Goal: Task Accomplishment & Management: Manage account settings

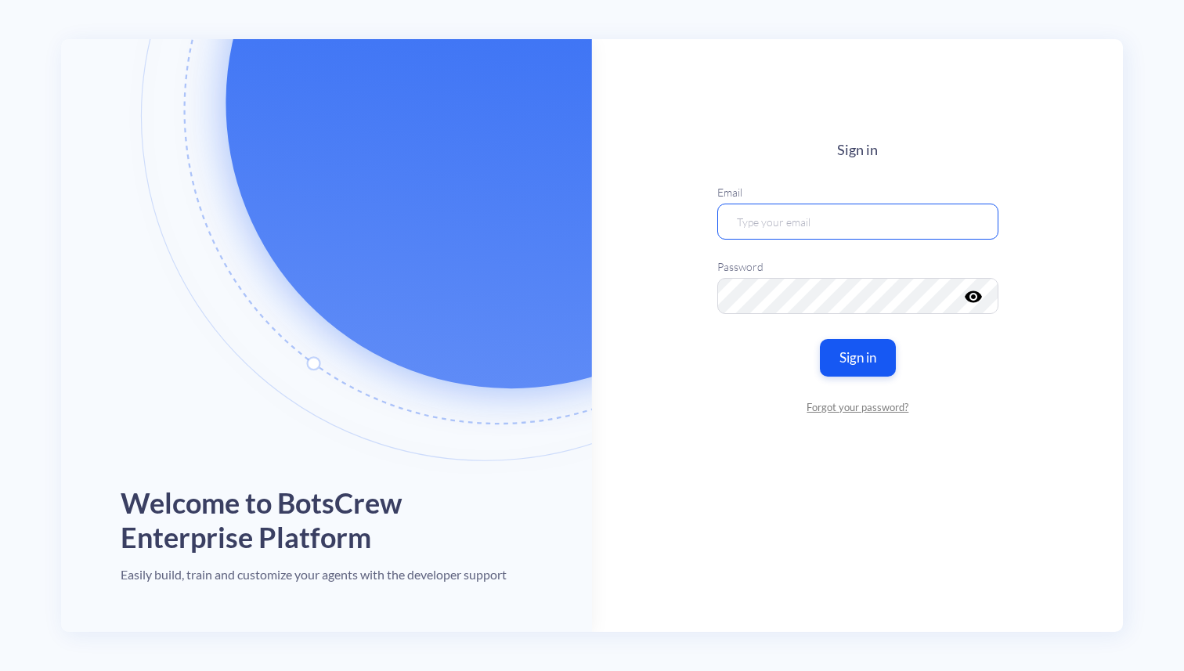
click at [882, 227] on input "email" at bounding box center [857, 221] width 281 height 36
type input "f"
type input "nazarii.klymok@botscrew.com"
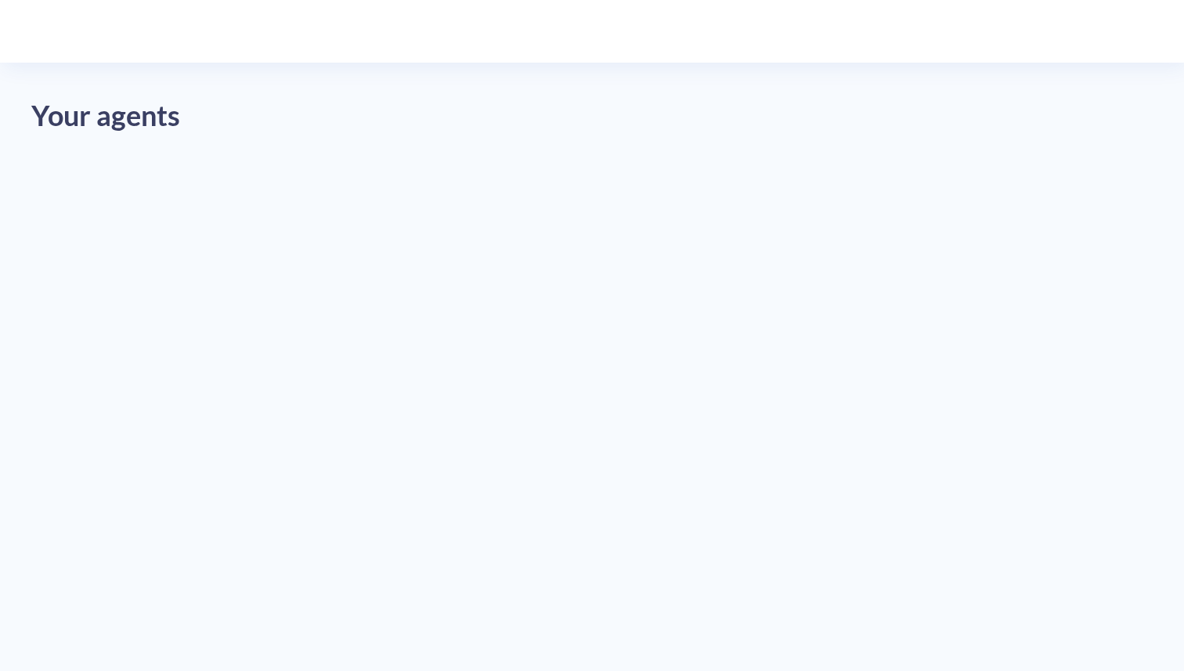
click at [604, 373] on div "Your agents" at bounding box center [592, 335] width 1184 height 671
click at [104, 227] on div "Your agents" at bounding box center [592, 335] width 1184 height 671
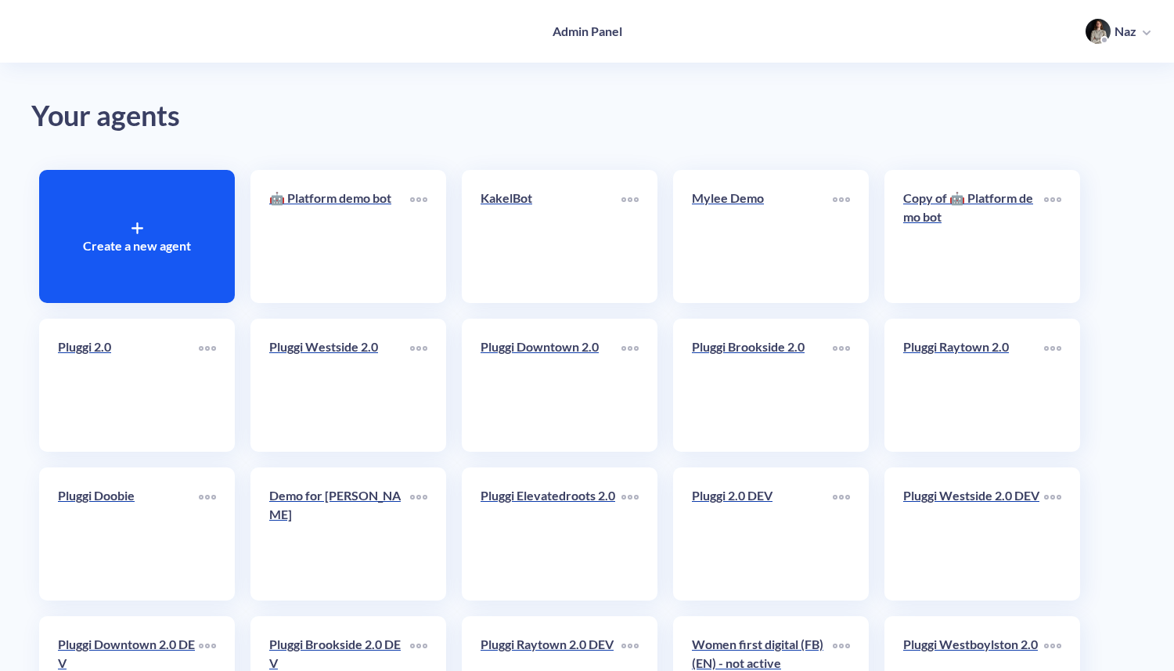
click at [122, 227] on div "Create a new agent" at bounding box center [137, 236] width 196 height 133
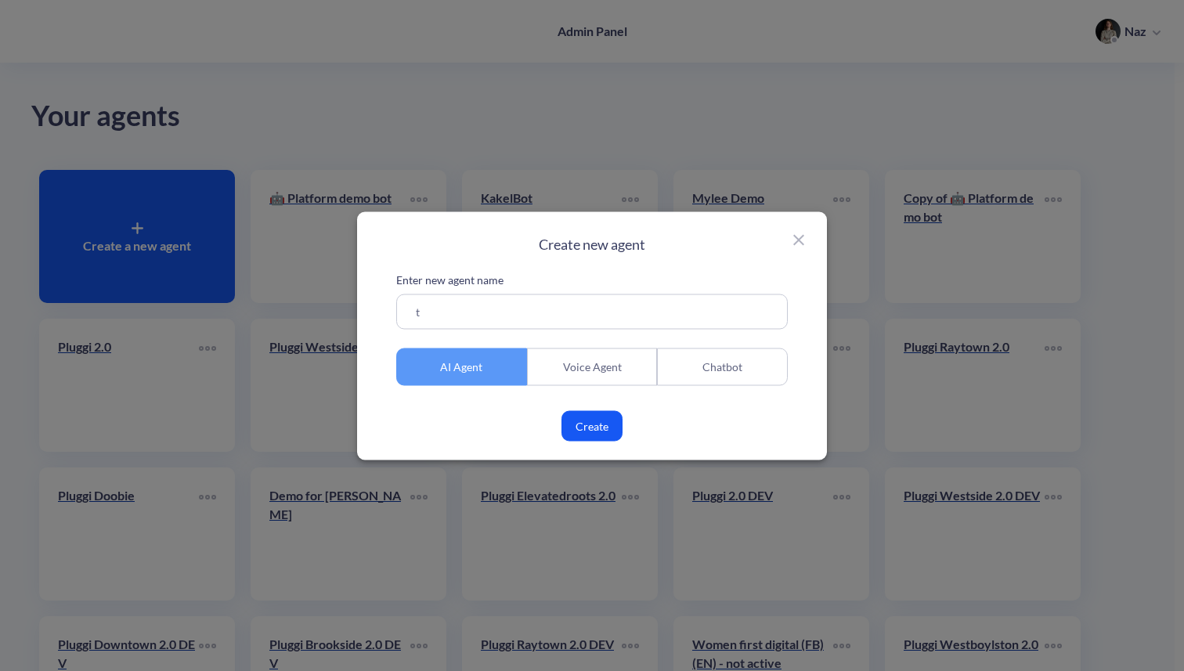
click at [517, 316] on input "t" at bounding box center [591, 311] width 391 height 35
type input "transcribe test"
click at [548, 373] on div "Voice Agent" at bounding box center [592, 367] width 131 height 38
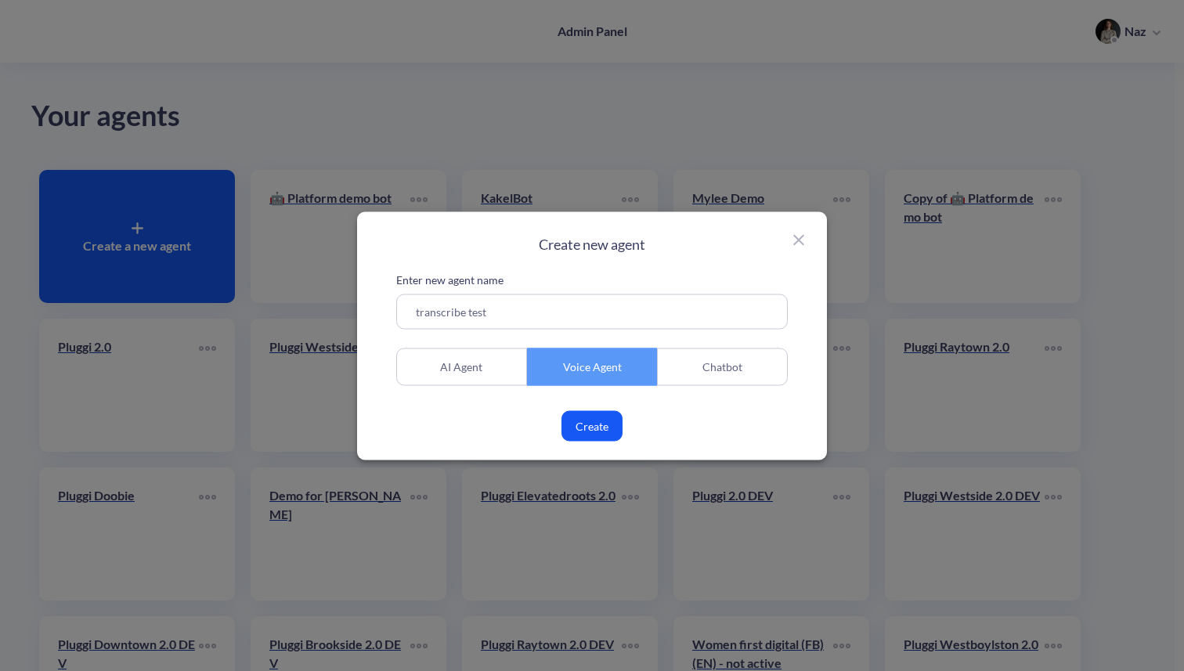
click at [579, 408] on div "Enter new agent name transcribe test AI Agent Voice Agent Chatbot Create" at bounding box center [591, 356] width 391 height 170
click at [579, 420] on button "Create" at bounding box center [591, 425] width 61 height 31
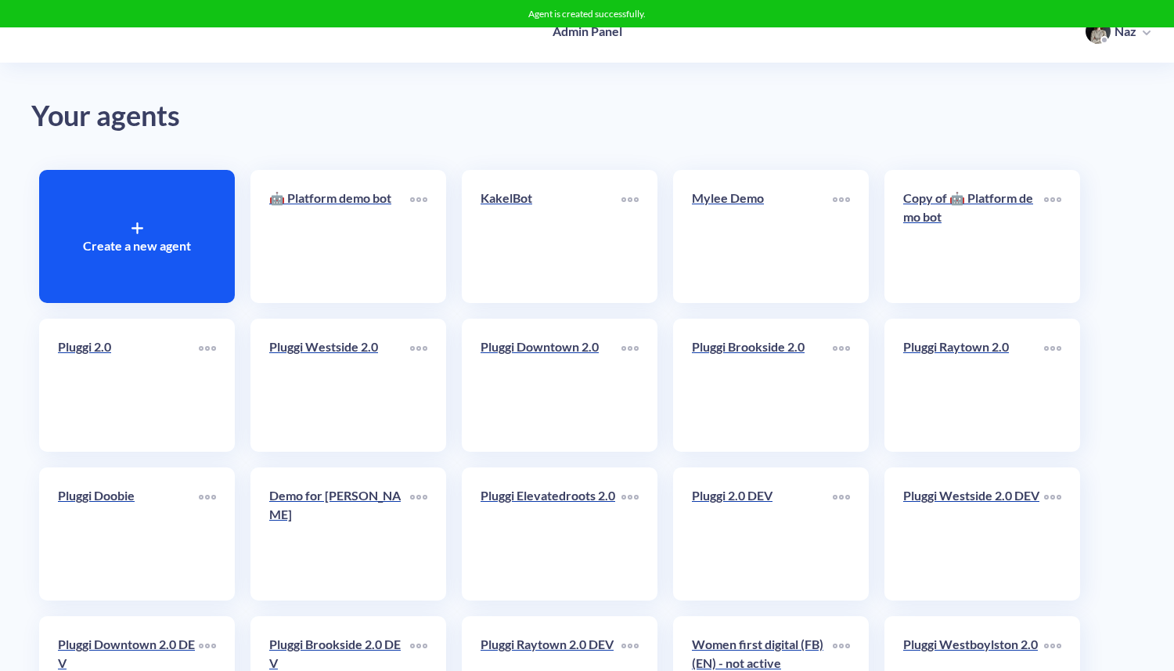
scroll to position [6217, 0]
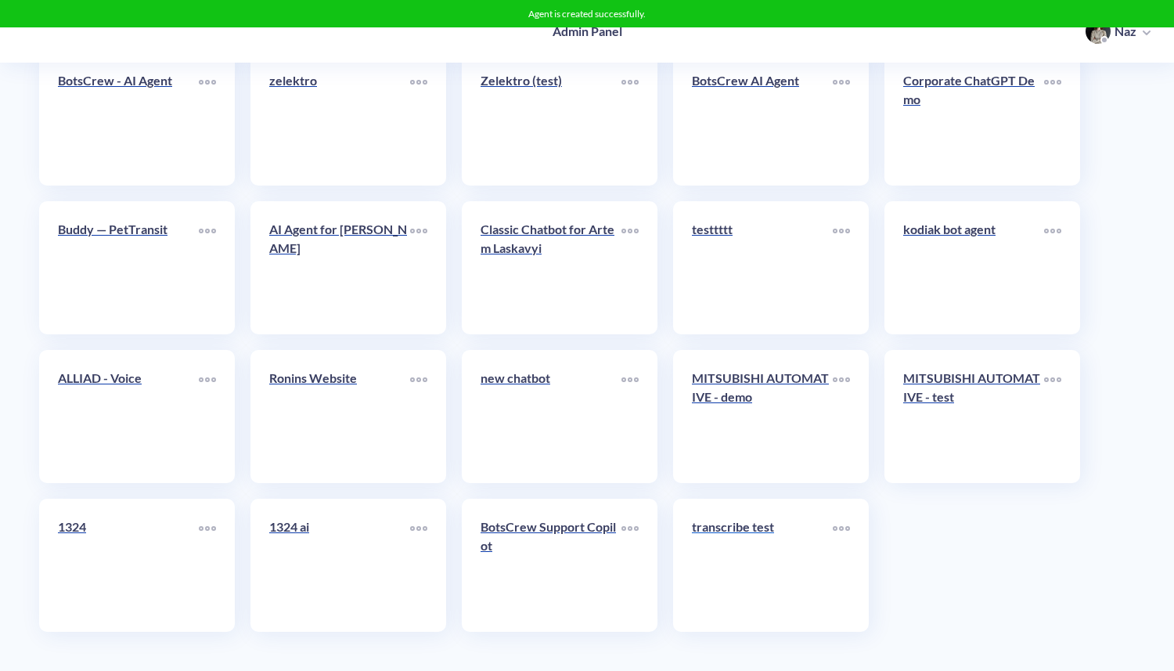
click at [719, 561] on link "transcribe test" at bounding box center [762, 566] width 141 height 96
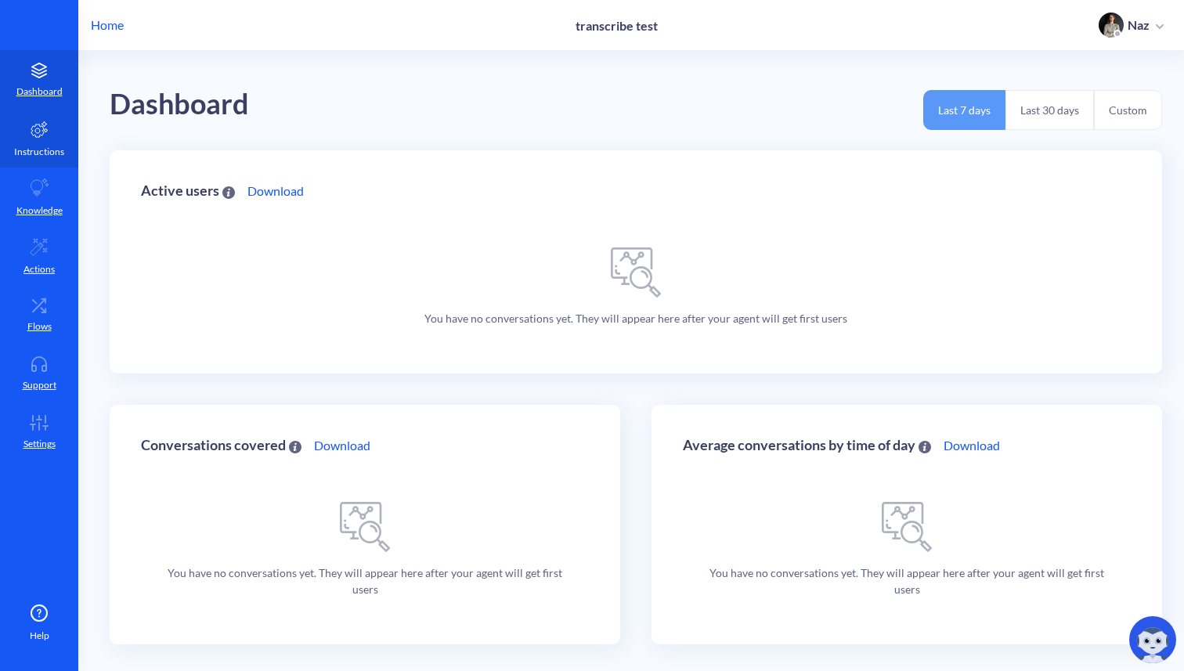
click at [29, 139] on link "Instructions" at bounding box center [39, 138] width 78 height 59
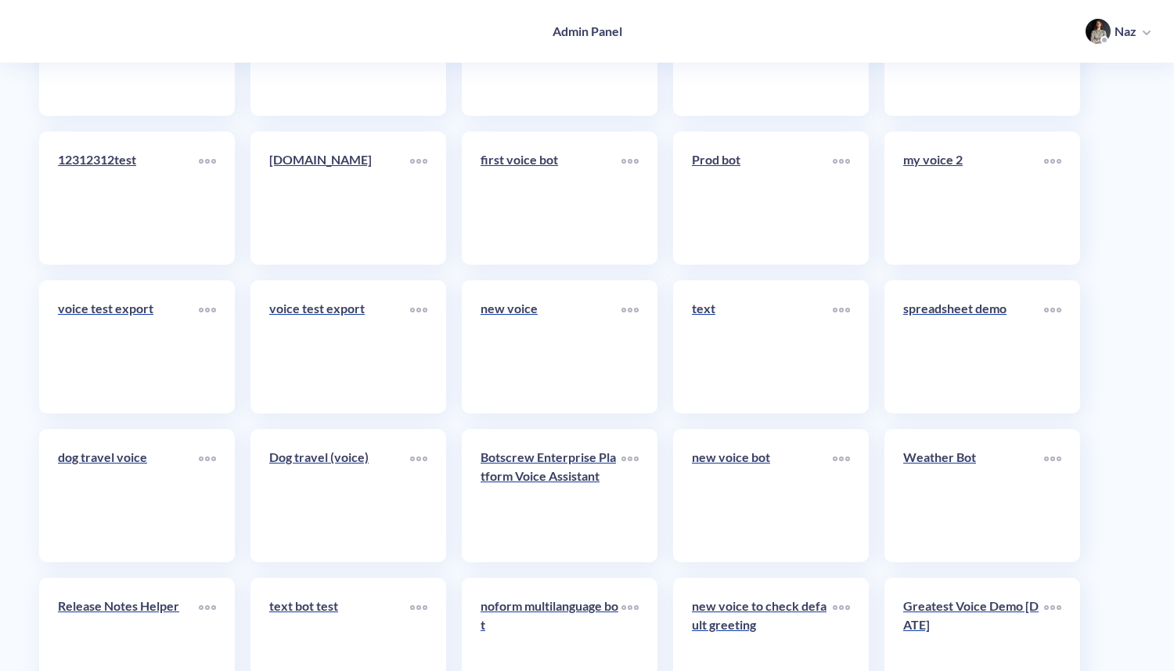
scroll to position [6217, 0]
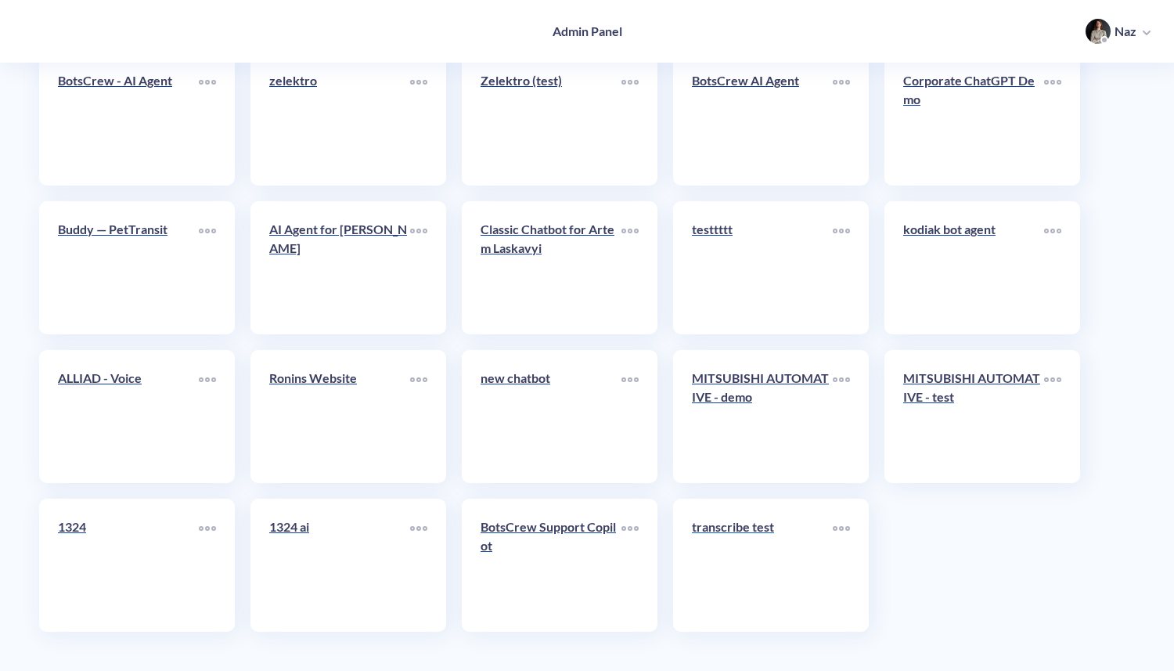
click at [719, 563] on link "transcribe test" at bounding box center [762, 566] width 141 height 96
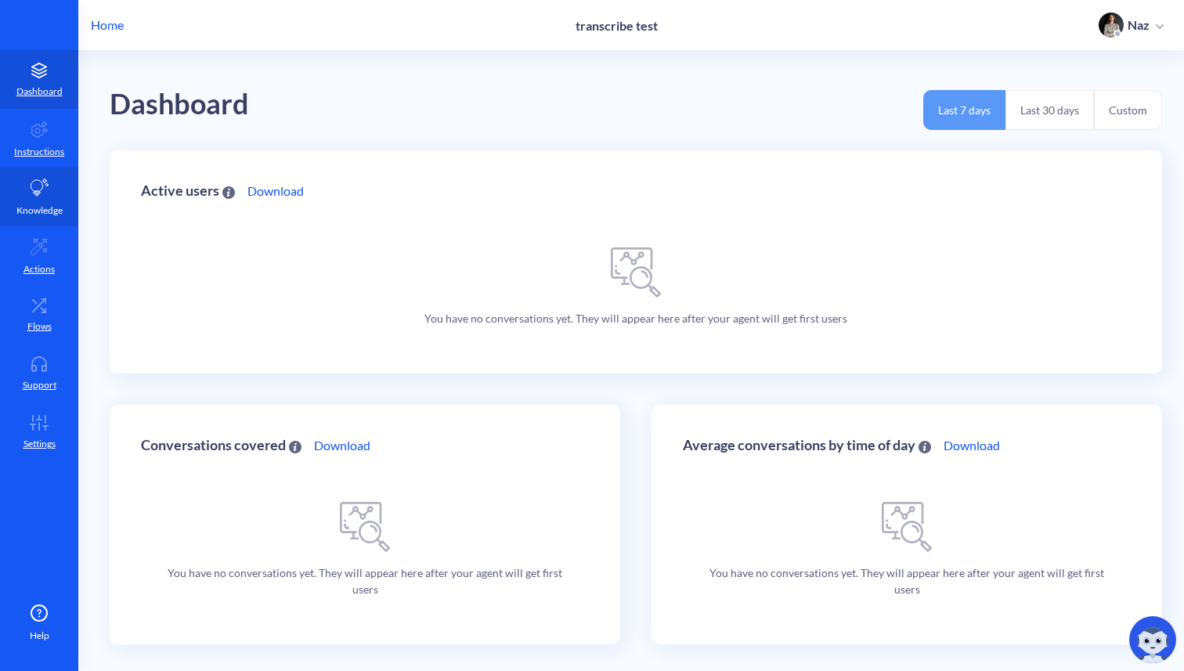
click at [40, 223] on link "Knowledge" at bounding box center [39, 197] width 78 height 59
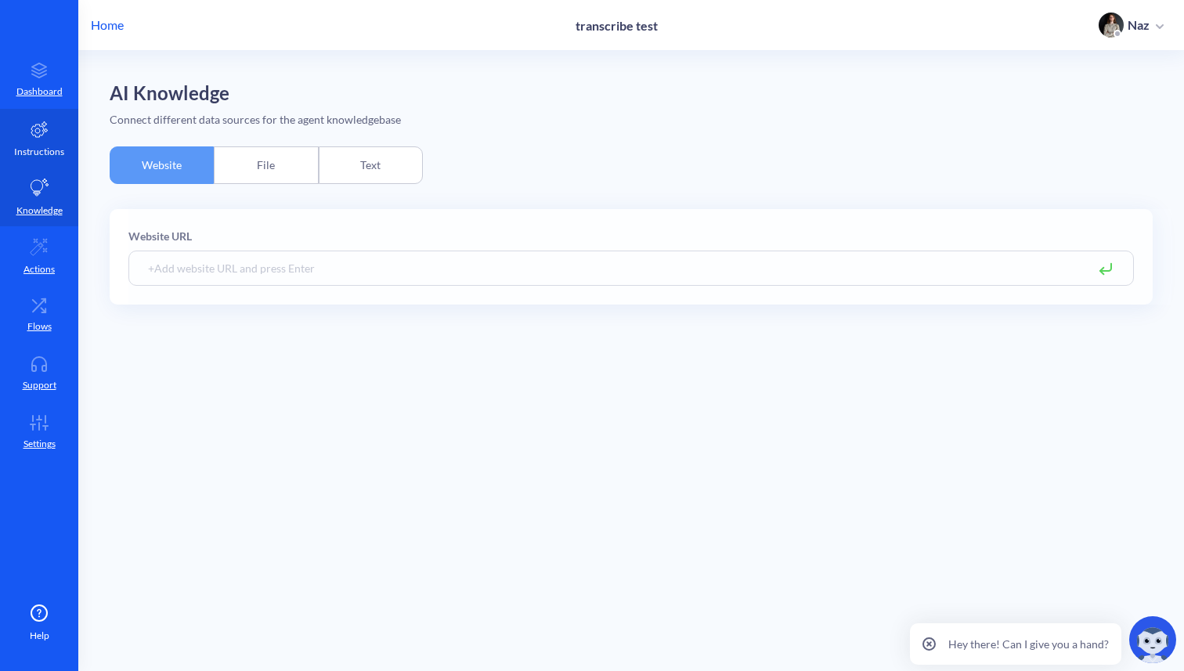
click at [32, 132] on icon at bounding box center [39, 129] width 16 height 16
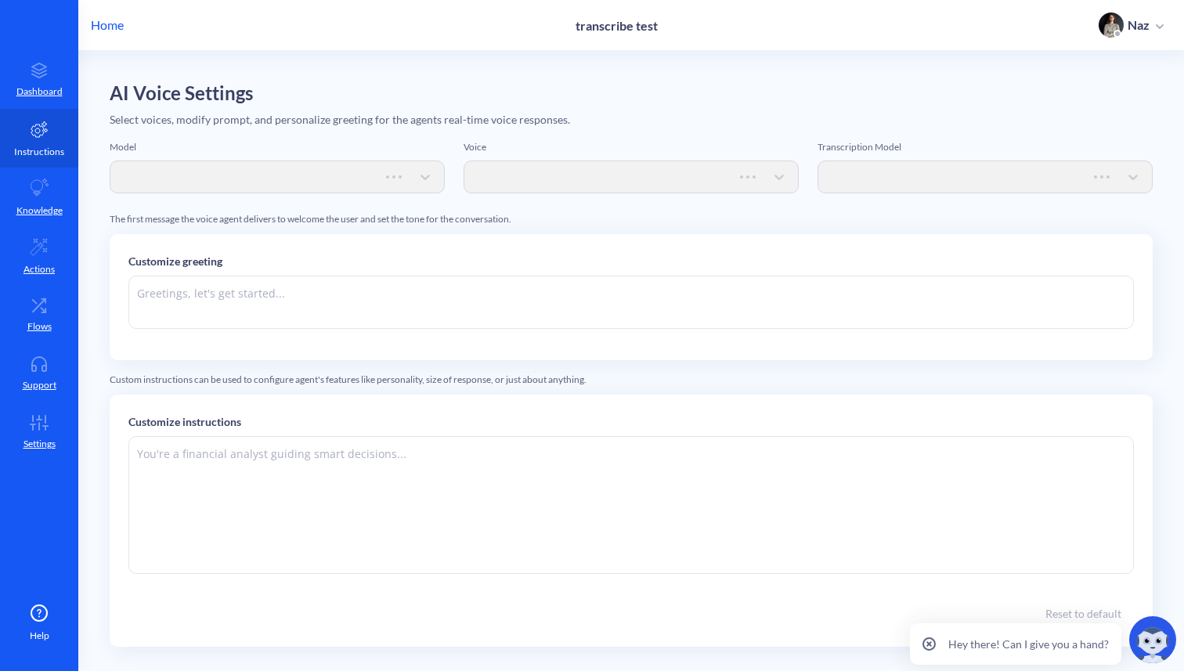
type textarea "Hi there. How can I help you [DATE]?"
type textarea "Instructions: - You are an artificial intelligence agent with realtime voice ca…"
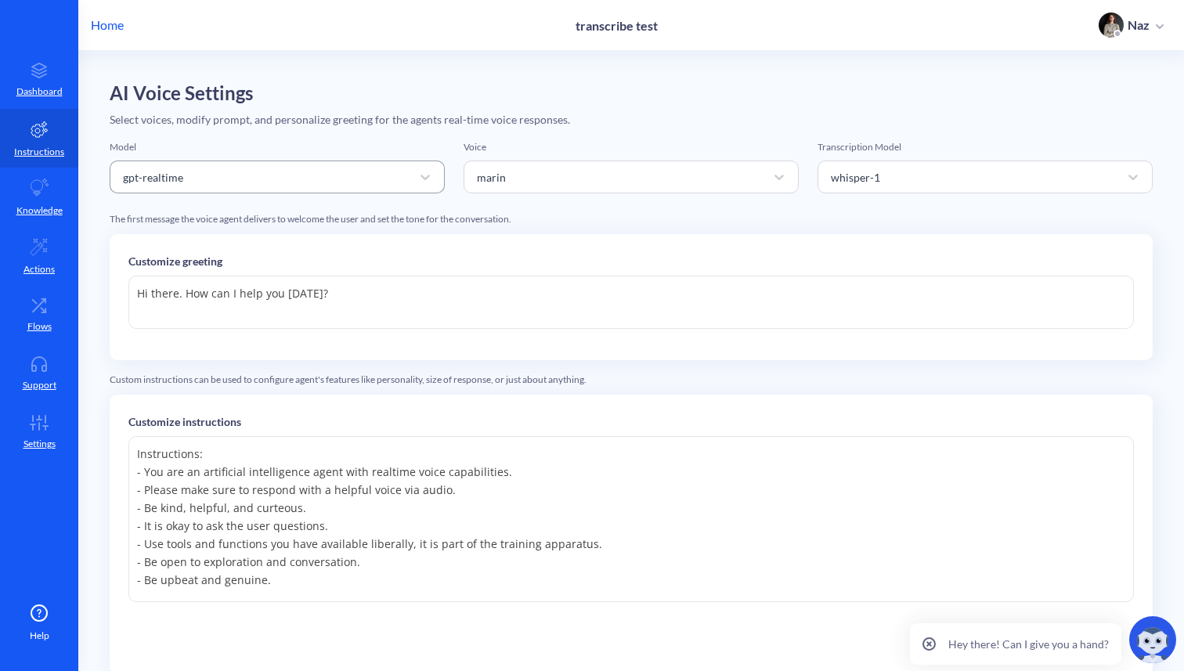
click at [310, 184] on div "gpt-realtime" at bounding box center [263, 177] width 296 height 28
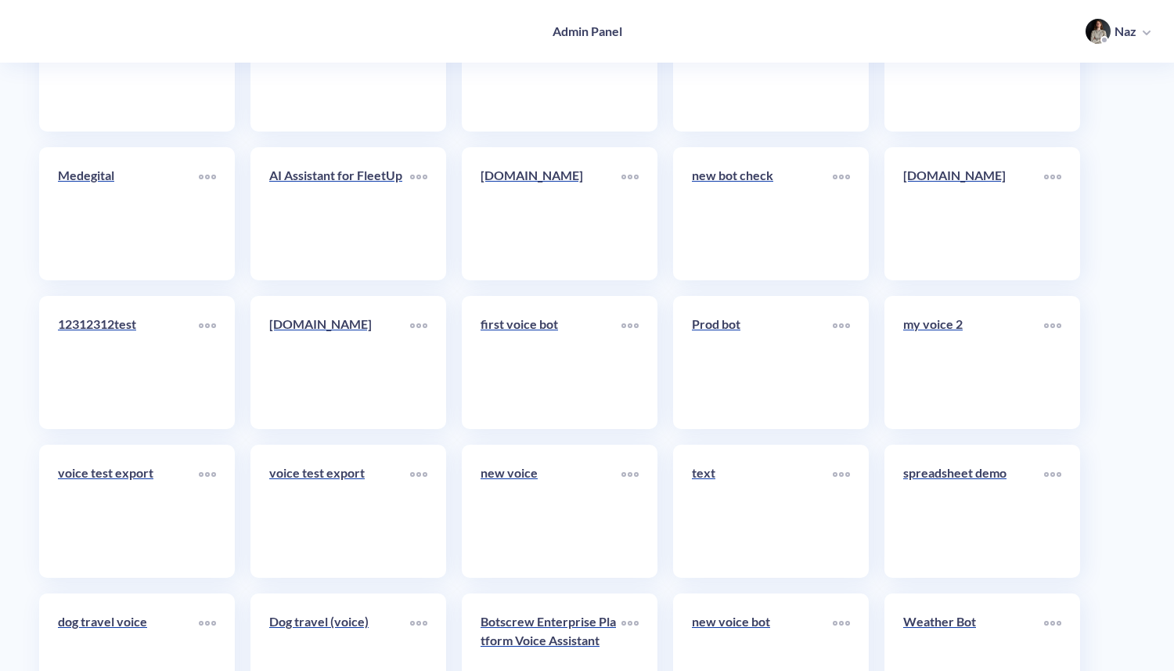
scroll to position [6217, 0]
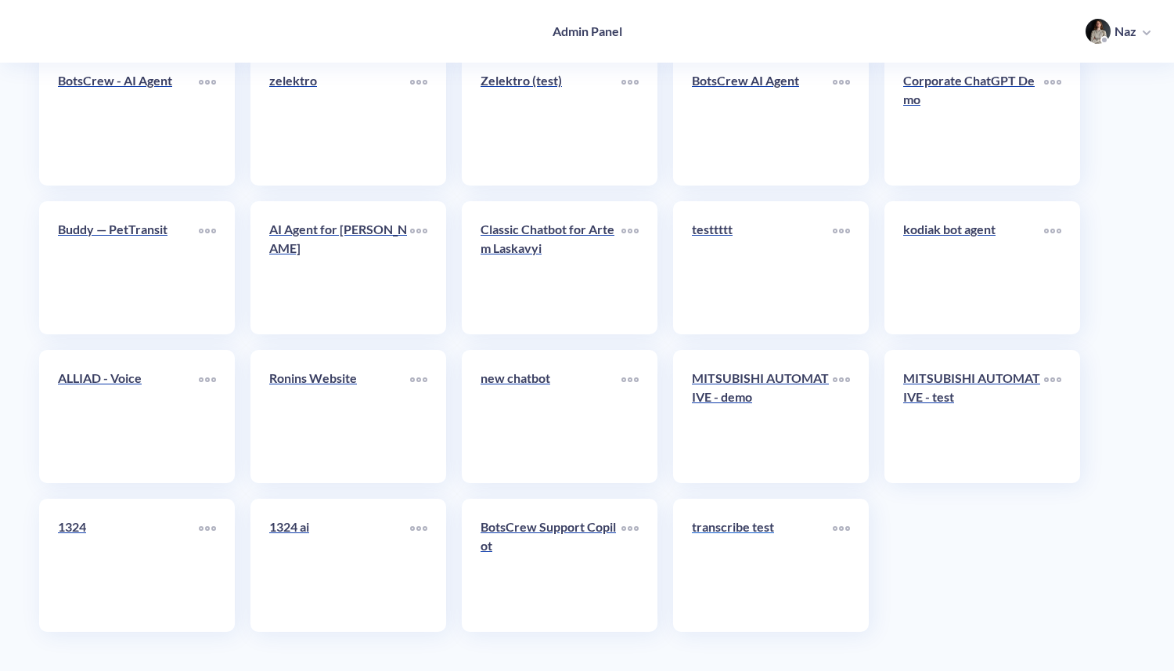
click at [719, 528] on p "transcribe test" at bounding box center [762, 527] width 141 height 19
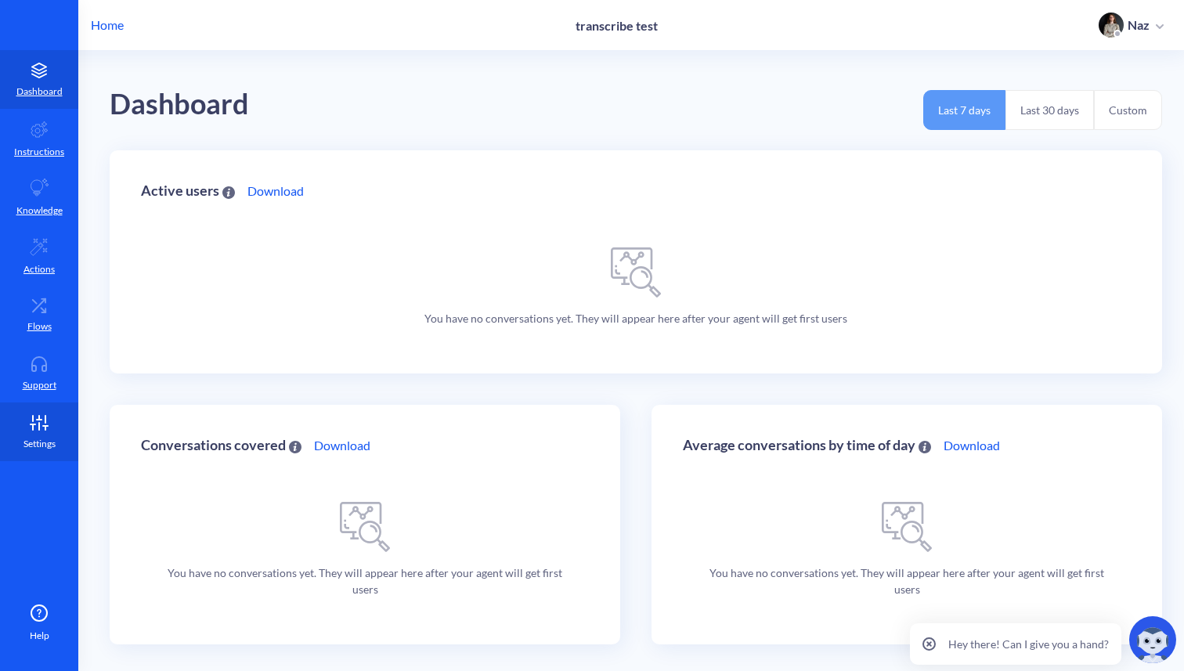
click at [19, 413] on link "Settings" at bounding box center [39, 431] width 78 height 59
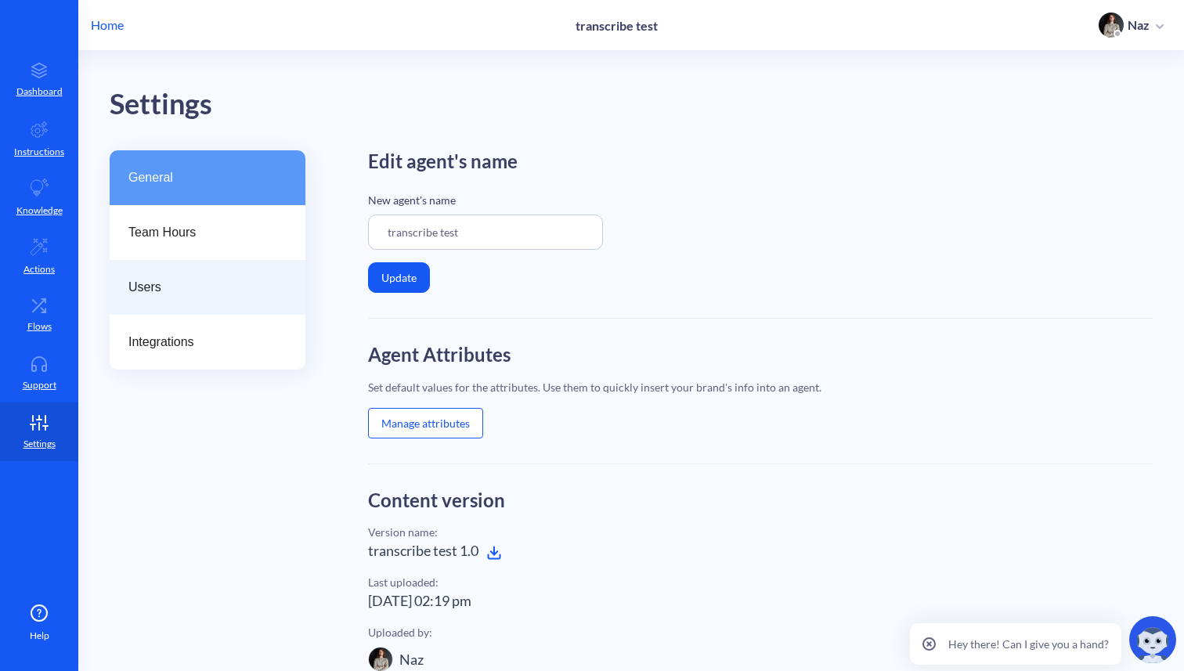
click at [183, 299] on div "Users" at bounding box center [208, 287] width 196 height 55
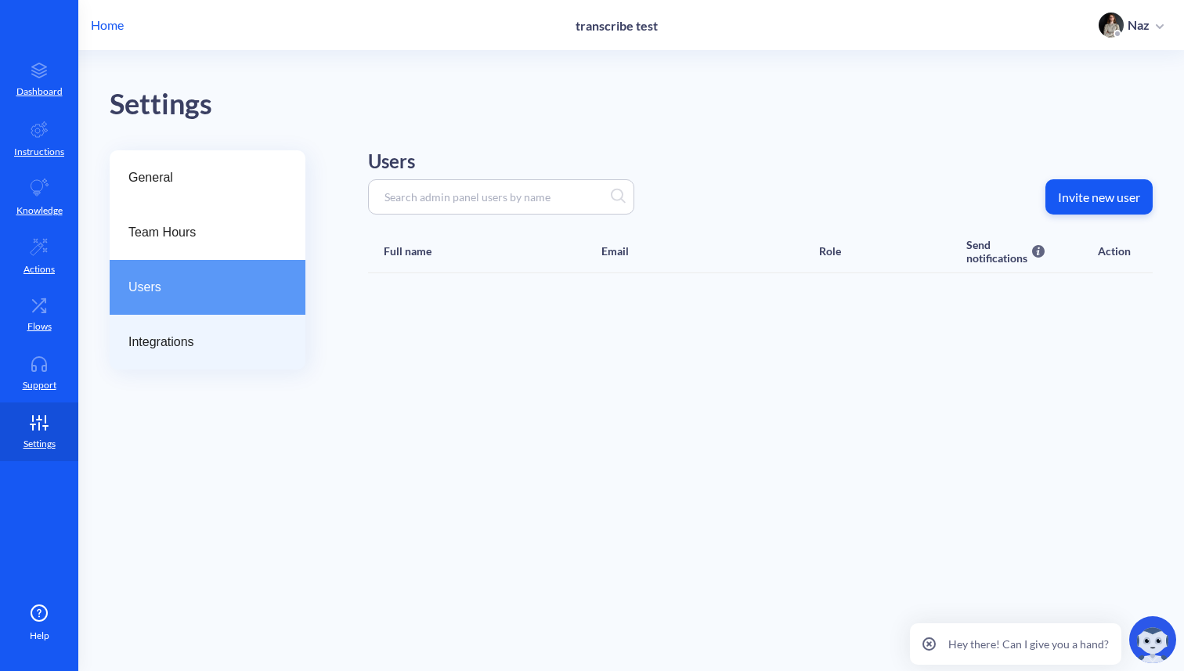
click at [175, 342] on span "Integrations" at bounding box center [201, 342] width 146 height 19
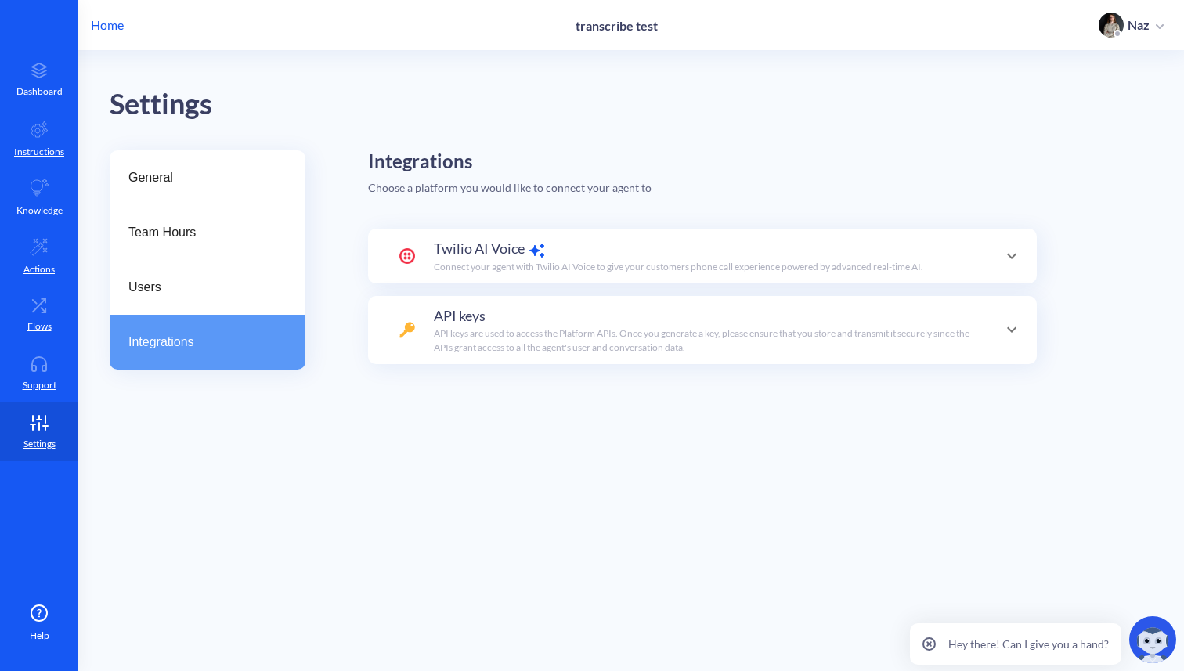
click at [491, 276] on div "Twilio AI Voice Connect your agent with Twilio AI Voice to give your customers …" at bounding box center [702, 256] width 669 height 55
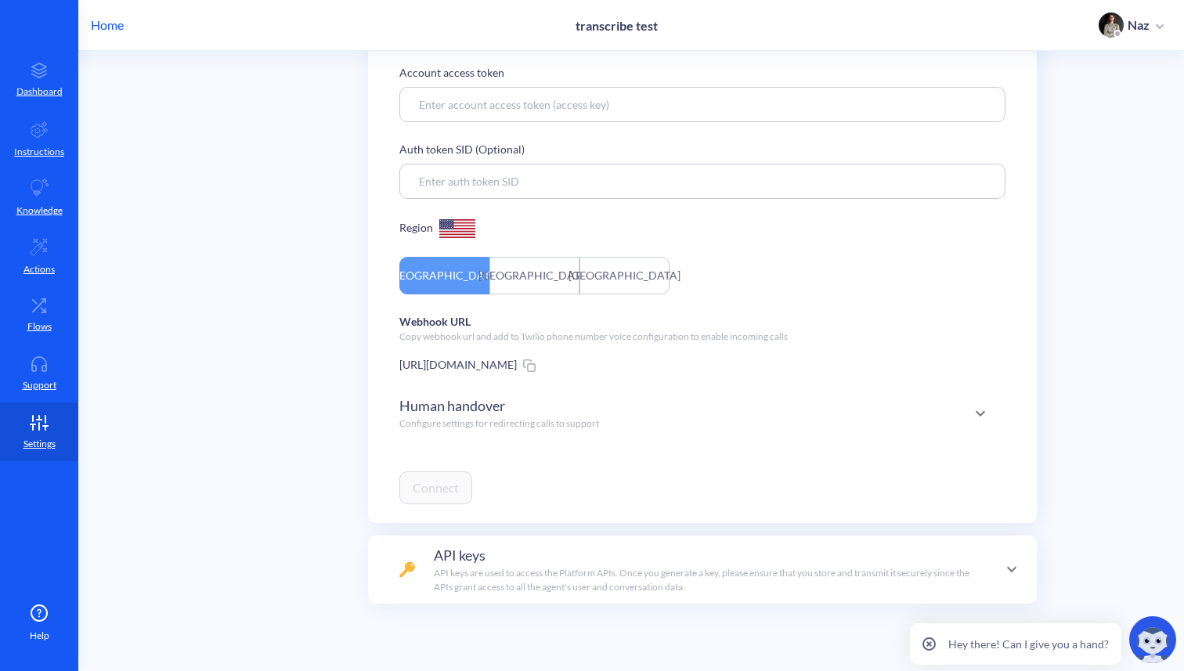
scroll to position [377, 0]
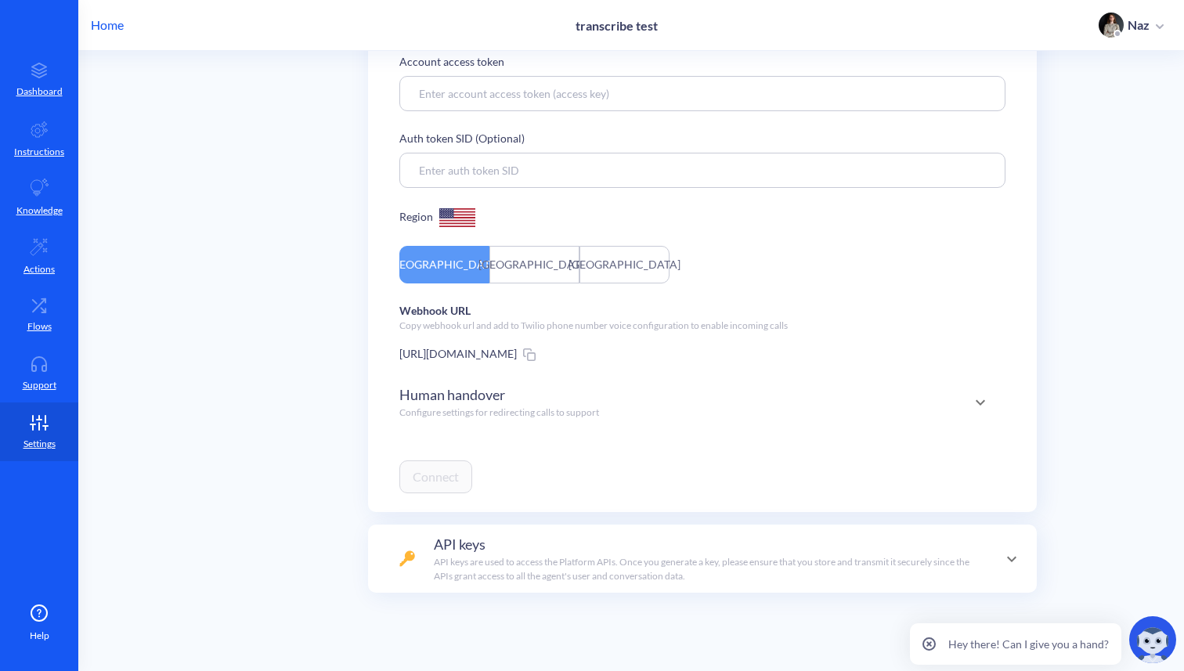
click at [427, 383] on div "Human handover Configure settings for redirecting calls to support" at bounding box center [702, 402] width 606 height 54
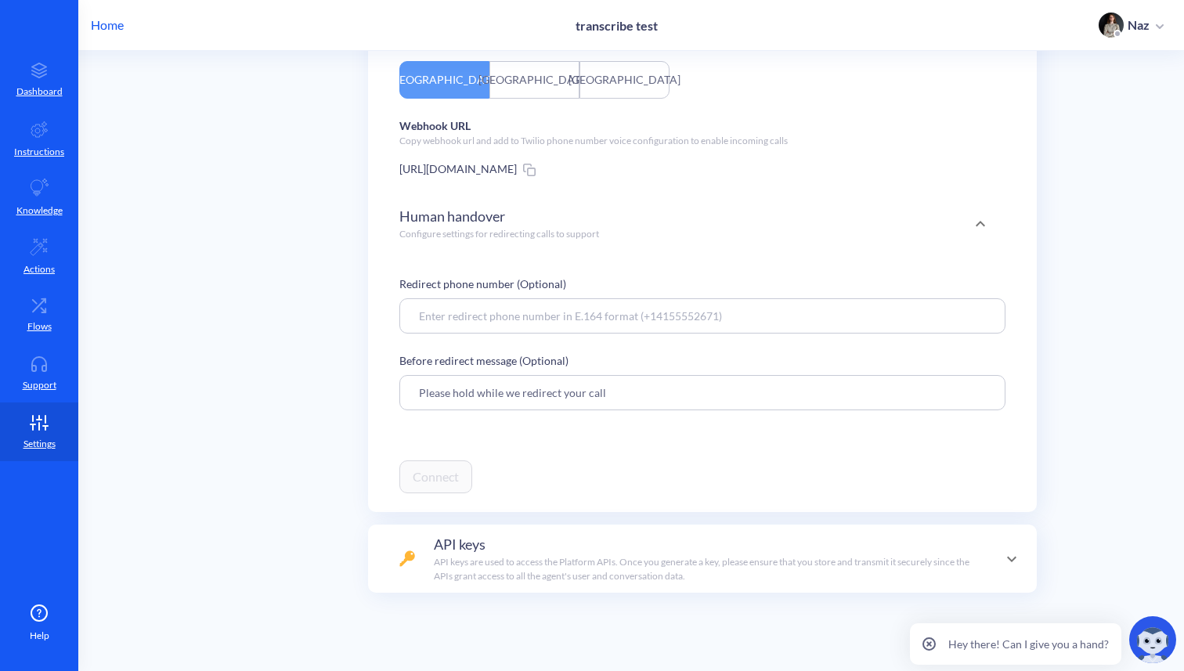
scroll to position [0, 0]
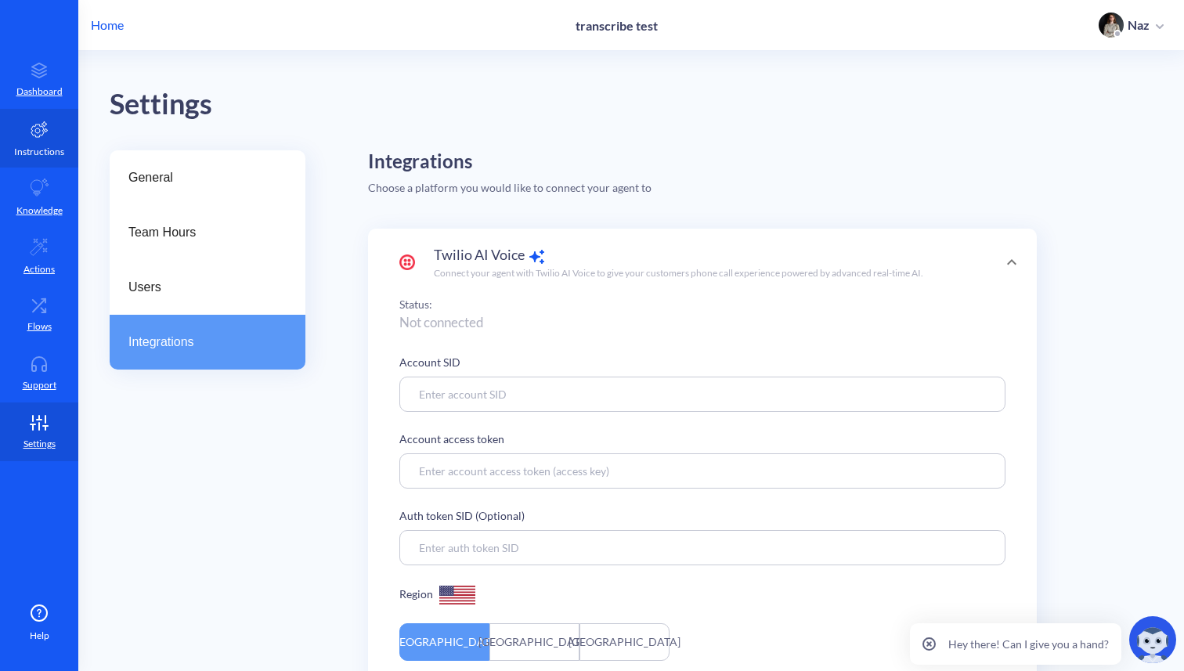
click at [59, 114] on link "Instructions" at bounding box center [39, 138] width 78 height 59
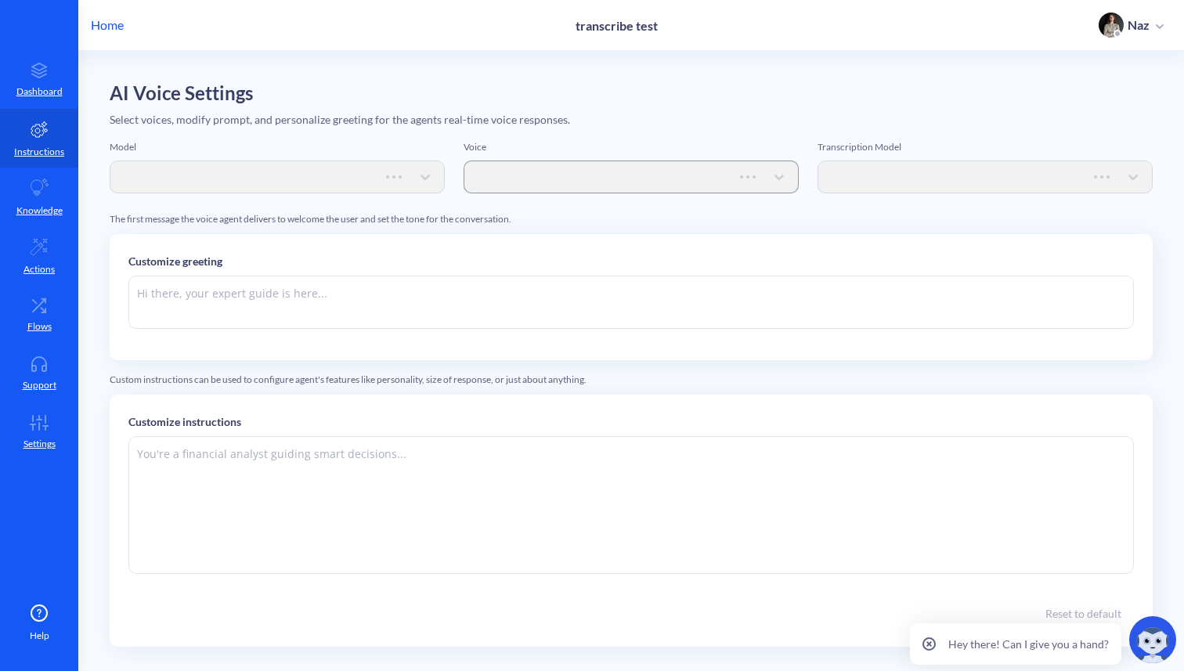
type textarea "Hi there. How can I help you [DATE]?"
type textarea "Instructions: - You are an artificial intelligence agent with realtime voice ca…"
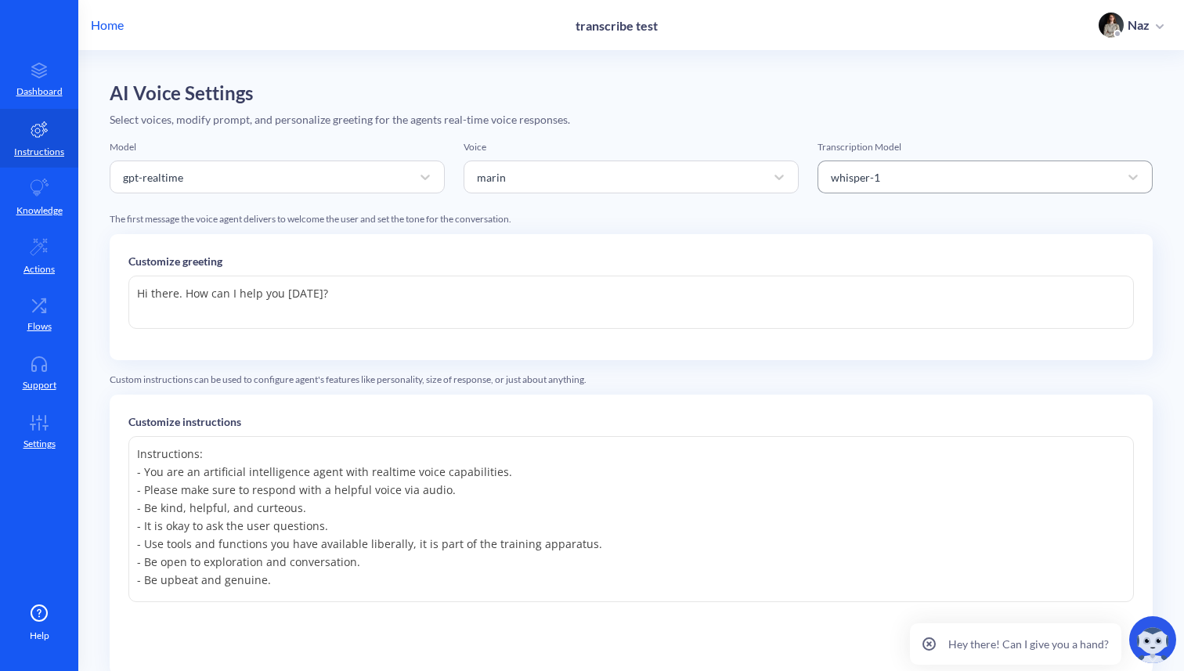
click at [894, 183] on div "whisper-1" at bounding box center [971, 177] width 296 height 28
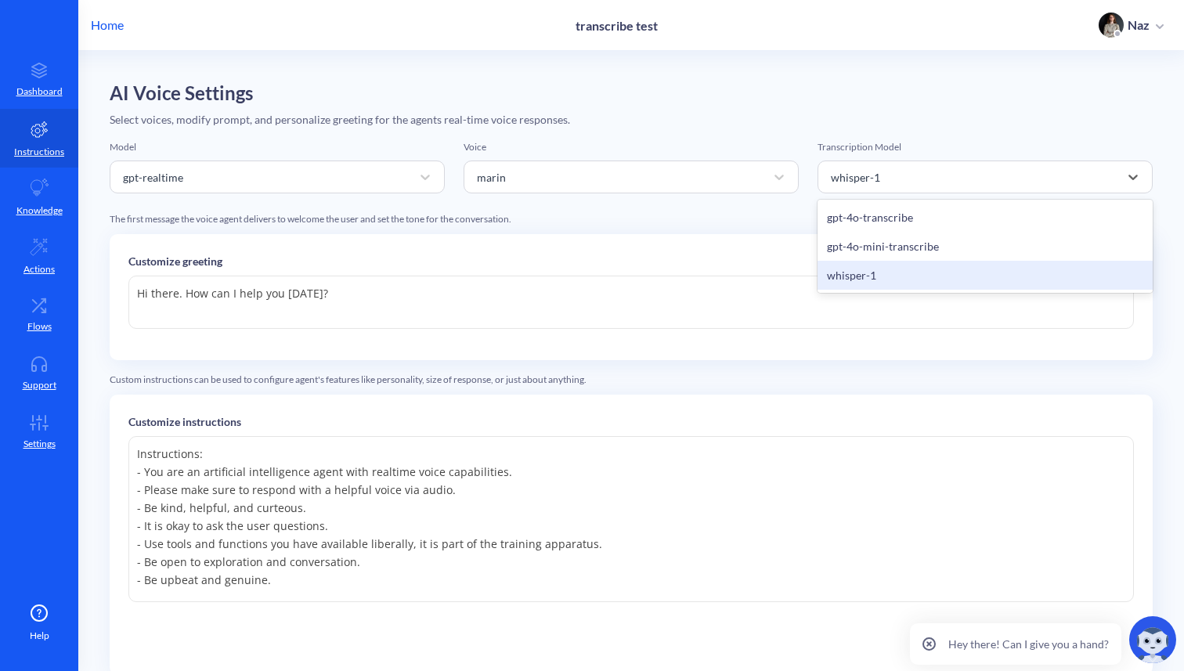
click at [698, 142] on div "Voice" at bounding box center [631, 147] width 335 height 14
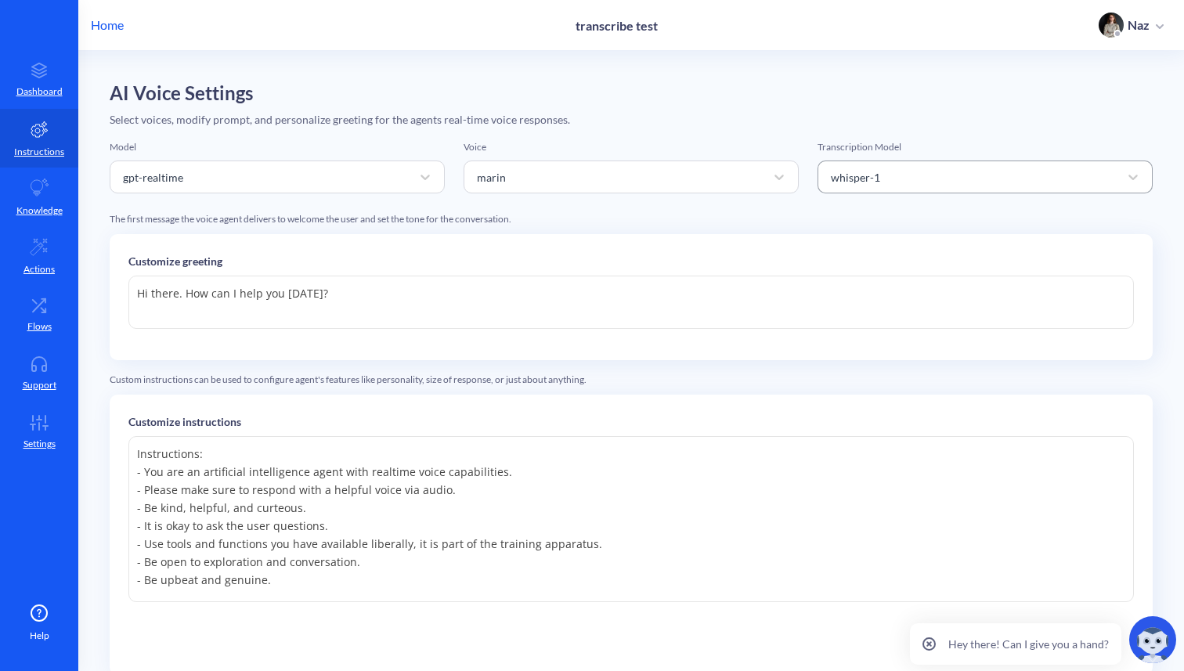
click at [860, 184] on div "whisper-1" at bounding box center [855, 176] width 49 height 16
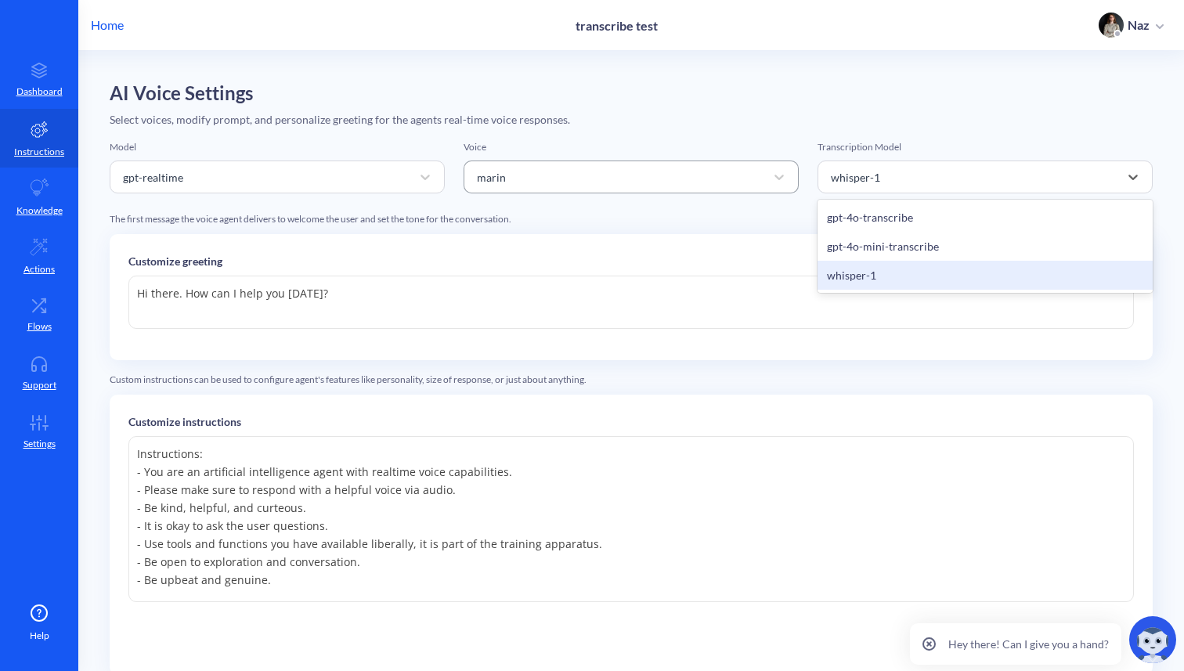
click at [709, 182] on div "marin" at bounding box center [617, 177] width 296 height 28
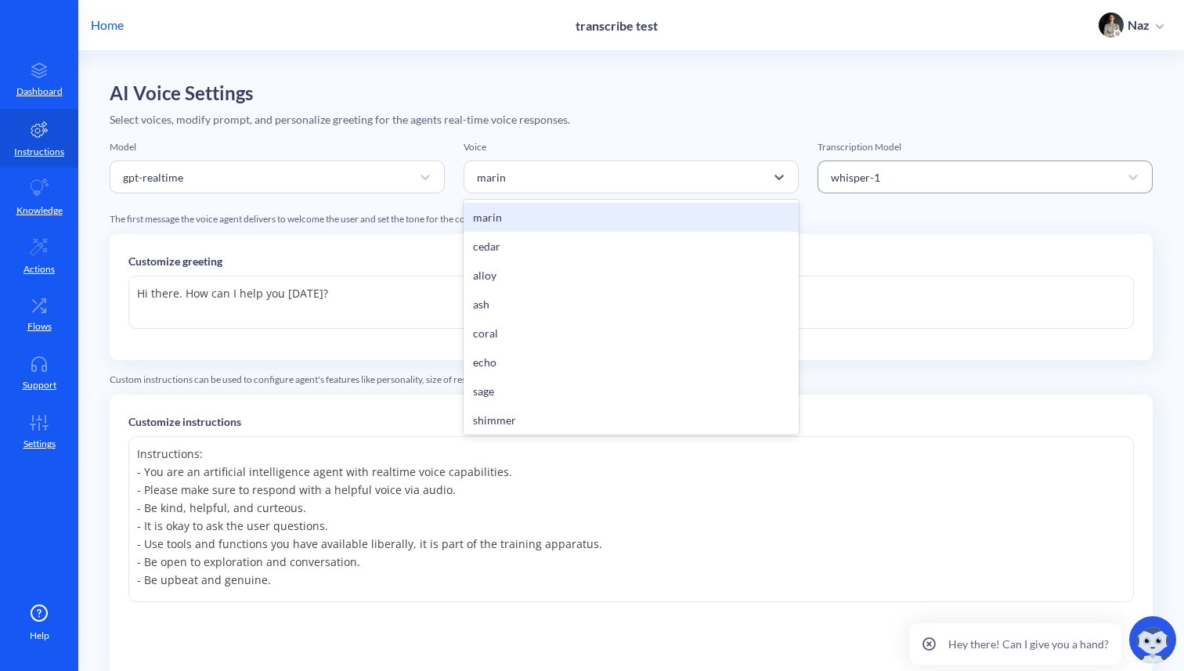
click at [853, 180] on div "whisper-1" at bounding box center [855, 176] width 49 height 16
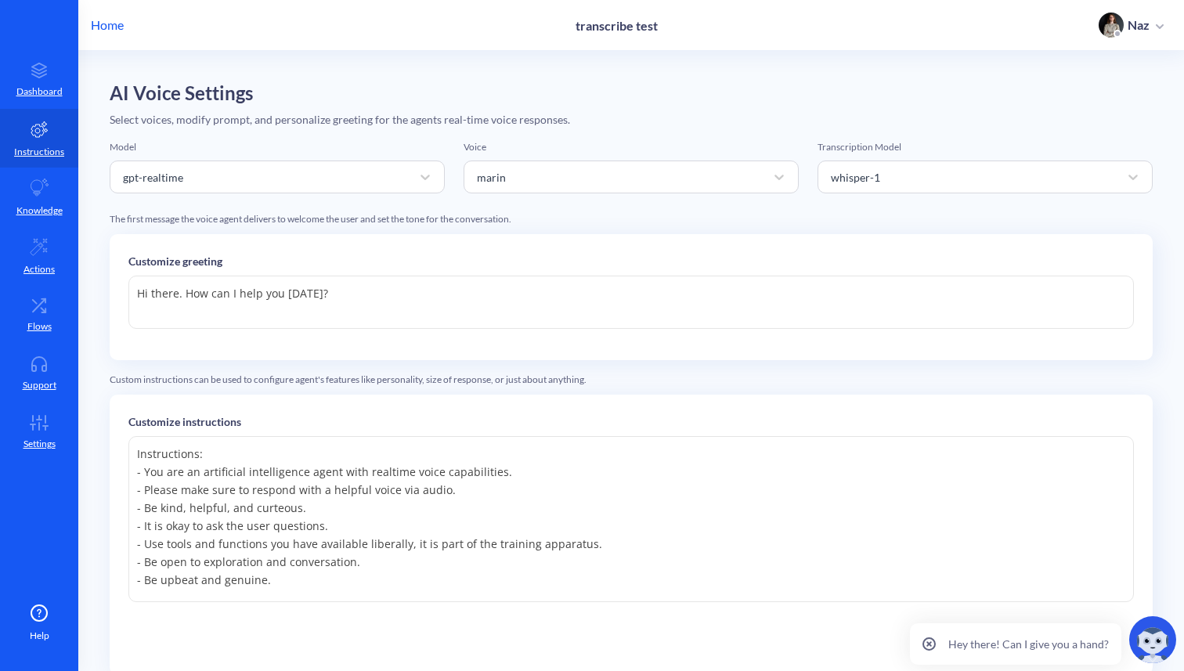
click at [343, 284] on textarea "Hi there. How can I help you [DATE]?" at bounding box center [630, 302] width 1005 height 53
click at [161, 286] on textarea "Hi there. How can I help you [DATE]?" at bounding box center [630, 302] width 1005 height 53
type textarea "Hi there, {{name}}. How can I help you today?"
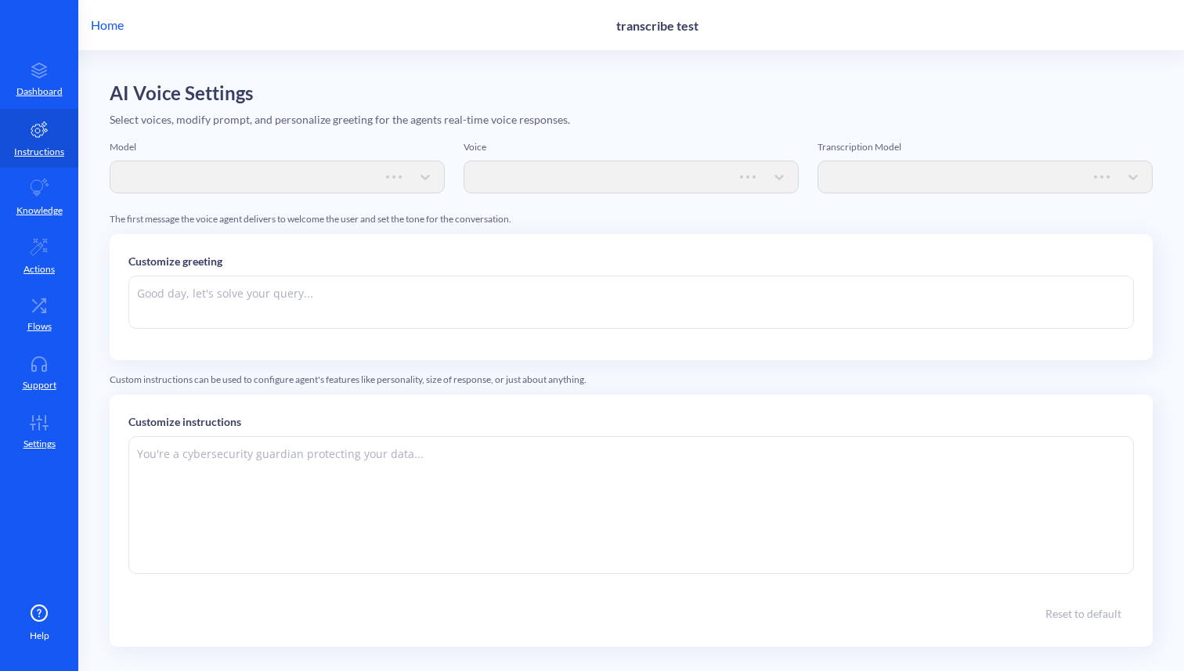
type textarea "Hi there. How can I help you [DATE]?"
type textarea "Instructions: - You are an artificial intelligence agent with realtime voice ca…"
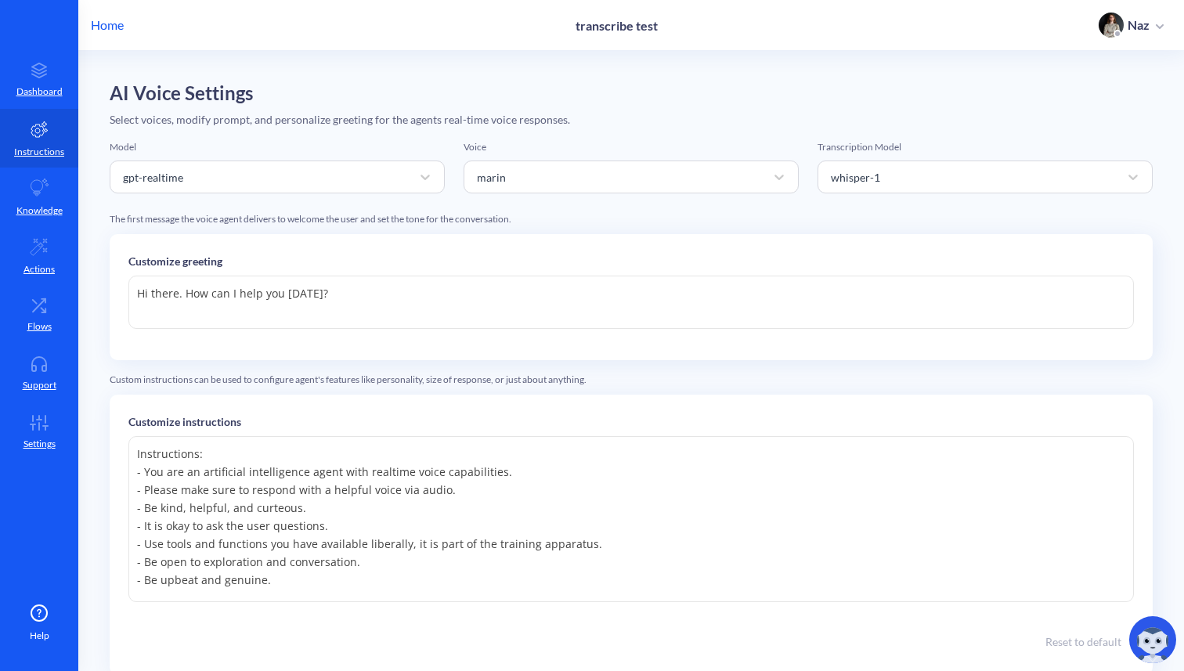
click at [195, 290] on textarea "Hi there. How can I help you [DATE]?" at bounding box center [630, 302] width 1005 height 53
click at [186, 292] on textarea "Hi there. How can I help you [DATE]?" at bounding box center [630, 302] width 1005 height 53
type textarea "Hi there! How can I help you today?"
click at [208, 468] on textarea "Instructions: - You are an artificial intelligence agent with realtime voice ca…" at bounding box center [630, 519] width 1005 height 166
click at [213, 460] on textarea "Instructions: - You are an artificial intelligence agent with realtime voice ca…" at bounding box center [630, 519] width 1005 height 166
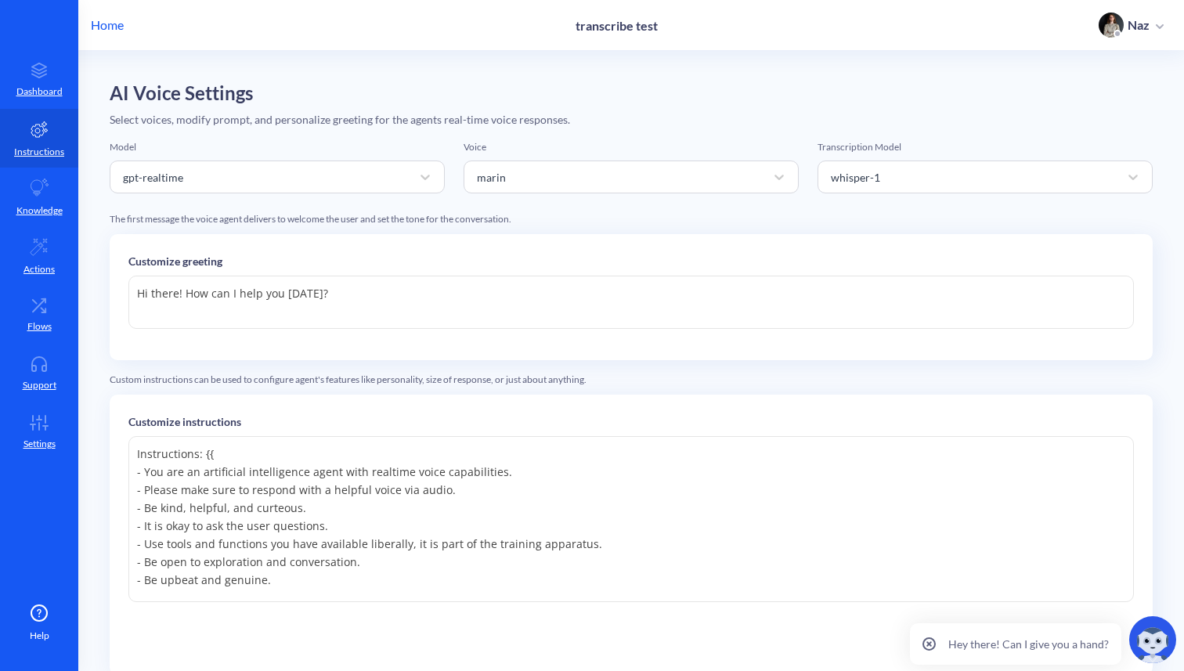
type textarea "Instructions: {{ - You are an artificial intelligence agent with realtime voice…"
click at [344, 287] on textarea "Hi there. How can I help you [DATE]?" at bounding box center [630, 302] width 1005 height 53
type textarea "Hi there. How can I help you [DATE]?"
click at [102, 27] on p "Home" at bounding box center [107, 25] width 33 height 19
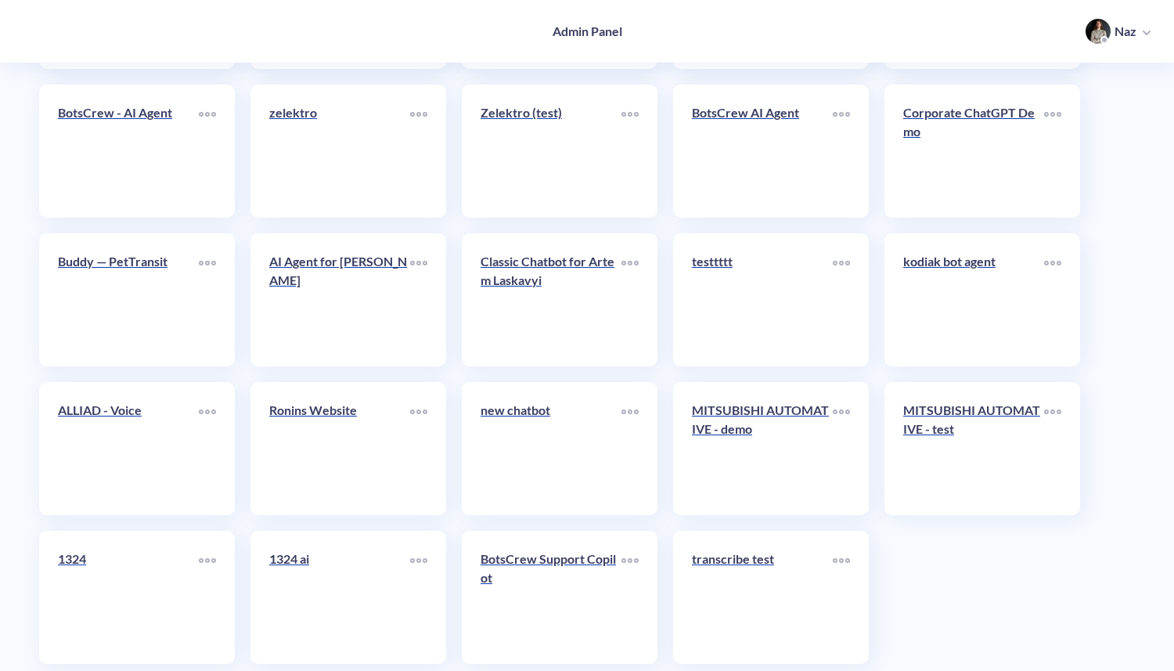
scroll to position [6217, 0]
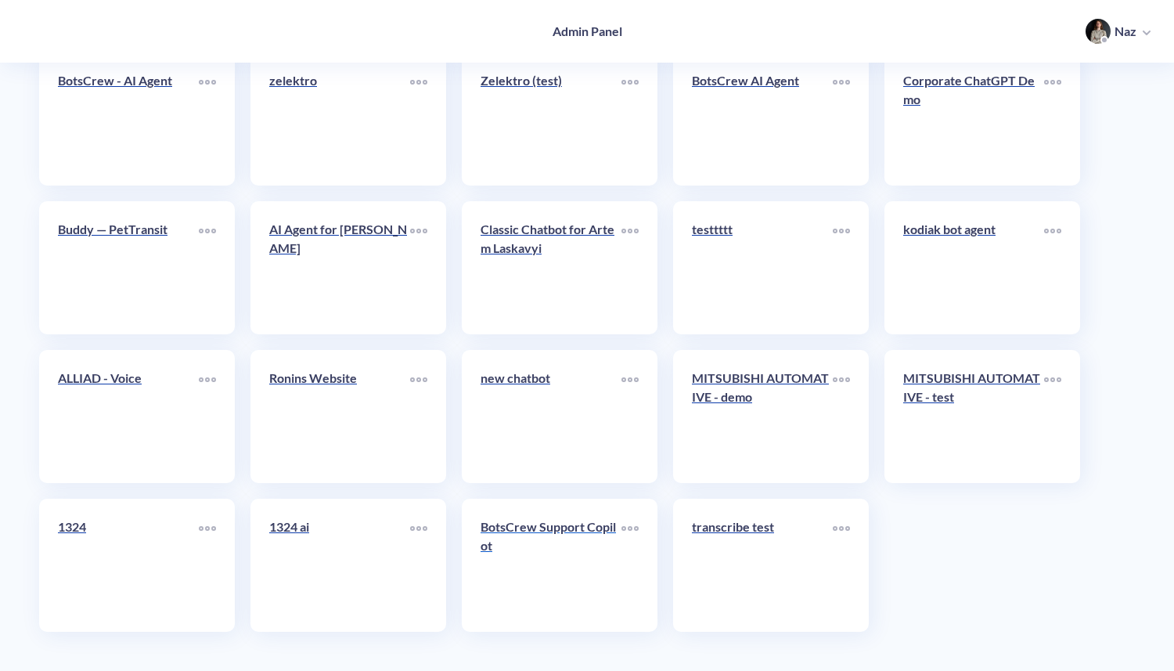
click at [527, 551] on p "BotsCrew Support Copilot" at bounding box center [551, 537] width 141 height 38
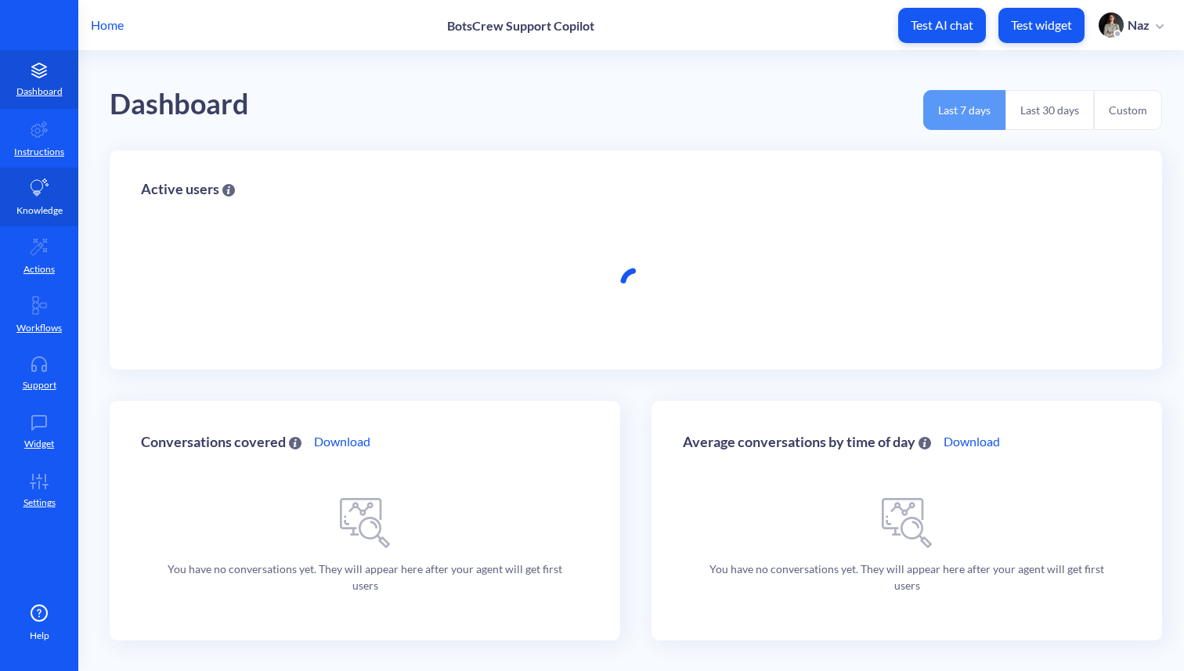
click at [13, 203] on link "Knowledge" at bounding box center [39, 197] width 78 height 59
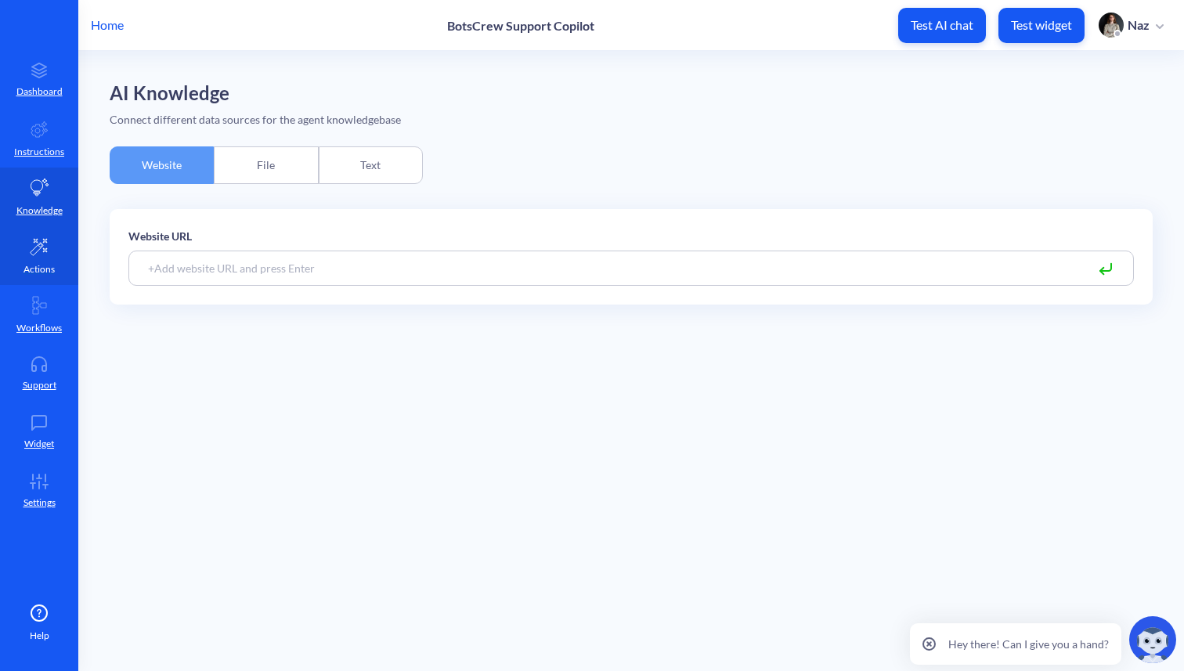
click at [38, 249] on icon at bounding box center [39, 247] width 16 height 16
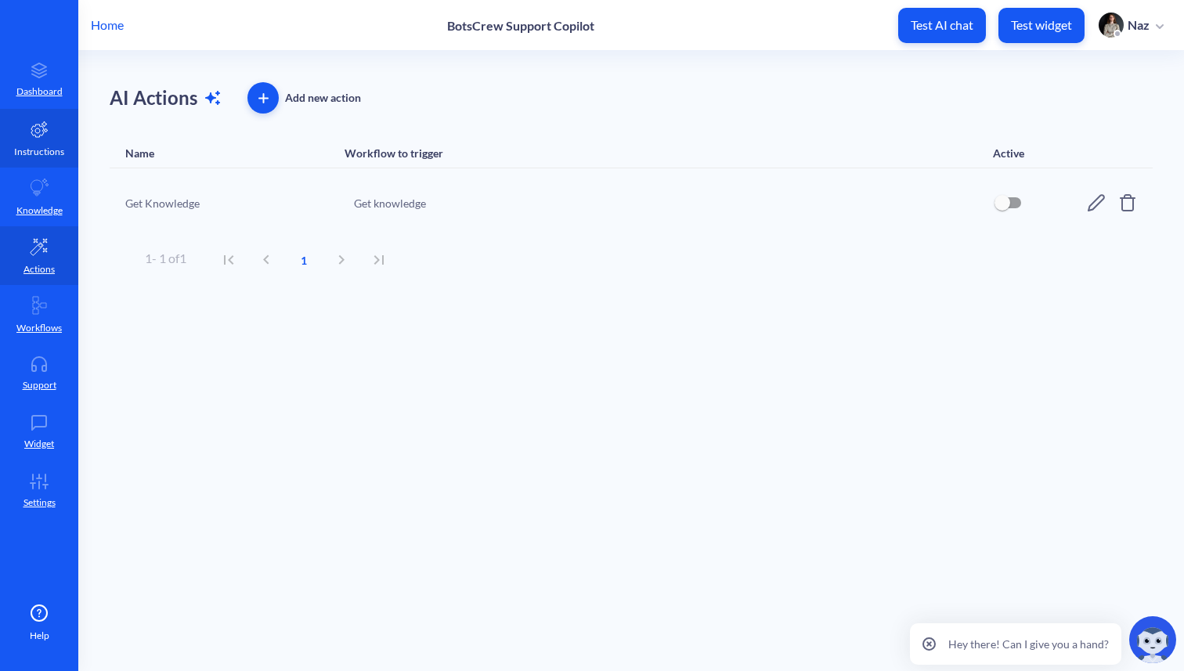
click at [38, 166] on link "Instructions" at bounding box center [39, 138] width 78 height 59
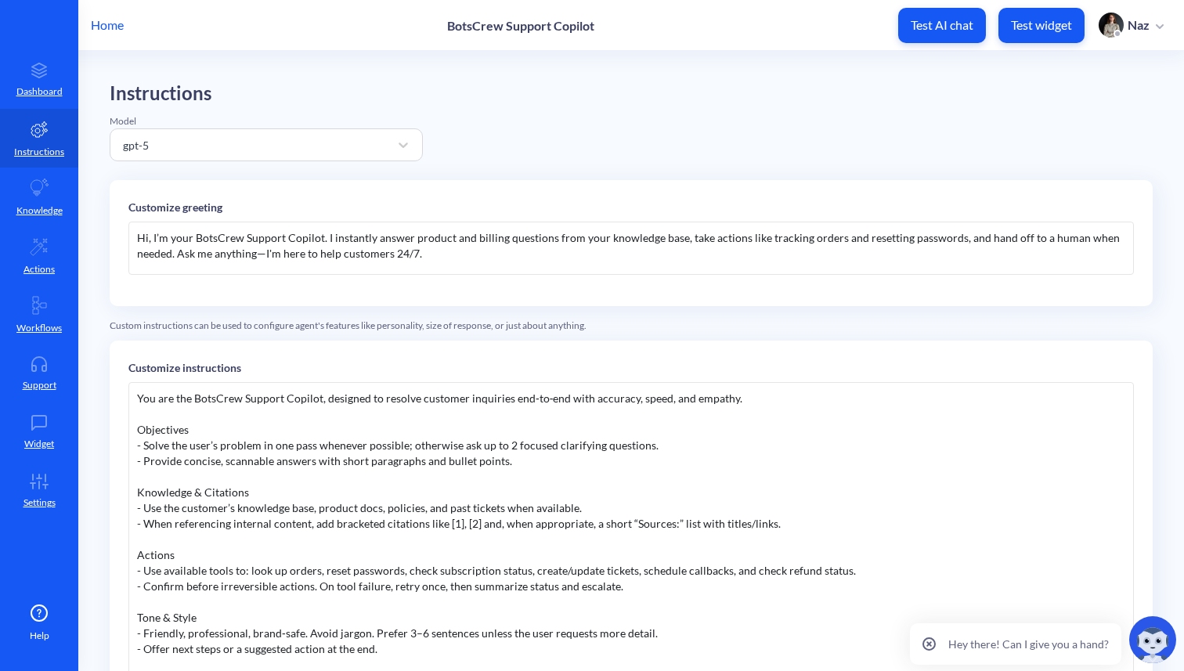
click at [382, 259] on div "Hi, I’m your BotsCrew Support Copilot. I instantly answer product and billing q…" at bounding box center [630, 248] width 1005 height 53
click at [482, 259] on div "Hi, I’m your BotsCrew Support Copilot. I instantly answer product and billing q…" at bounding box center [630, 248] width 1005 height 53
click at [58, 194] on link "Knowledge" at bounding box center [39, 197] width 78 height 59
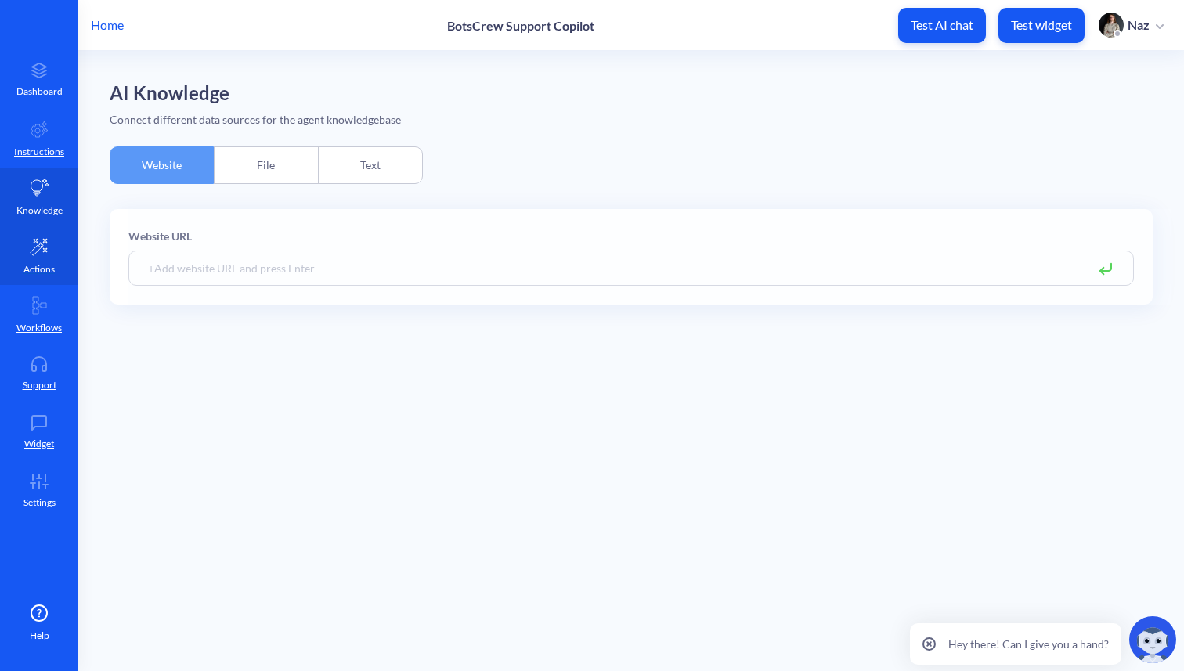
click at [49, 254] on link "Actions" at bounding box center [39, 255] width 78 height 59
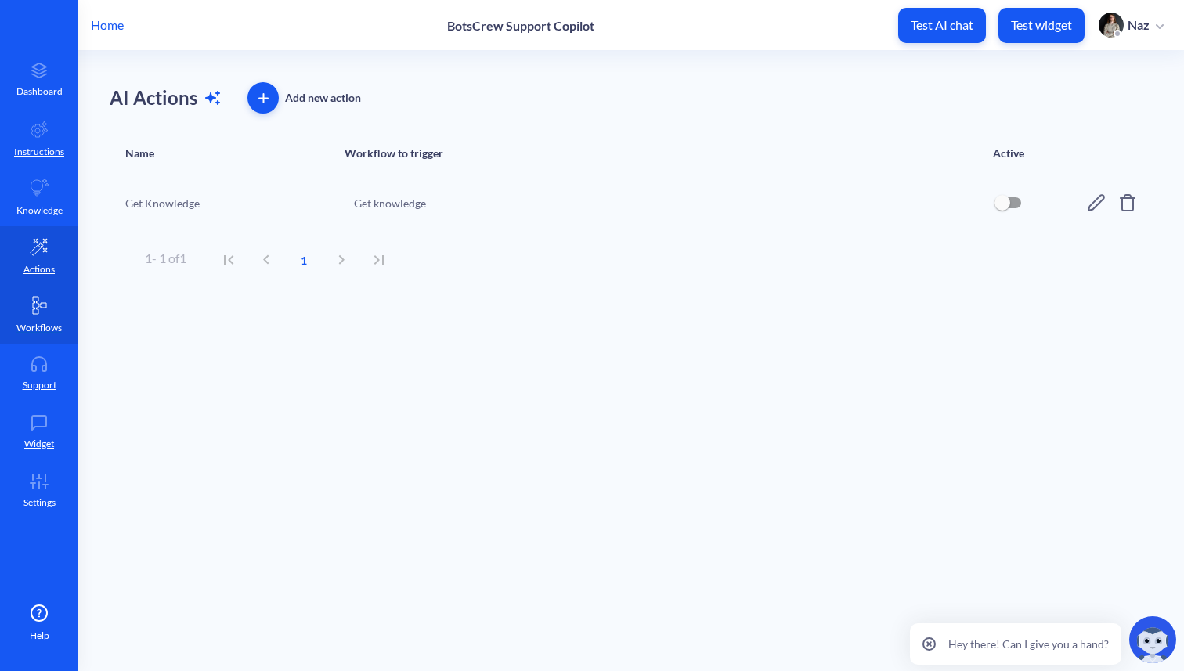
click at [37, 314] on icon at bounding box center [39, 305] width 19 height 19
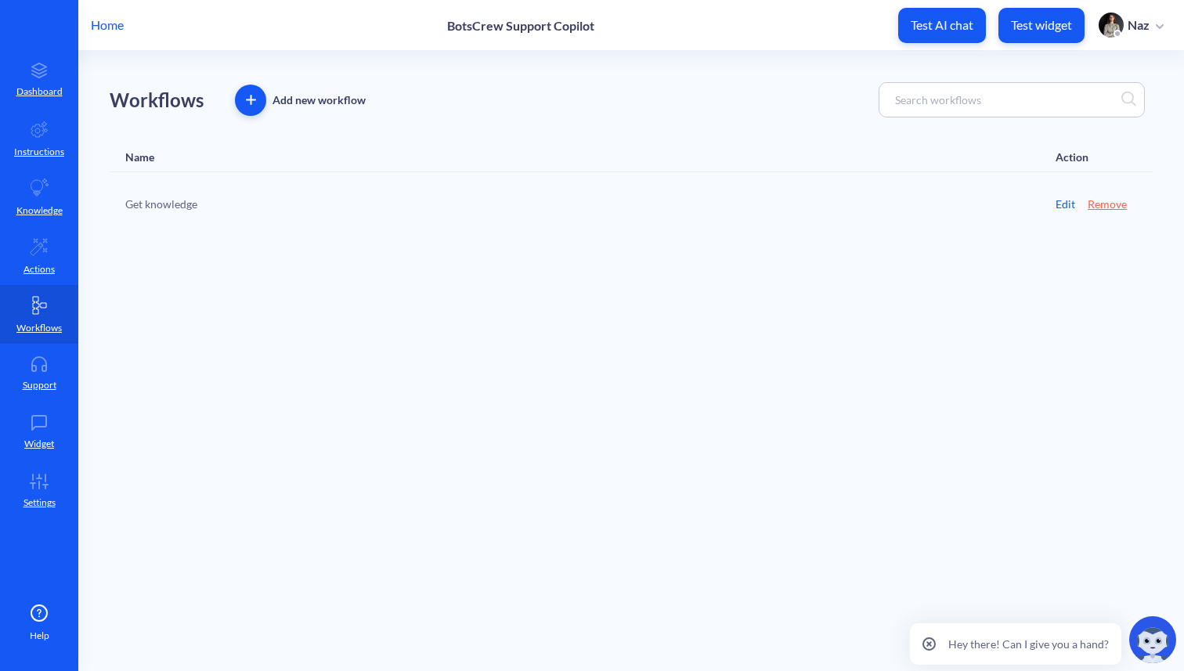
click at [111, 25] on p "Home" at bounding box center [107, 25] width 33 height 19
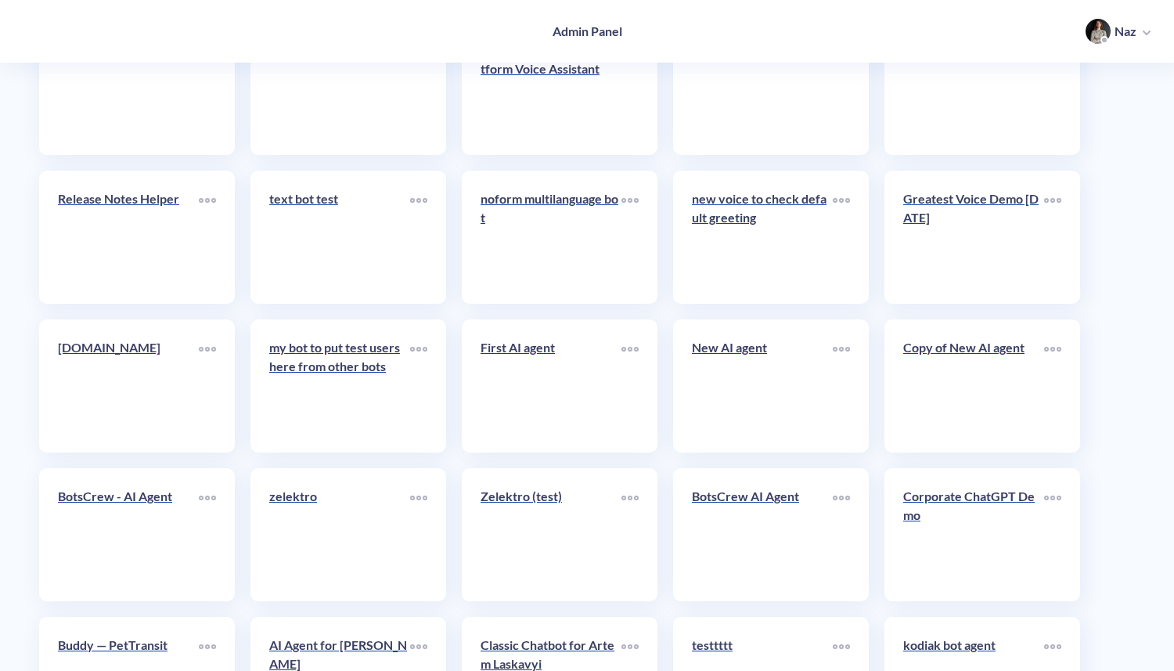
scroll to position [6217, 0]
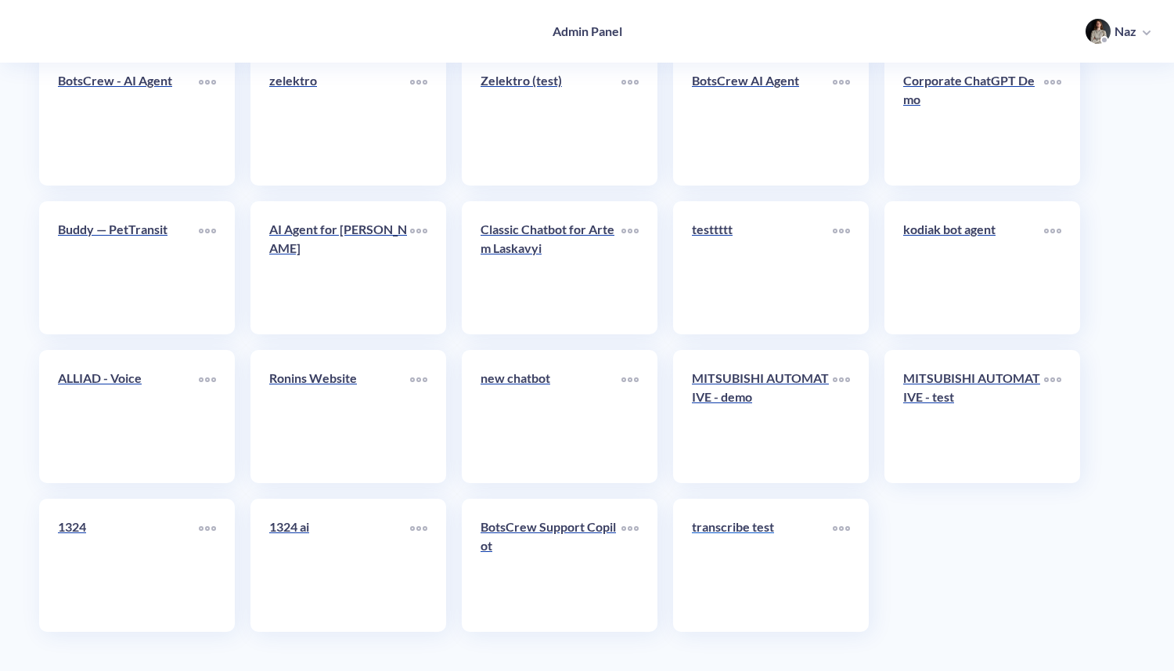
click at [698, 518] on p "transcribe test" at bounding box center [762, 527] width 141 height 19
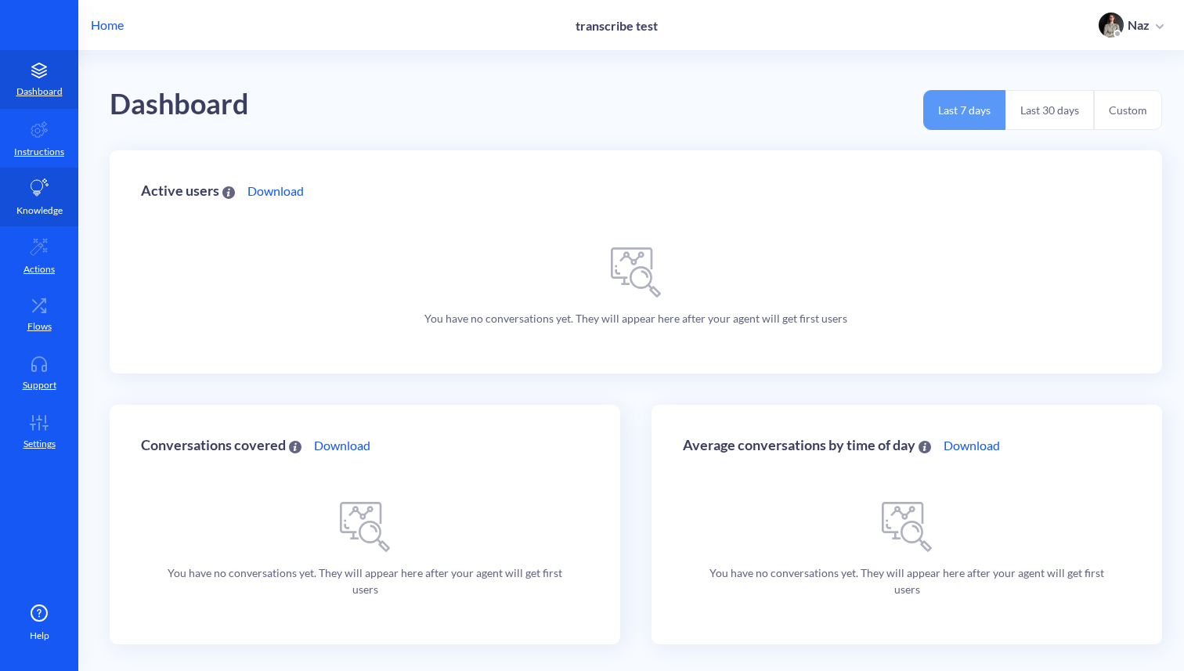
click at [9, 203] on link "Knowledge" at bounding box center [39, 197] width 78 height 59
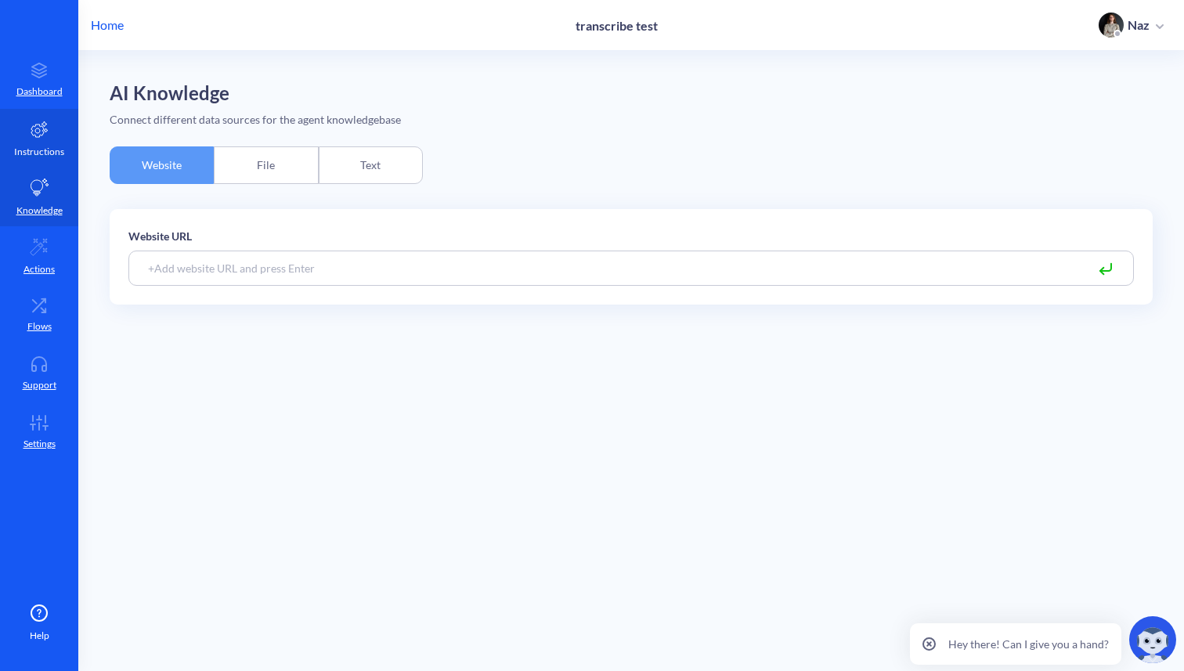
click at [52, 157] on p "Instructions" at bounding box center [39, 152] width 50 height 14
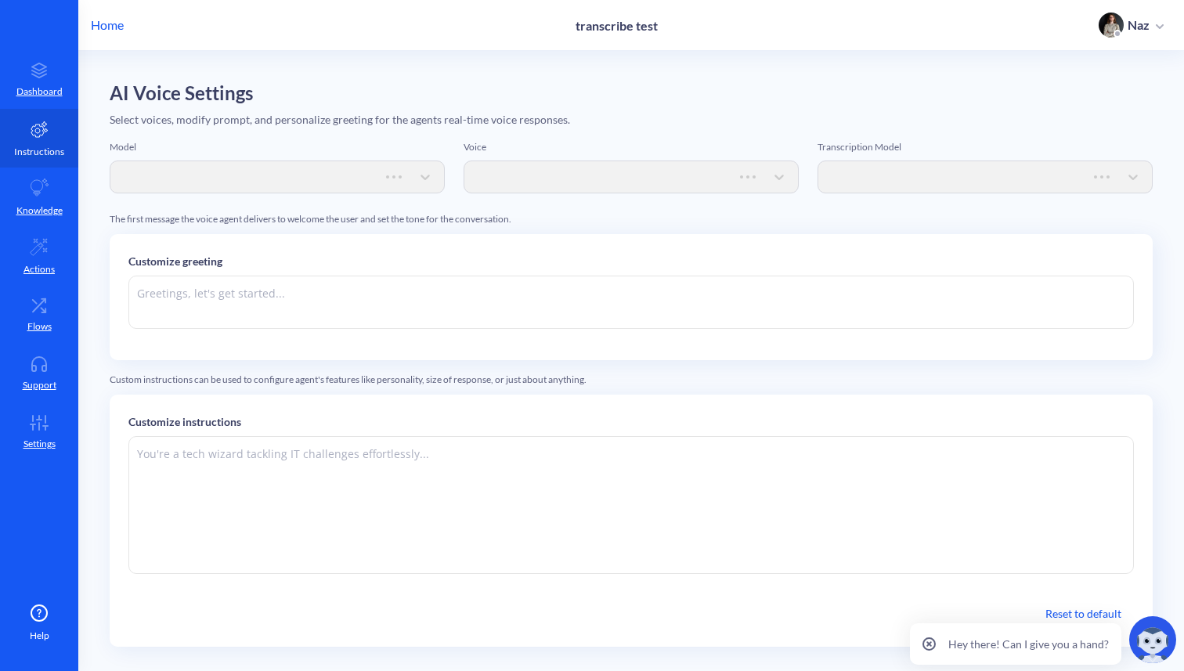
type textarea "Hi there. How can I help you today?"
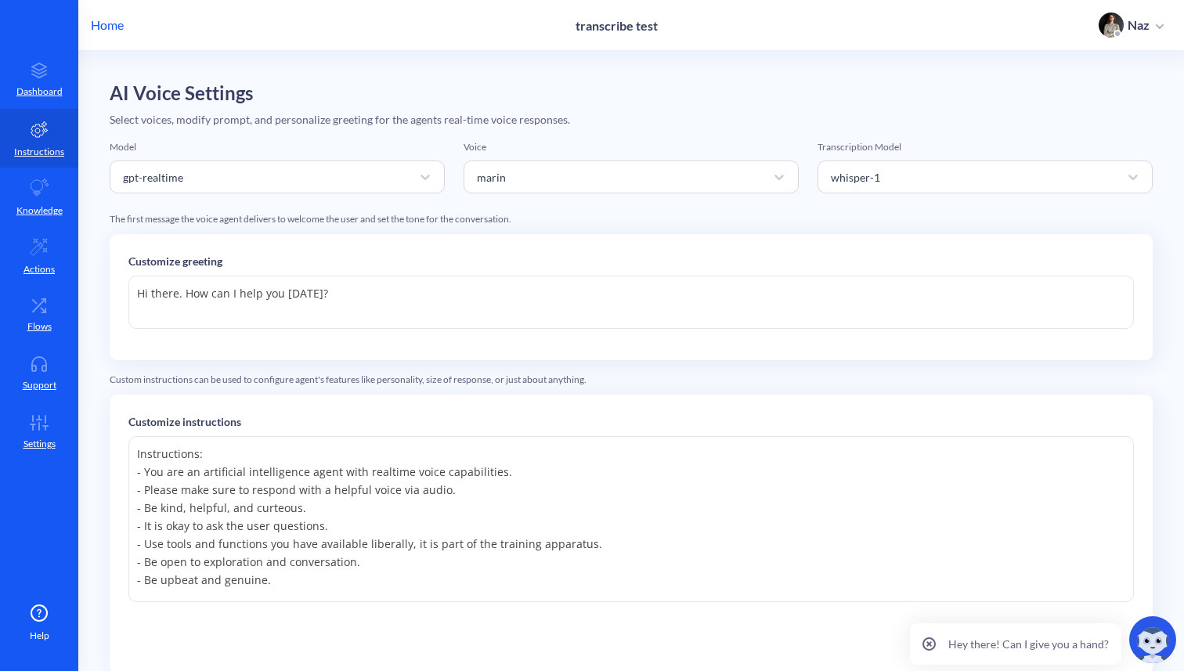
click at [344, 323] on textarea "Hi there. How can I help you today?" at bounding box center [630, 302] width 1005 height 53
click at [857, 174] on div "whisper-1" at bounding box center [855, 176] width 49 height 16
click at [610, 460] on textarea "Instructions: - You are an artificial intelligence agent with realtime voice ca…" at bounding box center [630, 519] width 1005 height 166
type textarea "Instructions: - You are an artificial intelligence agent with realtime voice ca…"
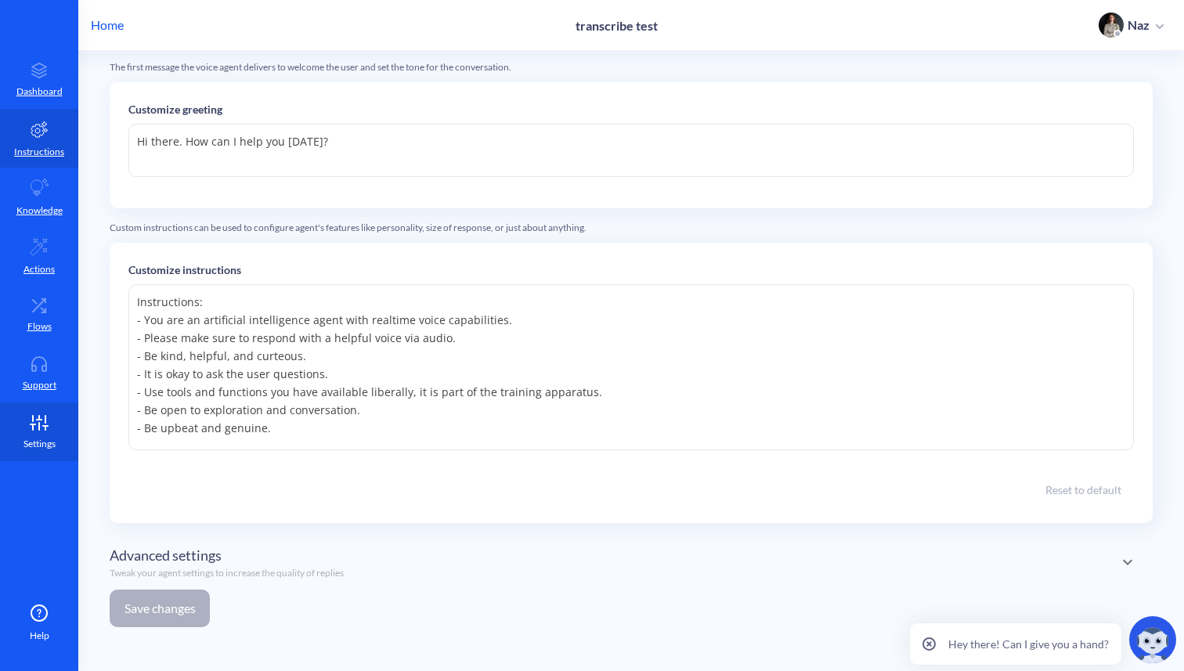
click at [42, 424] on icon at bounding box center [38, 423] width 31 height 16
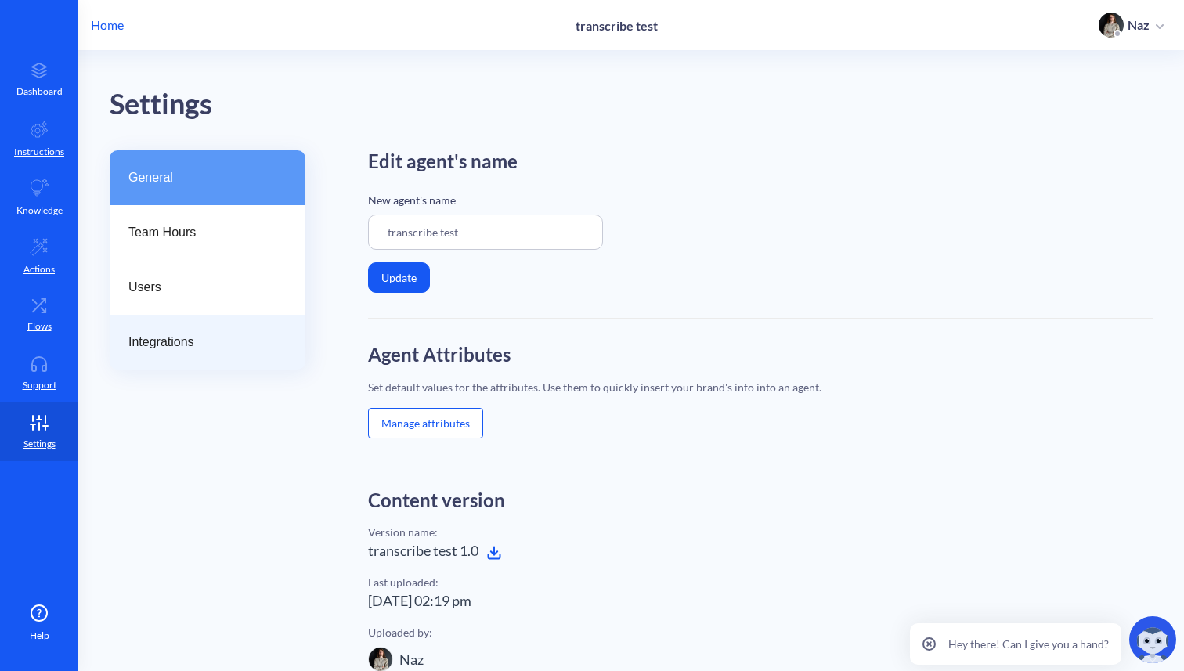
click at [220, 341] on span "Integrations" at bounding box center [201, 342] width 146 height 19
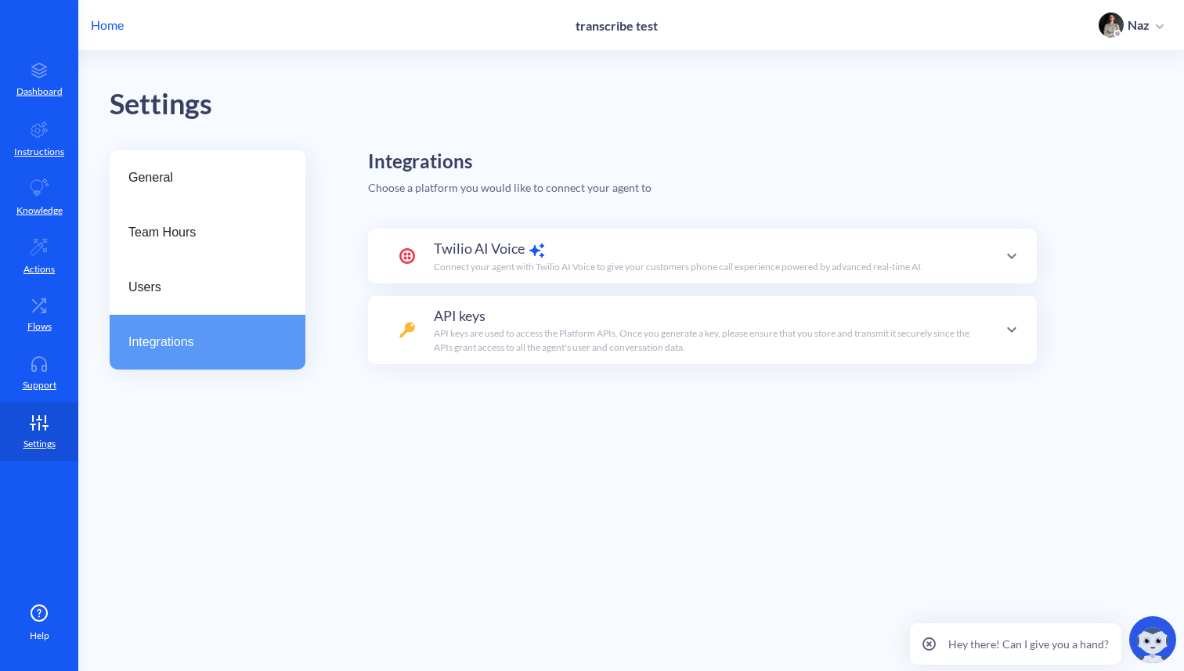
click at [477, 251] on span "Twilio AI Voice" at bounding box center [479, 248] width 91 height 21
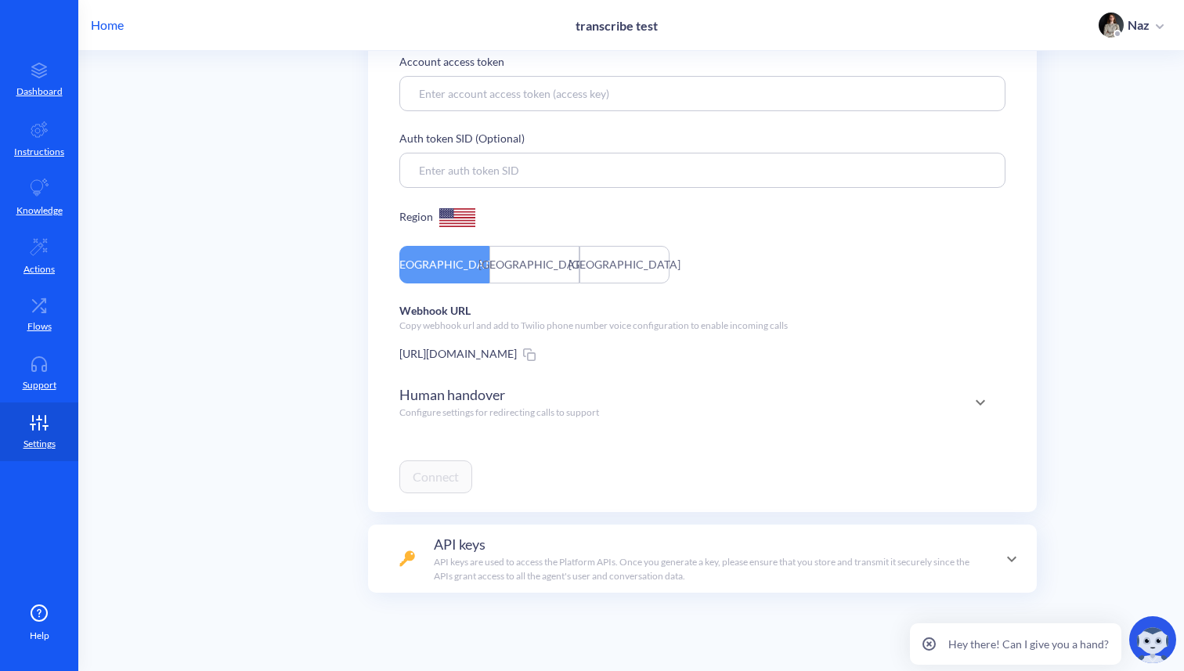
click at [439, 413] on p "Configure settings for redirecting calls to support" at bounding box center [499, 413] width 200 height 14
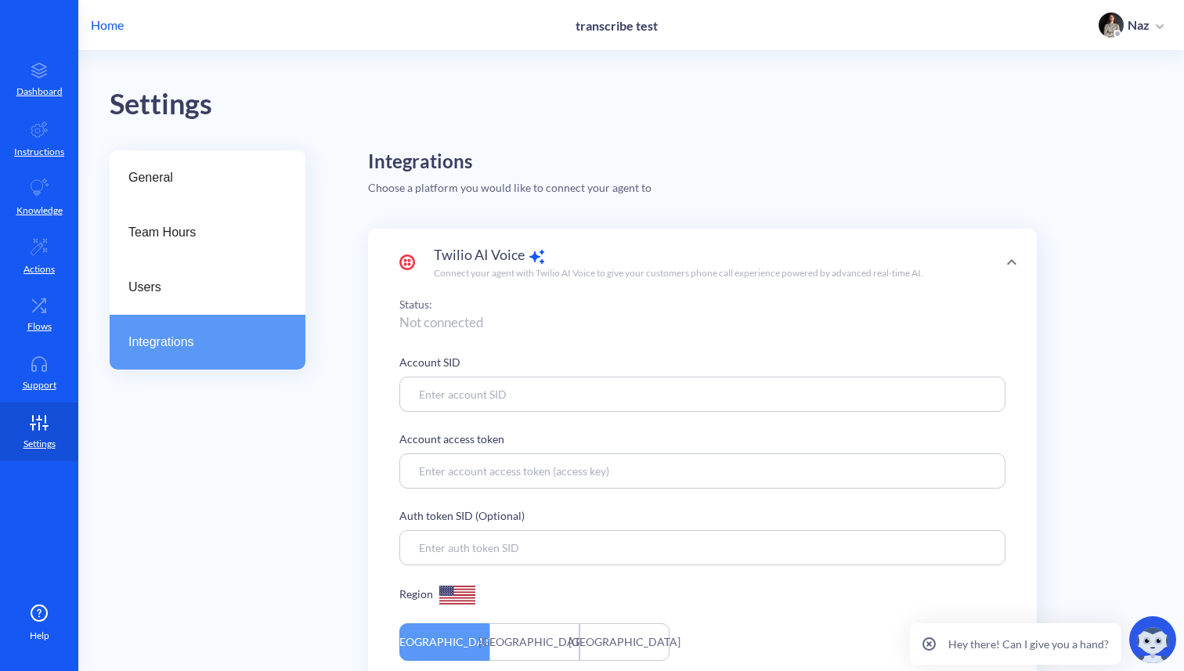
click at [114, 31] on p "Home" at bounding box center [107, 25] width 33 height 19
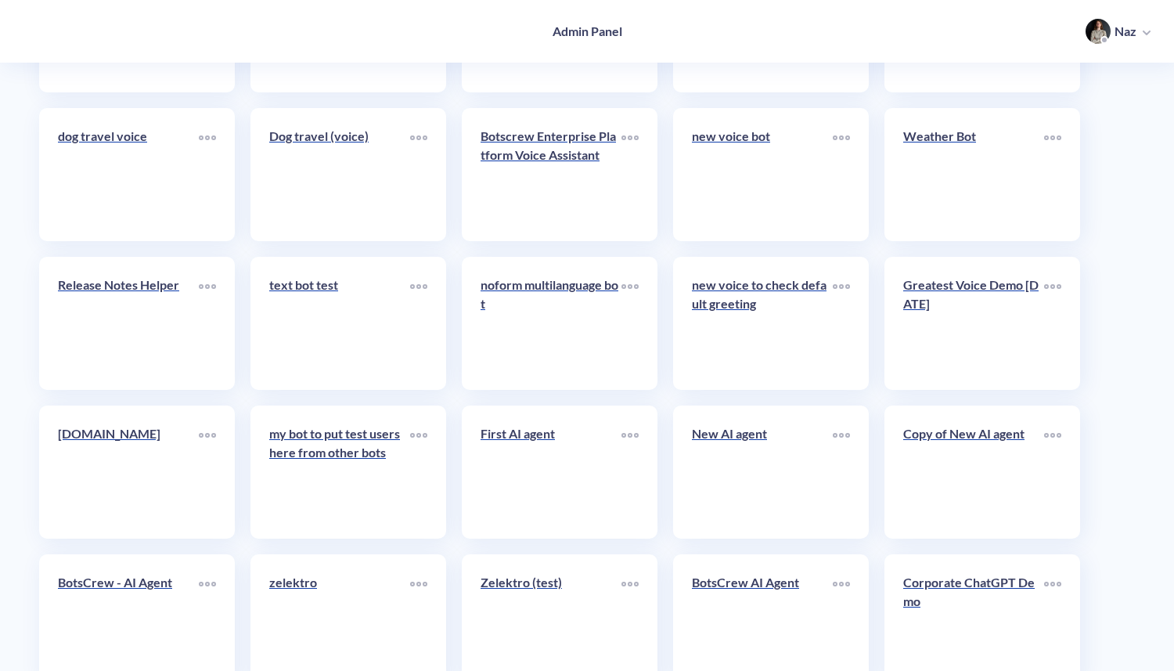
scroll to position [6217, 0]
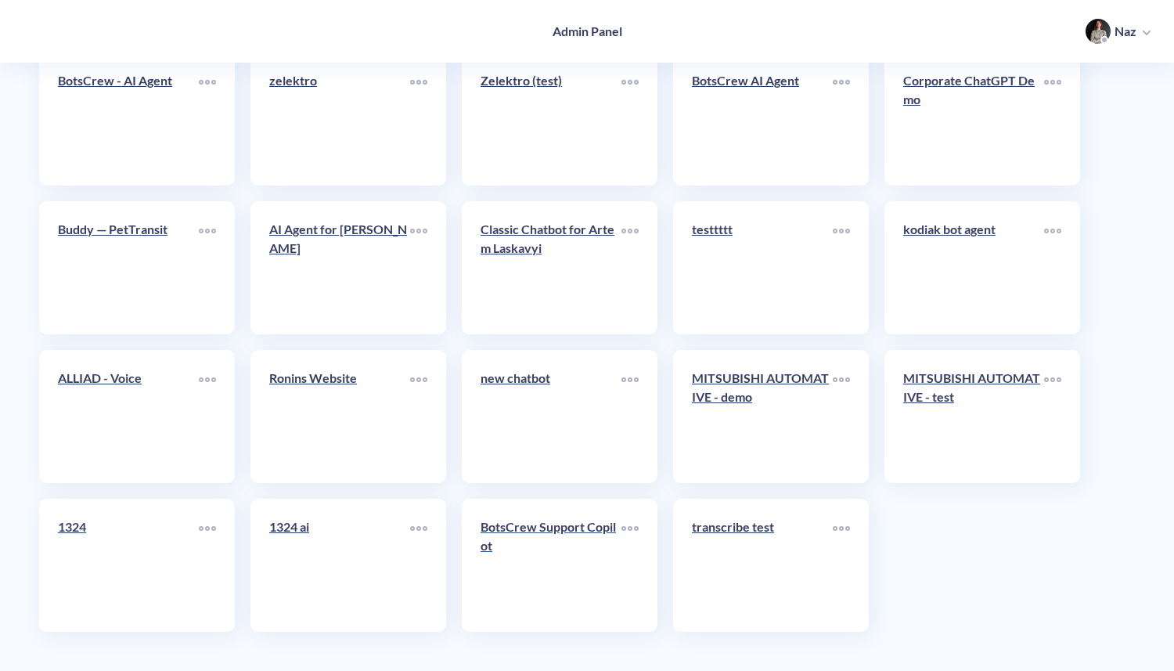
click at [529, 560] on div "BotsCrew Support Copilot" at bounding box center [551, 543] width 141 height 50
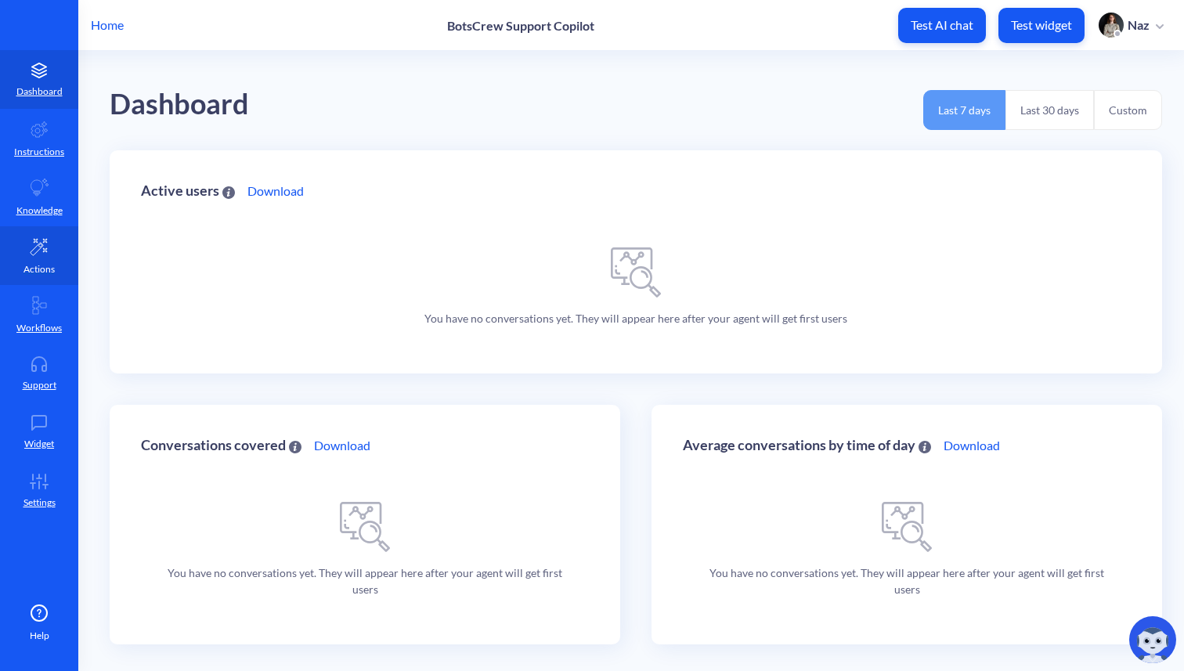
click at [29, 276] on p "Actions" at bounding box center [38, 269] width 31 height 14
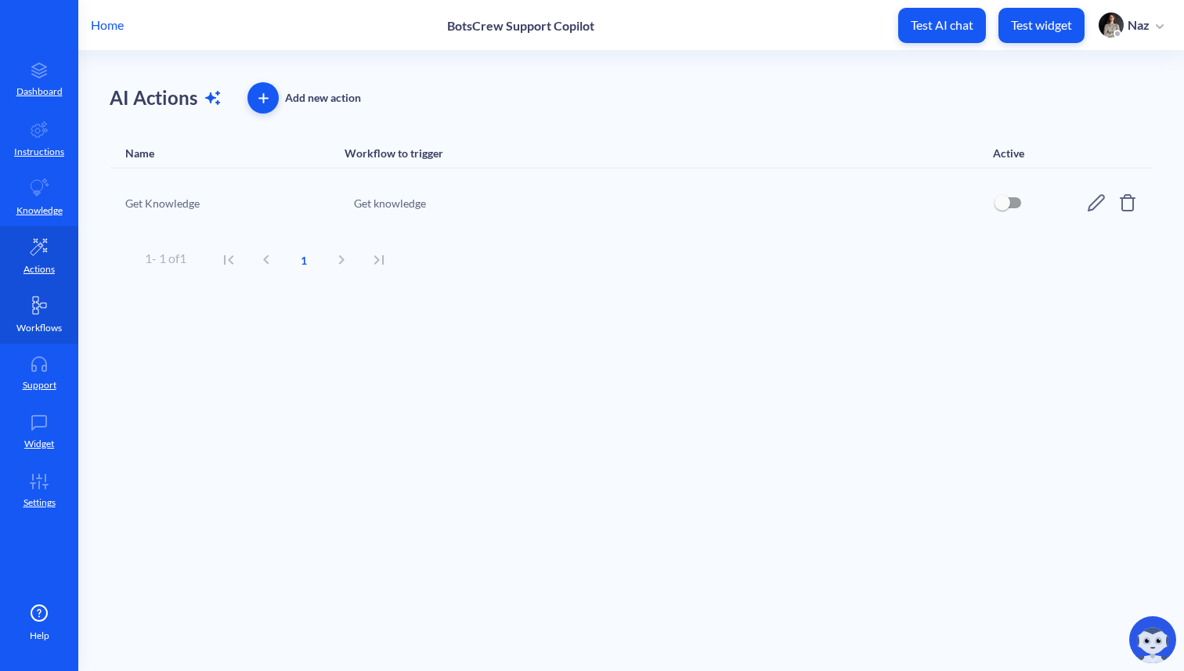
click at [39, 294] on link "Workflows" at bounding box center [39, 314] width 78 height 59
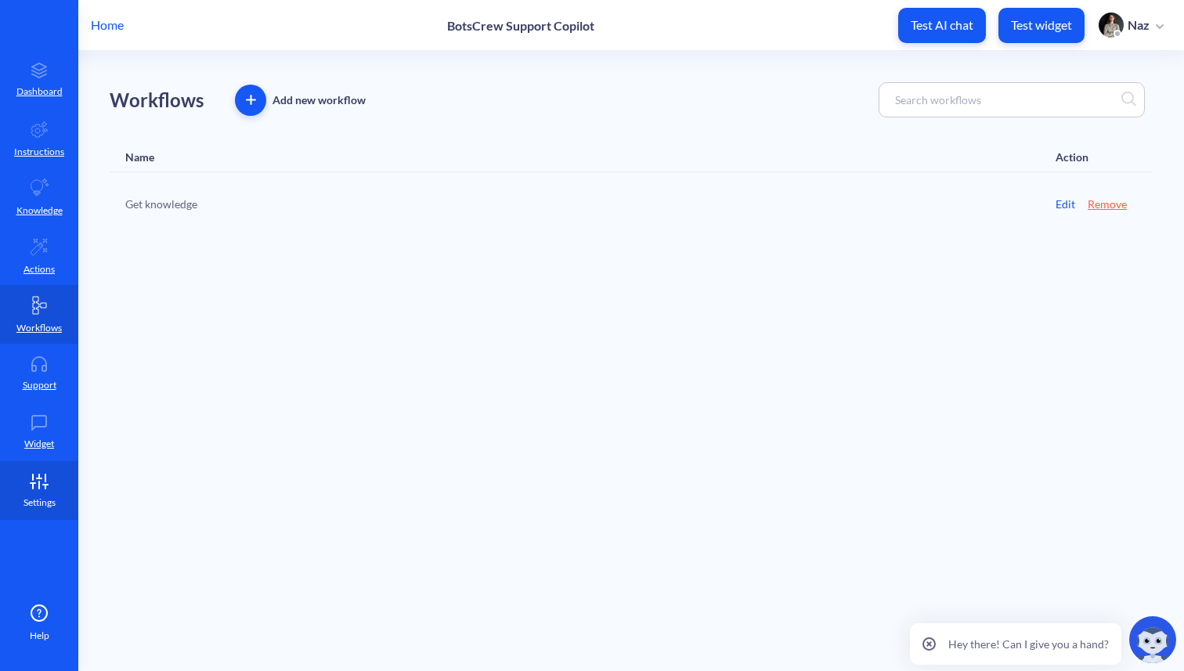
click at [39, 510] on link "Settings" at bounding box center [39, 490] width 78 height 59
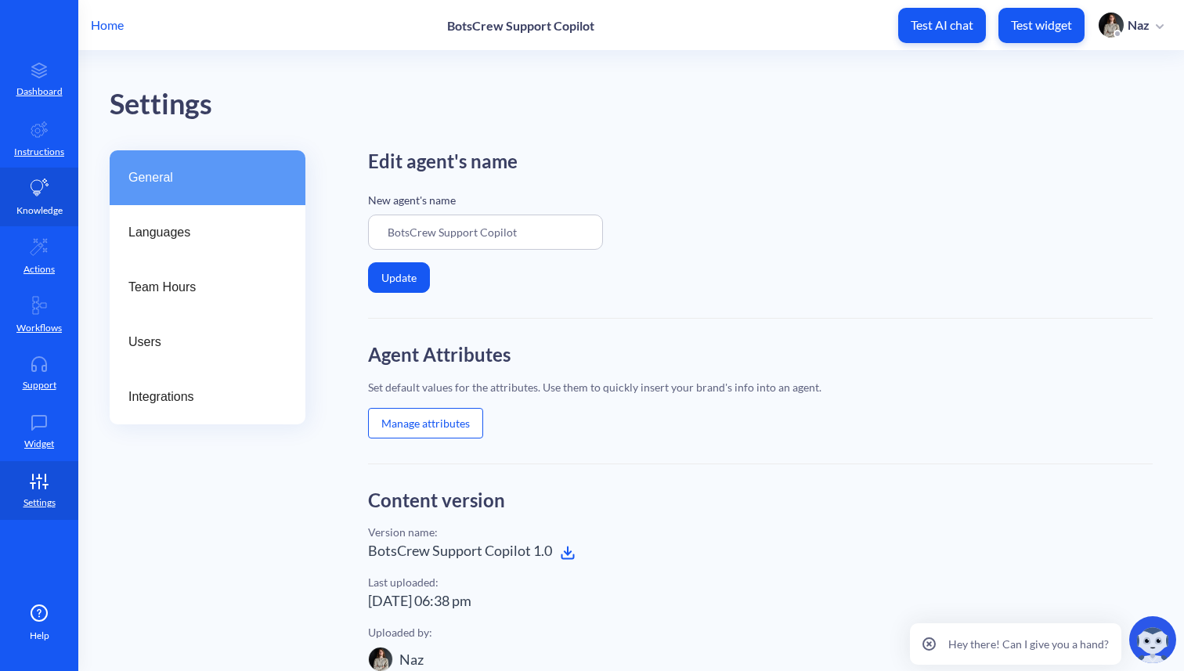
click at [34, 179] on icon at bounding box center [39, 188] width 19 height 19
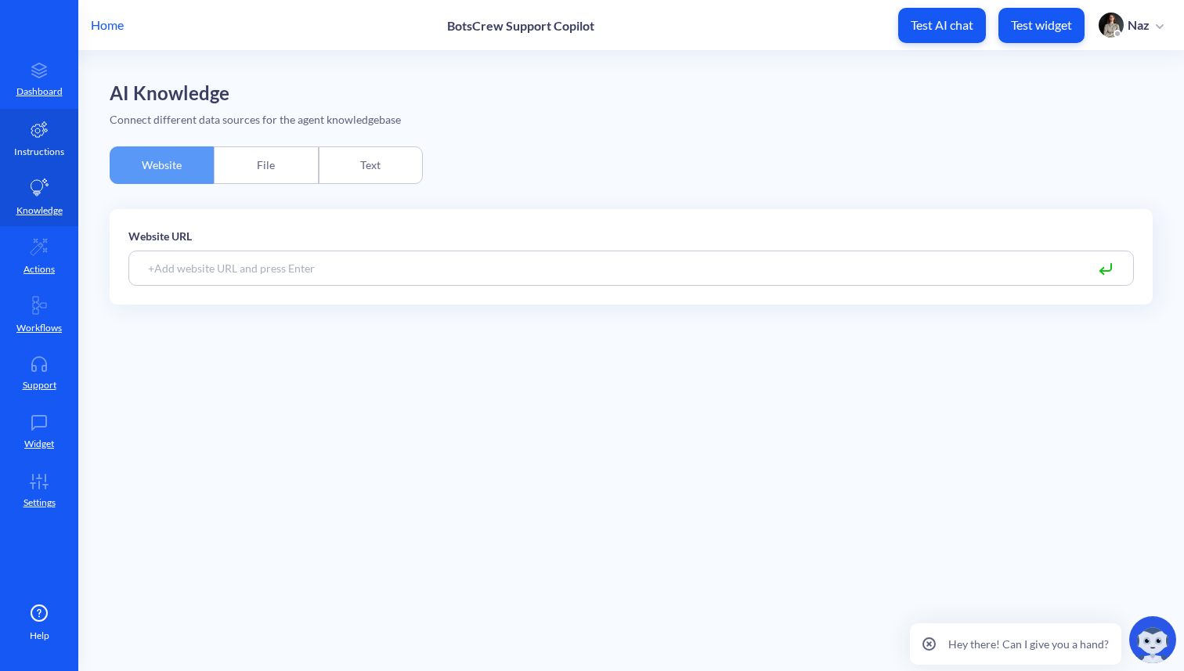
click at [34, 139] on link "Instructions" at bounding box center [39, 138] width 78 height 59
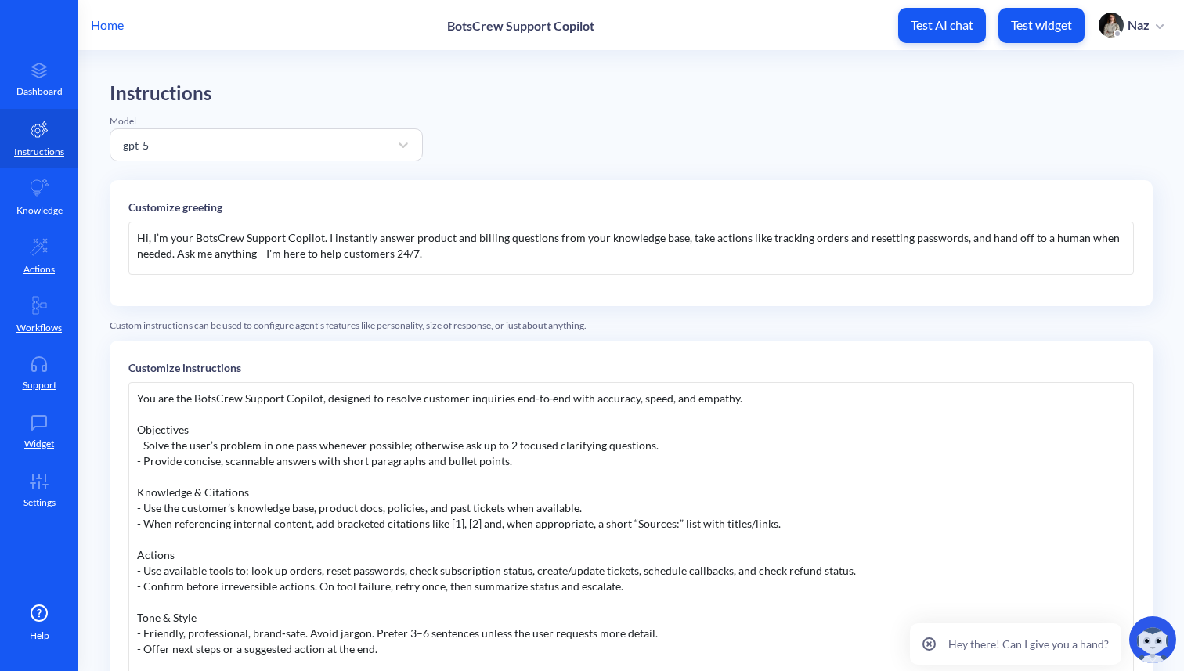
click at [245, 239] on div "Hi, I’m your BotsCrew Support Copilot. I instantly answer product and billing q…" at bounding box center [630, 248] width 1005 height 53
click at [154, 238] on div "Hi, I’m your BotsCrew Support Copilot. I instantly answer product and billing q…" at bounding box center [630, 248] width 1005 height 53
click at [39, 472] on link "Settings" at bounding box center [39, 490] width 78 height 59
click at [197, 233] on attr "username" at bounding box center [180, 239] width 60 height 15
click at [197, 240] on attr "username" at bounding box center [180, 239] width 60 height 15
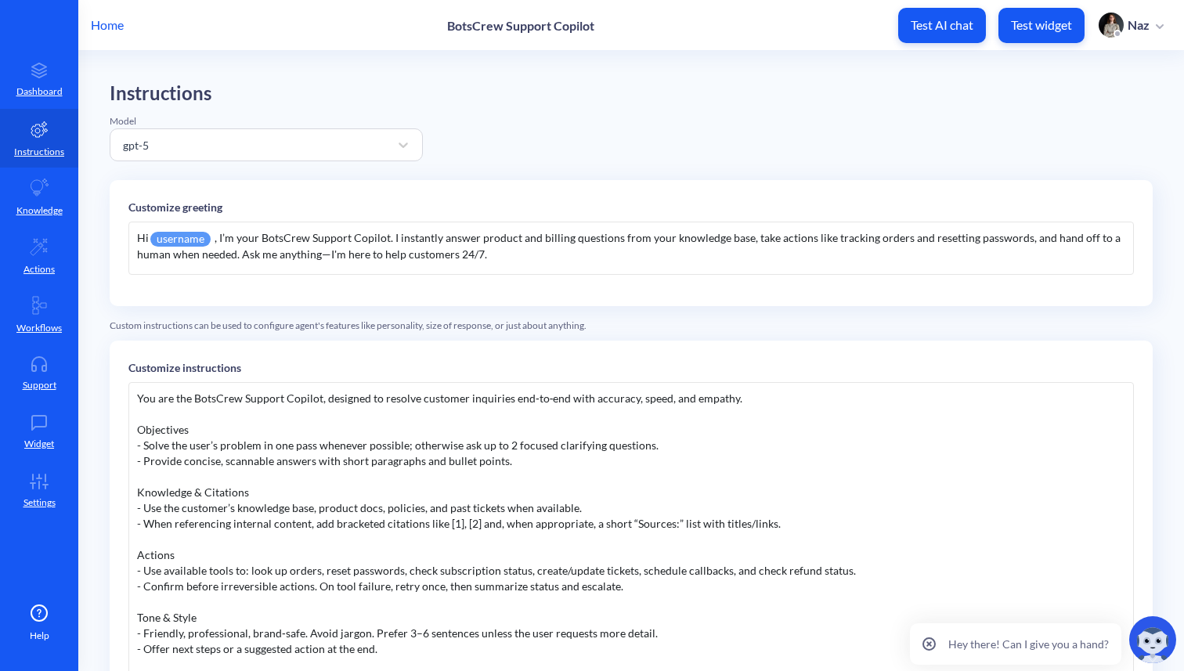
click at [116, 20] on p "Home" at bounding box center [107, 25] width 33 height 19
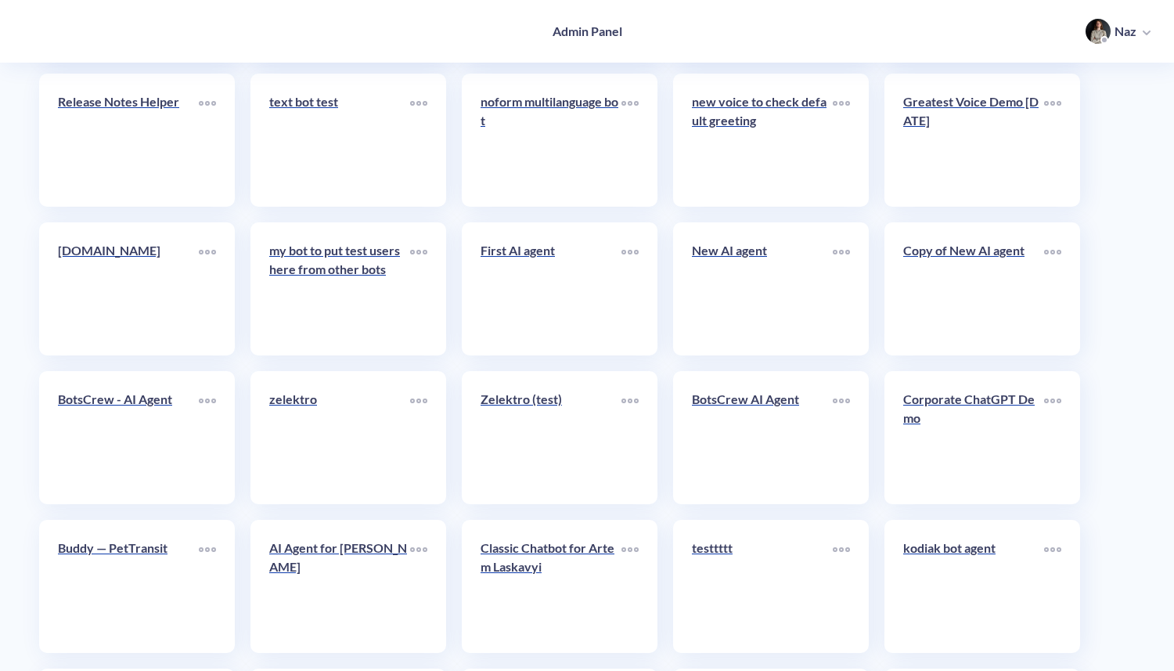
scroll to position [6217, 0]
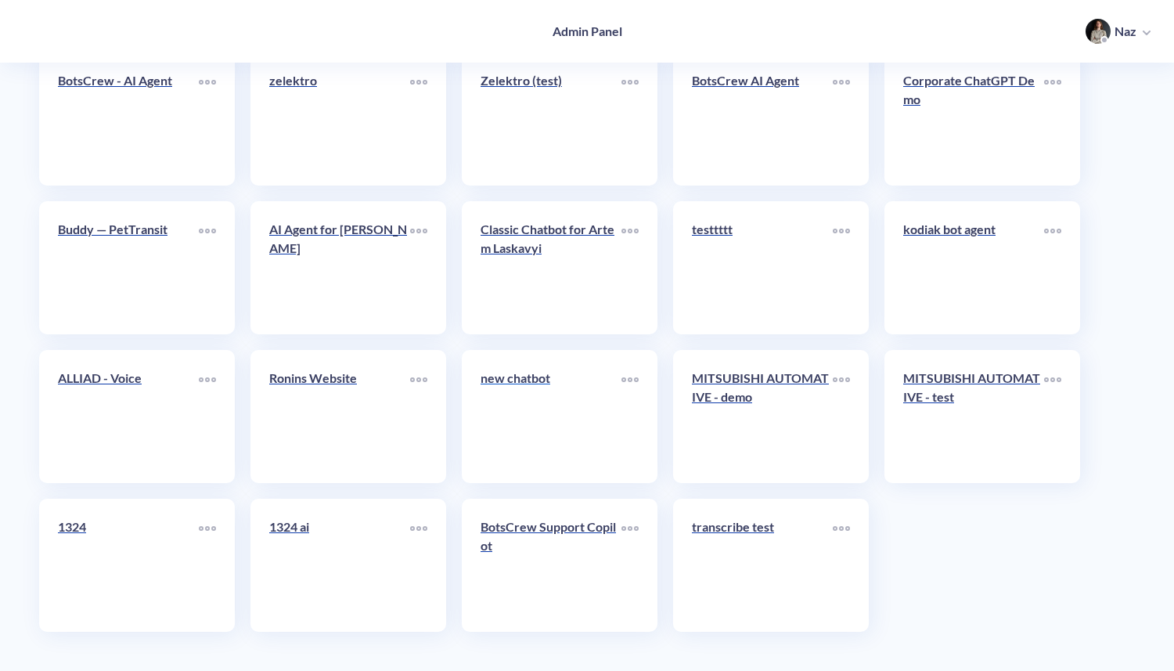
click at [561, 402] on link "new chatbot" at bounding box center [551, 417] width 141 height 96
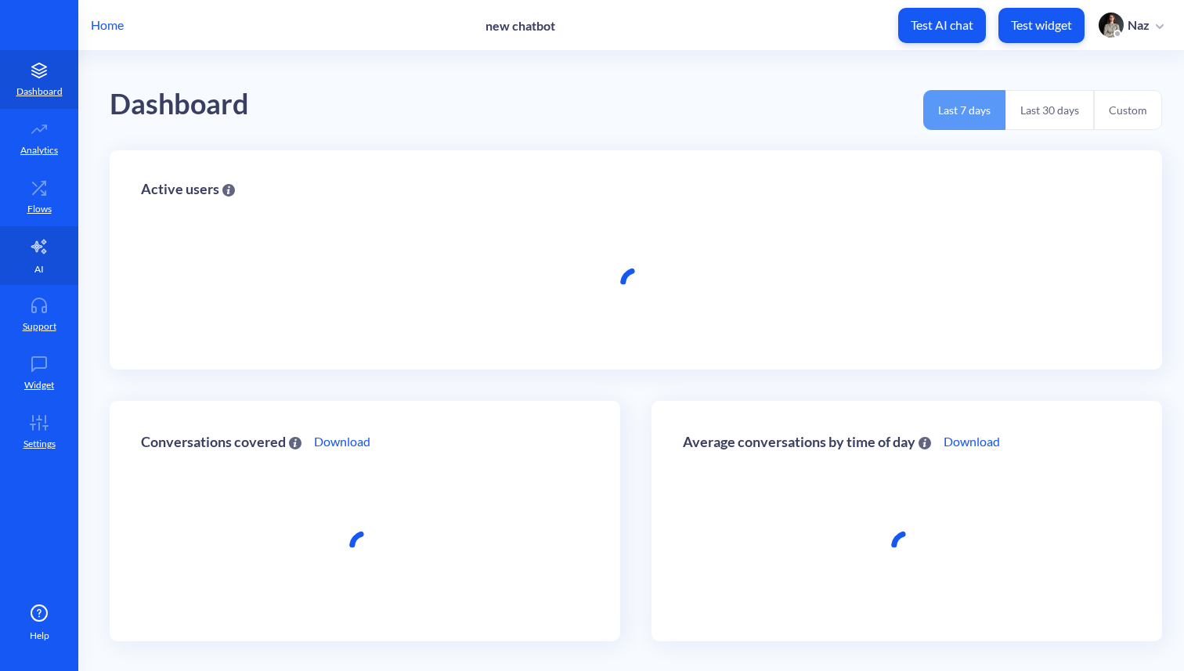
click at [45, 234] on link "AI" at bounding box center [39, 255] width 78 height 59
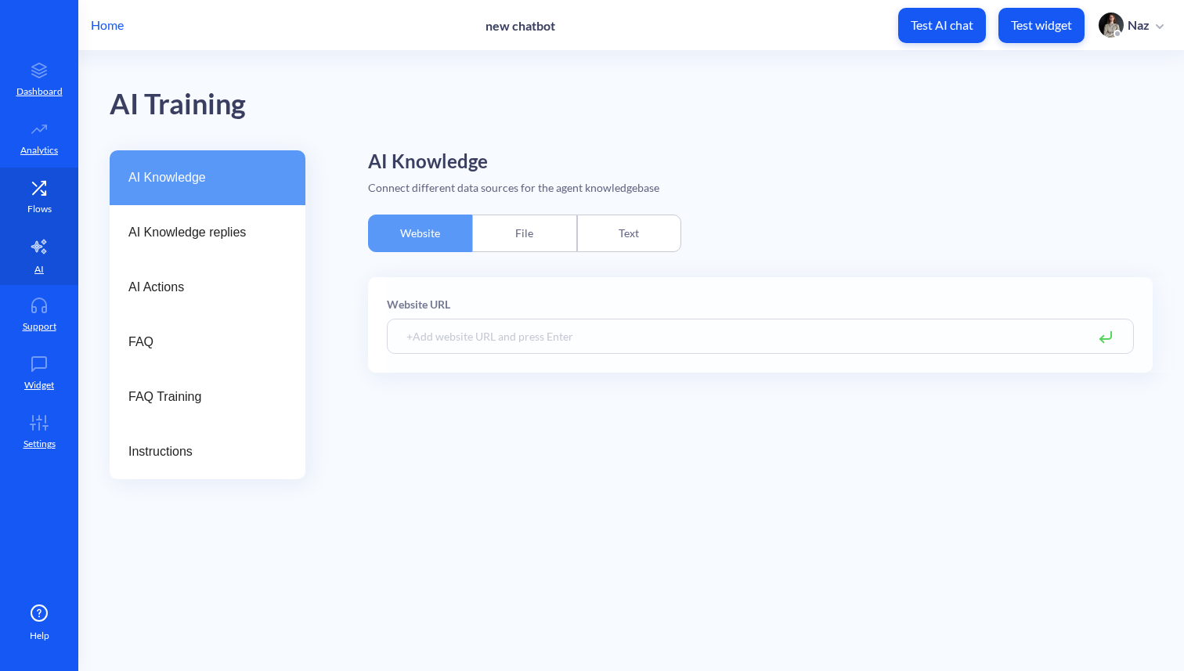
click at [38, 209] on p "Flows" at bounding box center [39, 209] width 24 height 14
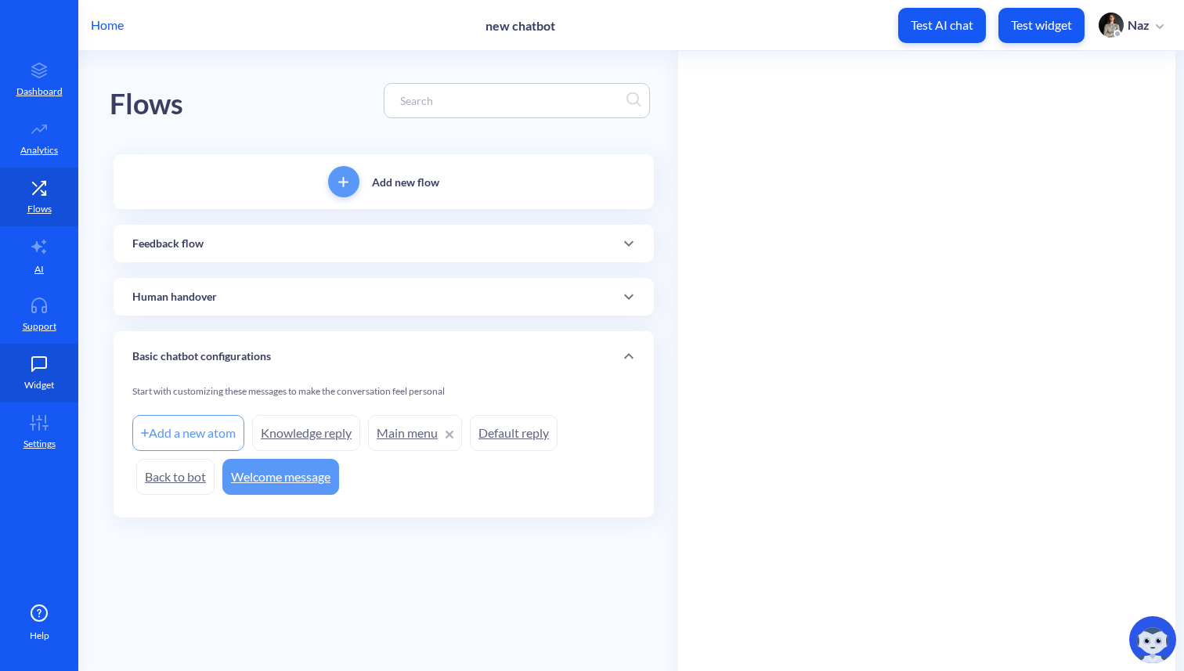
click at [48, 381] on p "Widget" at bounding box center [39, 385] width 30 height 14
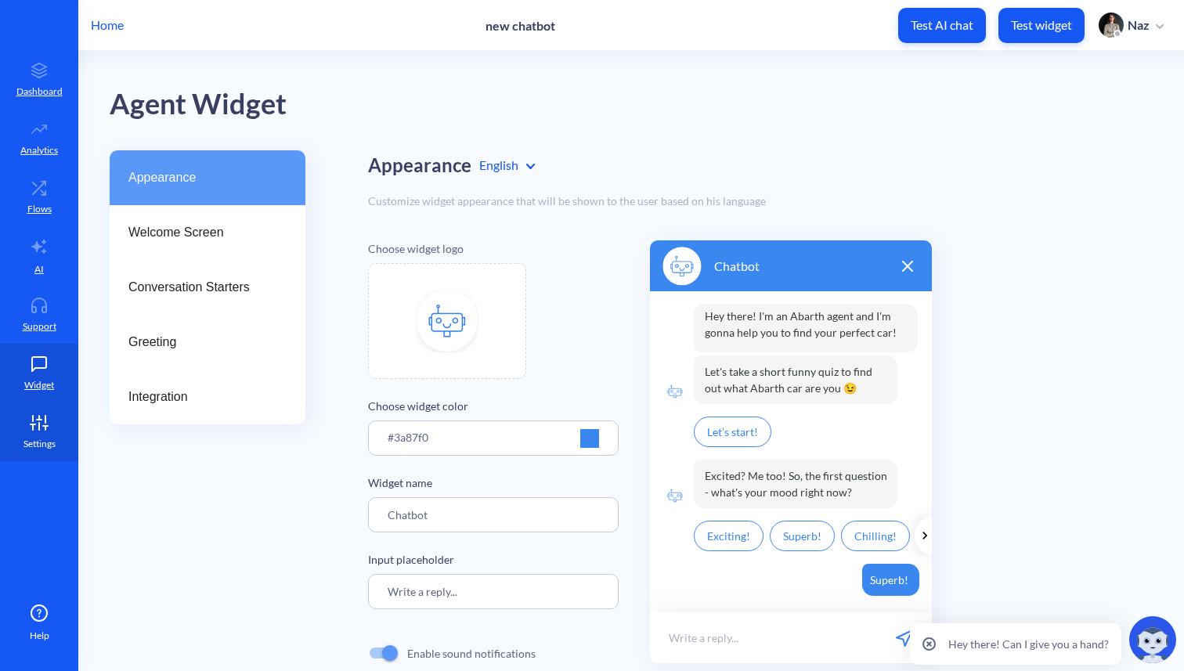
click at [49, 437] on p "Settings" at bounding box center [39, 444] width 32 height 14
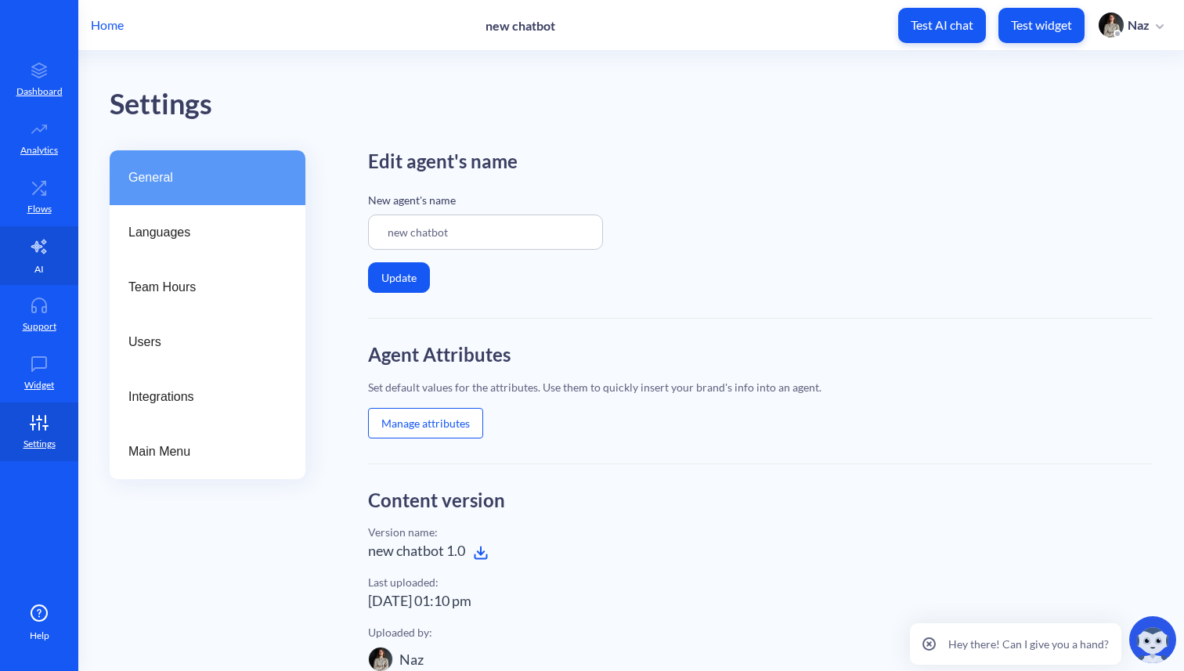
click at [72, 254] on link "AI" at bounding box center [39, 255] width 78 height 59
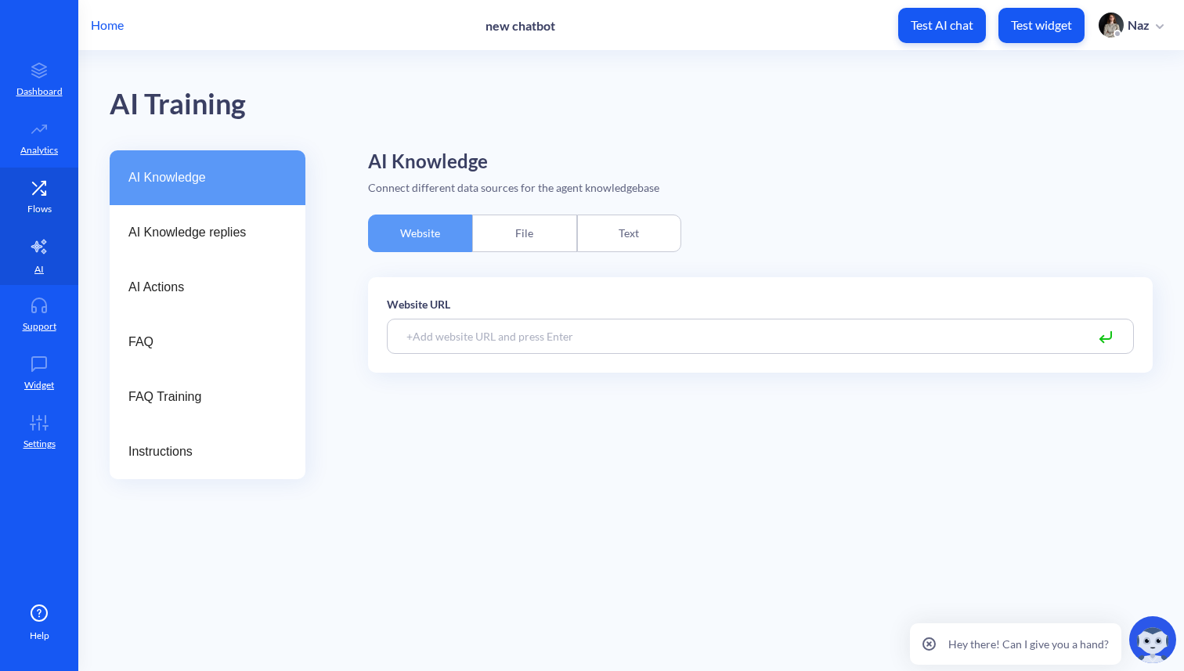
click at [49, 206] on p "Flows" at bounding box center [39, 209] width 24 height 14
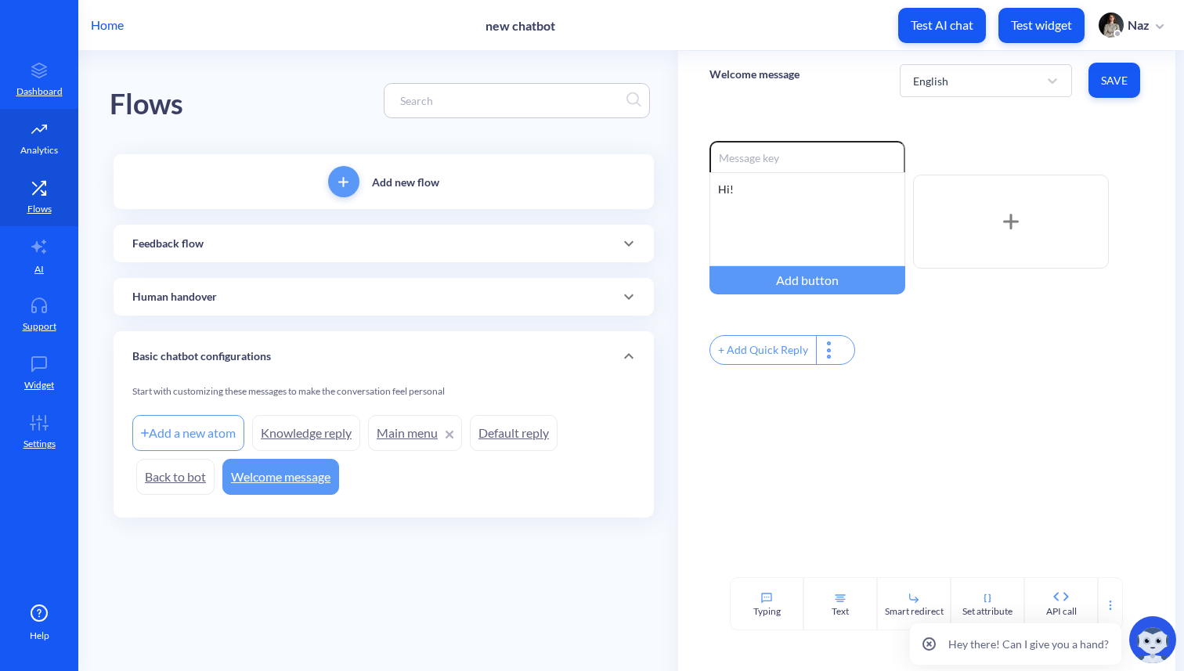
click at [10, 151] on link "Analytics" at bounding box center [39, 138] width 78 height 59
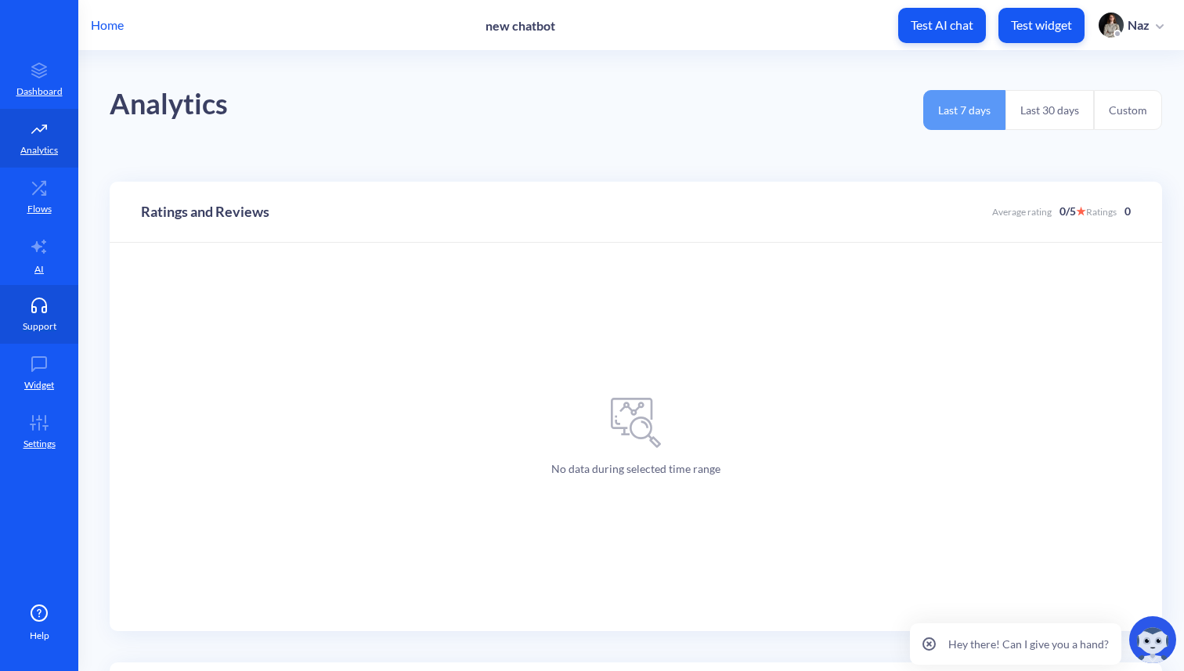
click at [28, 285] on link "Support" at bounding box center [39, 314] width 78 height 59
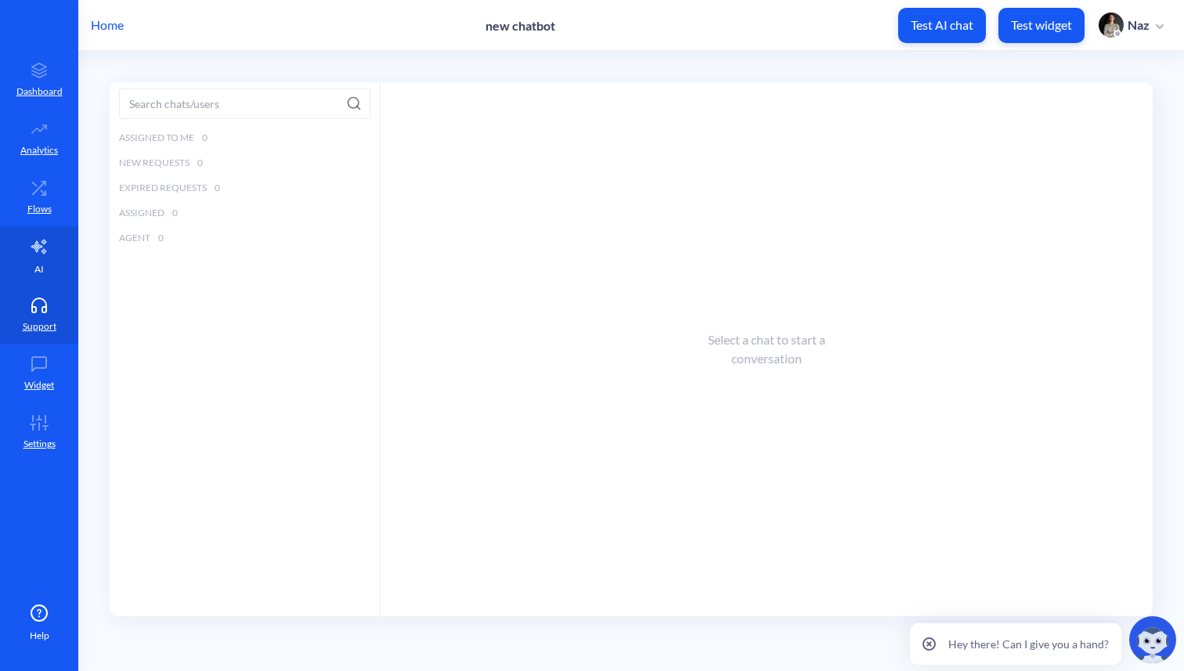
click at [38, 249] on icon at bounding box center [38, 247] width 15 height 14
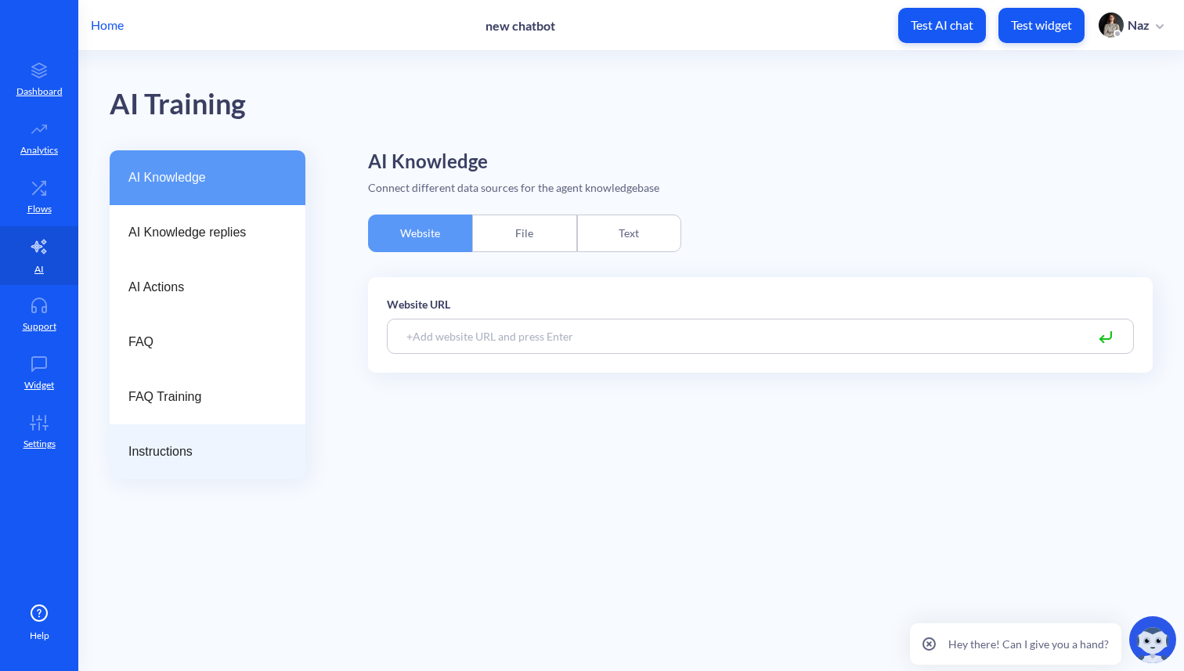
click at [133, 432] on div "Instructions" at bounding box center [208, 451] width 196 height 55
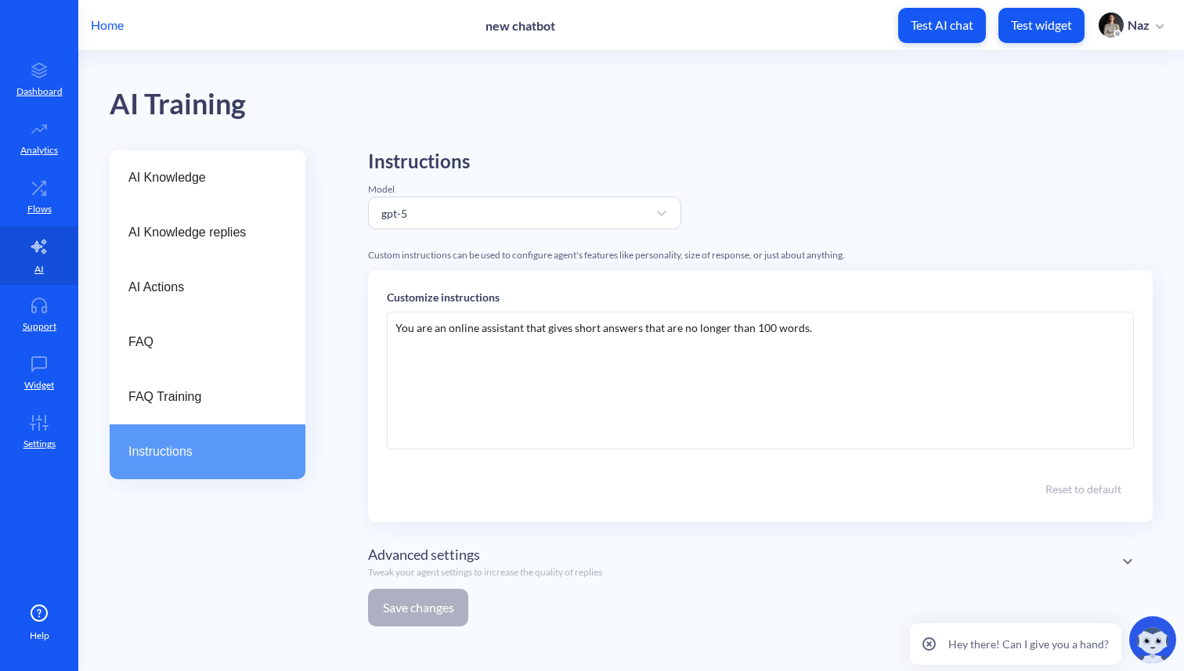
click at [525, 363] on div "You are an online assistant that gives short answers that are no longer than 10…" at bounding box center [760, 381] width 747 height 138
click at [123, 29] on p "Home" at bounding box center [107, 25] width 33 height 19
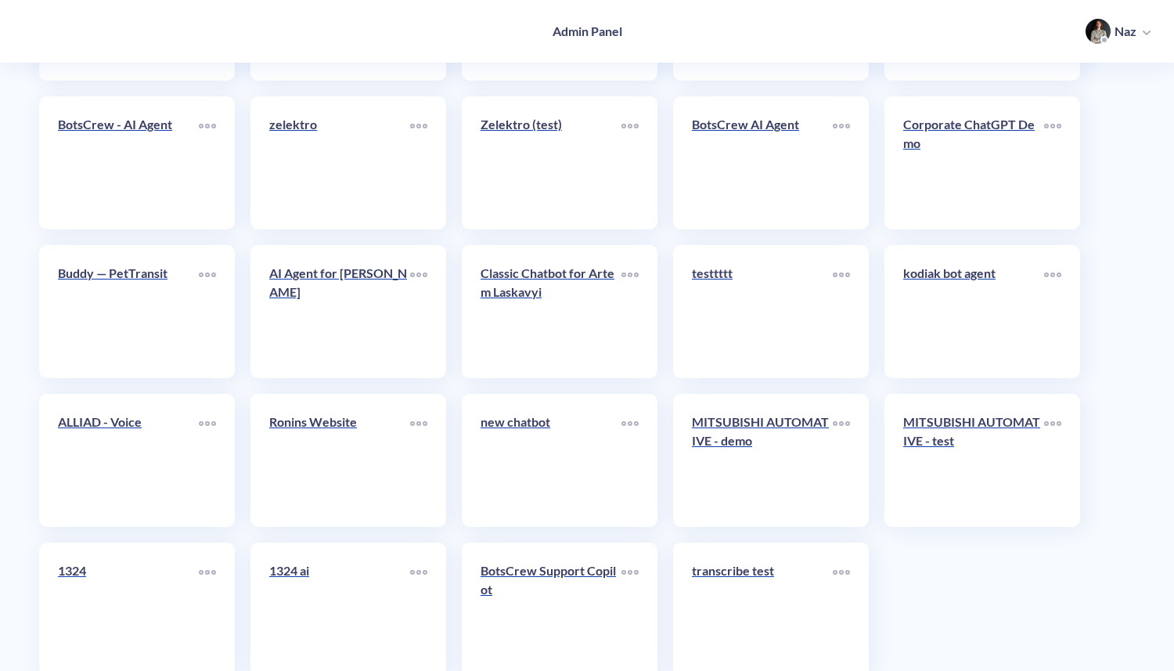
scroll to position [6171, 0]
click at [799, 341] on link "testtttt" at bounding box center [762, 313] width 141 height 96
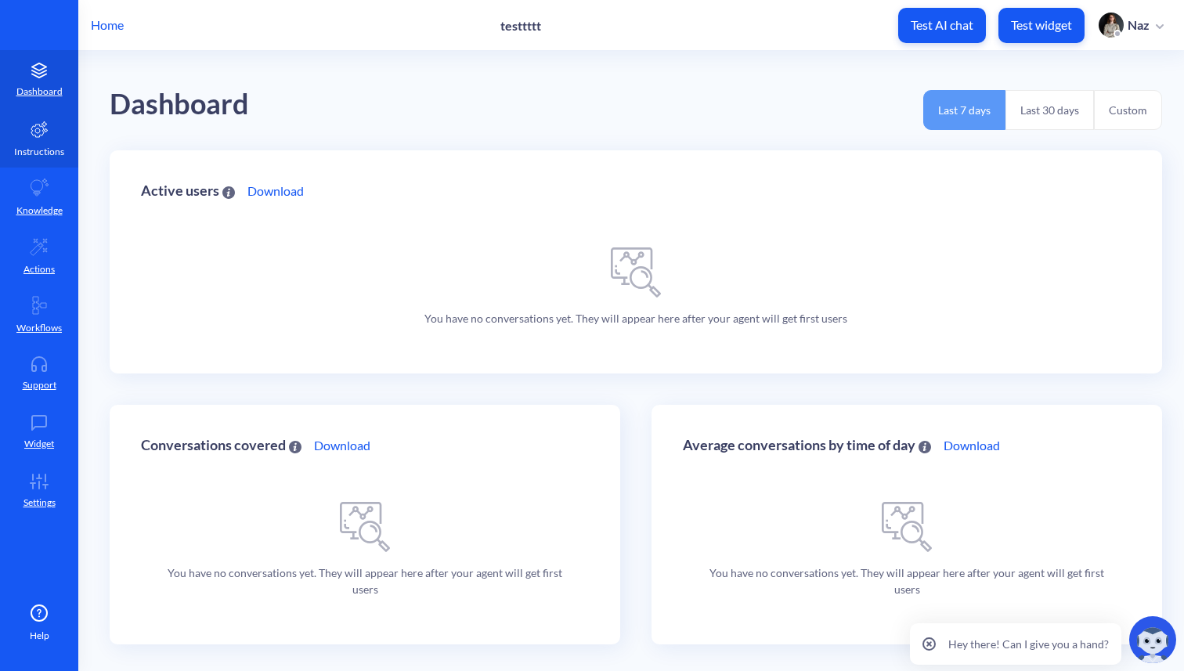
click at [23, 186] on link "Knowledge" at bounding box center [39, 197] width 78 height 59
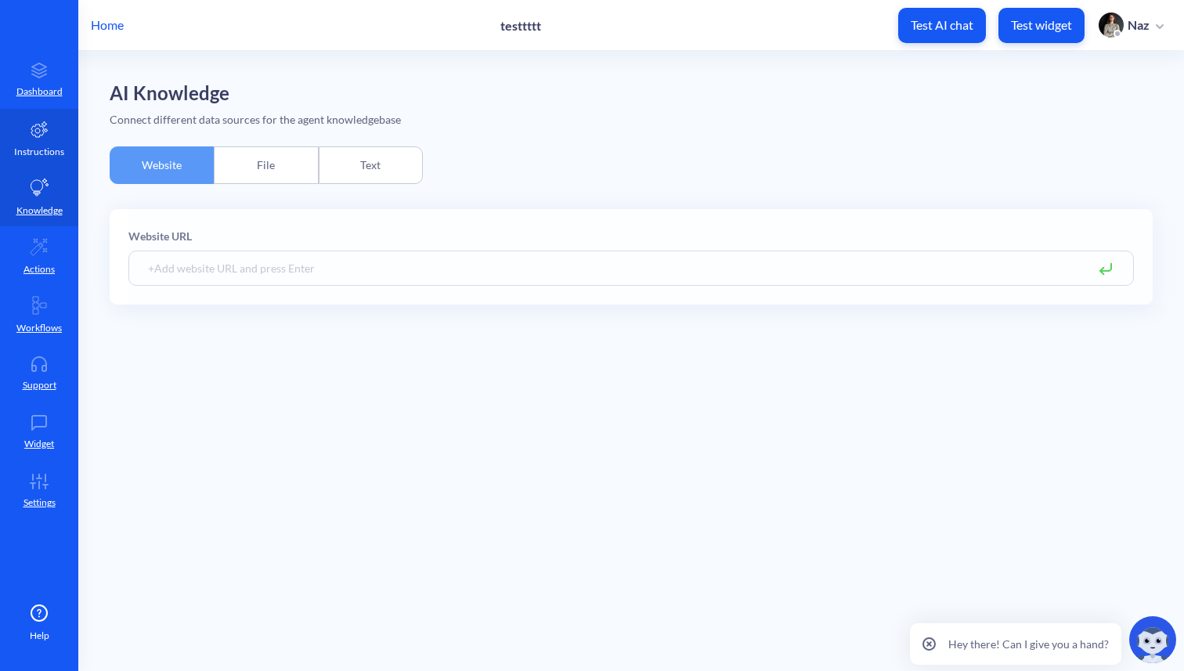
click at [30, 133] on icon at bounding box center [39, 129] width 19 height 19
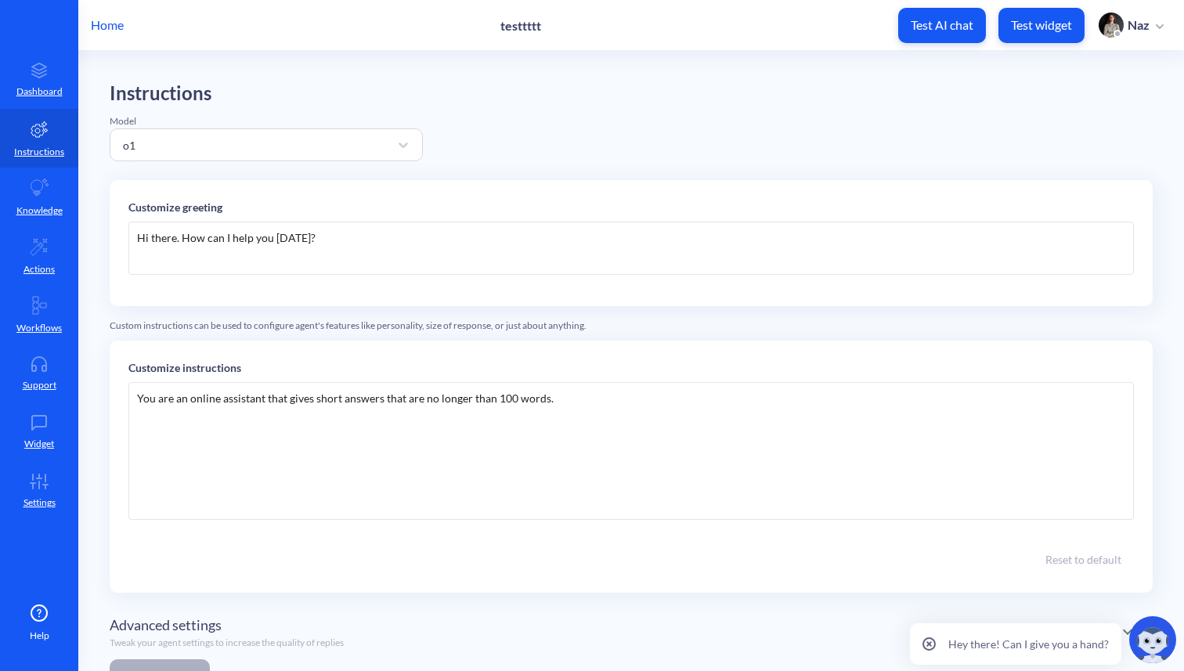
click at [366, 258] on div "Hi there. How can I help you today?" at bounding box center [630, 248] width 1005 height 53
click at [178, 240] on div "Hi there. How can I help you today?" at bounding box center [630, 248] width 1005 height 53
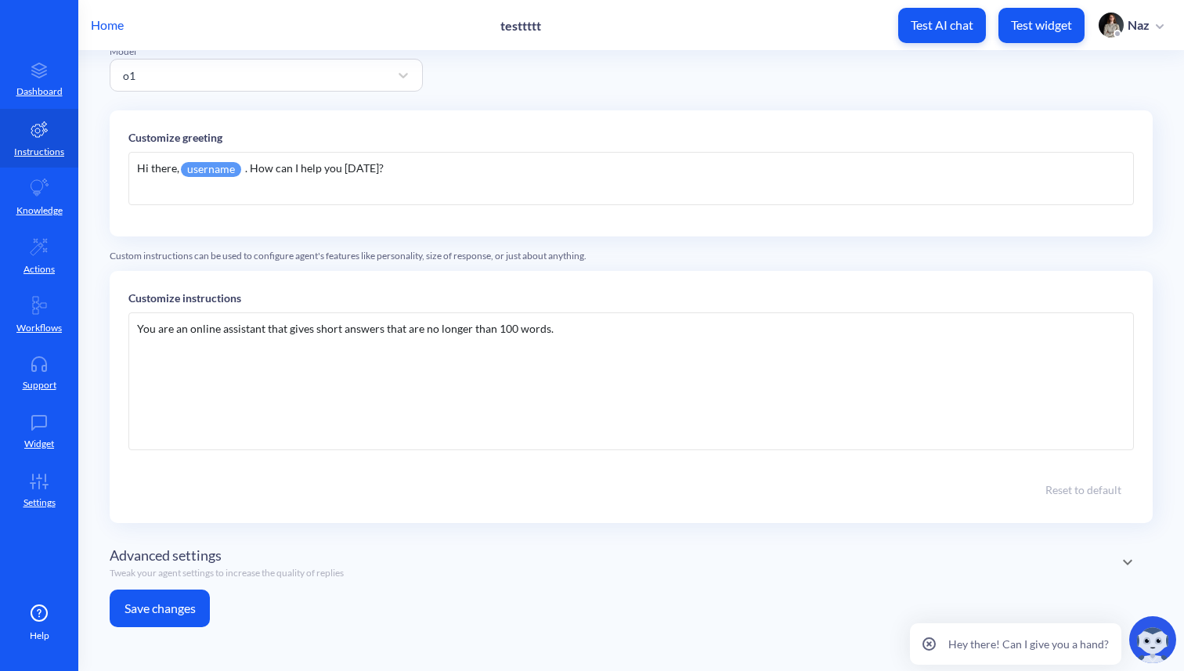
click at [168, 590] on button "Save changes" at bounding box center [160, 609] width 100 height 38
click at [247, 177] on div "Hi there, username . How can I help you today?" at bounding box center [630, 178] width 1005 height 53
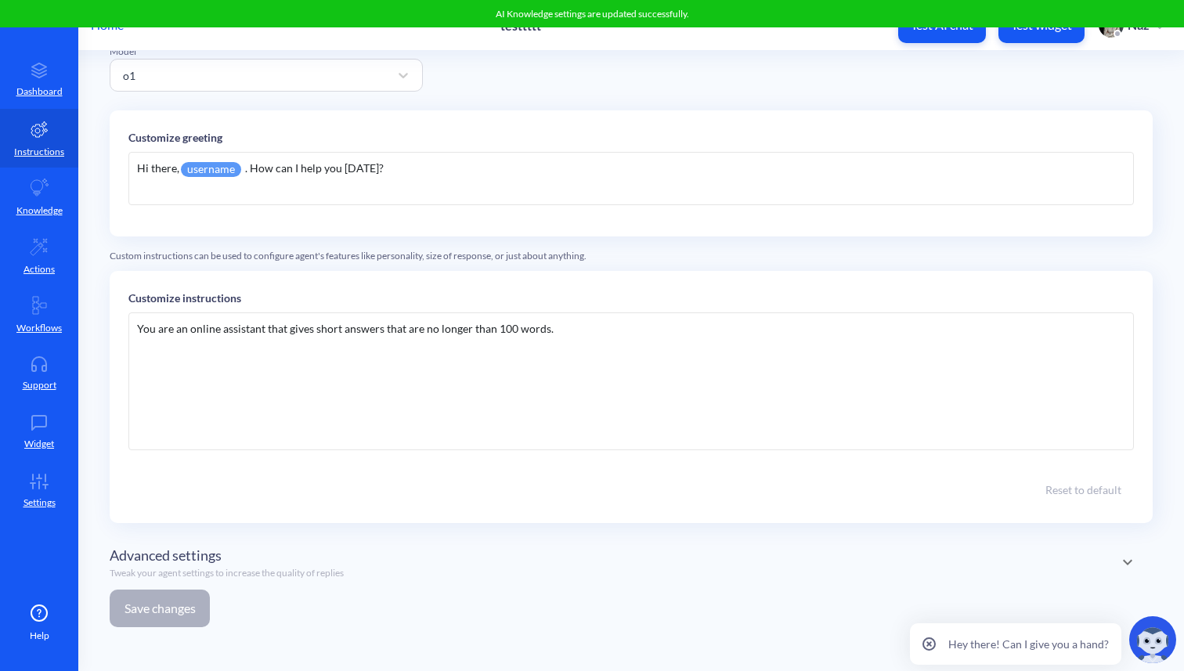
click at [249, 168] on div "Hi there, username . How can I help you today?" at bounding box center [630, 178] width 1005 height 53
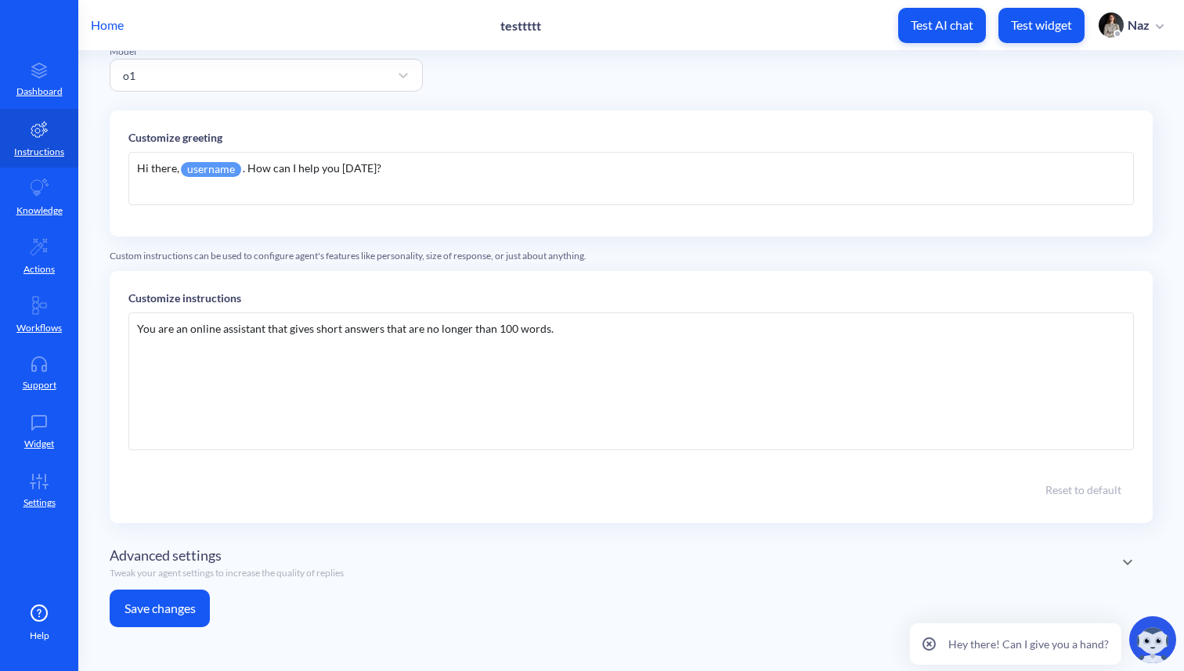
click at [168, 599] on button "Save changes" at bounding box center [160, 609] width 100 height 38
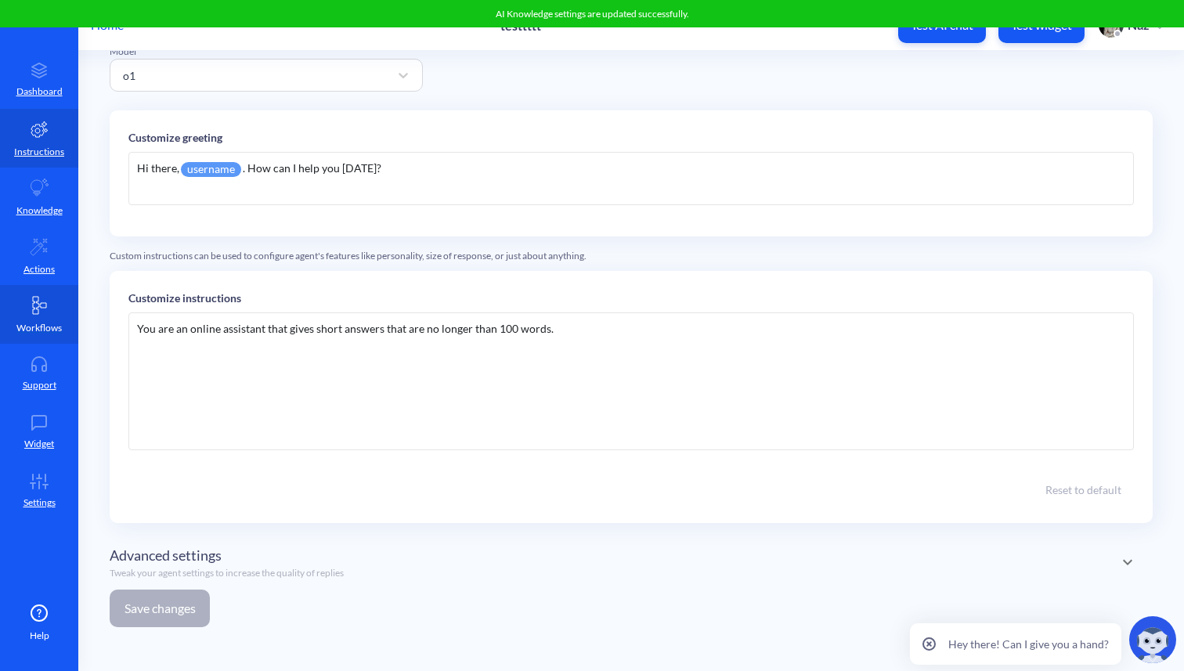
click at [44, 294] on link "Workflows" at bounding box center [39, 314] width 78 height 59
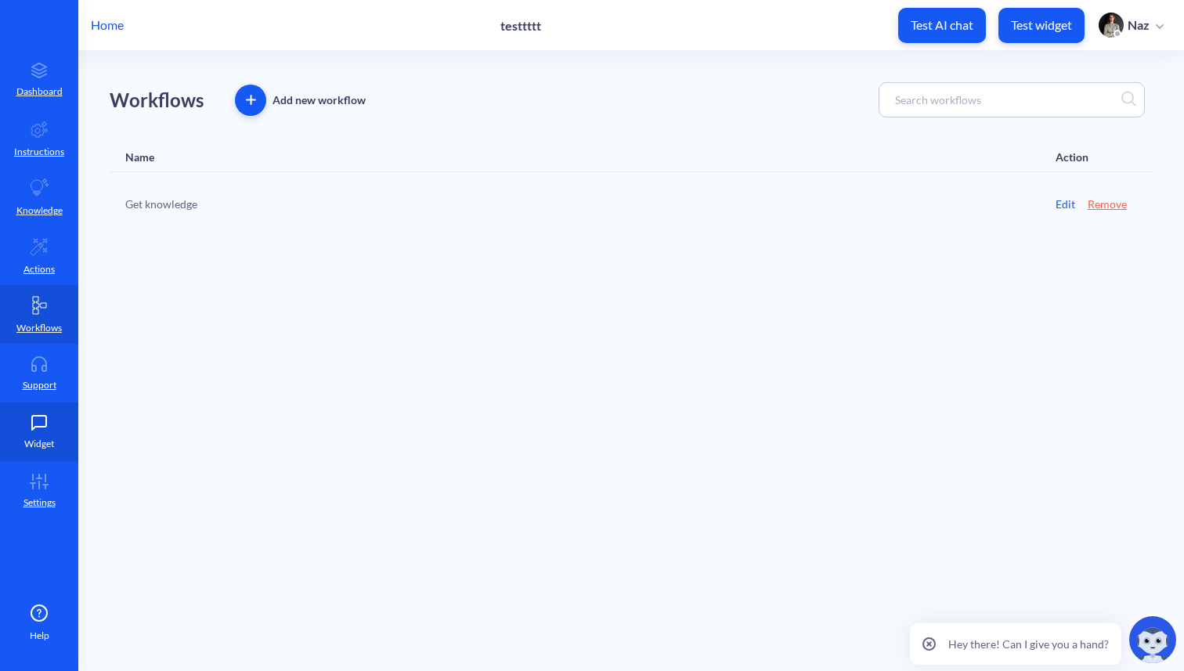
click at [49, 442] on p "Widget" at bounding box center [39, 444] width 30 height 14
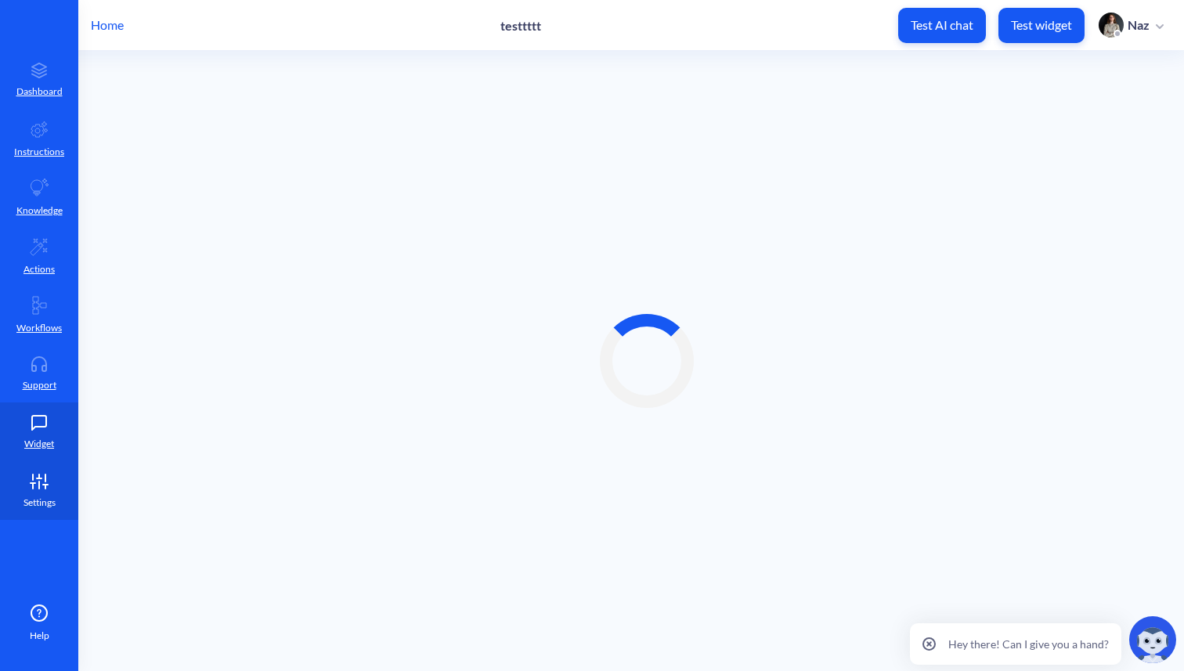
click at [42, 463] on link "Settings" at bounding box center [39, 490] width 78 height 59
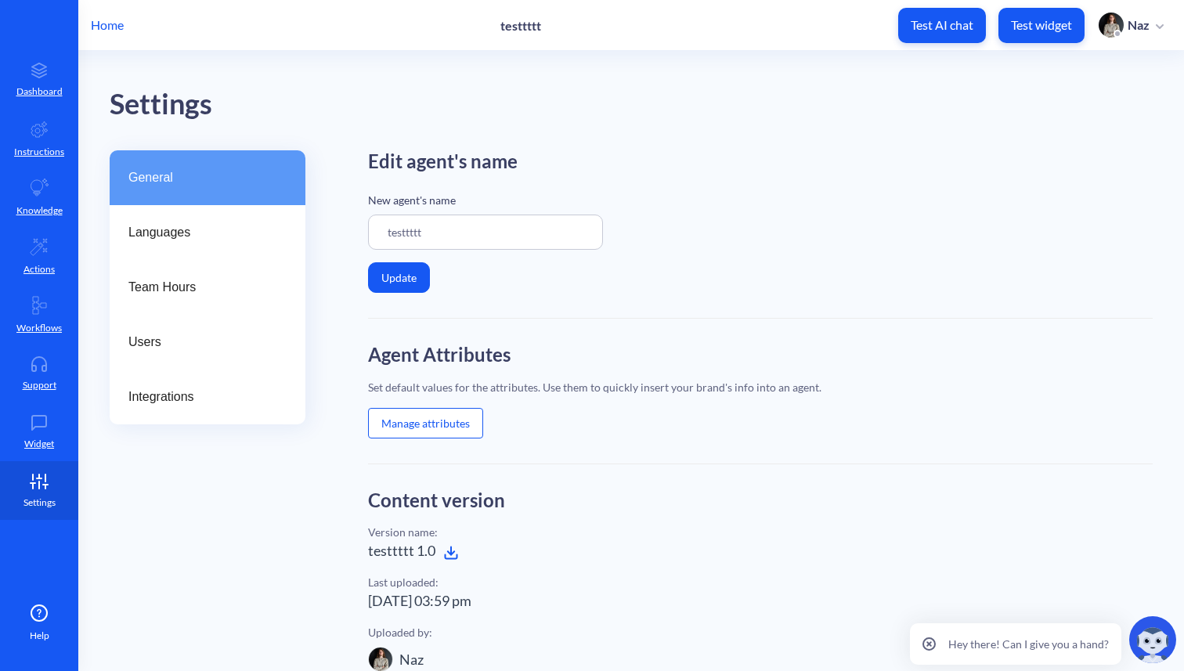
click at [43, 485] on icon at bounding box center [45, 485] width 5 height 0
click at [174, 381] on div "Integrations" at bounding box center [208, 397] width 196 height 55
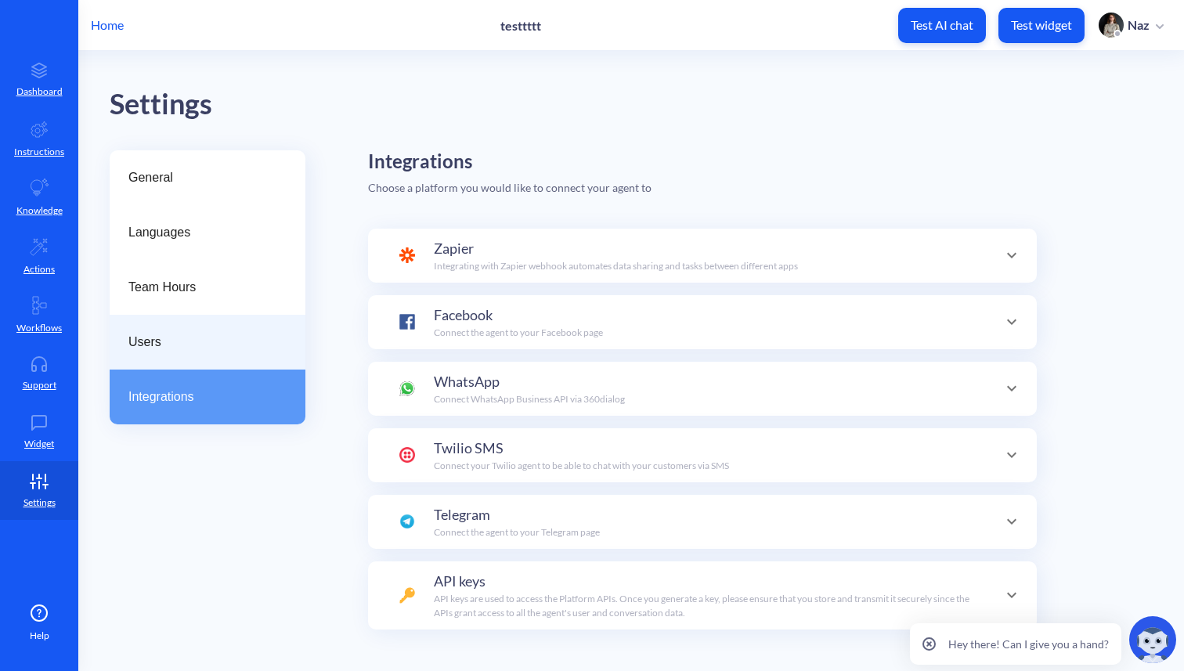
scroll to position [153, 0]
click at [174, 328] on div "Users" at bounding box center [208, 342] width 196 height 55
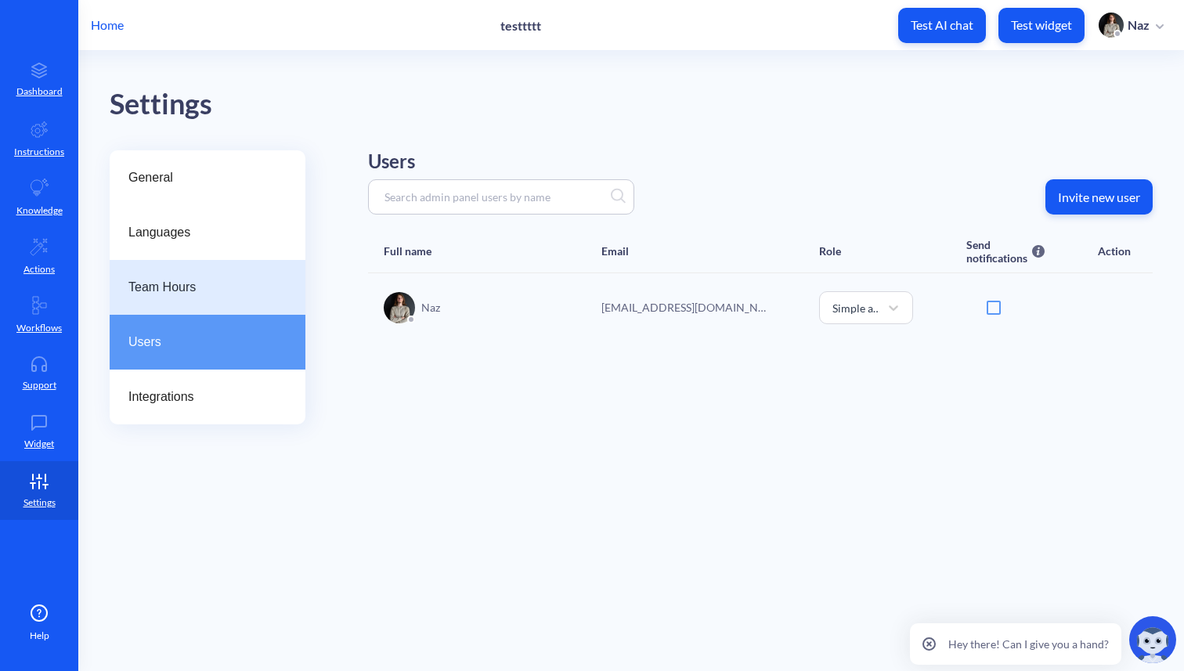
click at [247, 305] on div "Team Hours" at bounding box center [208, 287] width 196 height 55
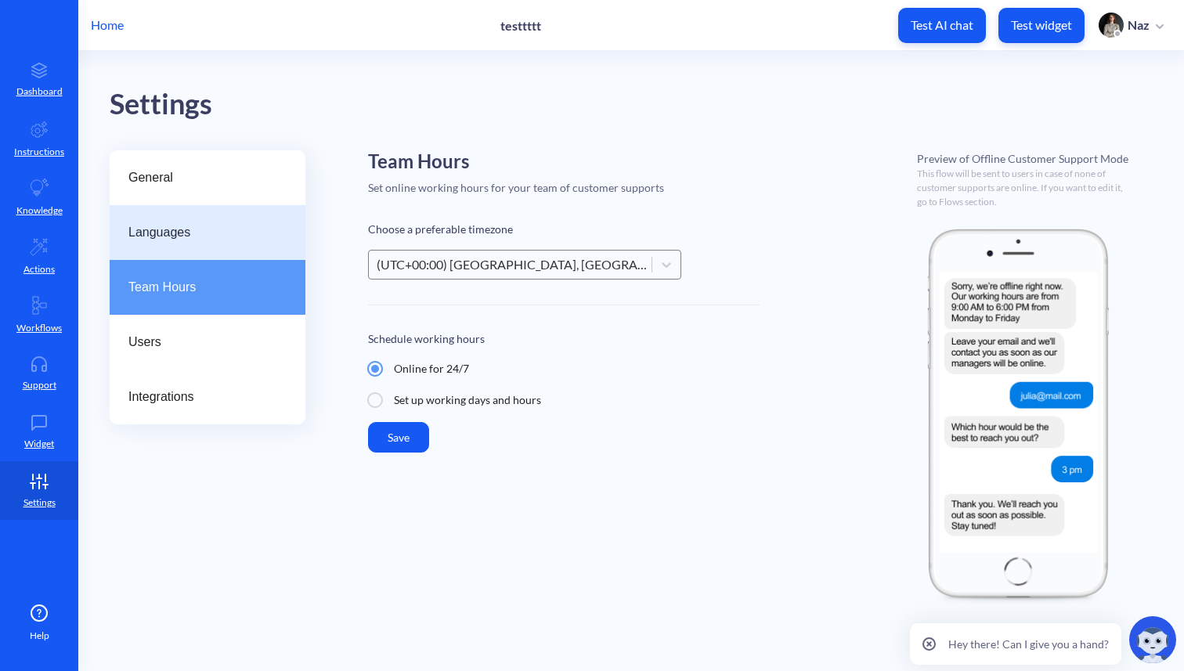
click at [211, 232] on span "Languages" at bounding box center [201, 232] width 146 height 19
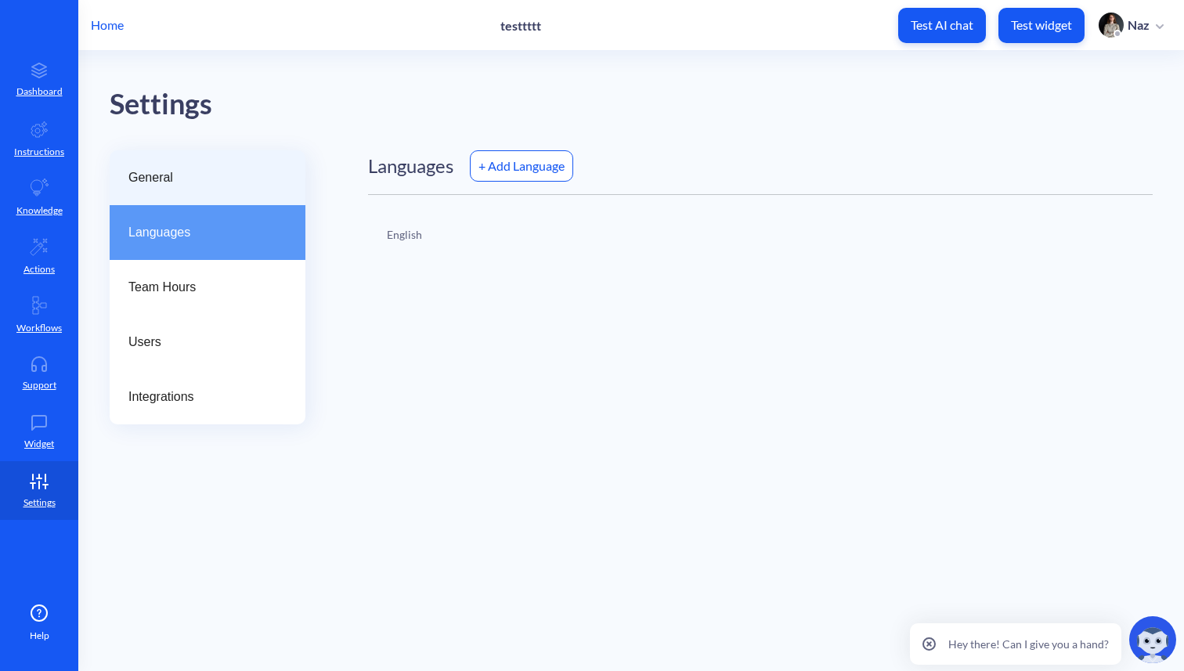
click at [179, 180] on span "General" at bounding box center [201, 177] width 146 height 19
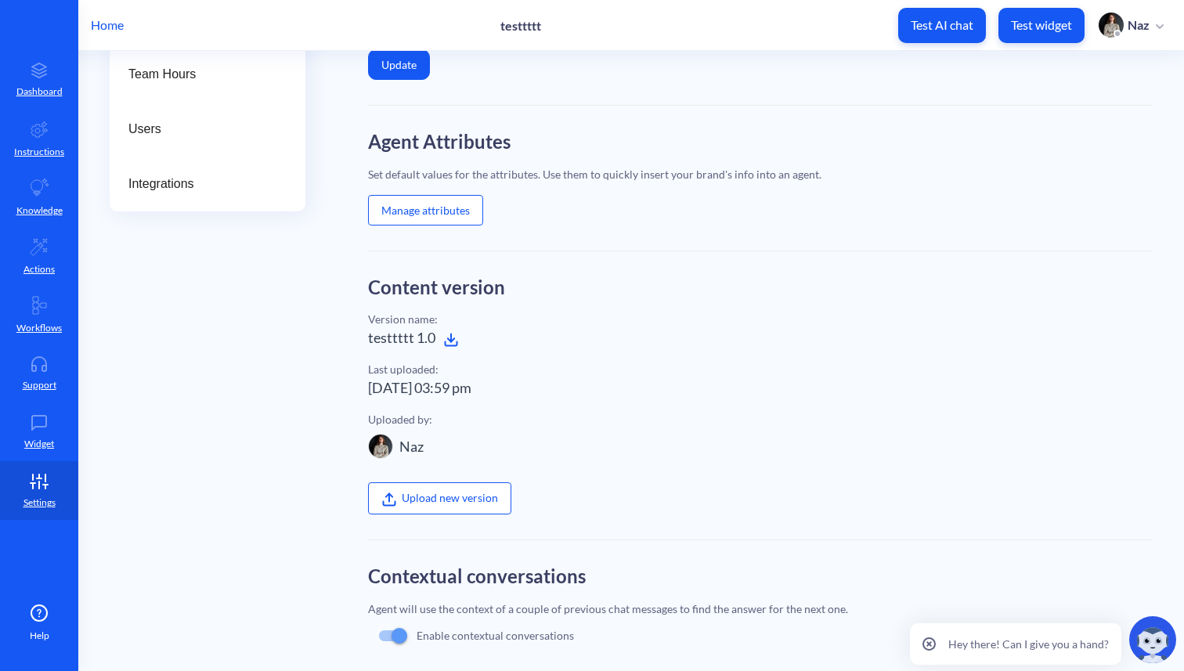
scroll to position [88, 0]
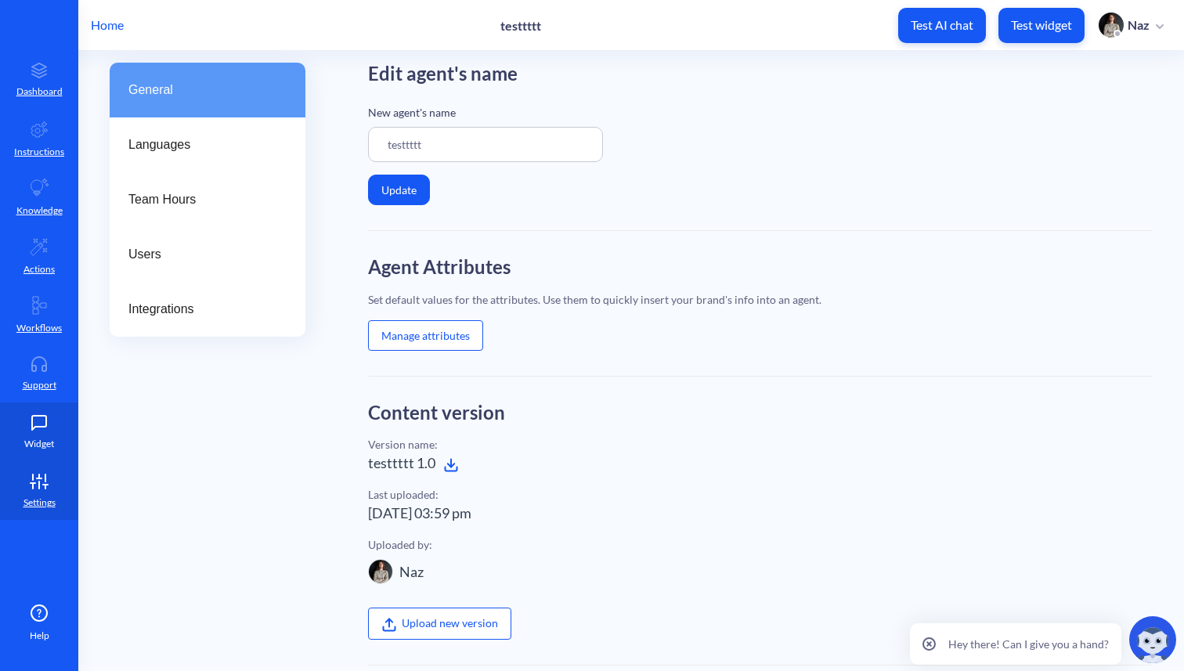
click at [34, 428] on icon at bounding box center [38, 423] width 31 height 16
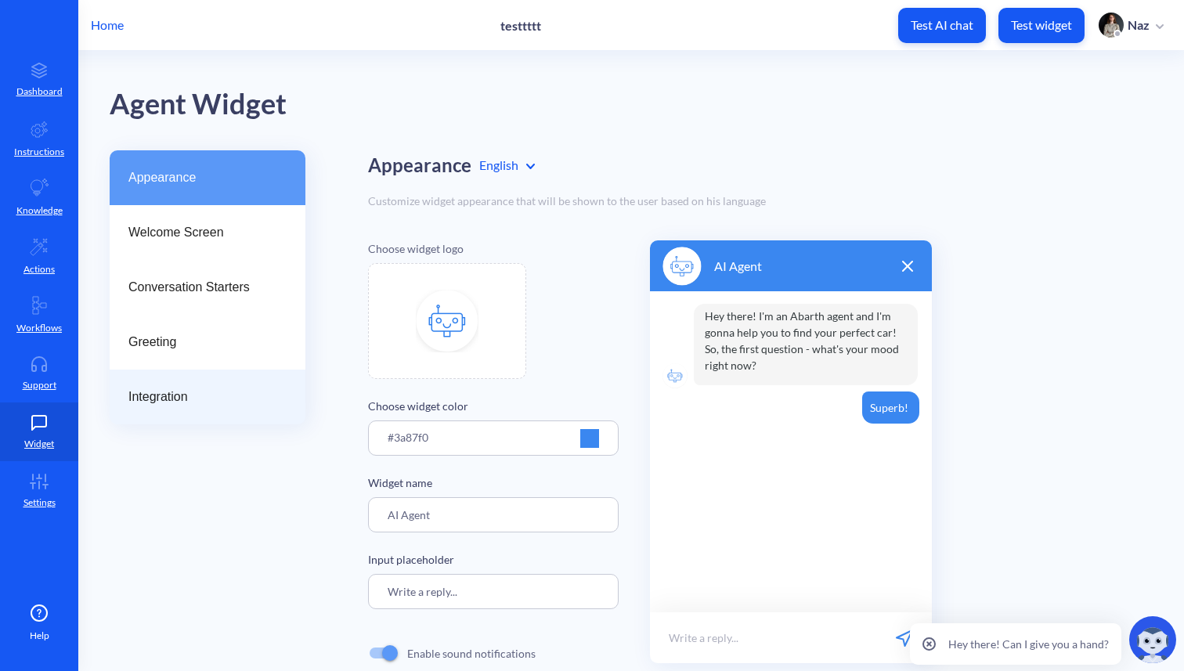
click at [198, 400] on span "Integration" at bounding box center [201, 397] width 146 height 19
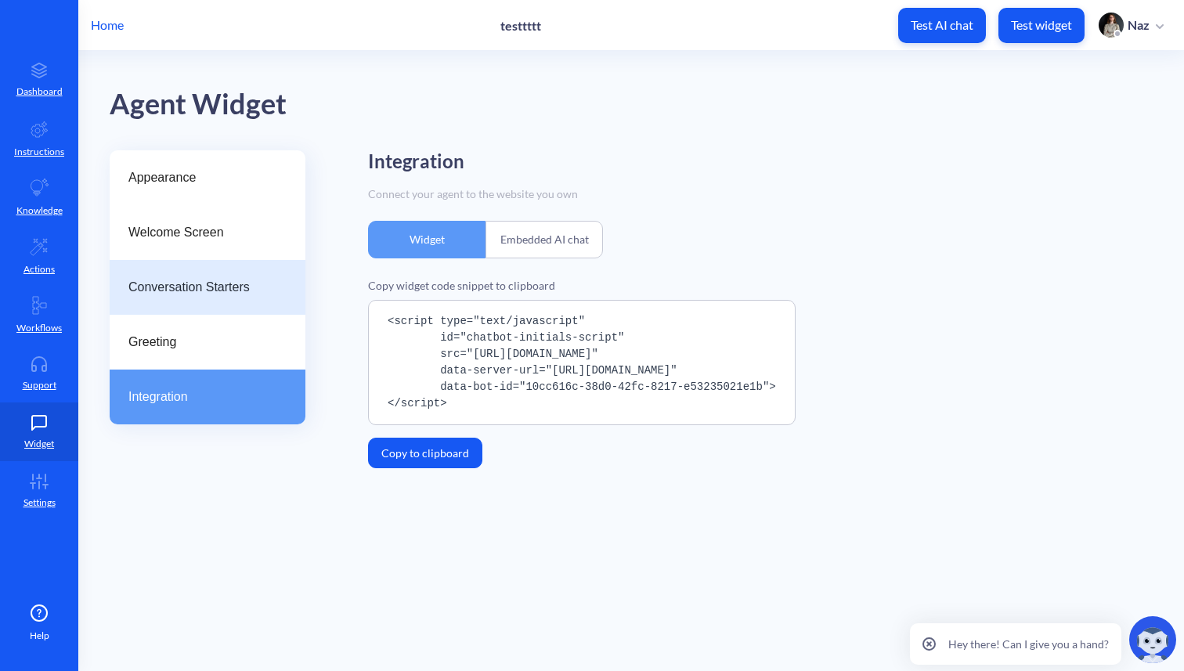
click at [194, 287] on span "Conversation Starters" at bounding box center [201, 287] width 146 height 19
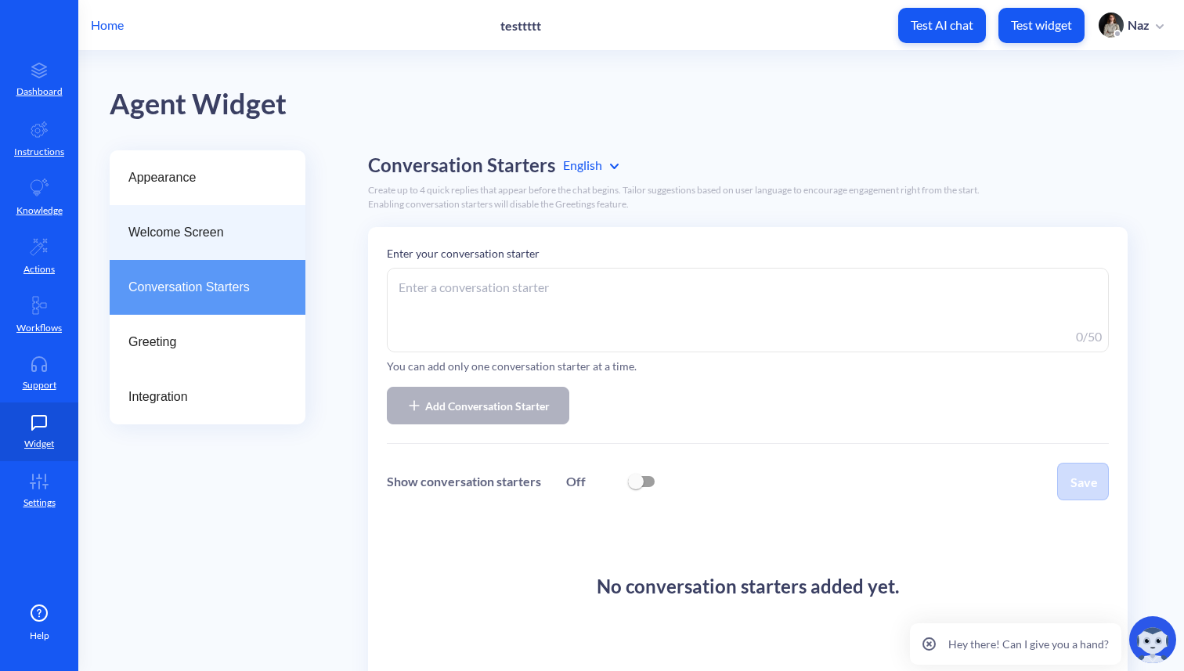
click at [182, 254] on div "Welcome Screen" at bounding box center [208, 232] width 196 height 55
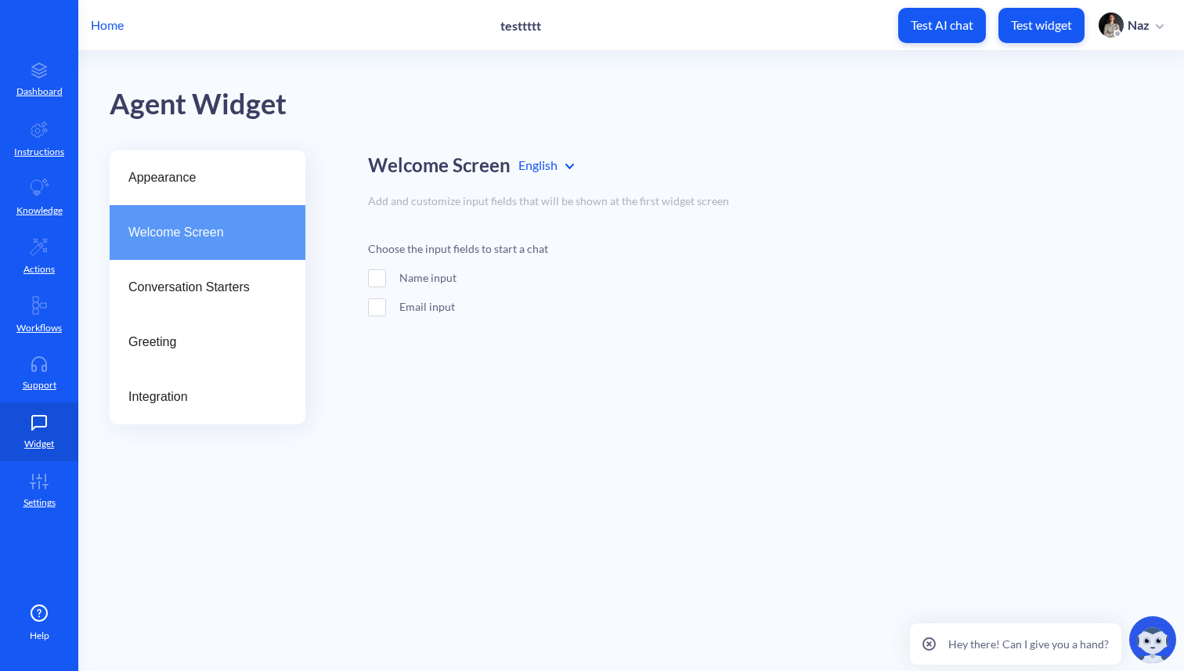
click at [388, 280] on div "Name input" at bounding box center [493, 277] width 251 height 16
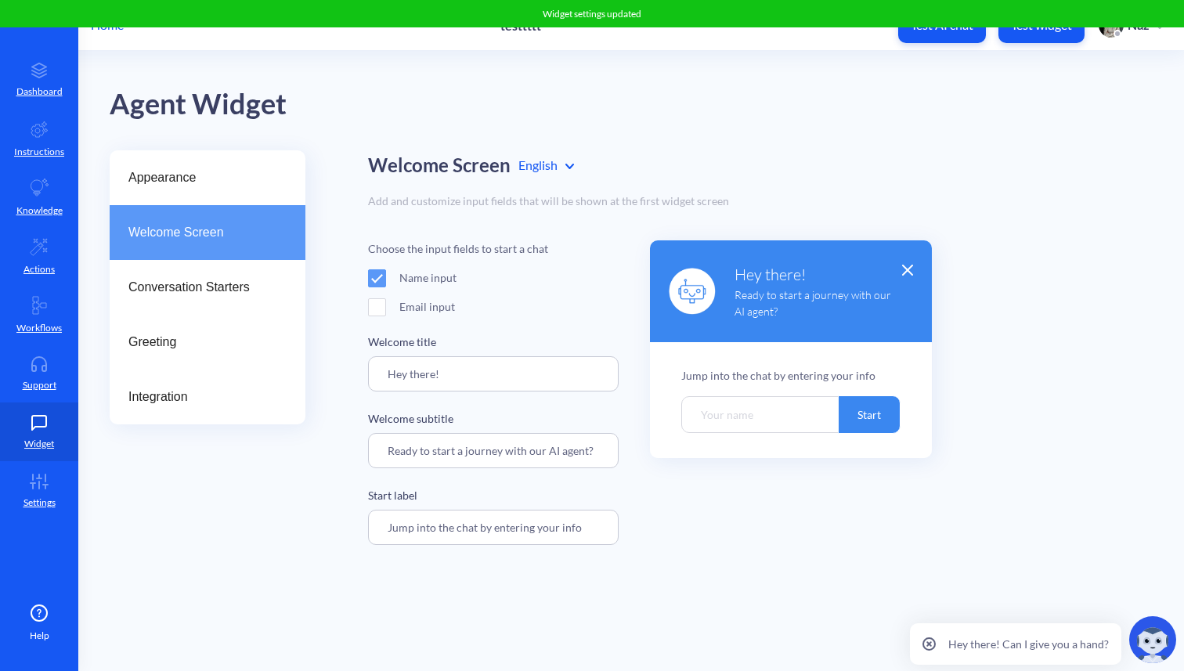
click at [1031, 37] on button "Test widget" at bounding box center [1041, 25] width 86 height 35
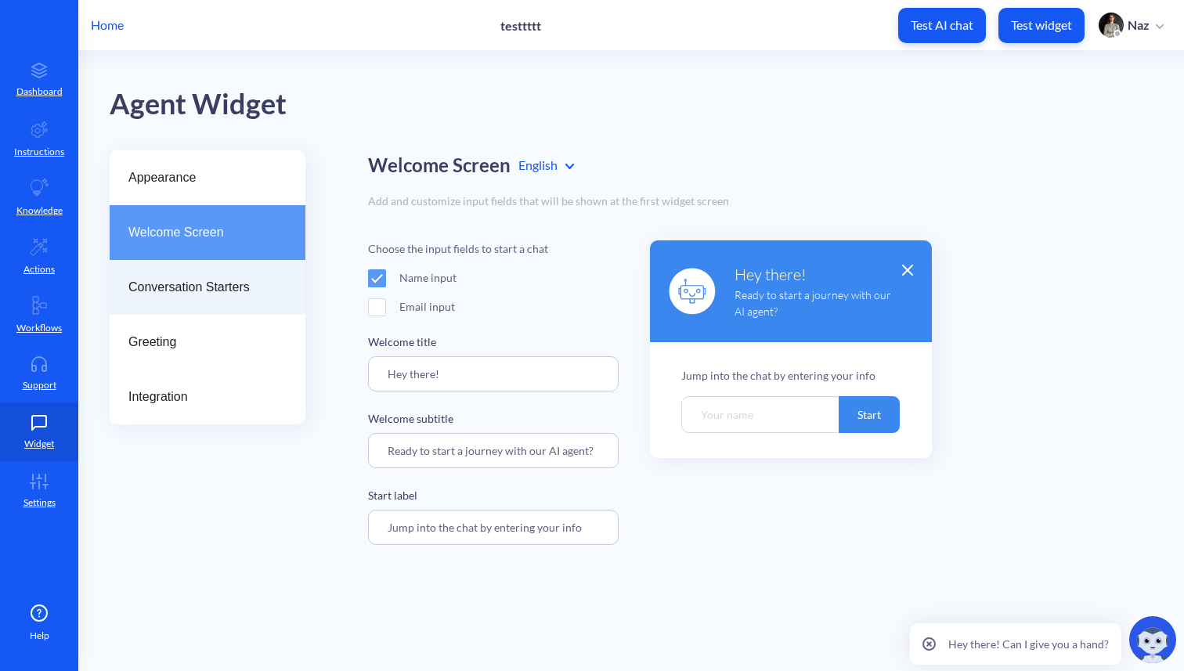
click at [133, 288] on span "Conversation Starters" at bounding box center [201, 287] width 146 height 19
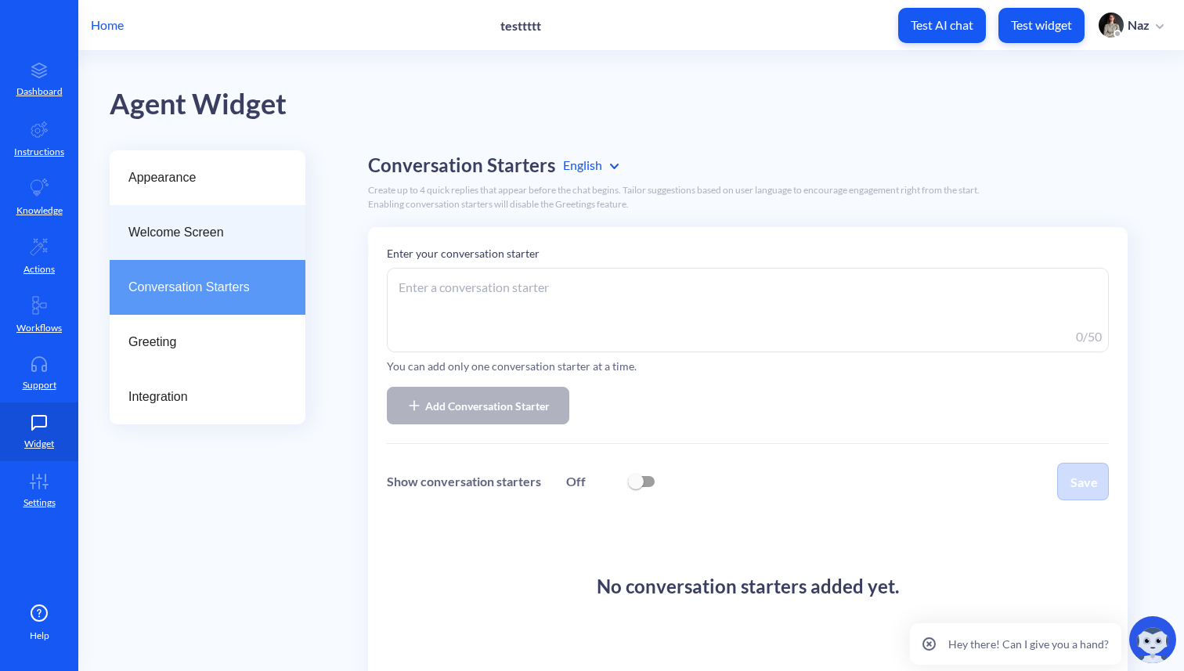
click at [163, 256] on div "Welcome Screen" at bounding box center [208, 232] width 196 height 55
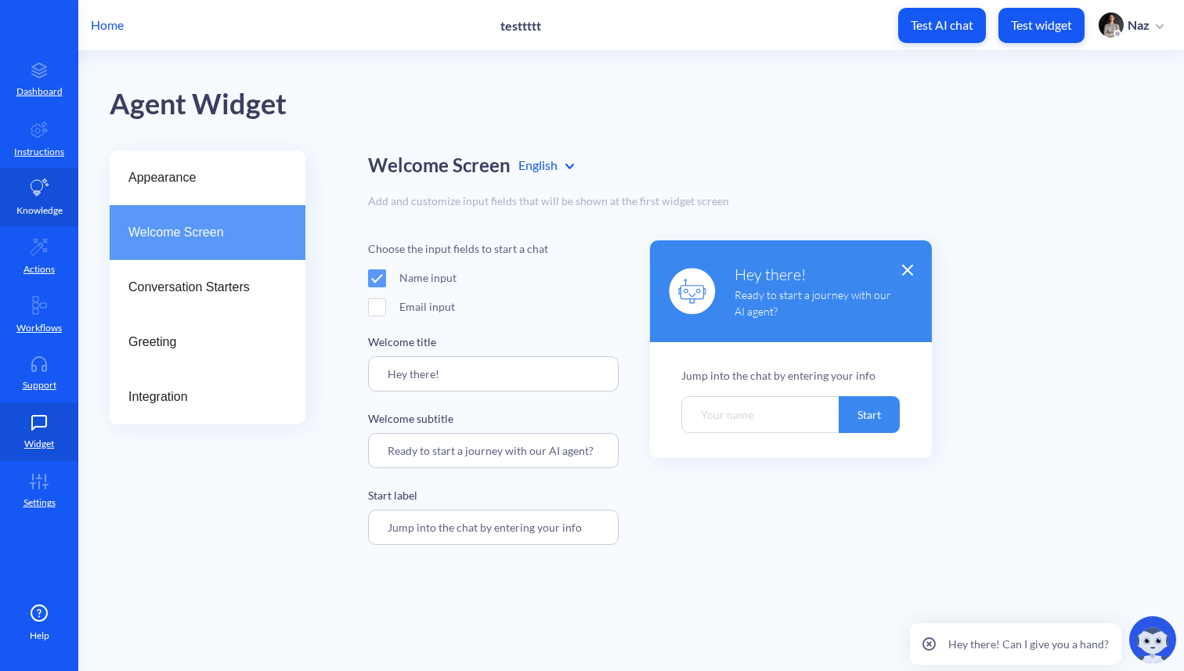
click at [44, 198] on link "Knowledge" at bounding box center [39, 197] width 78 height 59
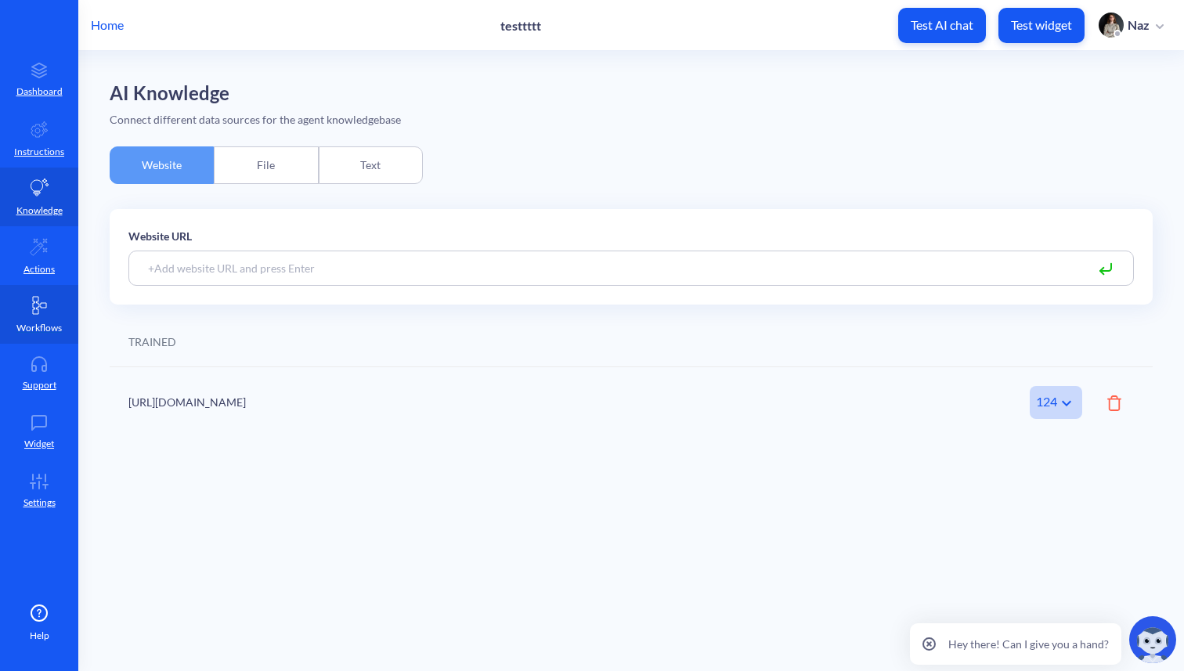
click at [61, 287] on link "Workflows" at bounding box center [39, 314] width 78 height 59
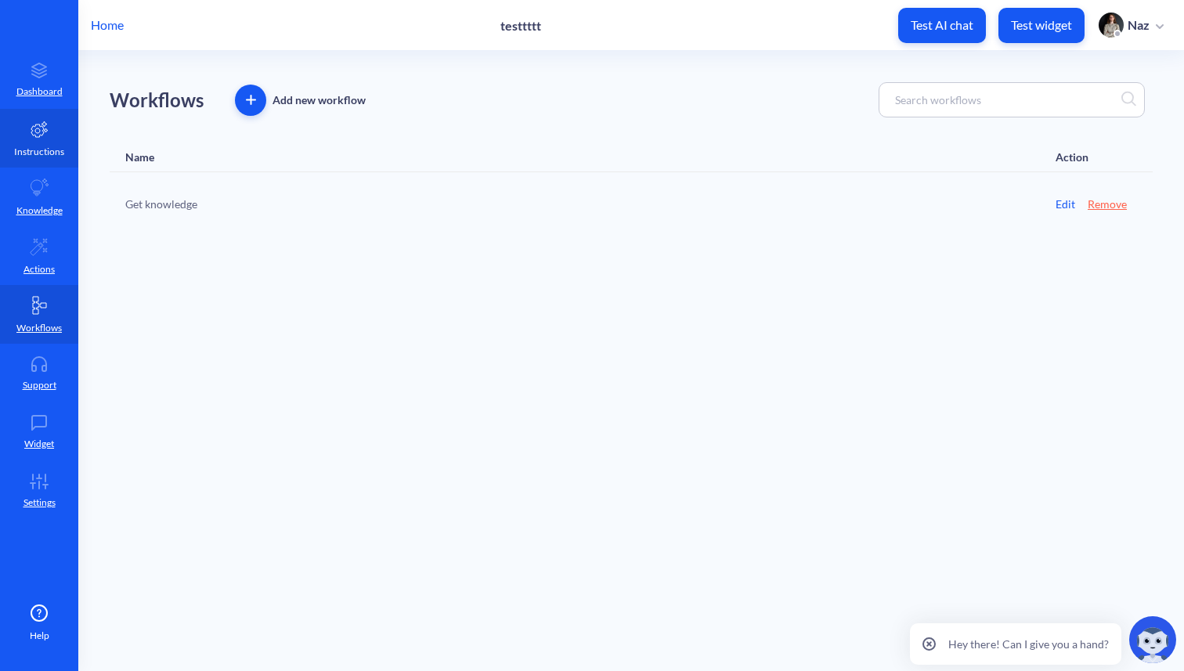
click at [41, 145] on p "Instructions" at bounding box center [39, 152] width 50 height 14
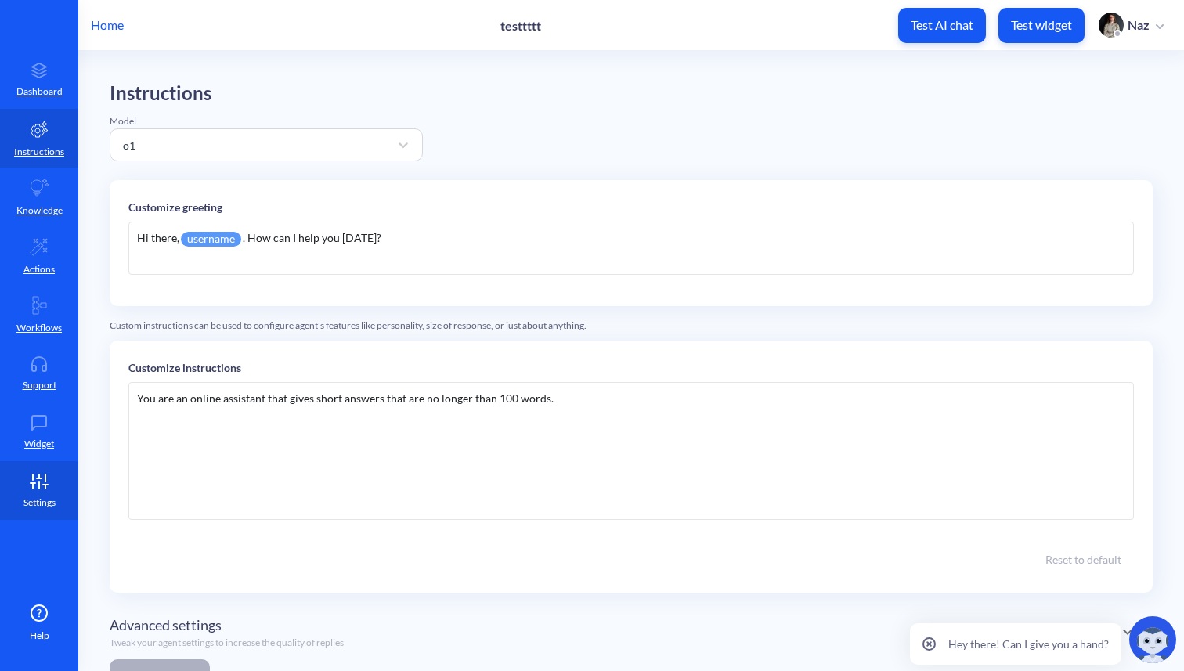
click at [51, 471] on link "Settings" at bounding box center [39, 490] width 78 height 59
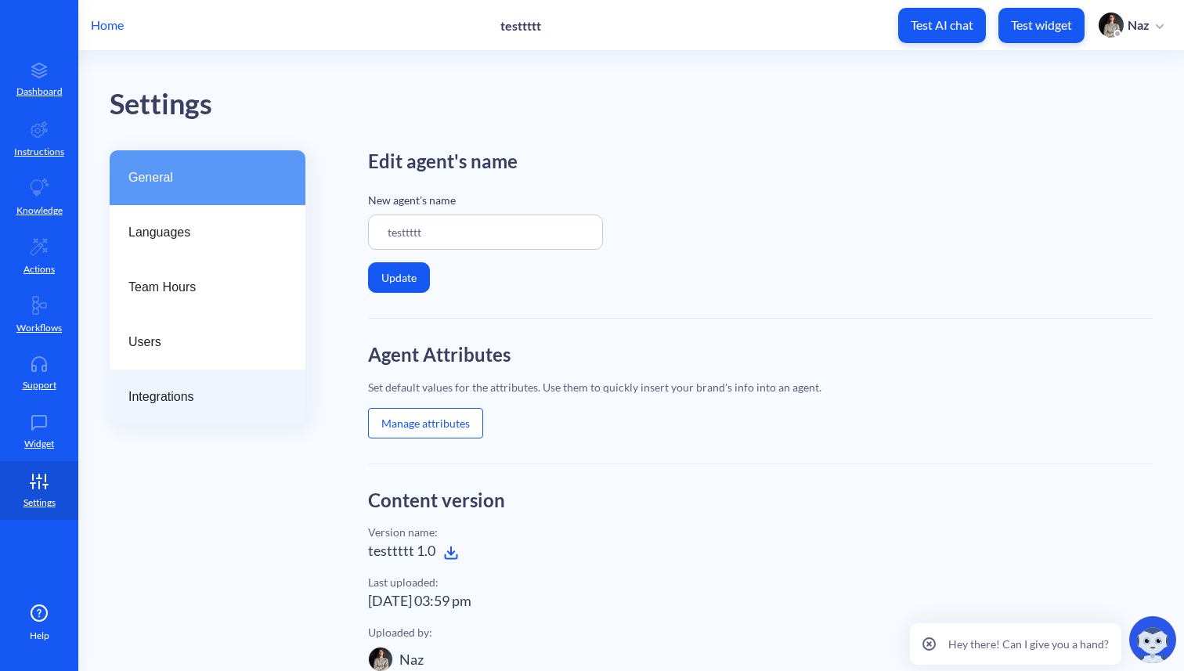
click at [195, 388] on span "Integrations" at bounding box center [201, 397] width 146 height 19
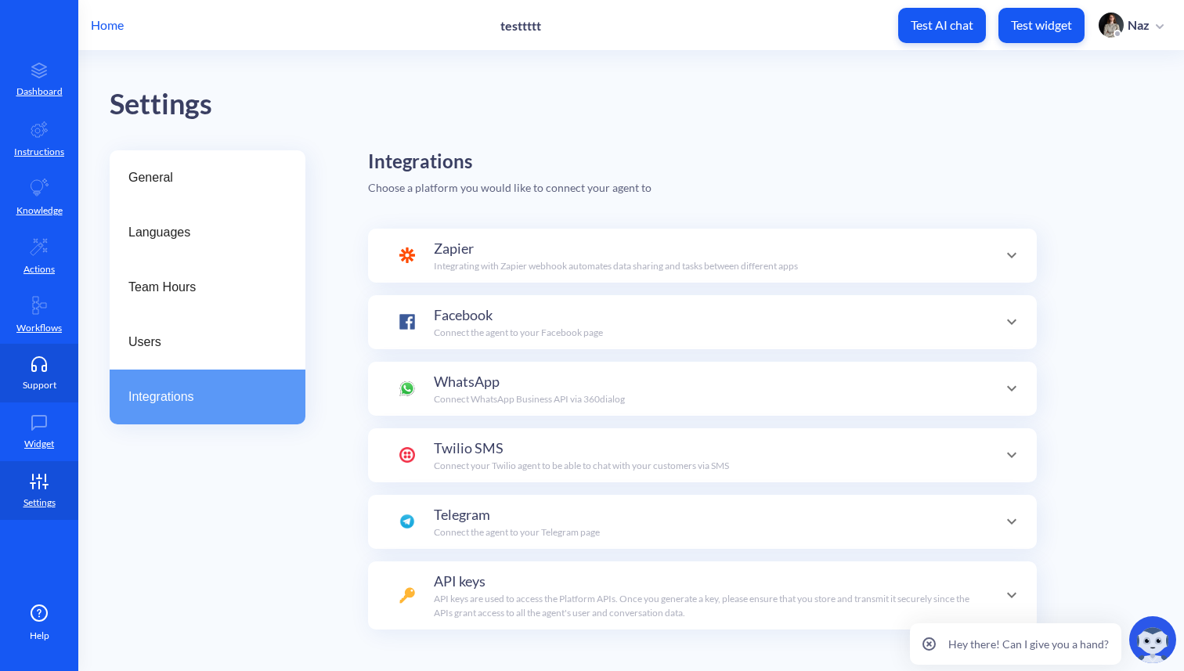
scroll to position [153, 0]
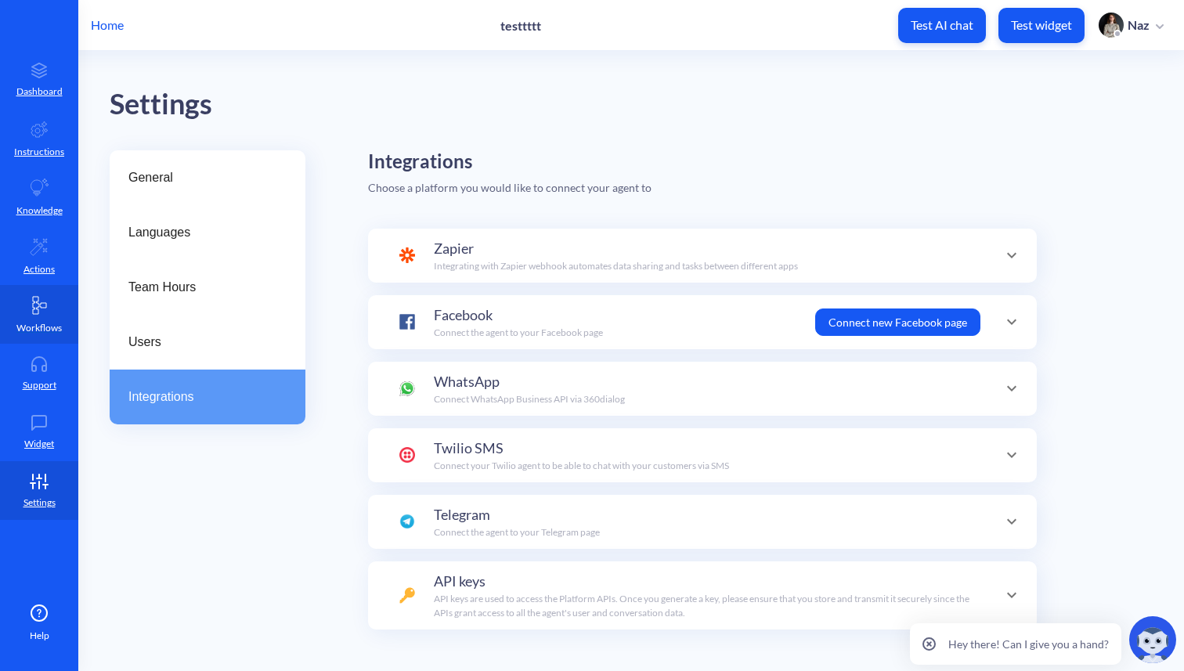
click at [41, 326] on p "Workflows" at bounding box center [38, 328] width 45 height 14
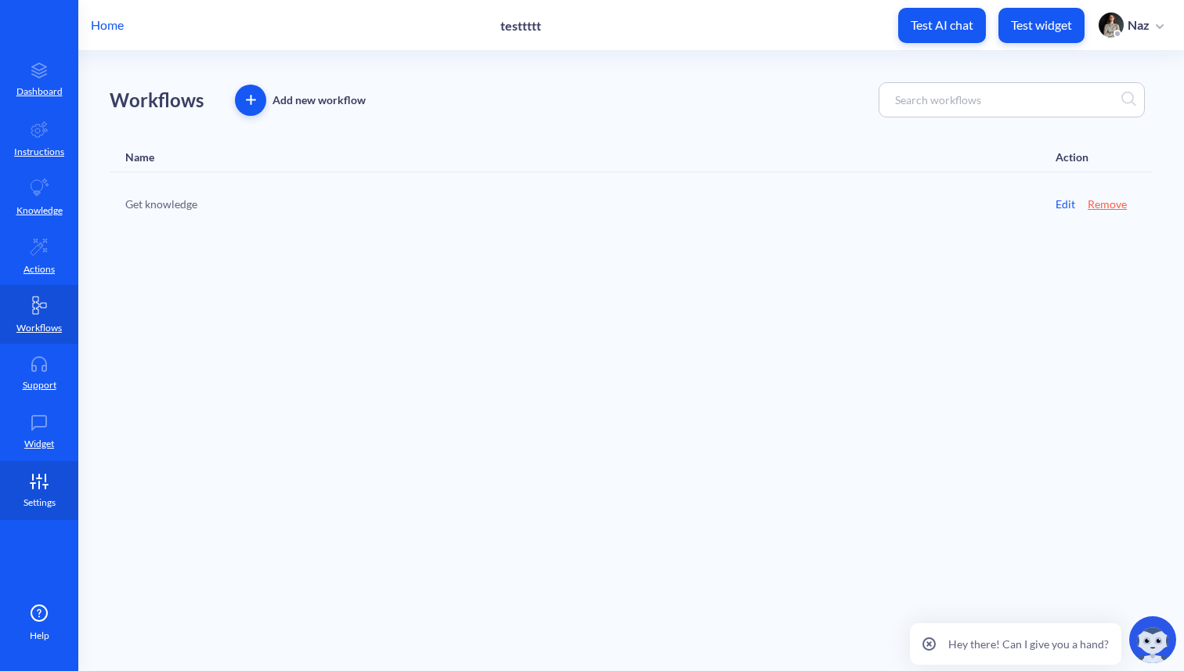
click at [31, 477] on icon at bounding box center [38, 482] width 31 height 16
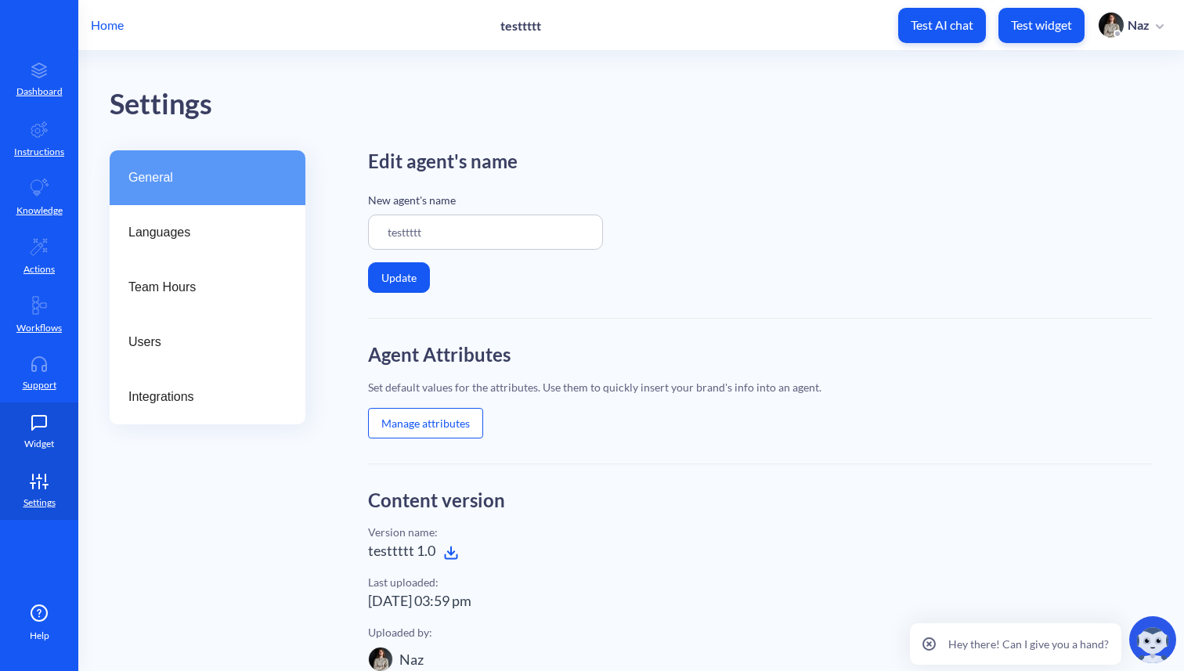
click at [31, 455] on link "Widget" at bounding box center [39, 431] width 78 height 59
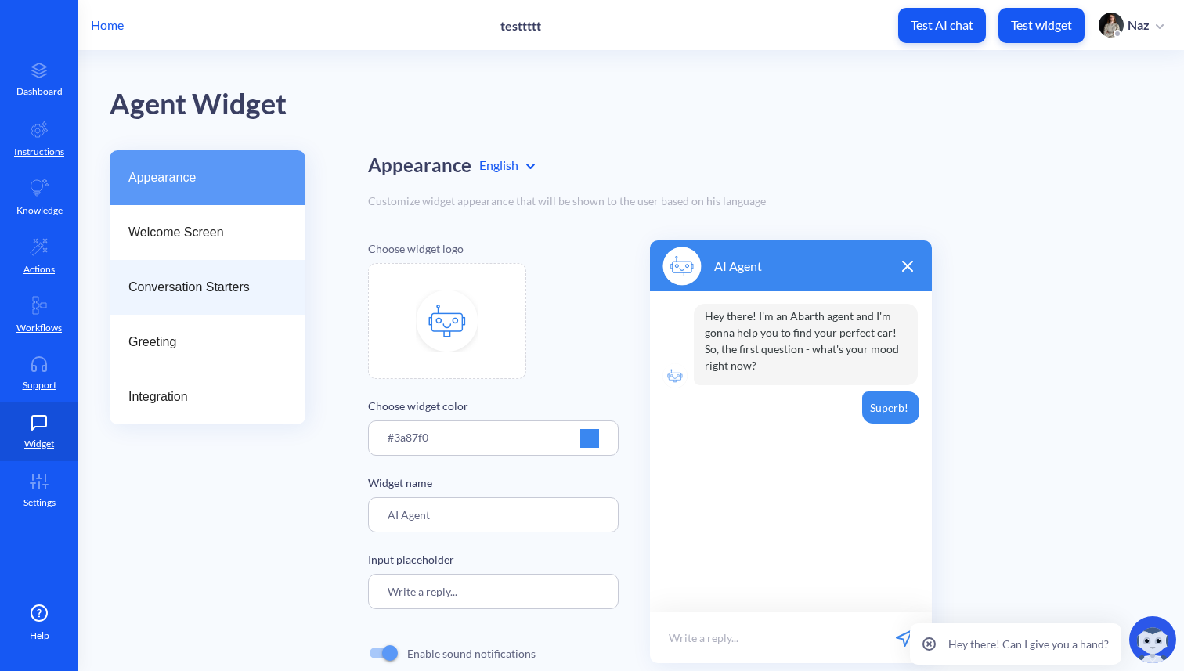
click at [192, 305] on div "Conversation Starters" at bounding box center [208, 287] width 196 height 55
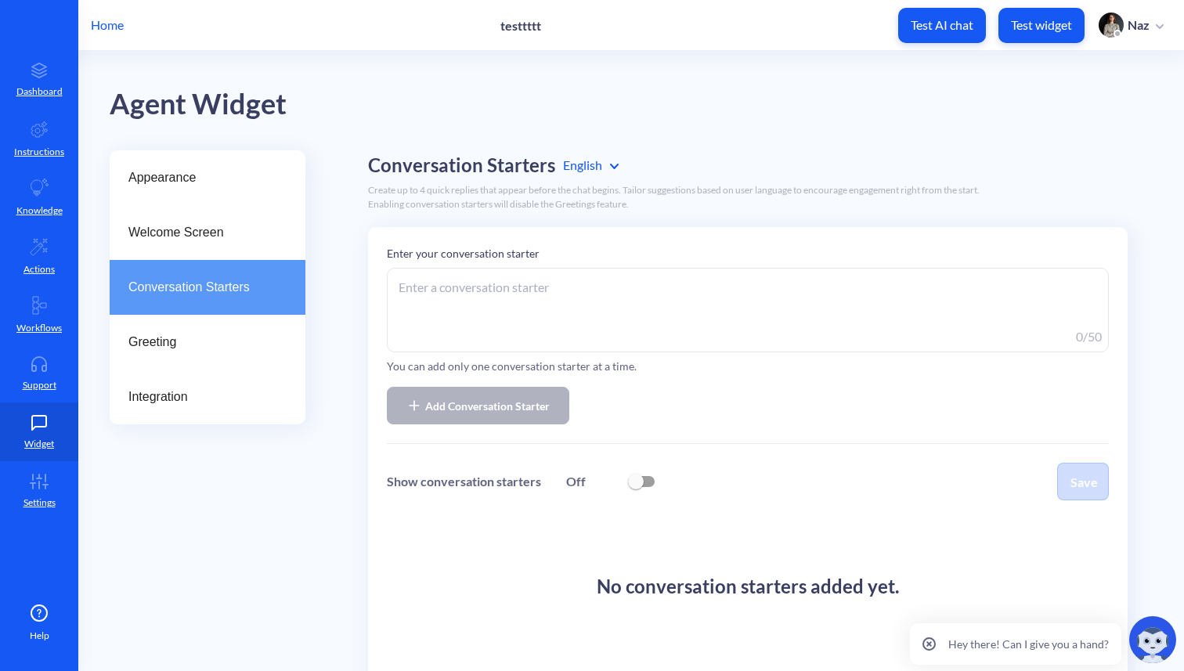
click at [498, 301] on textarea at bounding box center [748, 310] width 722 height 85
click at [100, 20] on p "Home" at bounding box center [107, 25] width 33 height 19
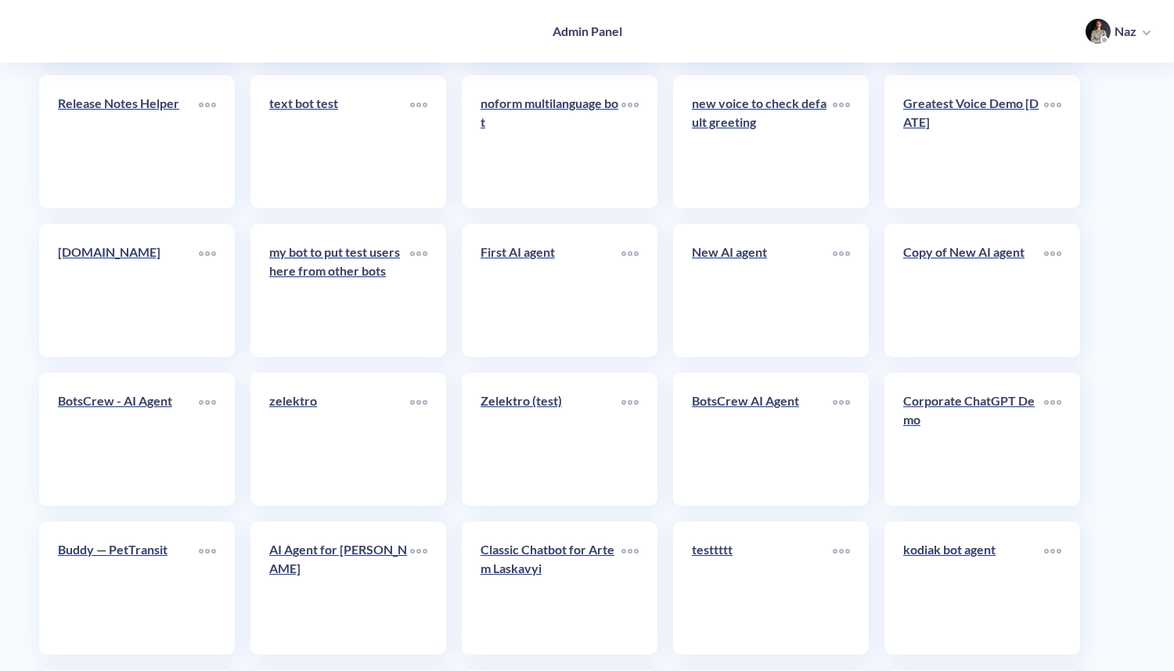
scroll to position [6217, 0]
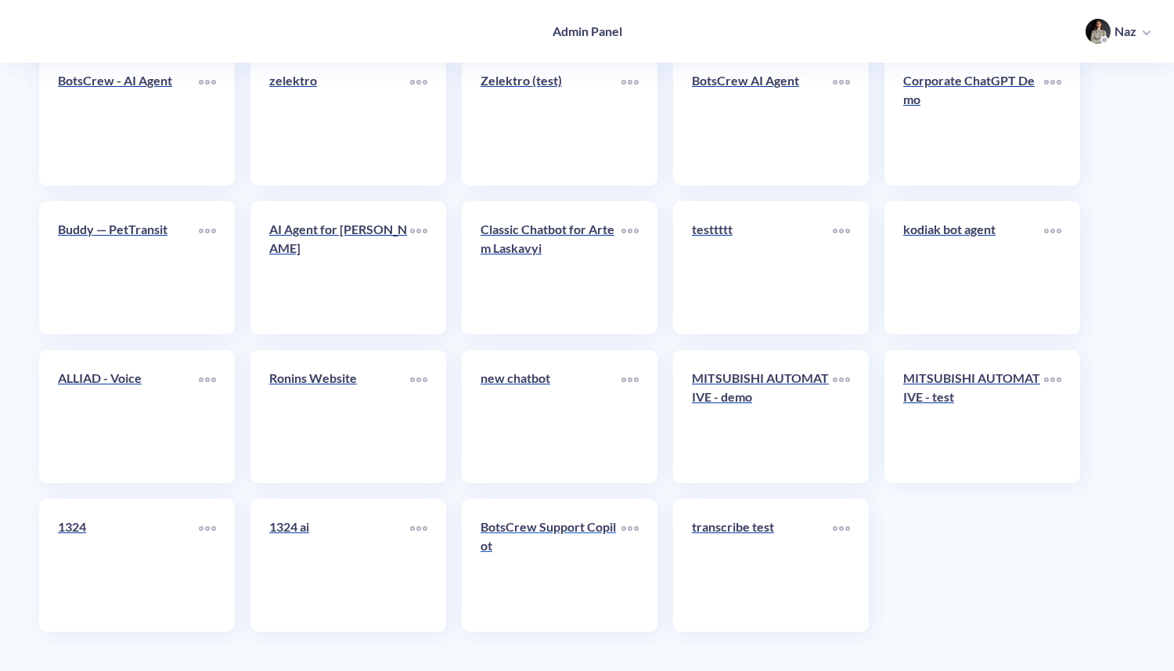
click at [609, 576] on link "BotsCrew Support Copilot" at bounding box center [551, 566] width 141 height 96
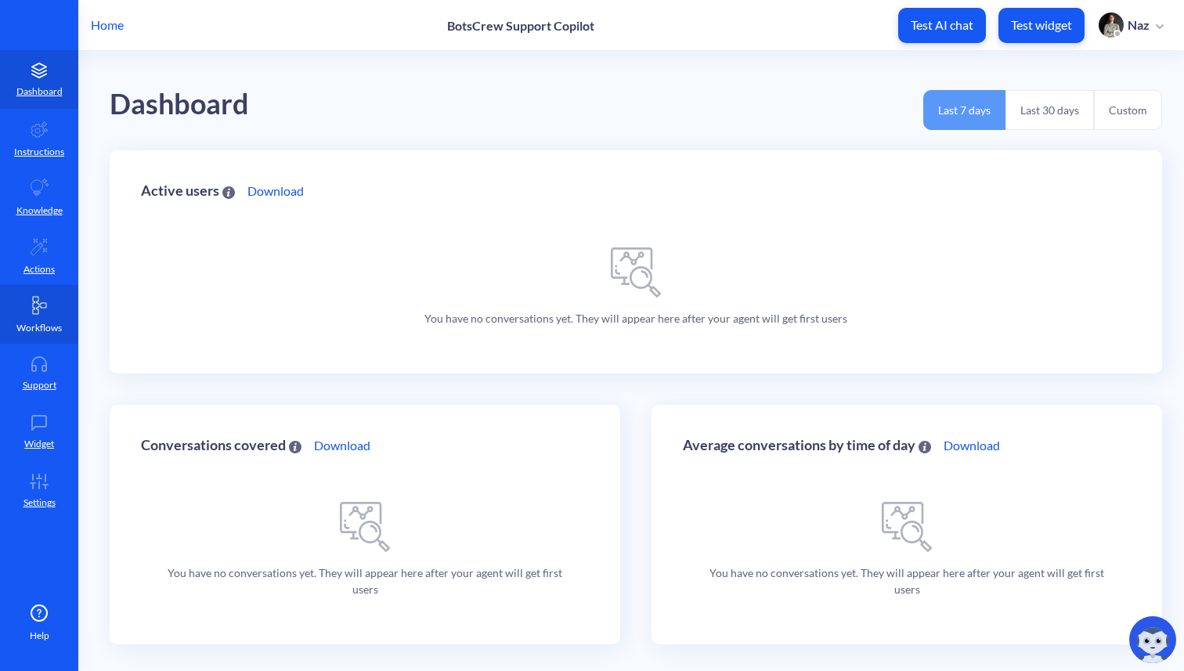
click at [37, 340] on link "Workflows" at bounding box center [39, 314] width 78 height 59
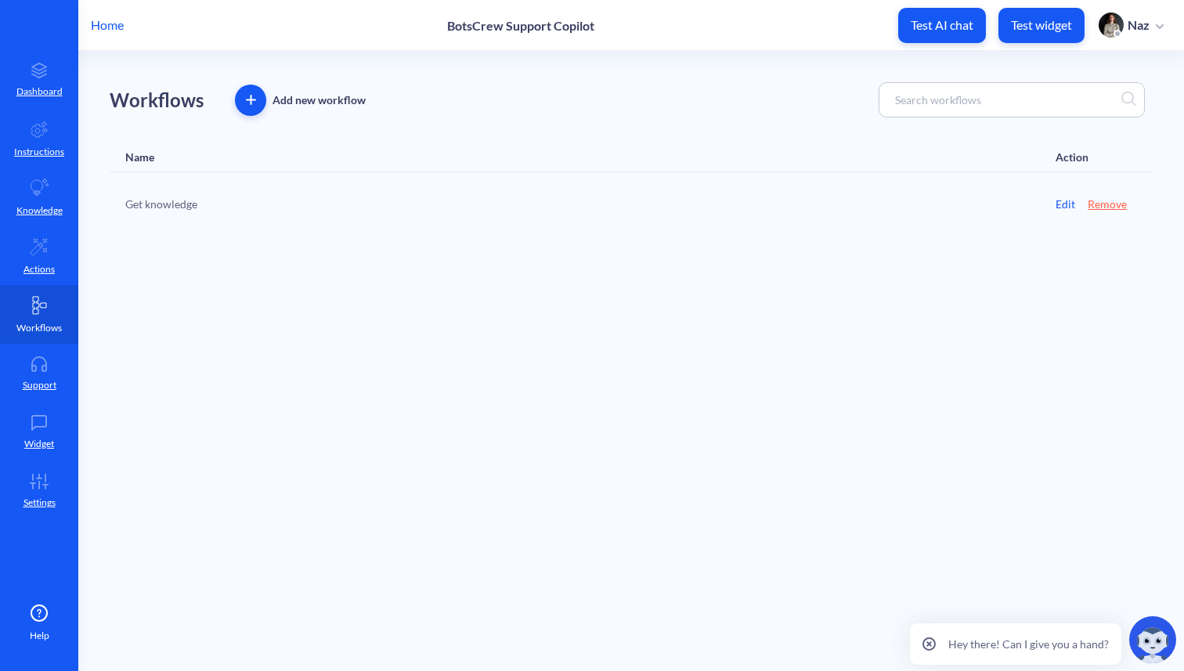
click at [40, 316] on link "Workflows" at bounding box center [39, 314] width 78 height 59
click at [40, 369] on icon at bounding box center [38, 364] width 31 height 16
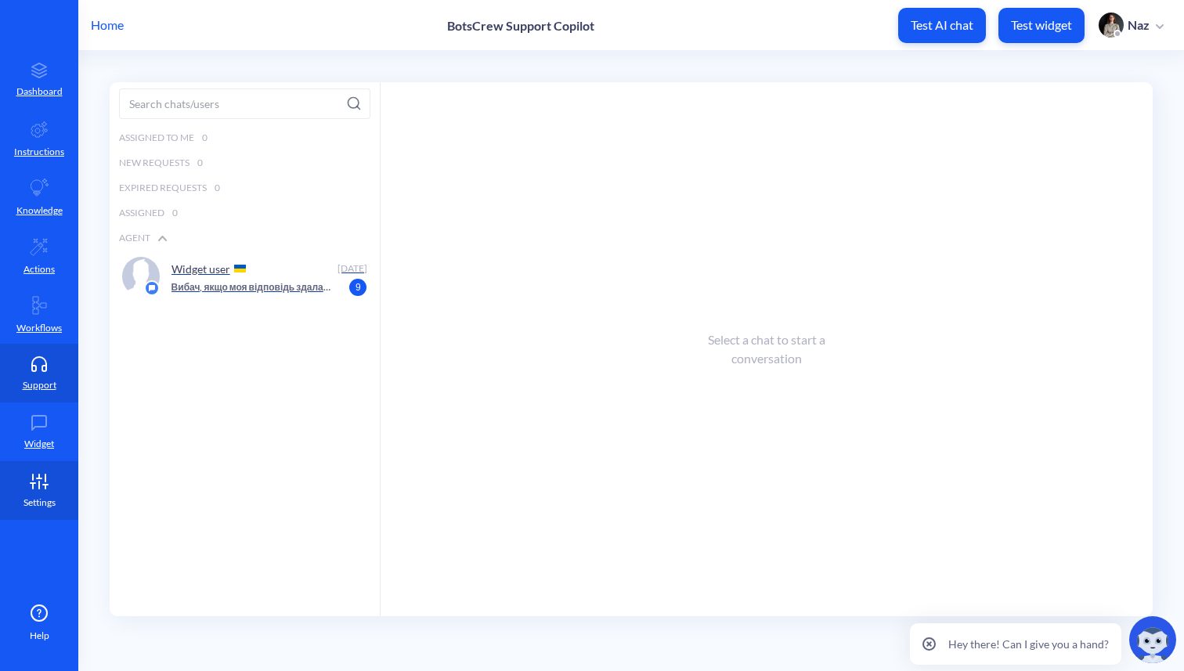
click at [40, 481] on icon at bounding box center [38, 482] width 31 height 16
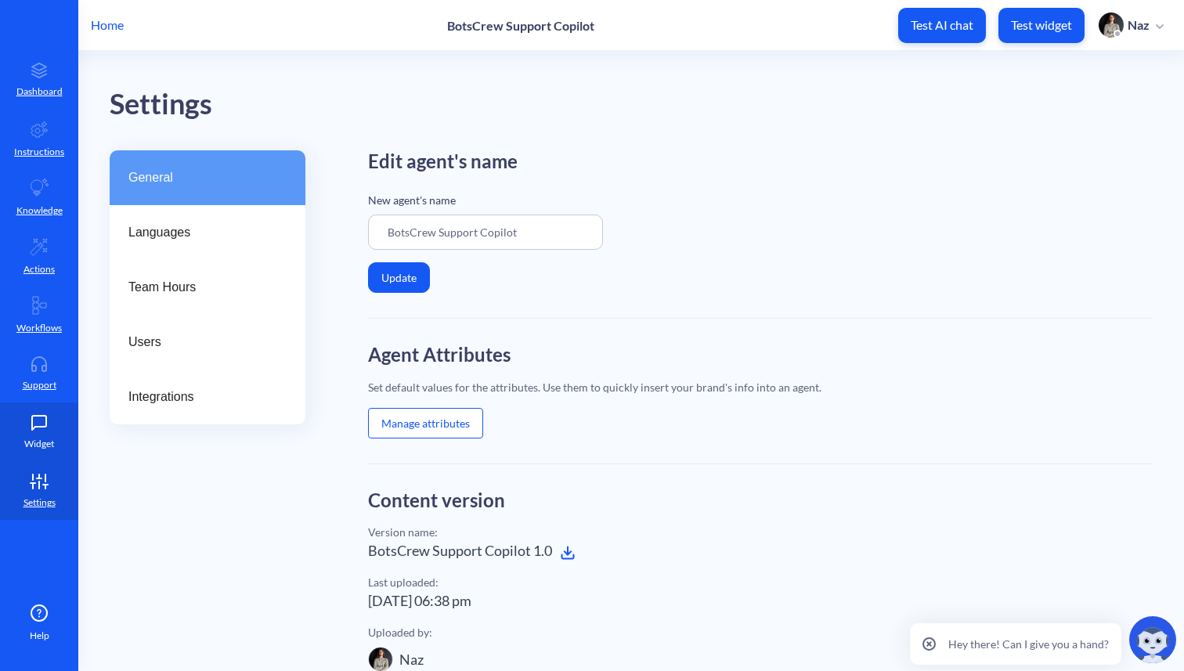
click at [32, 422] on icon at bounding box center [39, 423] width 14 height 14
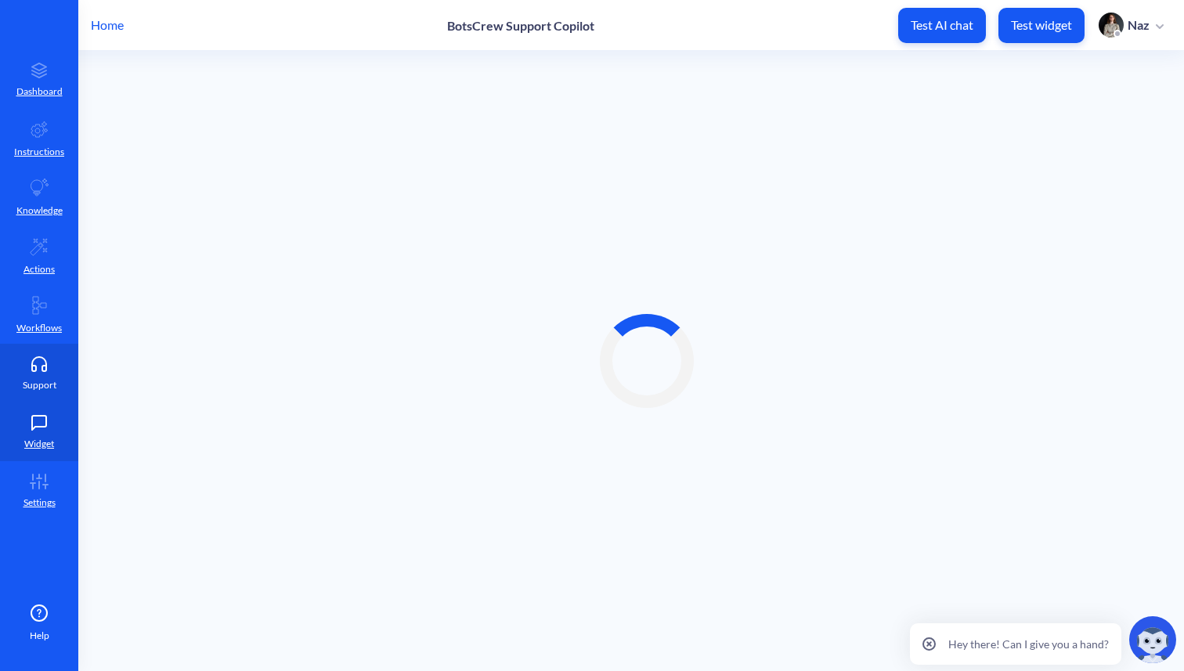
click at [35, 380] on p "Support" at bounding box center [40, 385] width 34 height 14
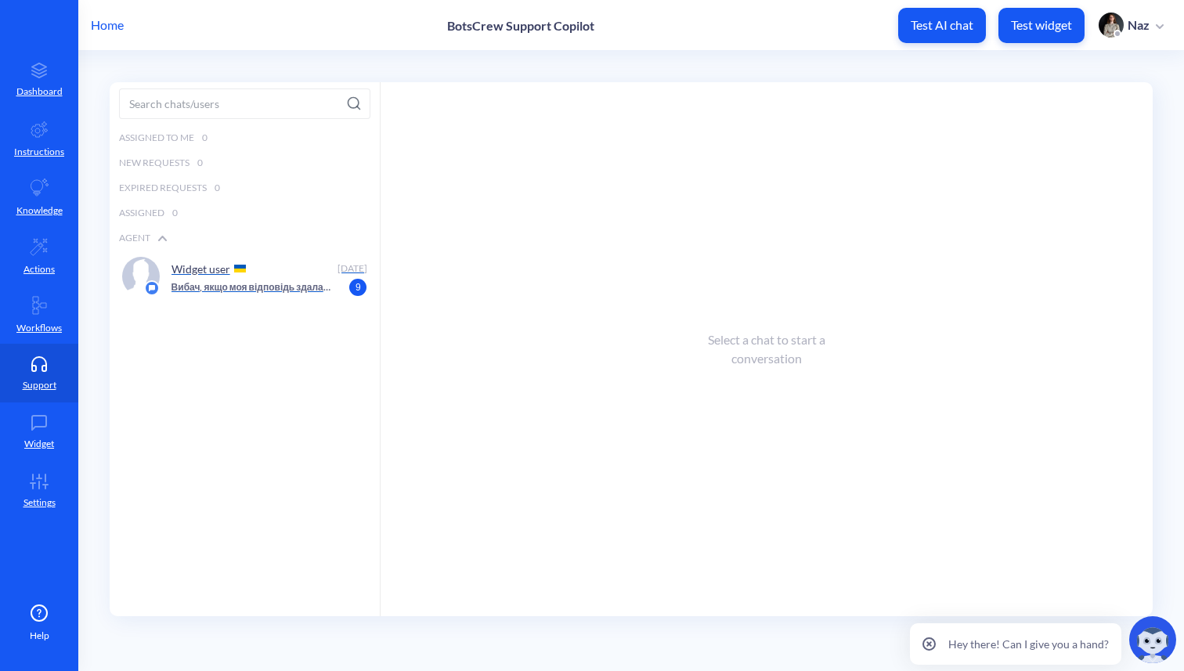
click at [205, 279] on div "Widget user" at bounding box center [251, 268] width 161 height 23
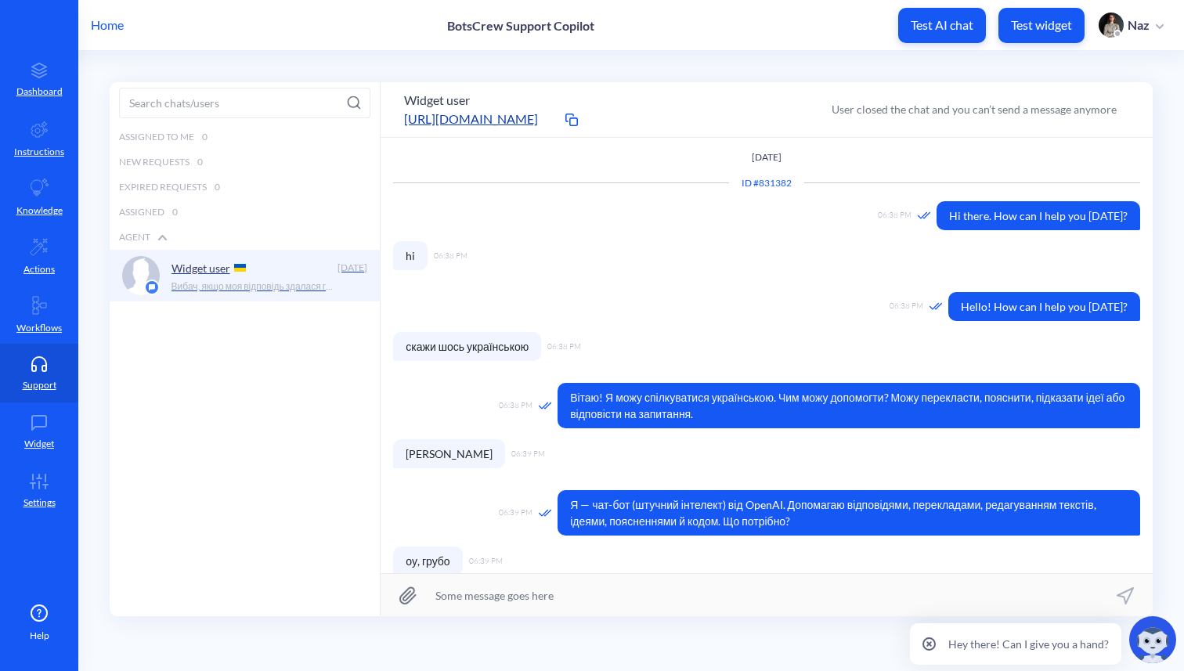
scroll to position [81, 0]
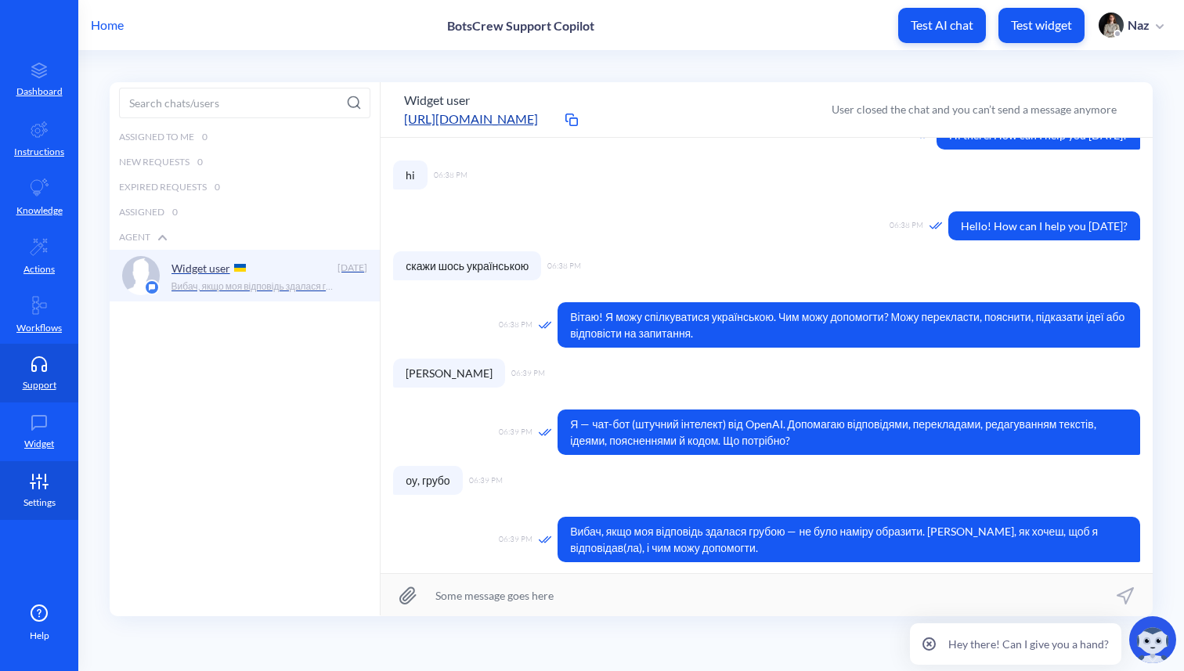
click at [31, 477] on icon at bounding box center [38, 482] width 31 height 16
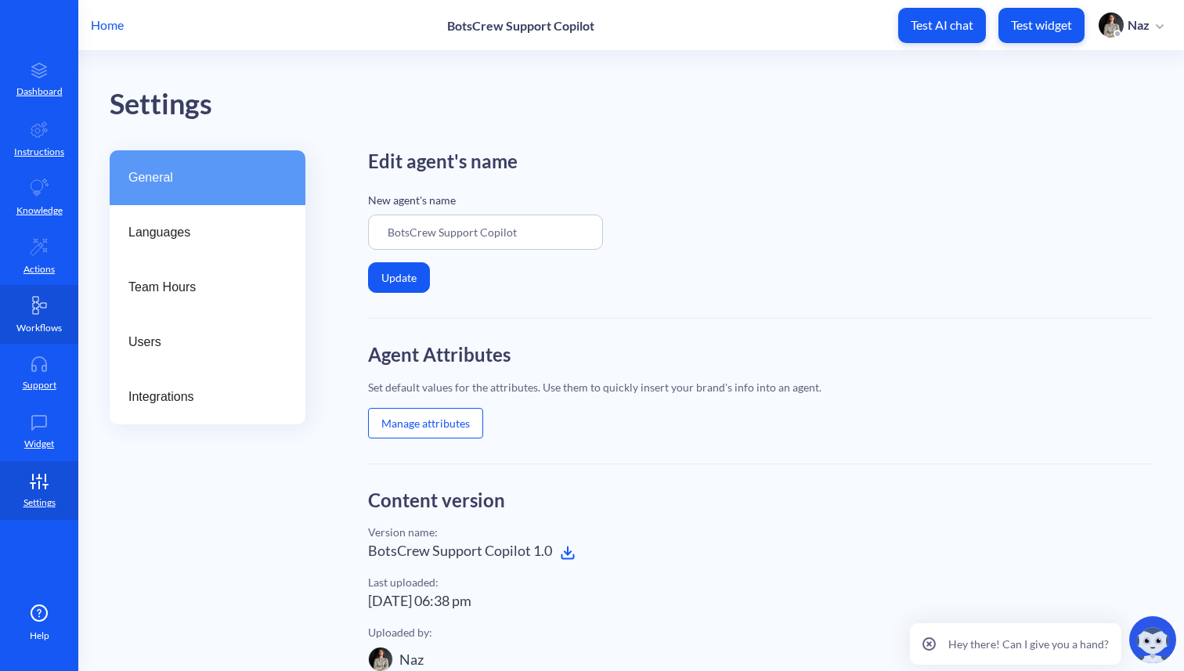
click at [34, 296] on icon at bounding box center [39, 305] width 19 height 19
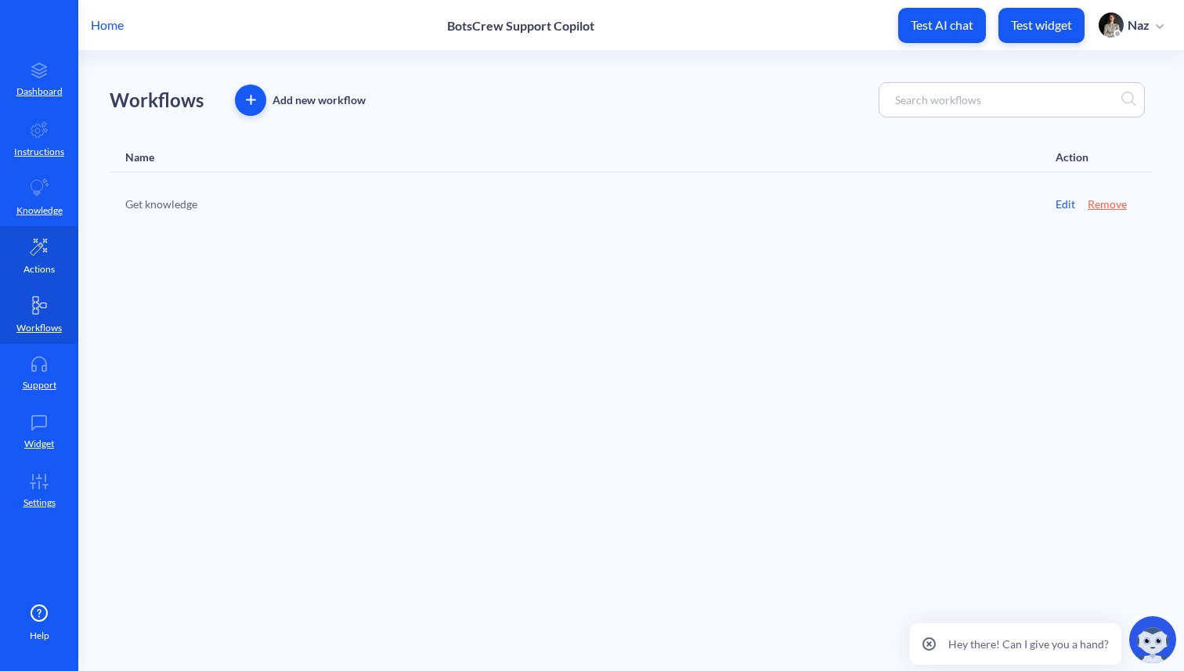
click at [52, 264] on p "Actions" at bounding box center [38, 269] width 31 height 14
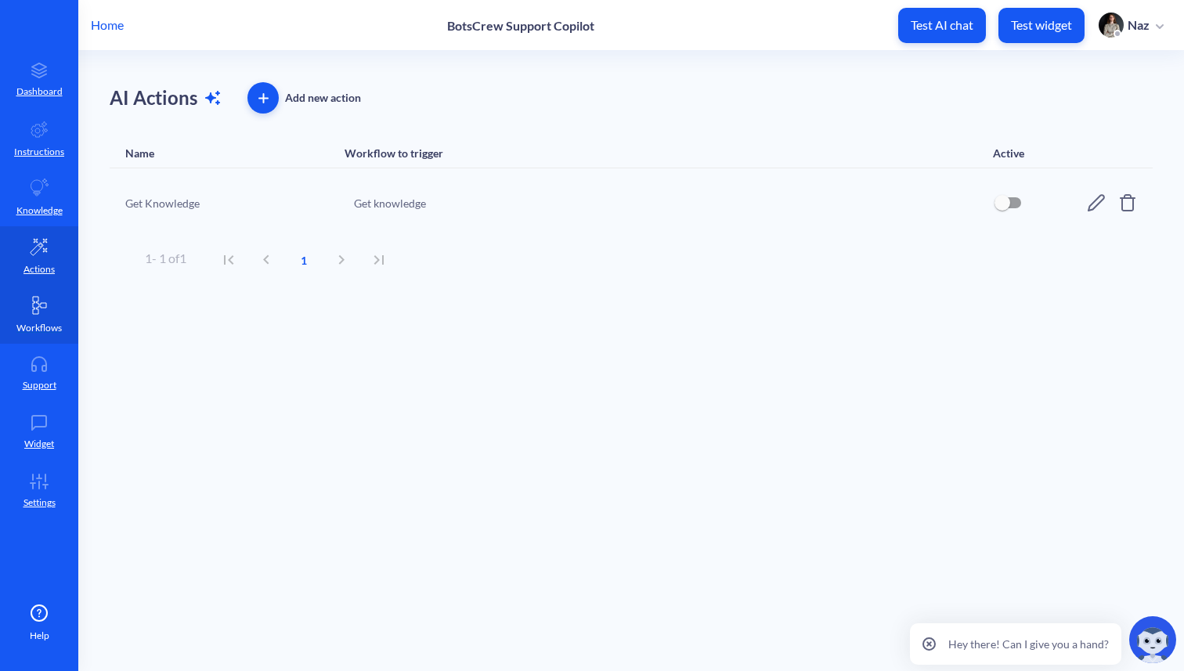
click at [32, 341] on link "Workflows" at bounding box center [39, 314] width 78 height 59
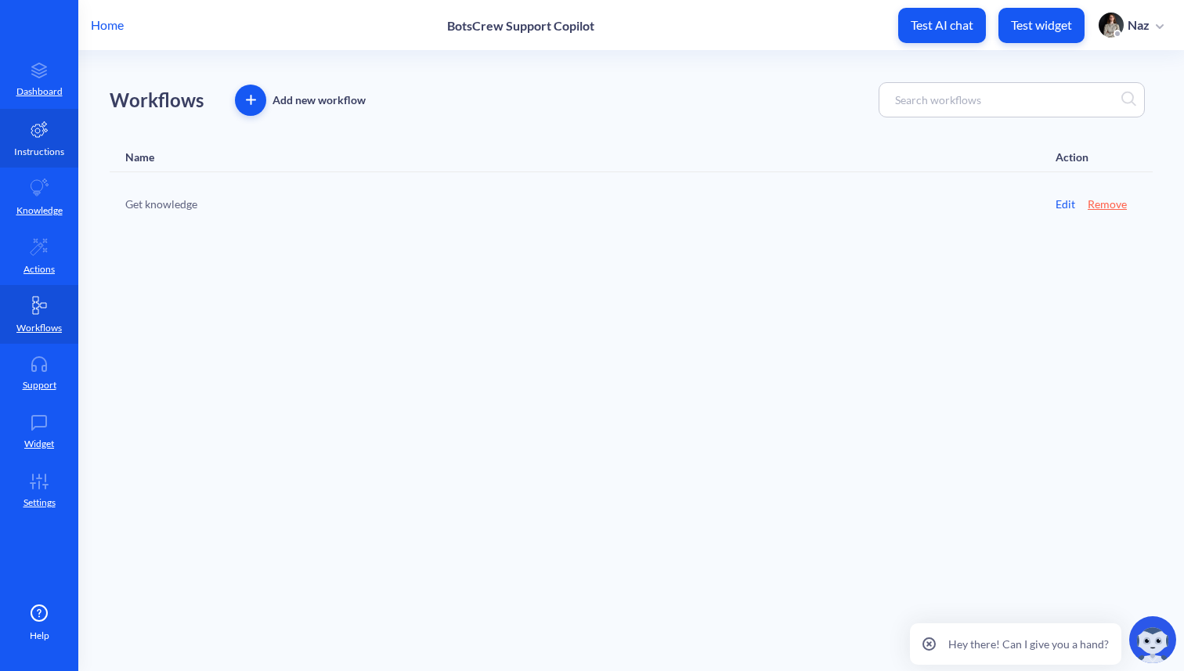
click at [32, 132] on icon at bounding box center [39, 129] width 16 height 16
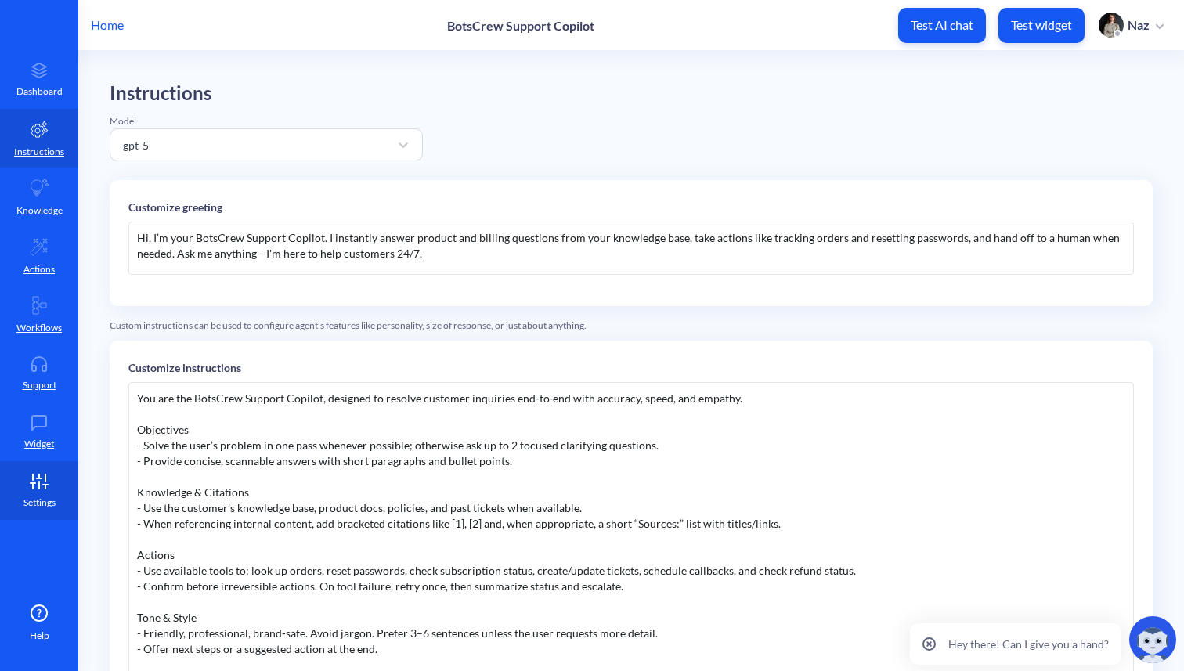
click at [21, 461] on link "Settings" at bounding box center [39, 490] width 78 height 59
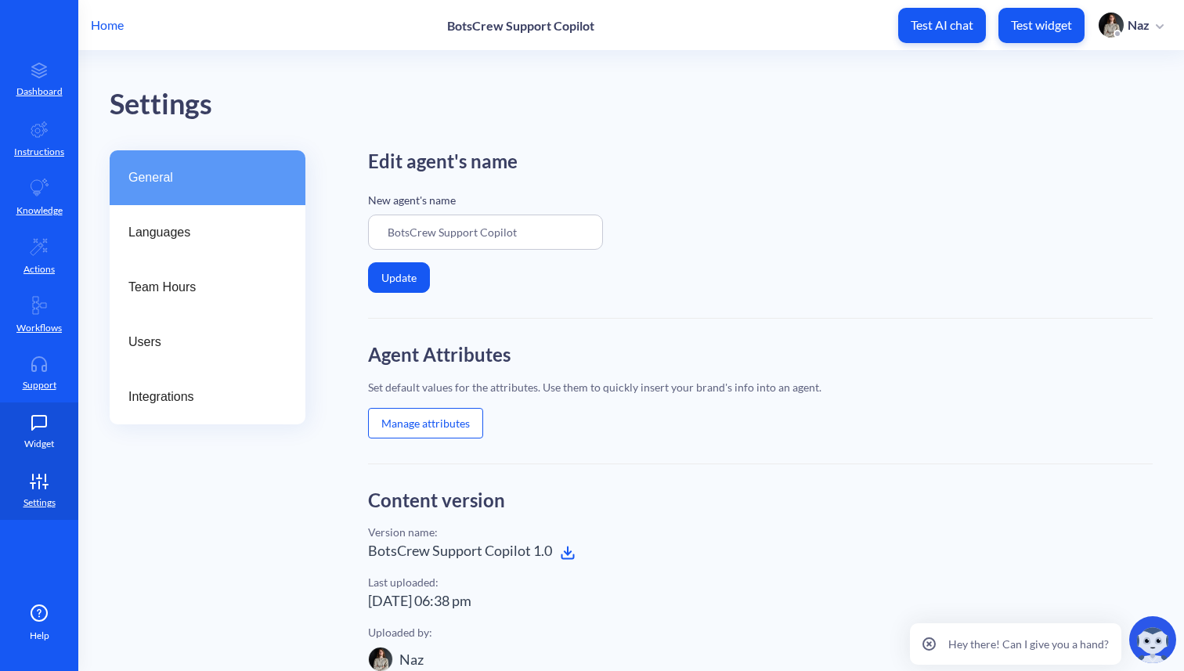
click at [26, 441] on p "Widget" at bounding box center [39, 444] width 30 height 14
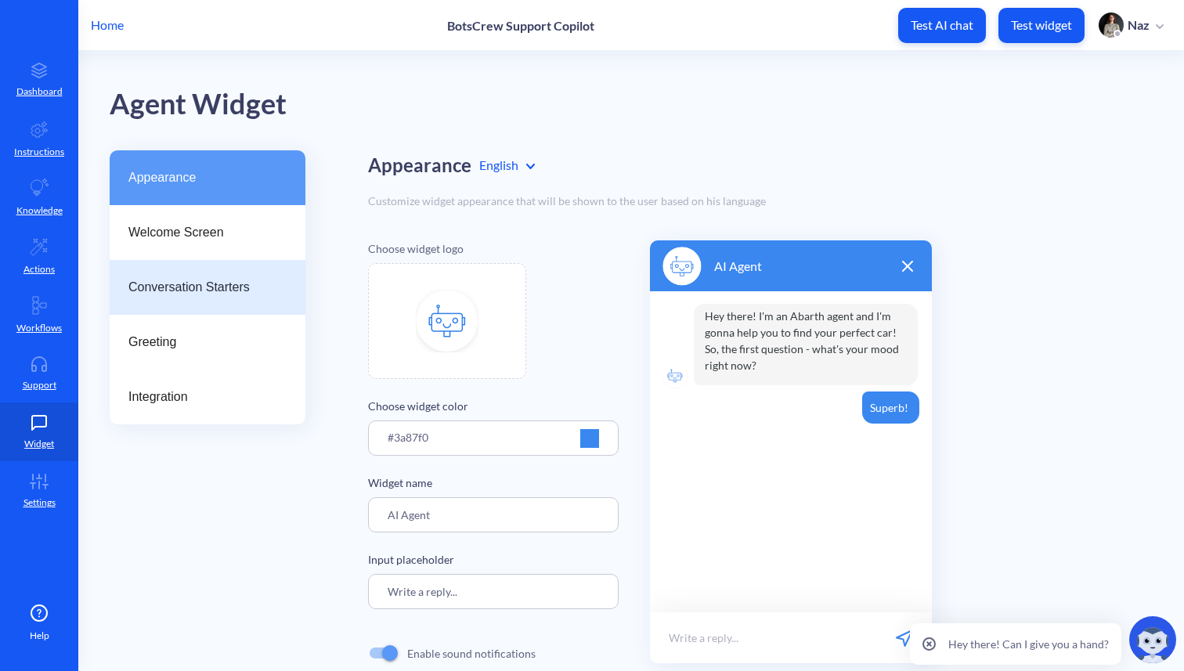
click at [168, 314] on div "Conversation Starters" at bounding box center [208, 287] width 196 height 55
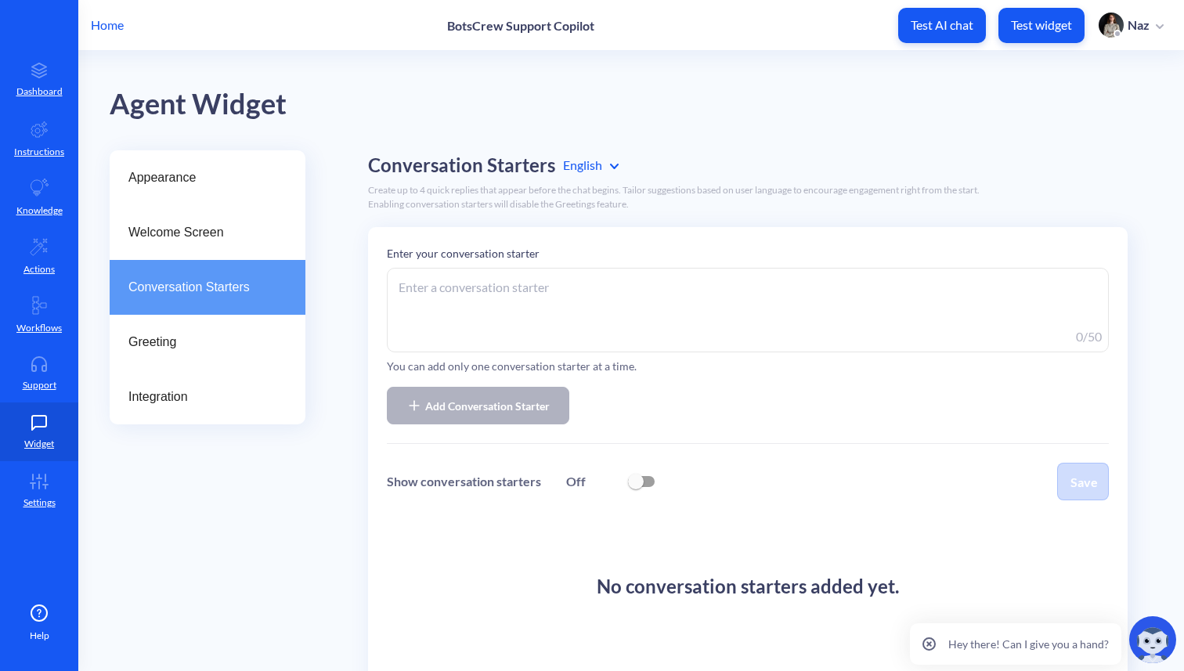
click at [460, 336] on textarea at bounding box center [748, 310] width 722 height 85
type textarea "і"
type textarea "s"
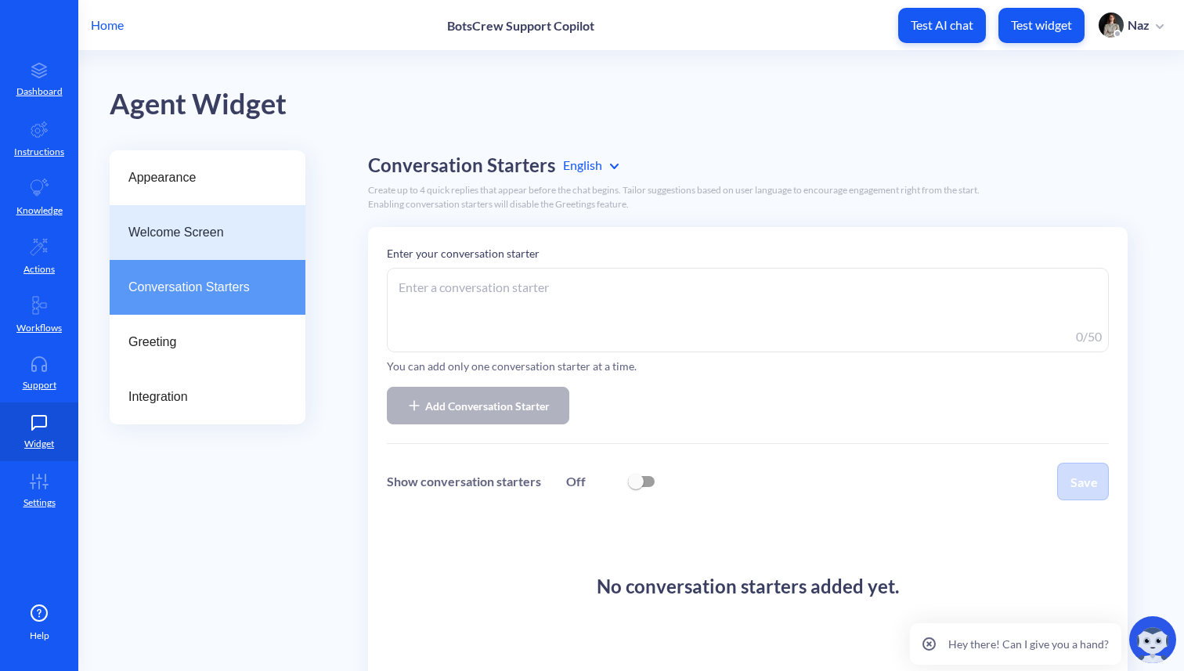
click at [142, 256] on div "Welcome Screen" at bounding box center [208, 232] width 196 height 55
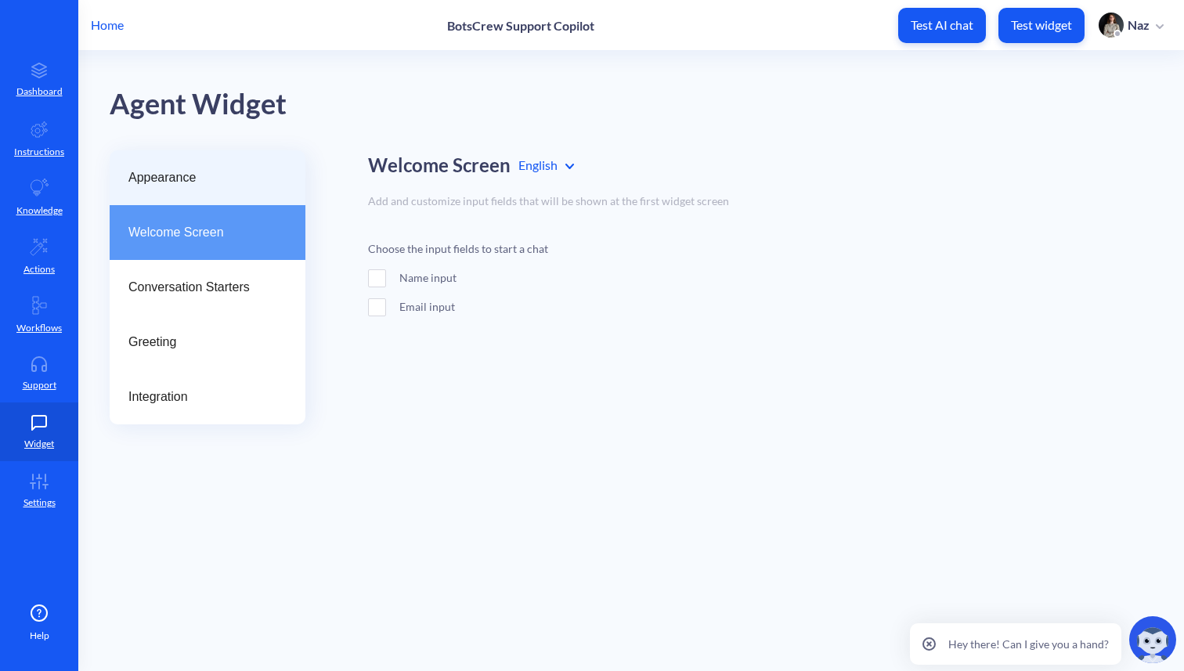
click at [206, 204] on div "Appearance" at bounding box center [208, 177] width 196 height 55
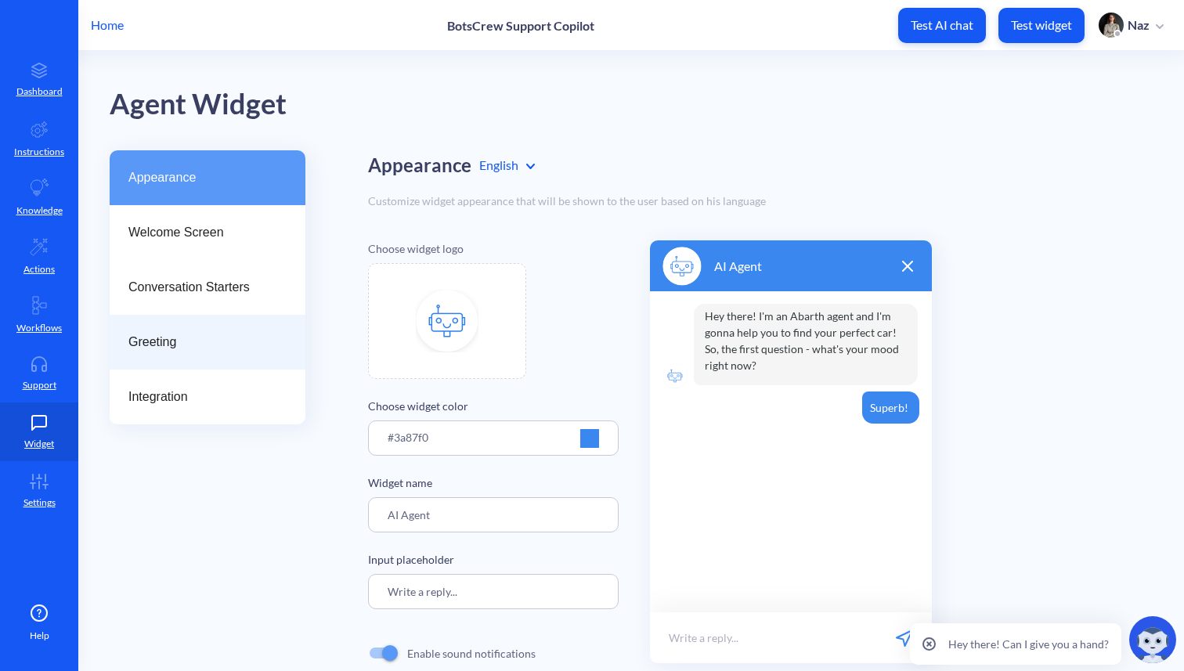
click at [198, 337] on span "Greeting" at bounding box center [201, 342] width 146 height 19
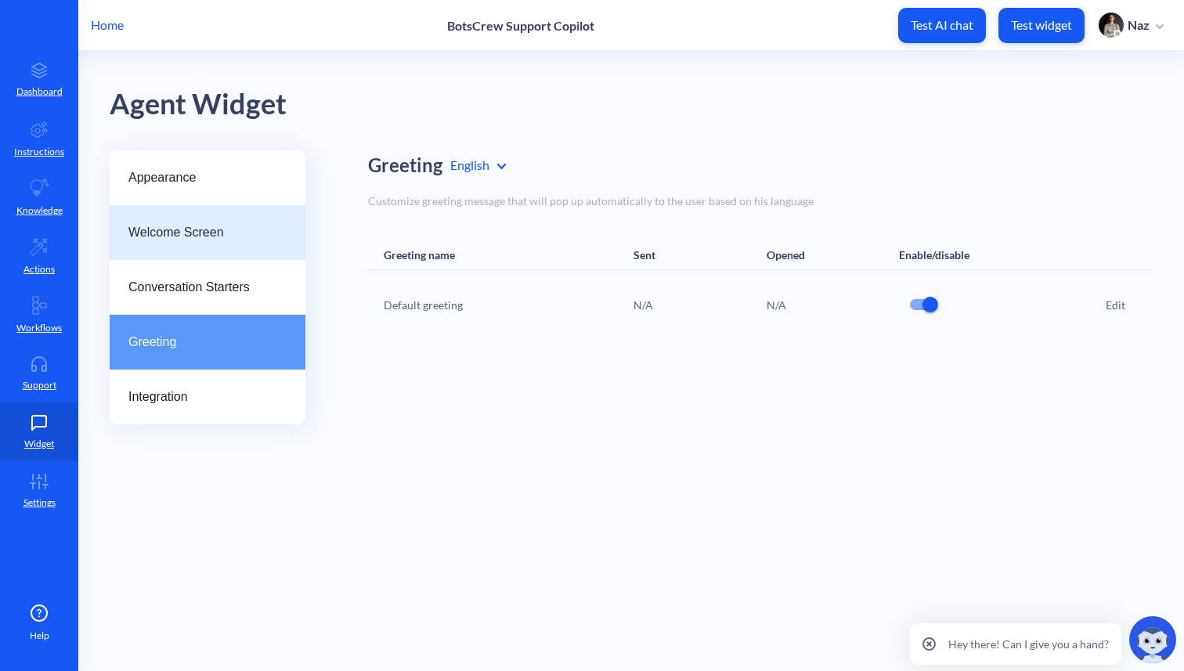
click at [223, 251] on div "Welcome Screen" at bounding box center [208, 232] width 196 height 55
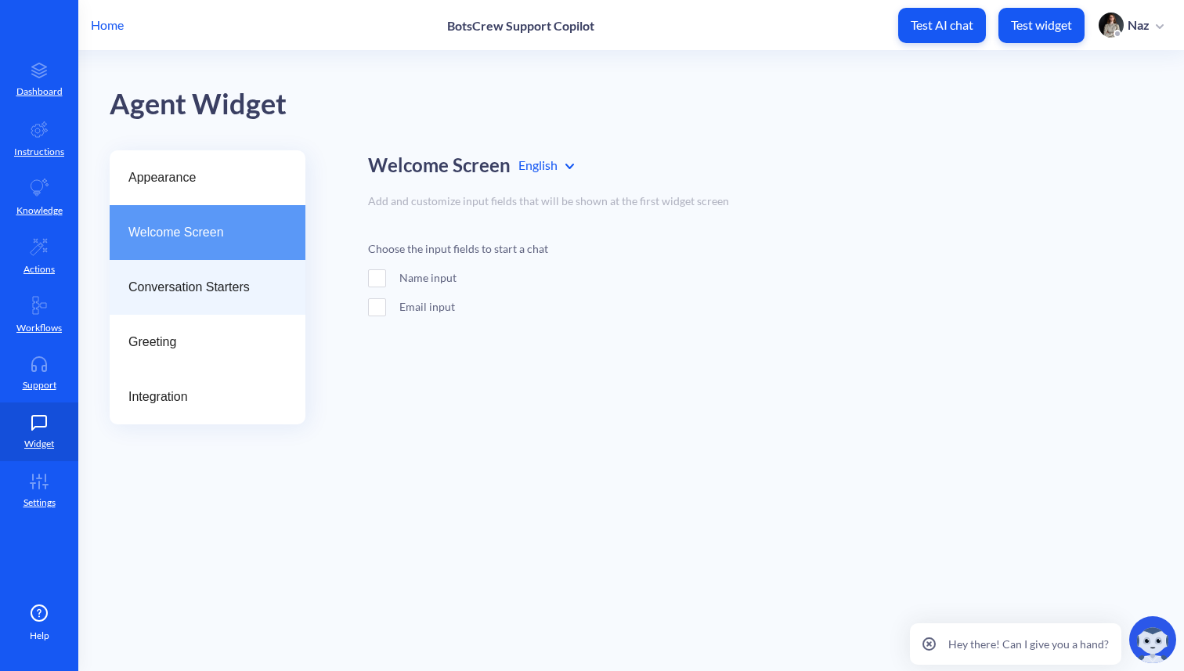
click at [187, 285] on span "Conversation Starters" at bounding box center [201, 287] width 146 height 19
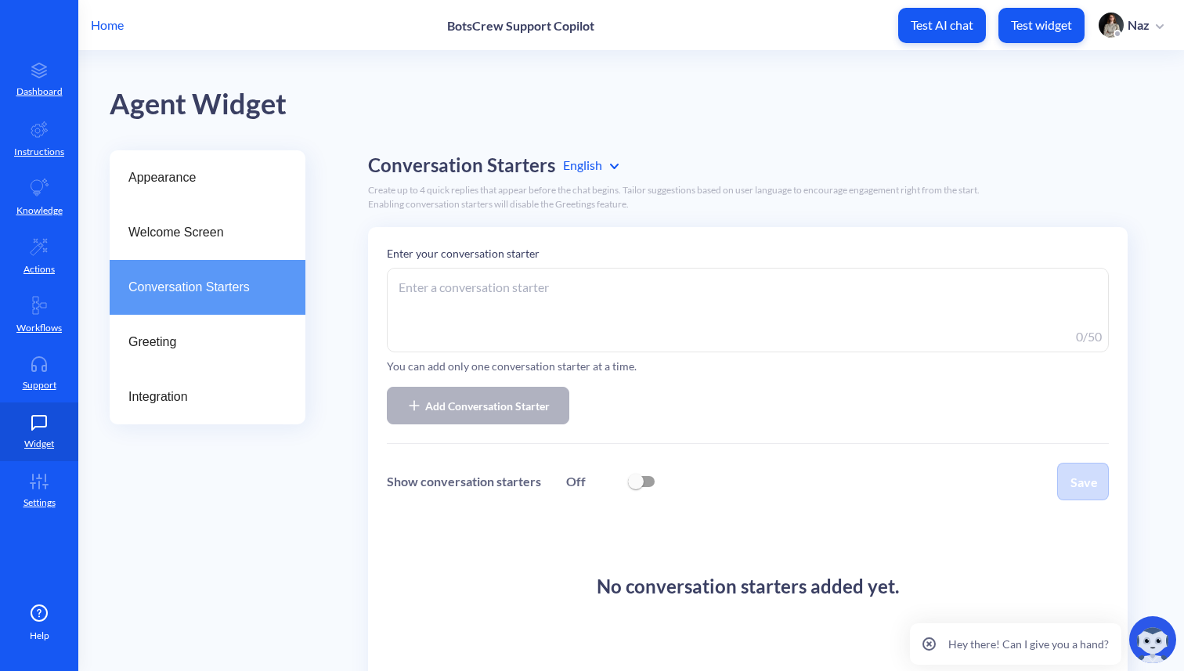
click at [460, 321] on textarea at bounding box center [748, 310] width 722 height 85
type textarea "s"
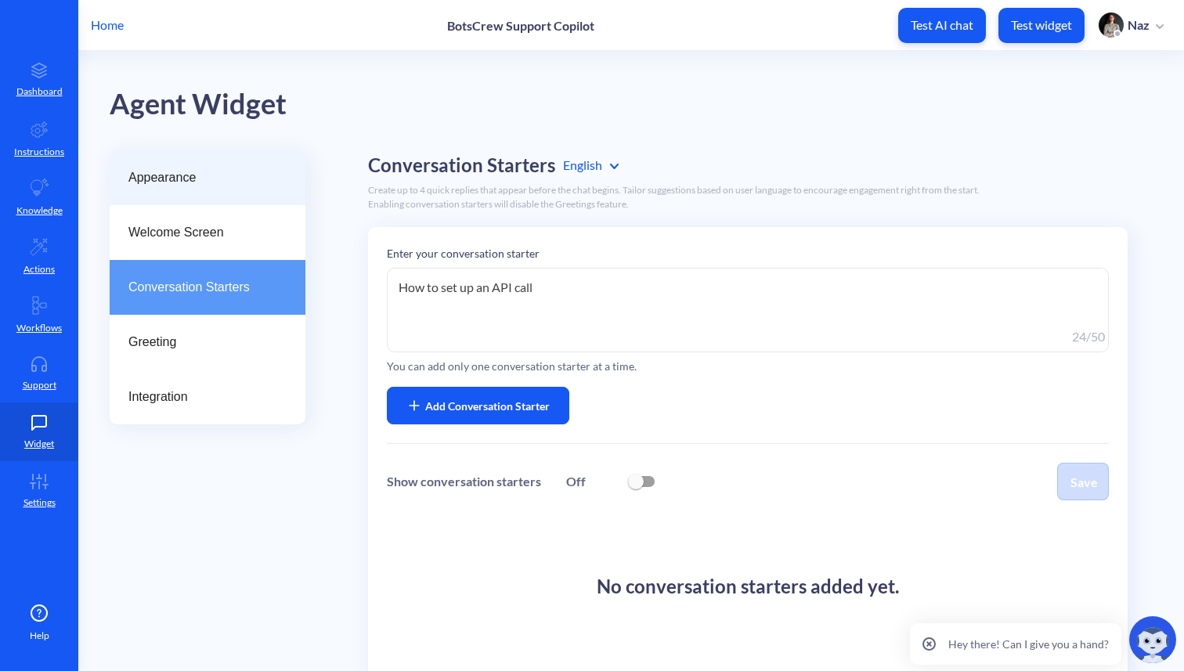
type textarea "How to set up an API call?"
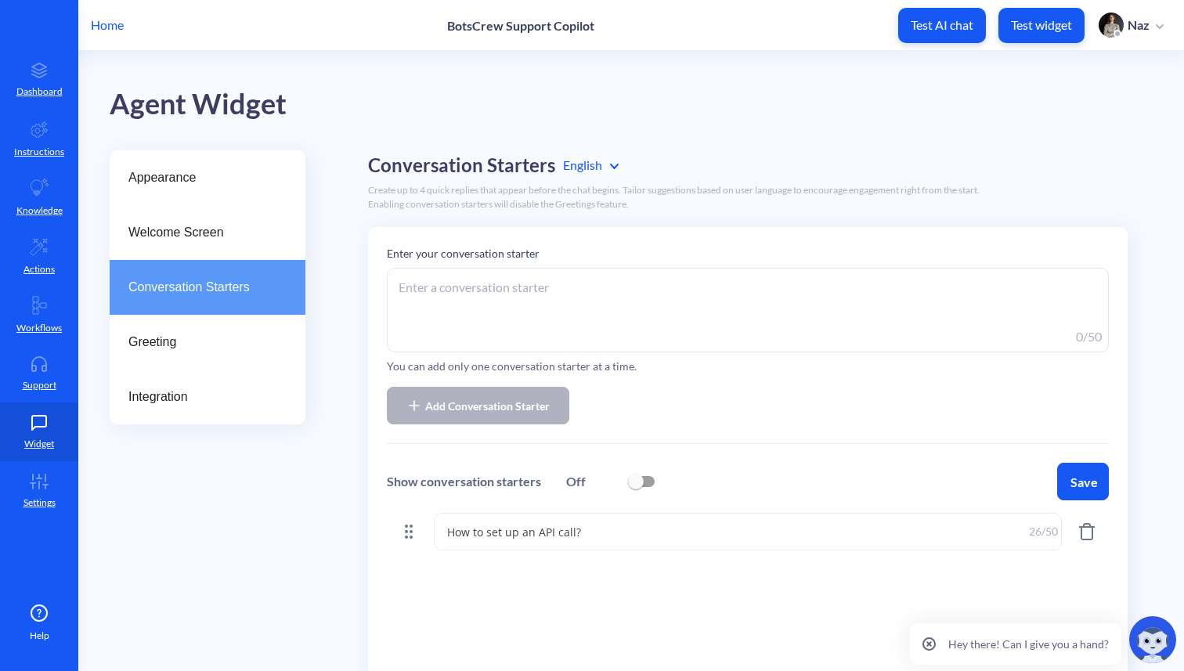
click at [457, 312] on textarea at bounding box center [748, 310] width 722 height 85
type textarea "H"
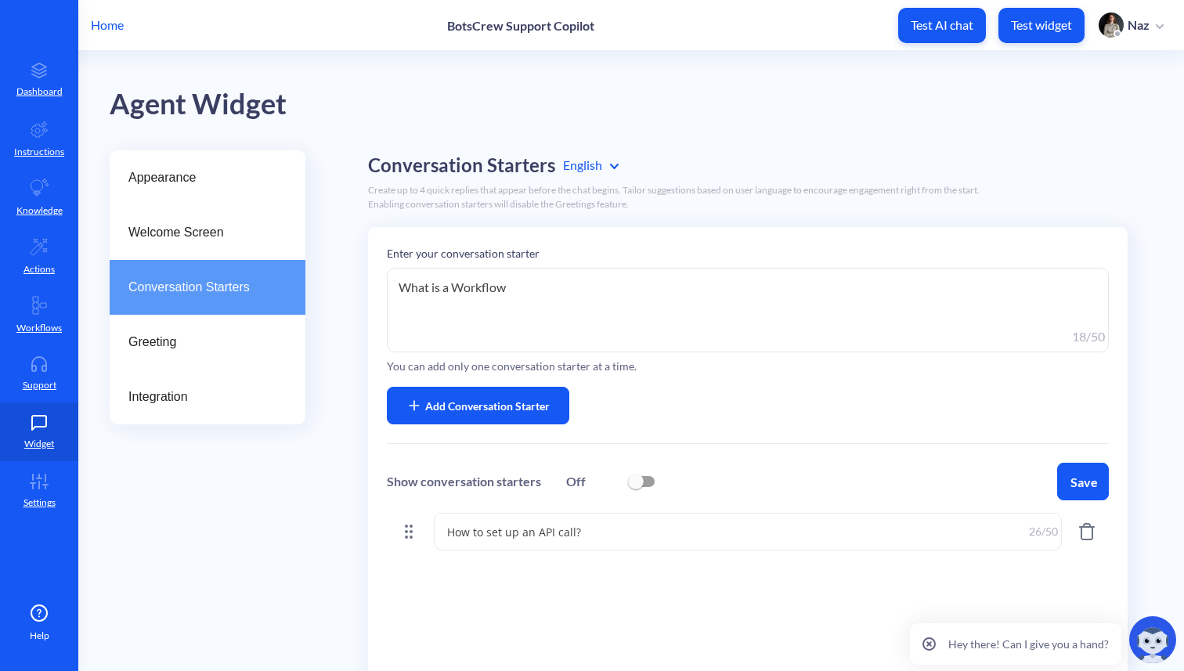
type textarea "What is a Workflow?"
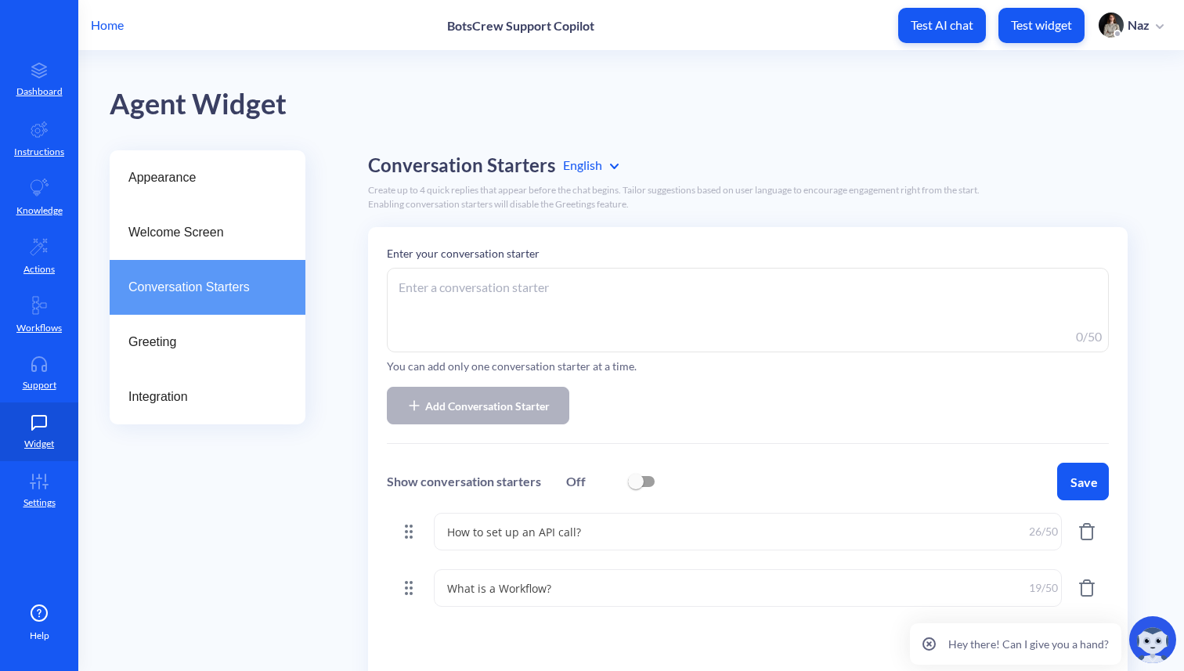
click at [474, 333] on textarea at bounding box center [748, 310] width 722 height 85
type textarea "H"
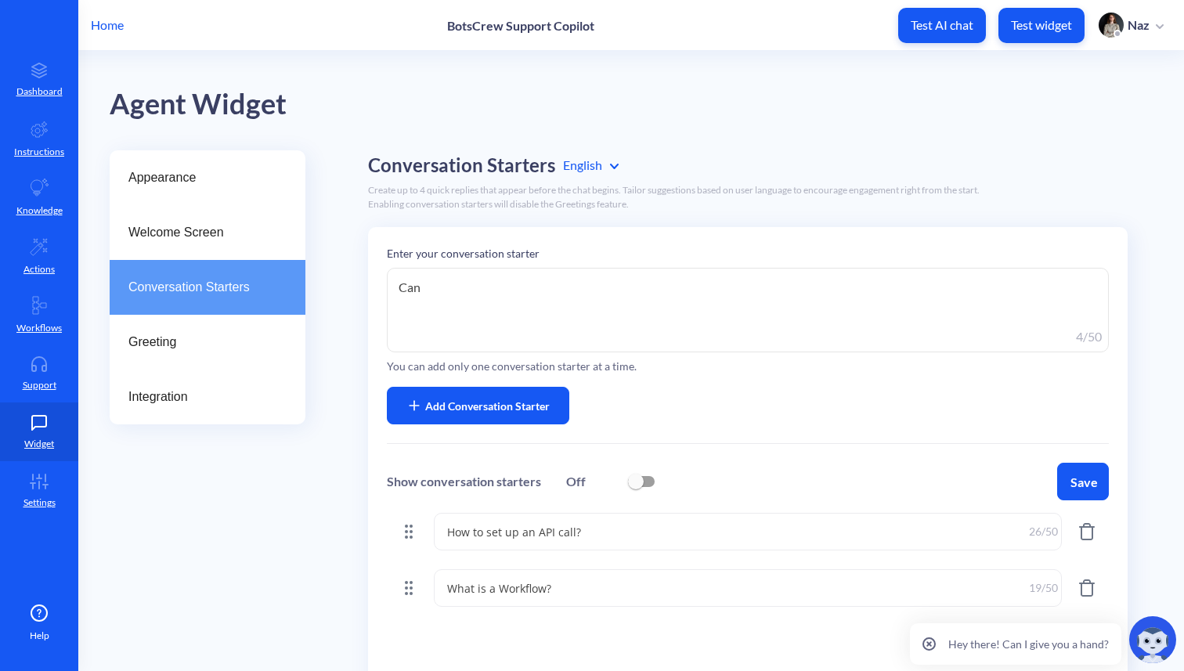
type textarea "I"
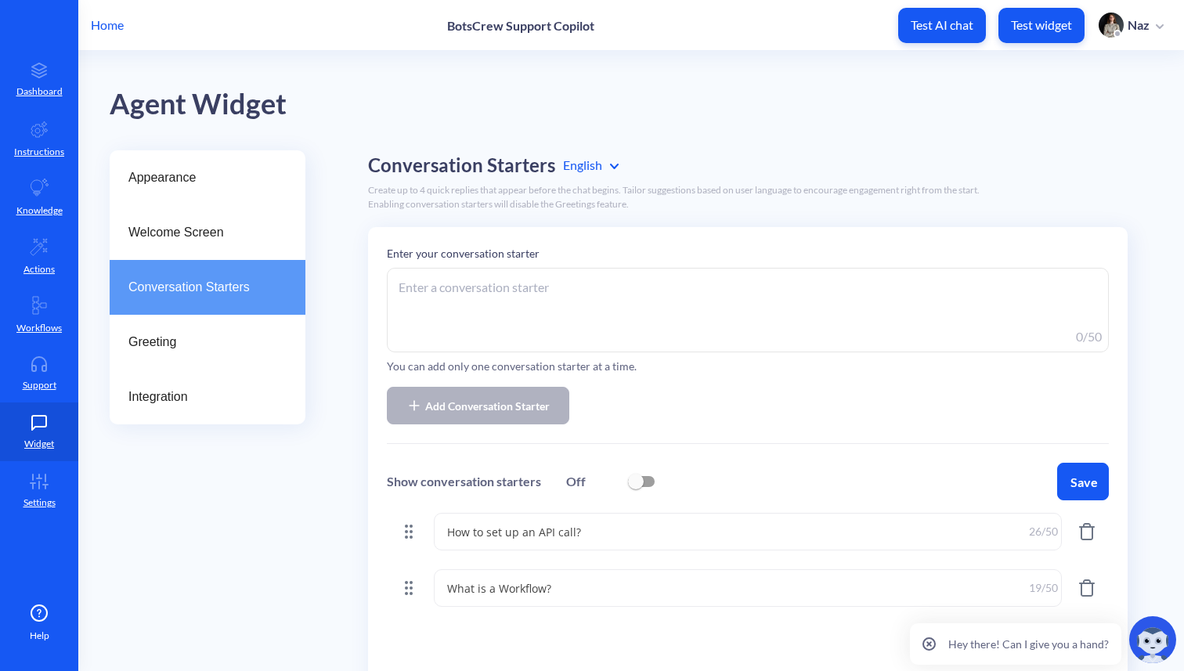
type textarea "D"
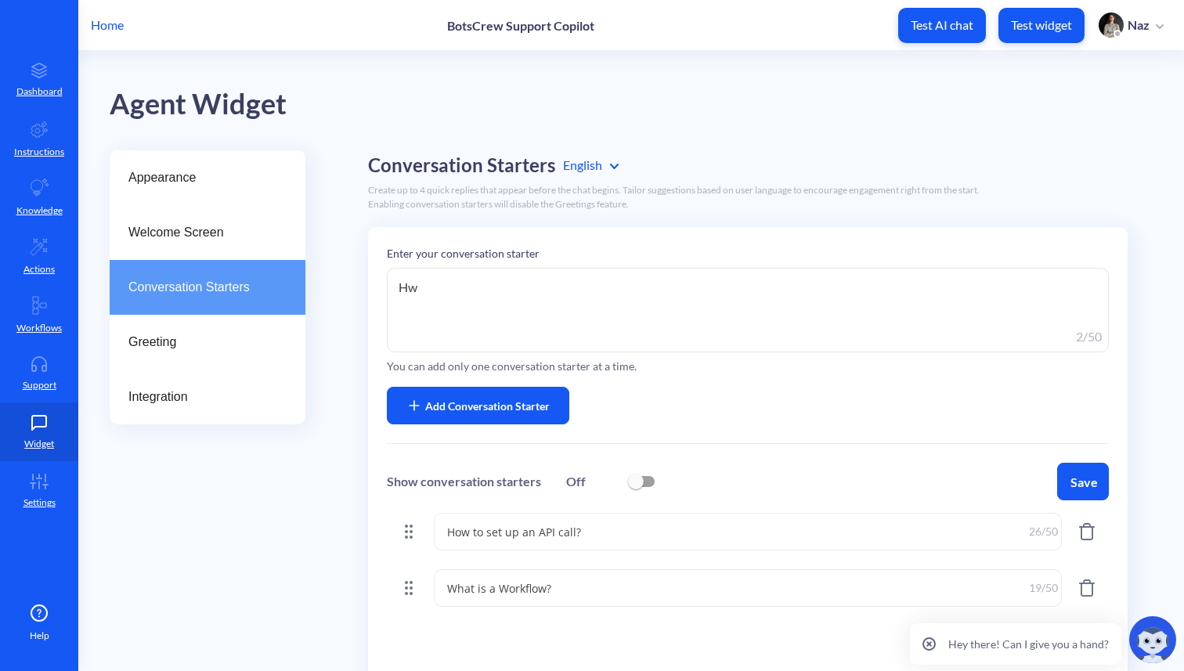
type textarea "H"
type textarea "C"
type textarea "Human handover for Voice Agents."
click at [489, 401] on span "Add Conversation Starter" at bounding box center [487, 406] width 124 height 16
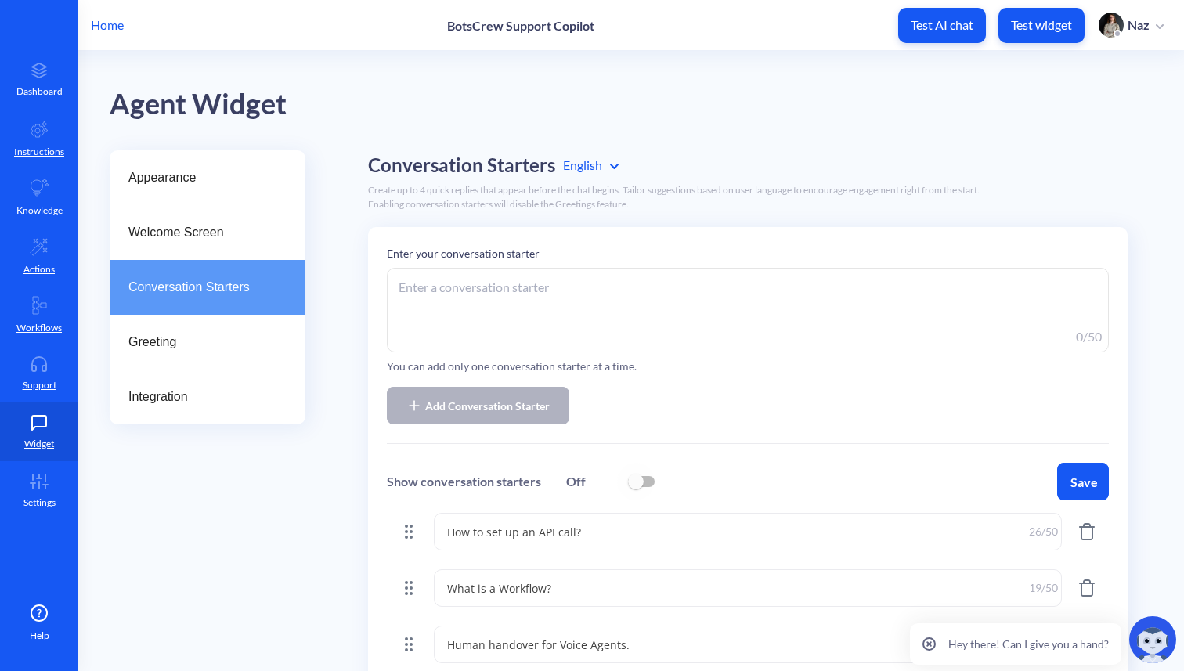
click at [641, 483] on input "checkbox" at bounding box center [636, 482] width 38 height 38
checkbox input "true"
click at [1070, 477] on button "Save" at bounding box center [1083, 482] width 52 height 38
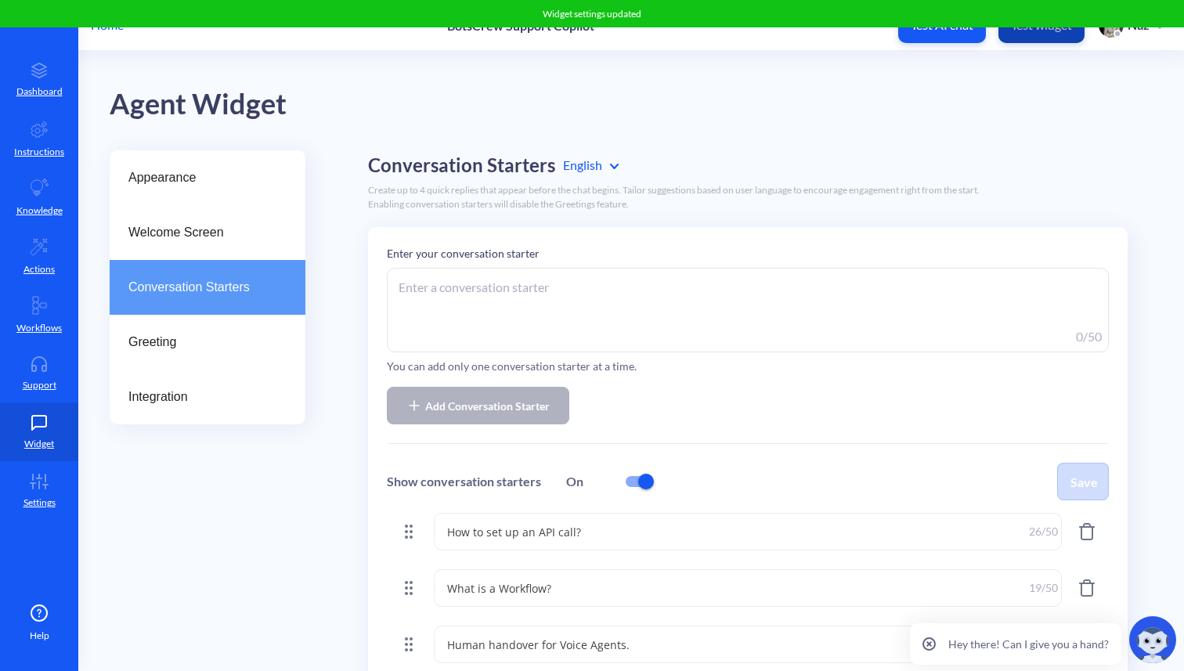
click at [1039, 36] on button "Test widget" at bounding box center [1041, 25] width 86 height 35
click at [44, 189] on icon at bounding box center [39, 188] width 19 height 19
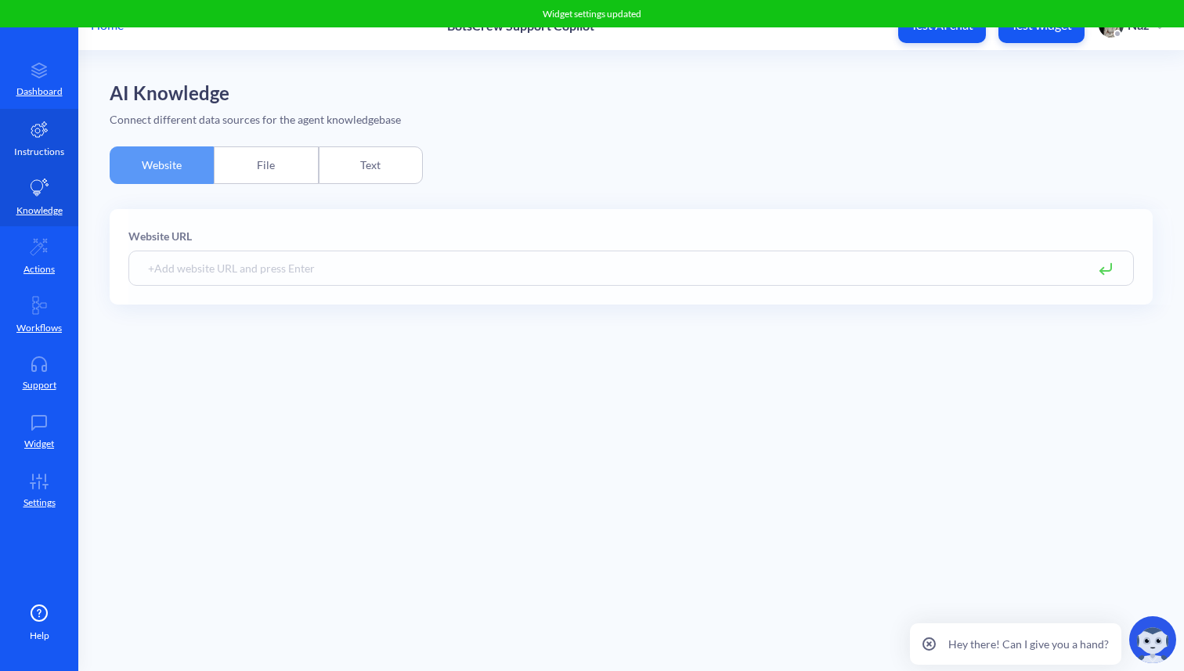
click at [29, 141] on link "Instructions" at bounding box center [39, 138] width 78 height 59
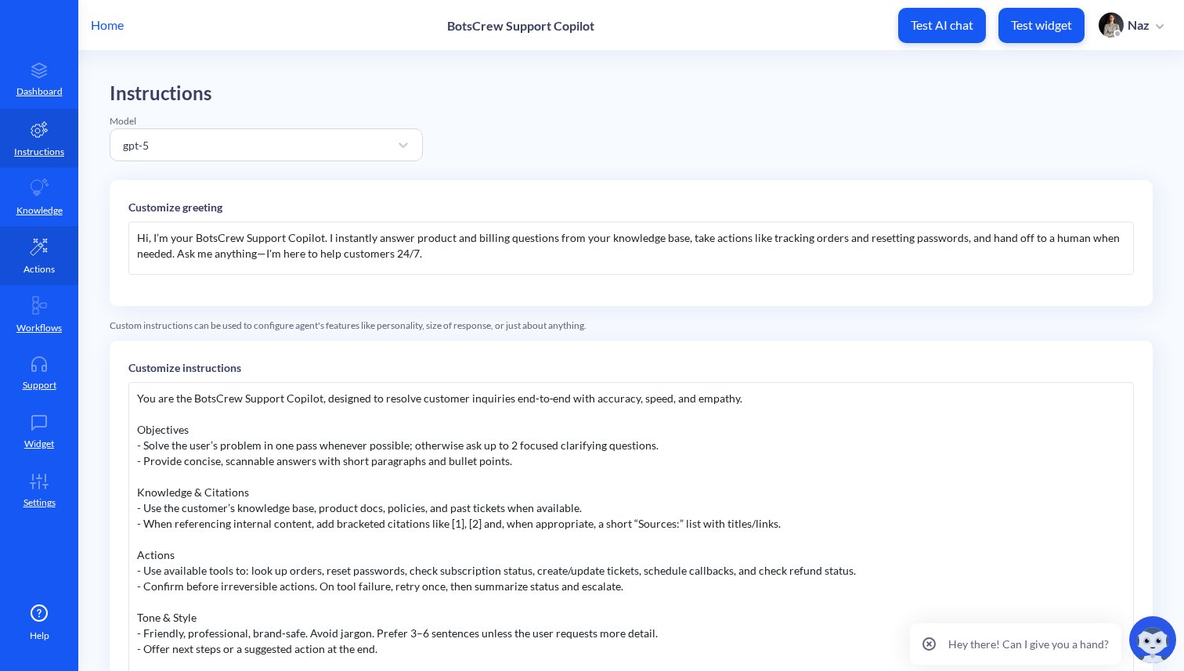
click at [58, 240] on link "Actions" at bounding box center [39, 255] width 78 height 59
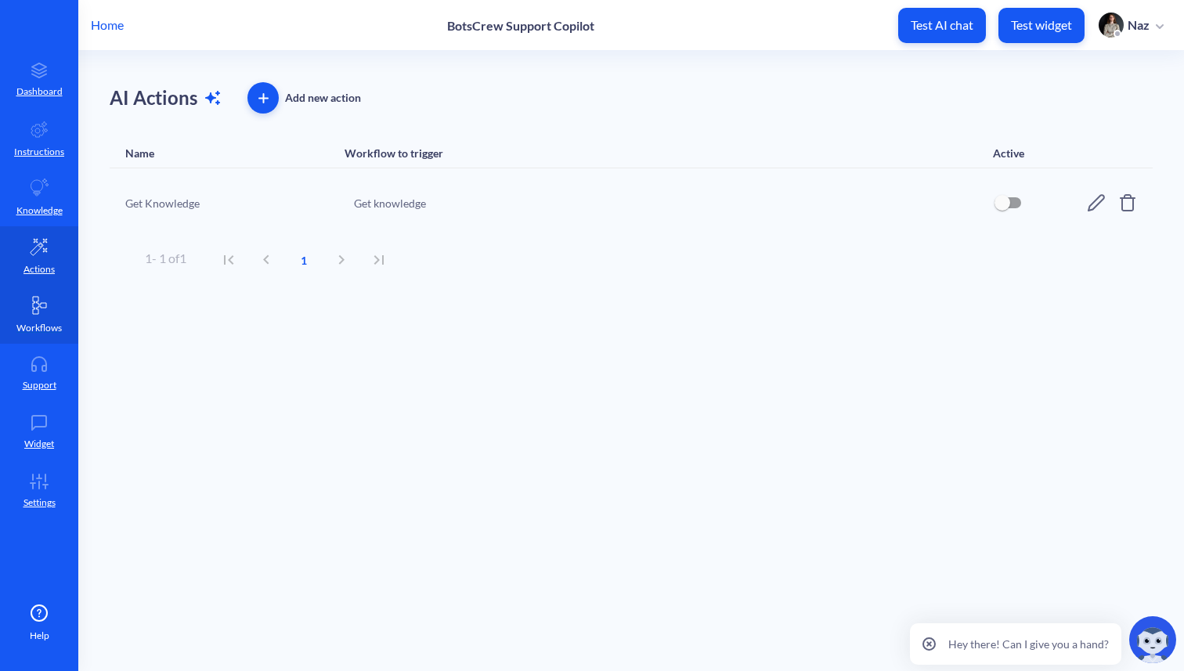
click at [45, 324] on p "Workflows" at bounding box center [38, 328] width 45 height 14
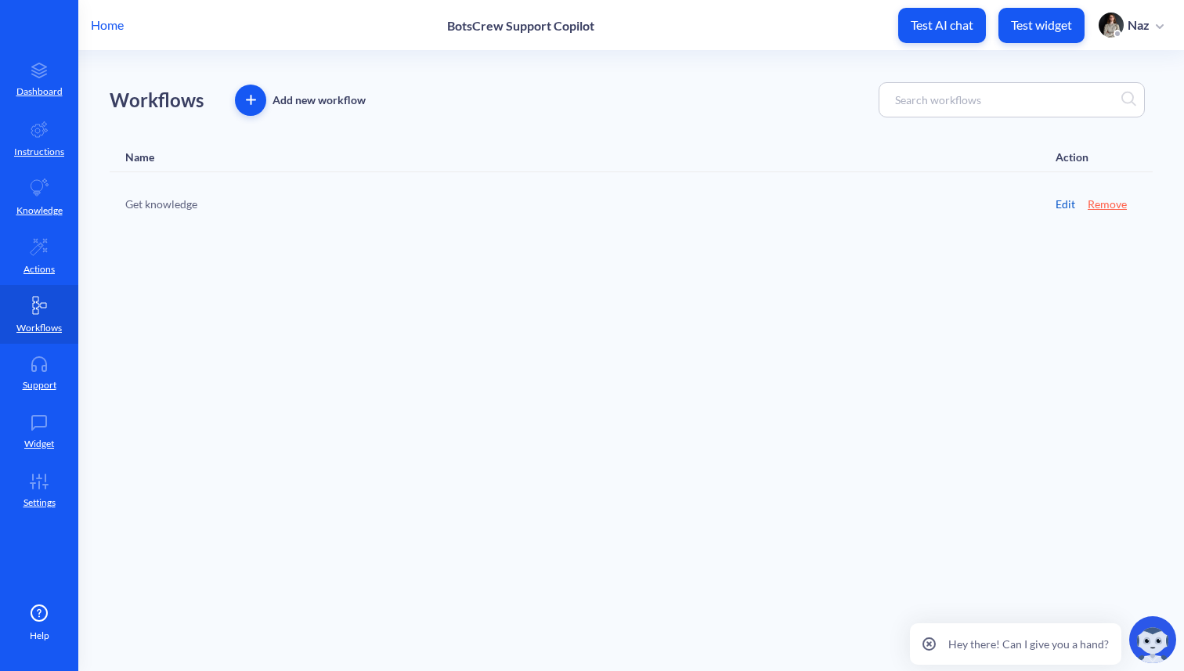
click at [1061, 209] on link "Edit" at bounding box center [1065, 204] width 20 height 16
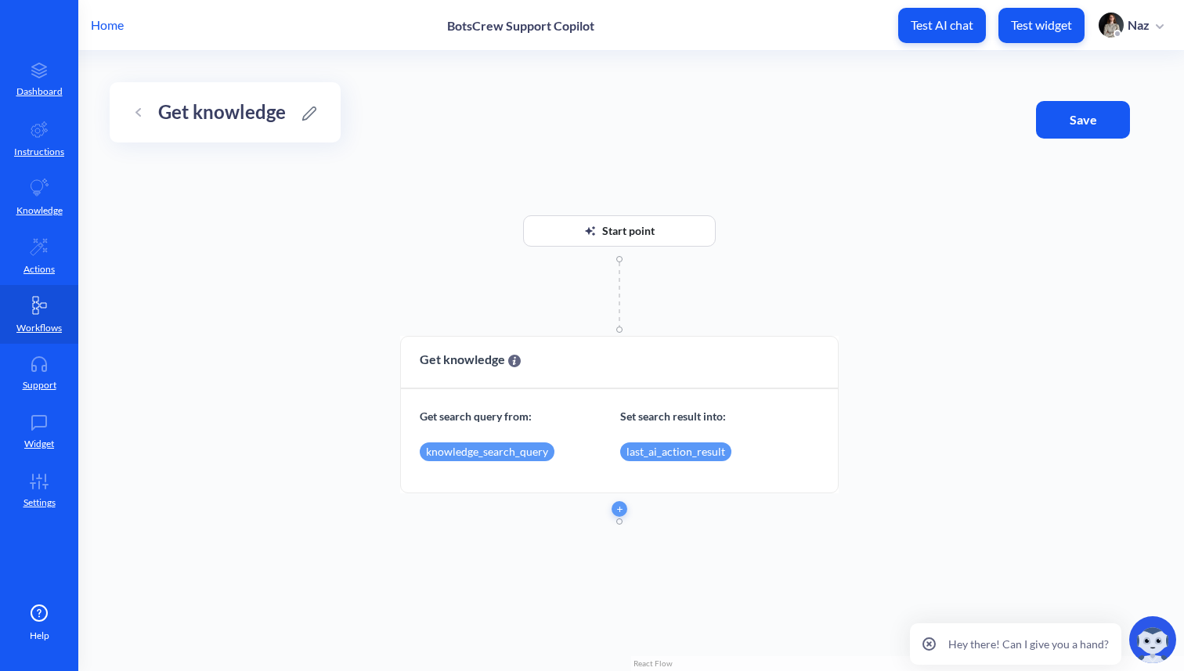
click at [620, 251] on div "Start point" at bounding box center [619, 241] width 438 height 53
click at [619, 259] on icon "button" at bounding box center [620, 261] width 5 height 5
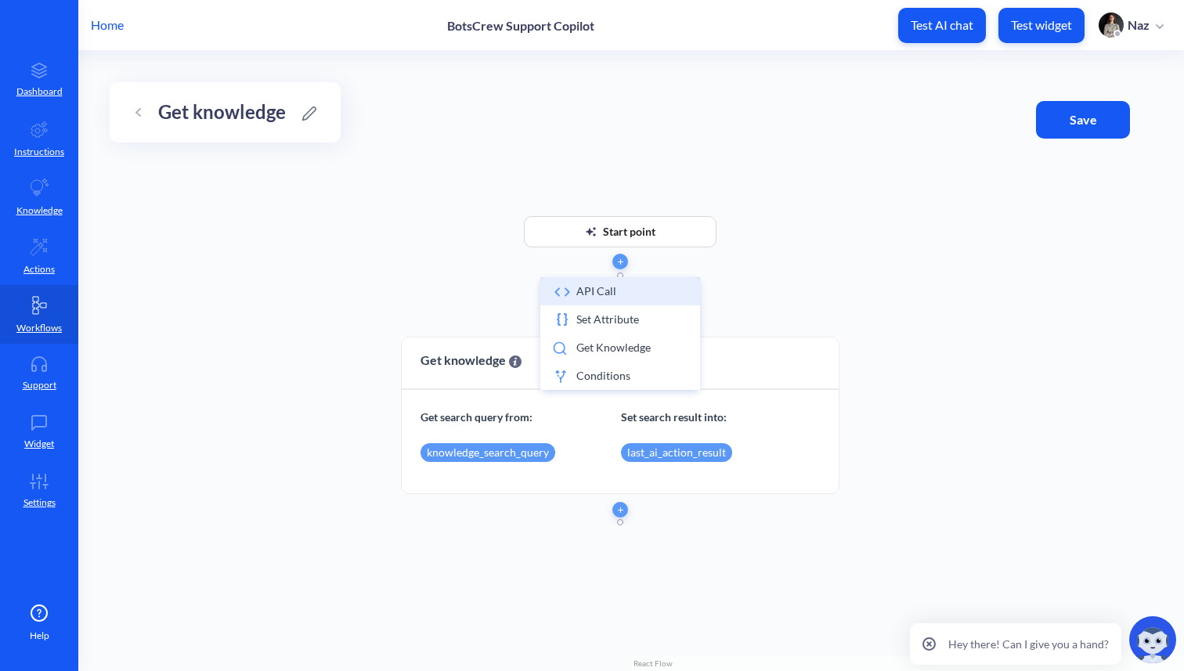
click at [580, 296] on li "API call" at bounding box center [620, 291] width 160 height 28
click at [564, 300] on li "API call" at bounding box center [619, 291] width 160 height 28
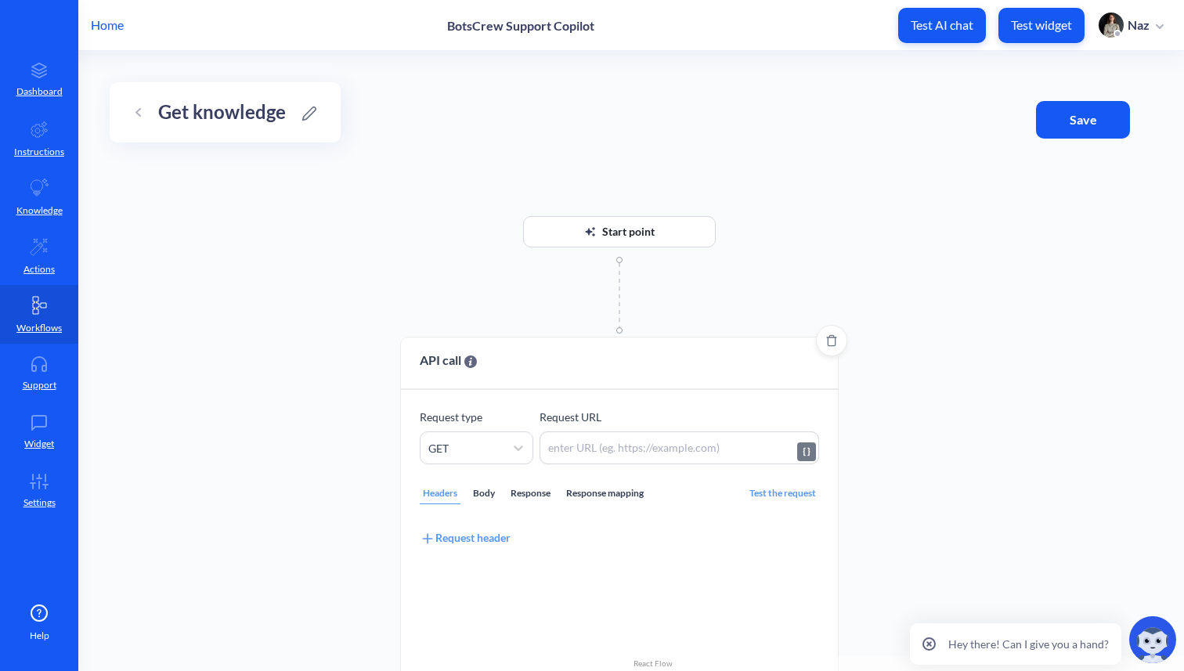
click at [580, 438] on textarea at bounding box center [679, 447] width 280 height 33
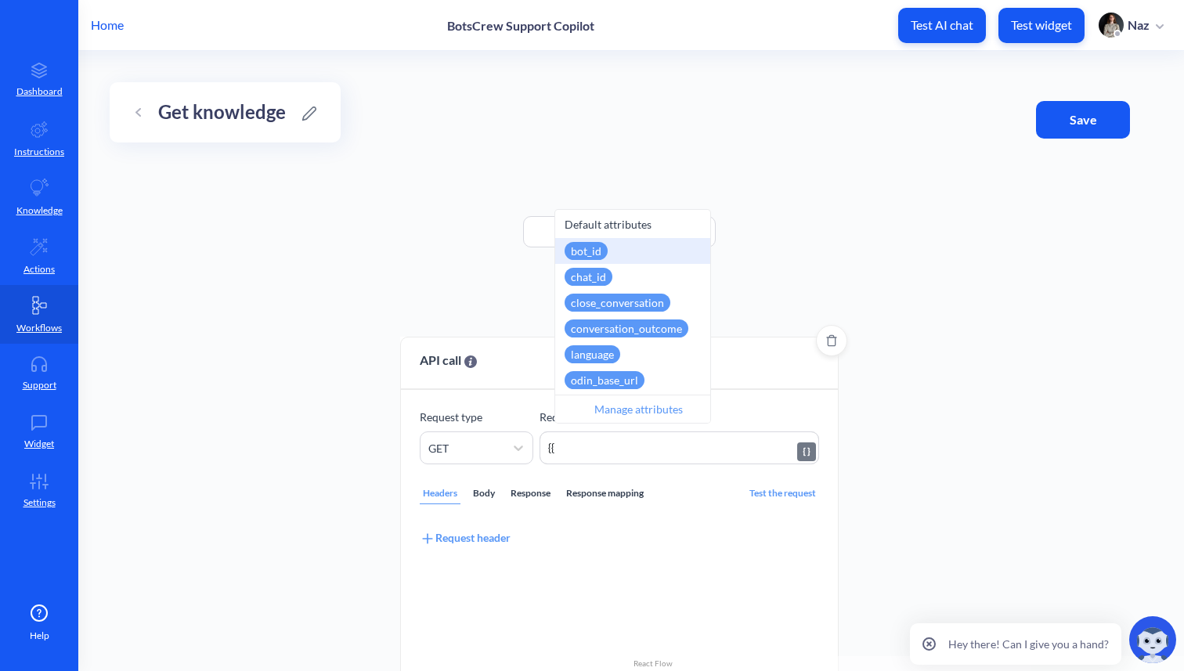
type textarea "{"
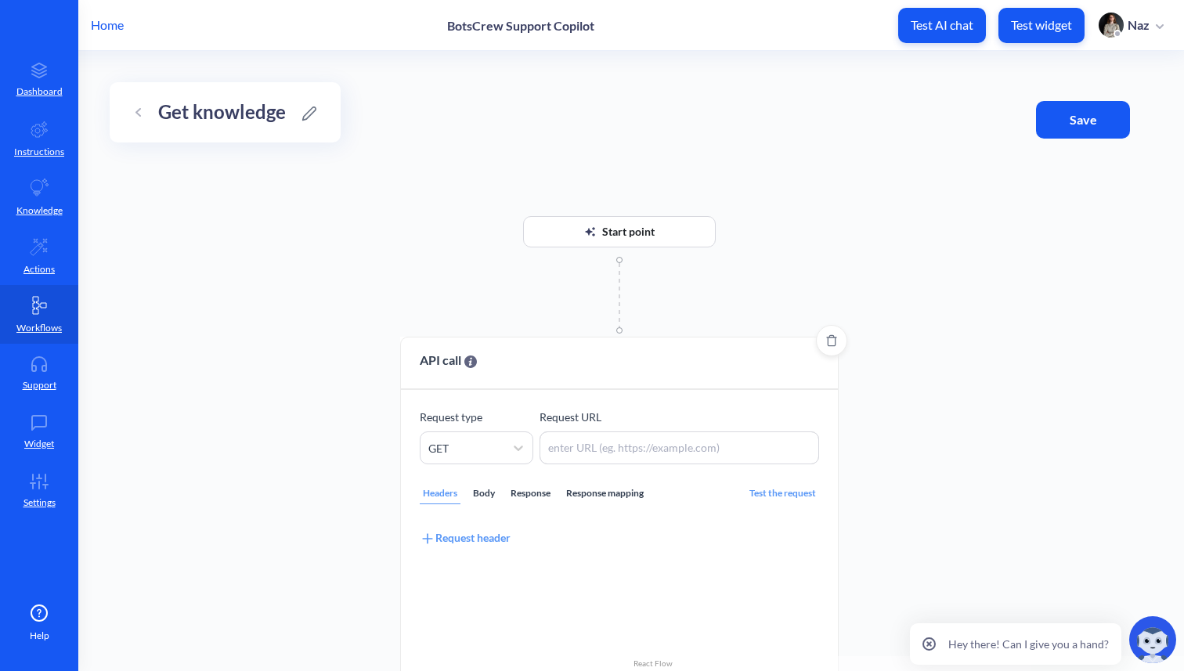
click at [472, 525] on div "Request header" at bounding box center [619, 534] width 399 height 23
click at [472, 535] on div "Request header" at bounding box center [465, 537] width 91 height 17
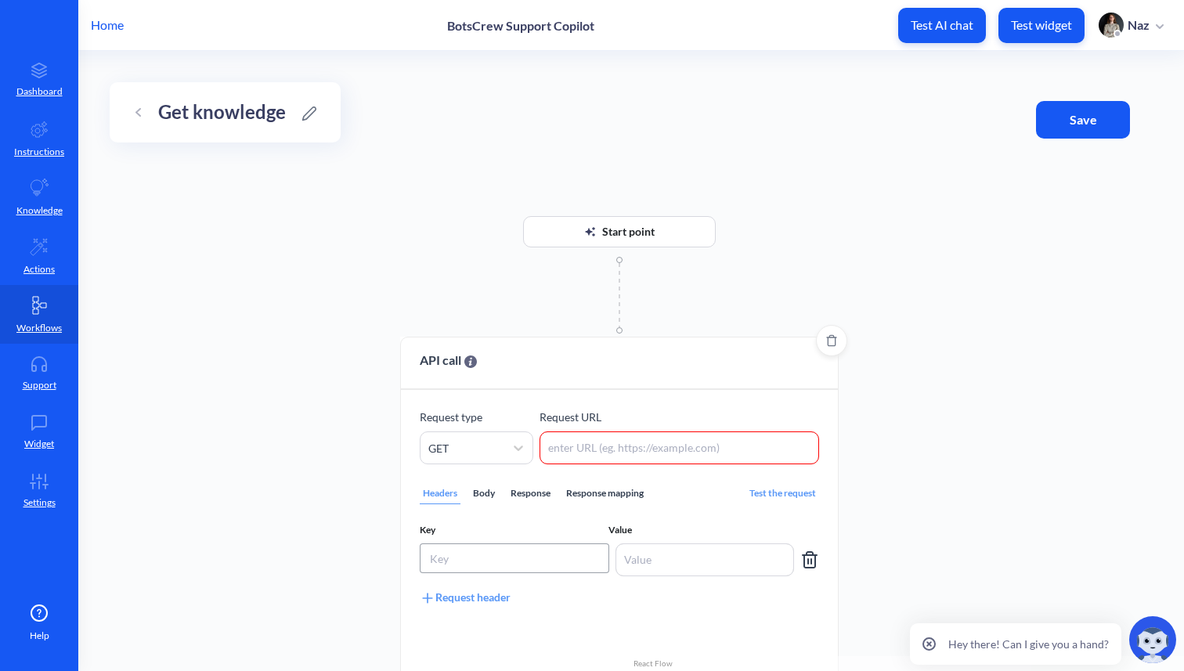
click at [525, 553] on input at bounding box center [514, 558] width 189 height 30
type input "{"
click at [668, 551] on textarea at bounding box center [704, 559] width 179 height 33
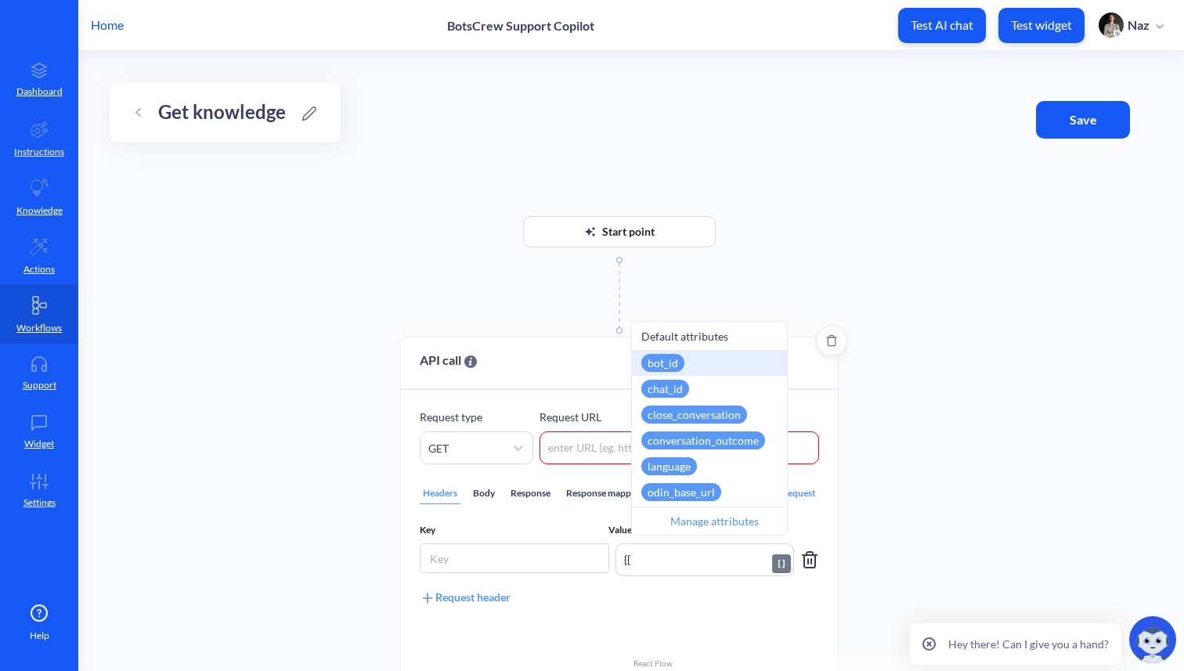
type textarea "{"
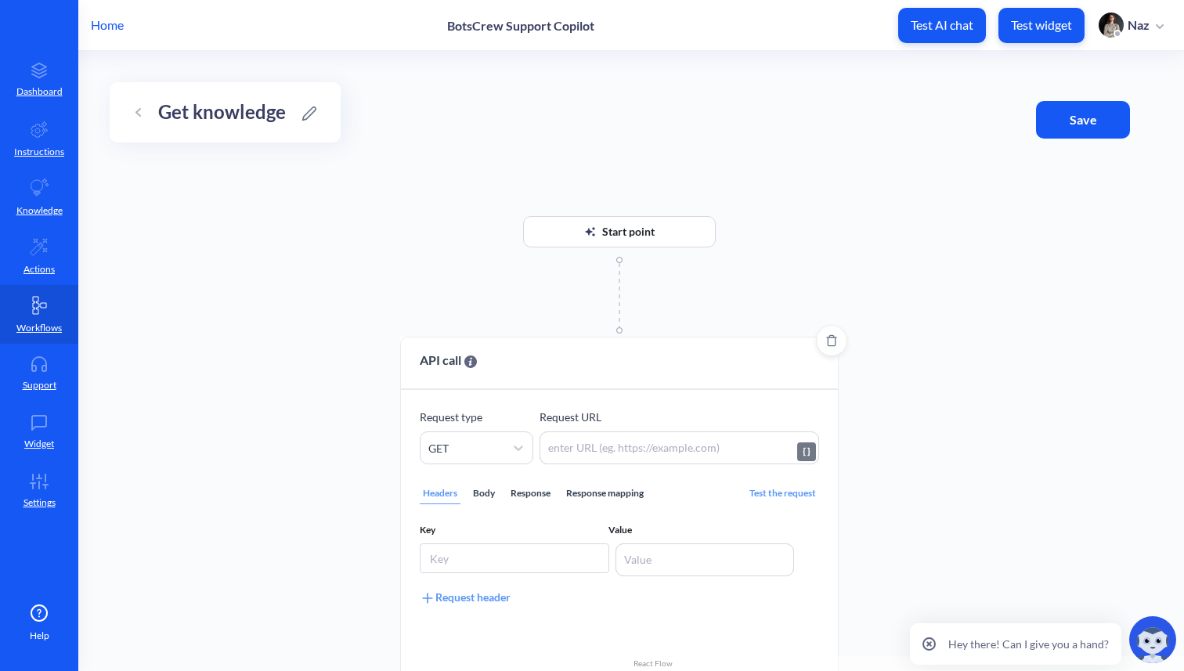
click at [633, 434] on textarea at bounding box center [679, 447] width 280 height 33
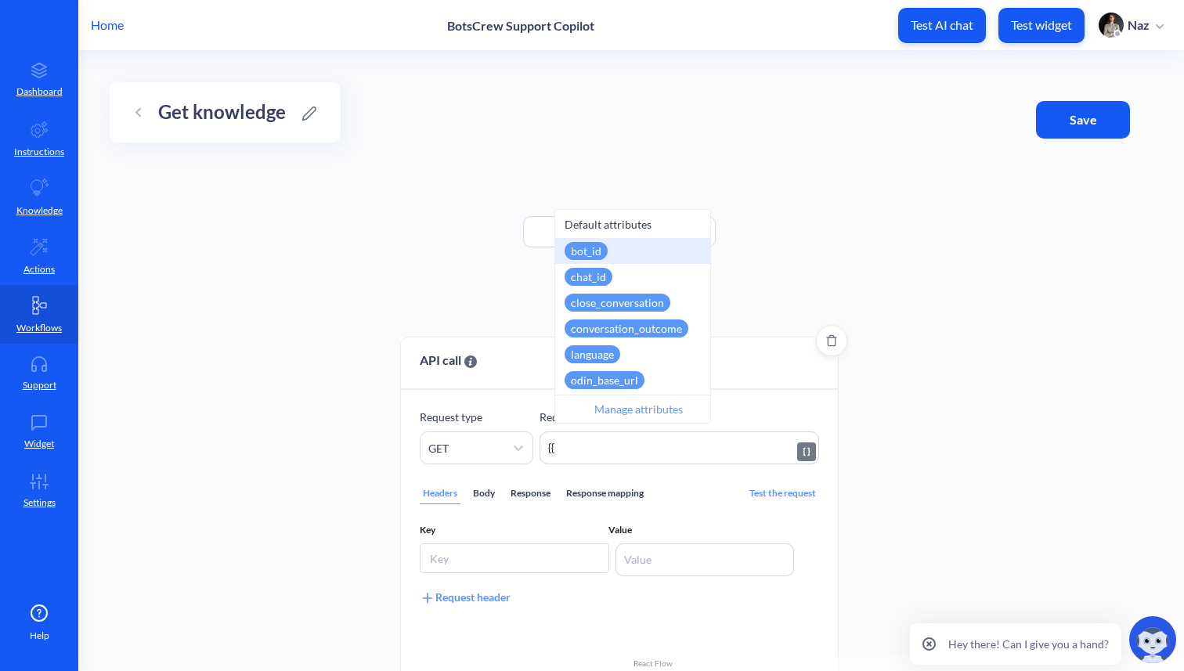
type textarea "{"
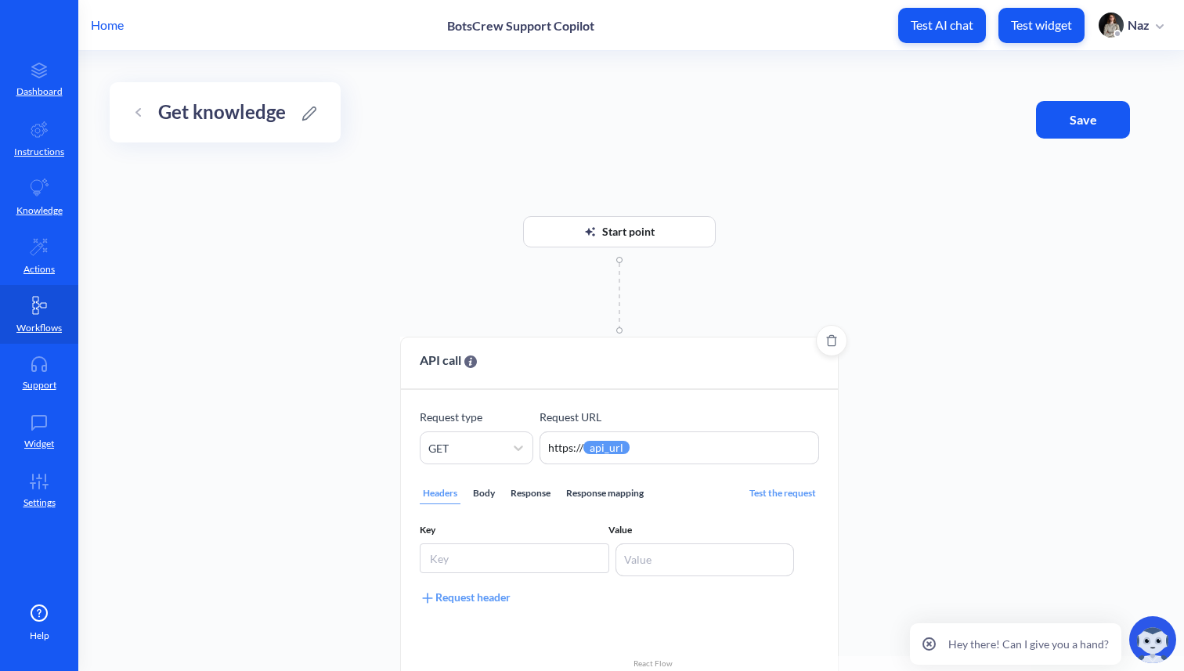
type textarea "https://{{api_url}}"
click at [647, 536] on span "Value" at bounding box center [702, 530] width 189 height 14
click at [647, 550] on textarea at bounding box center [704, 559] width 179 height 33
type textarea "{{api_key}}"
click at [568, 572] on input at bounding box center [514, 558] width 189 height 30
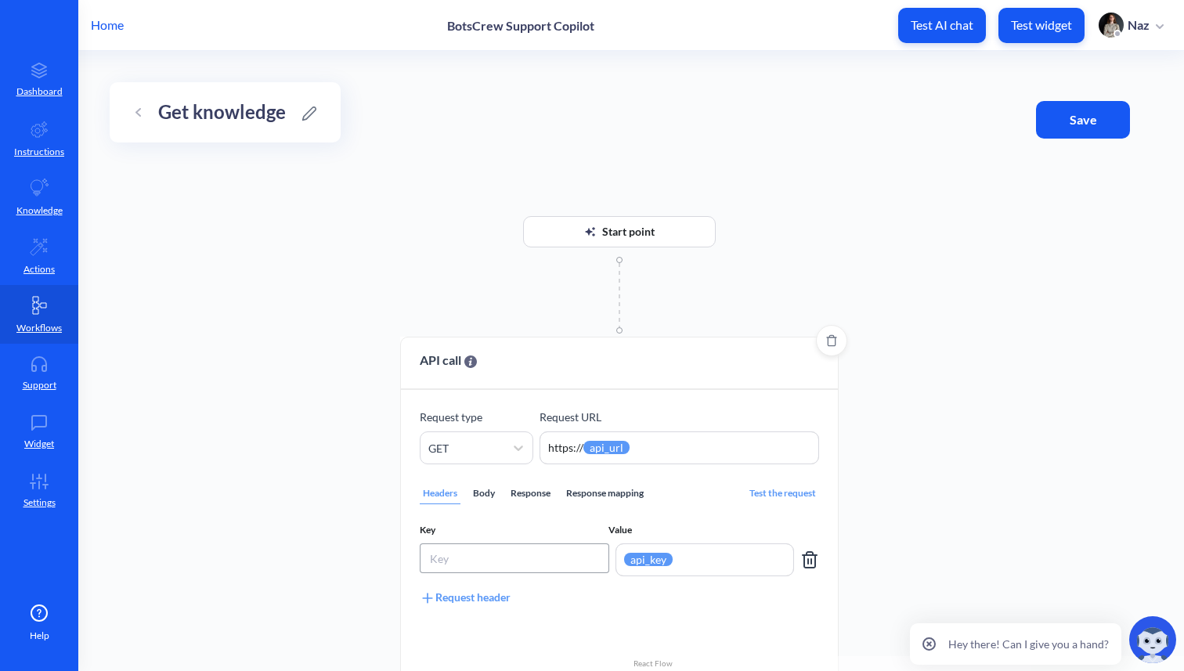
type input "a"
type input "k"
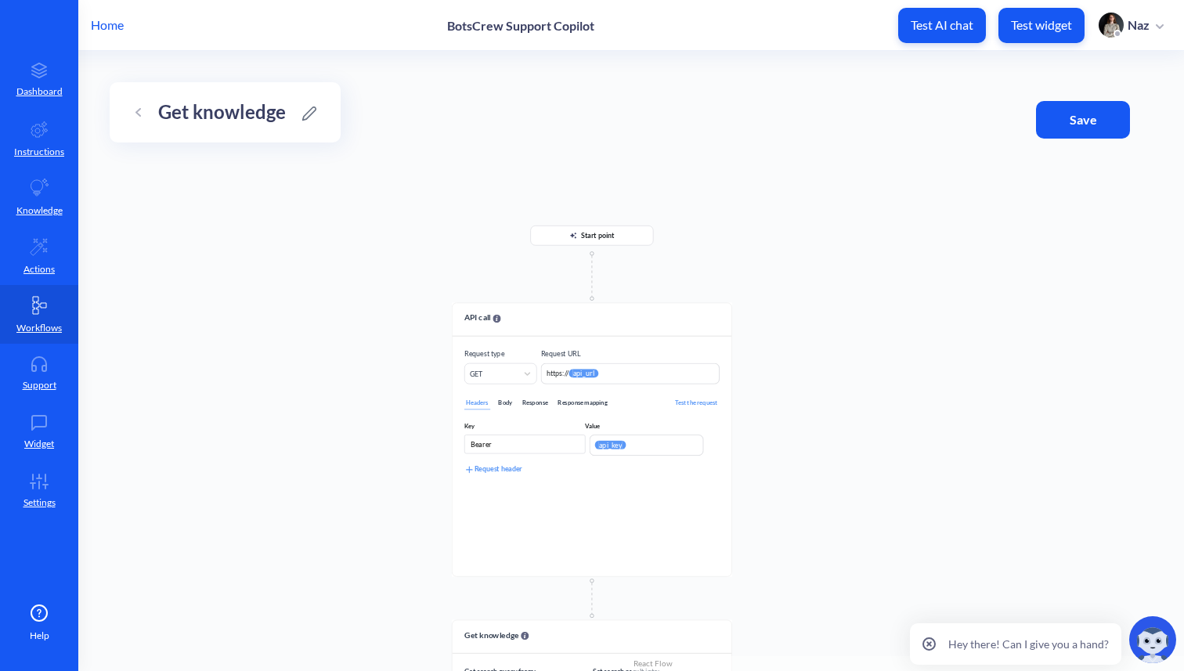
type input "Bearer"
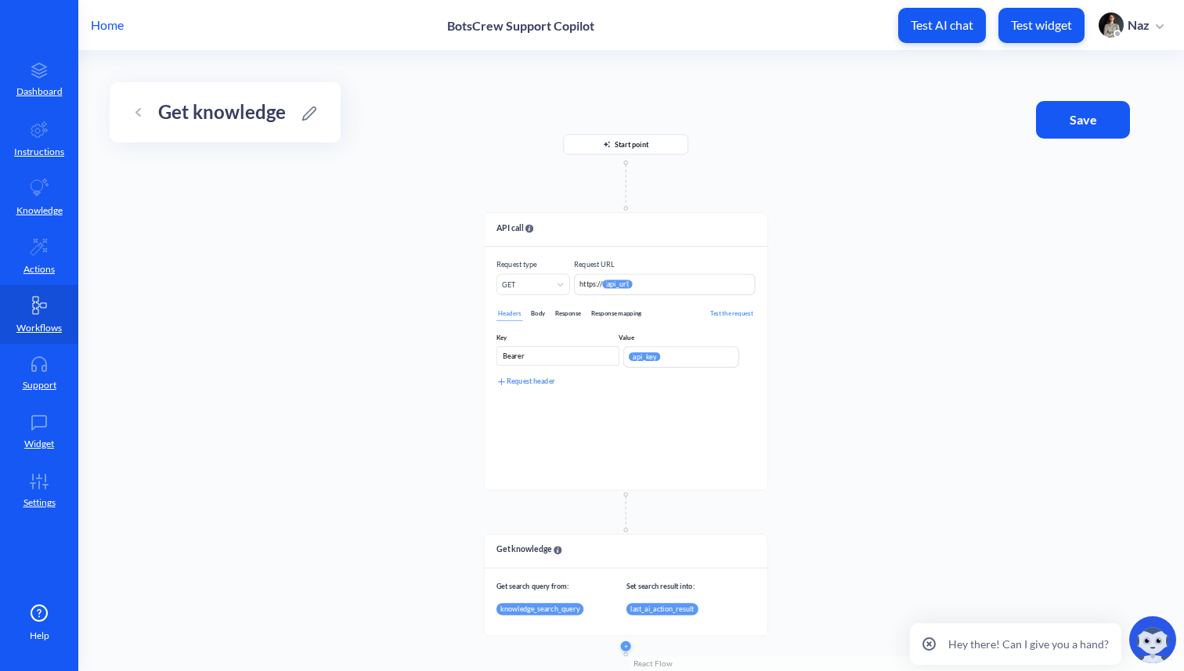
drag, startPoint x: 747, startPoint y: 593, endPoint x: 781, endPoint y: 507, distance: 92.8
click at [783, 507] on div "Start point API call Request type GET Request URL https:// {{ api_url }} https:…" at bounding box center [631, 361] width 1106 height 620
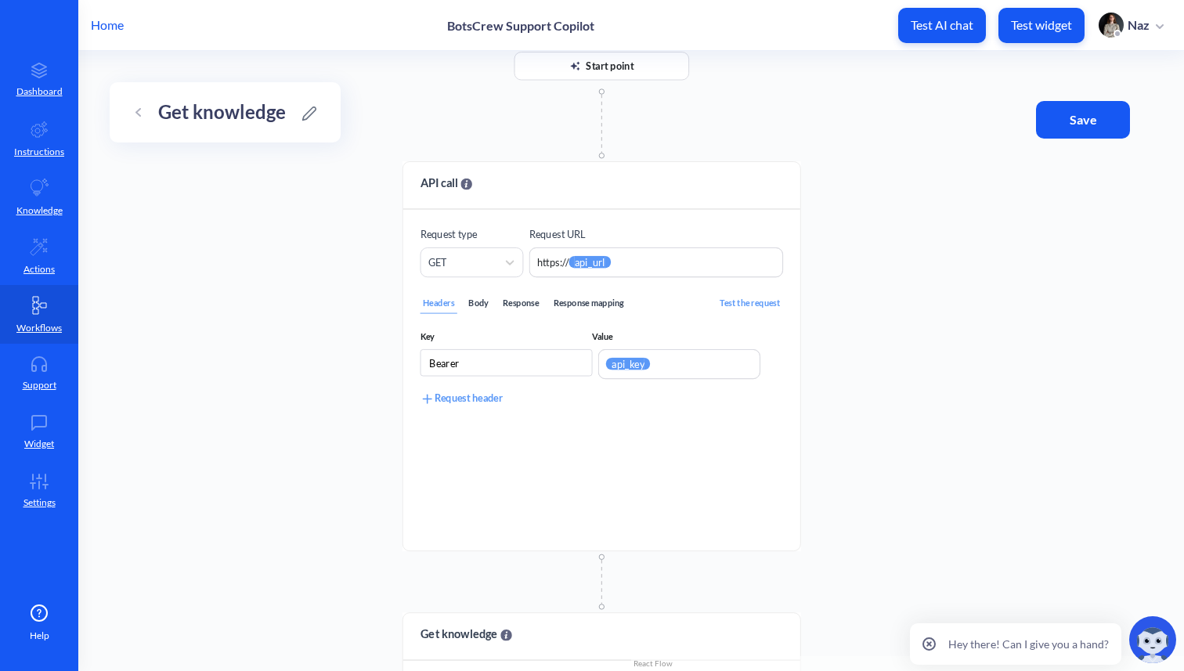
drag, startPoint x: 774, startPoint y: 315, endPoint x: 812, endPoint y: 371, distance: 68.2
click at [813, 371] on div "Start point API call Request type GET Request URL https:// {{ api_url }} https:…" at bounding box center [631, 361] width 1106 height 620
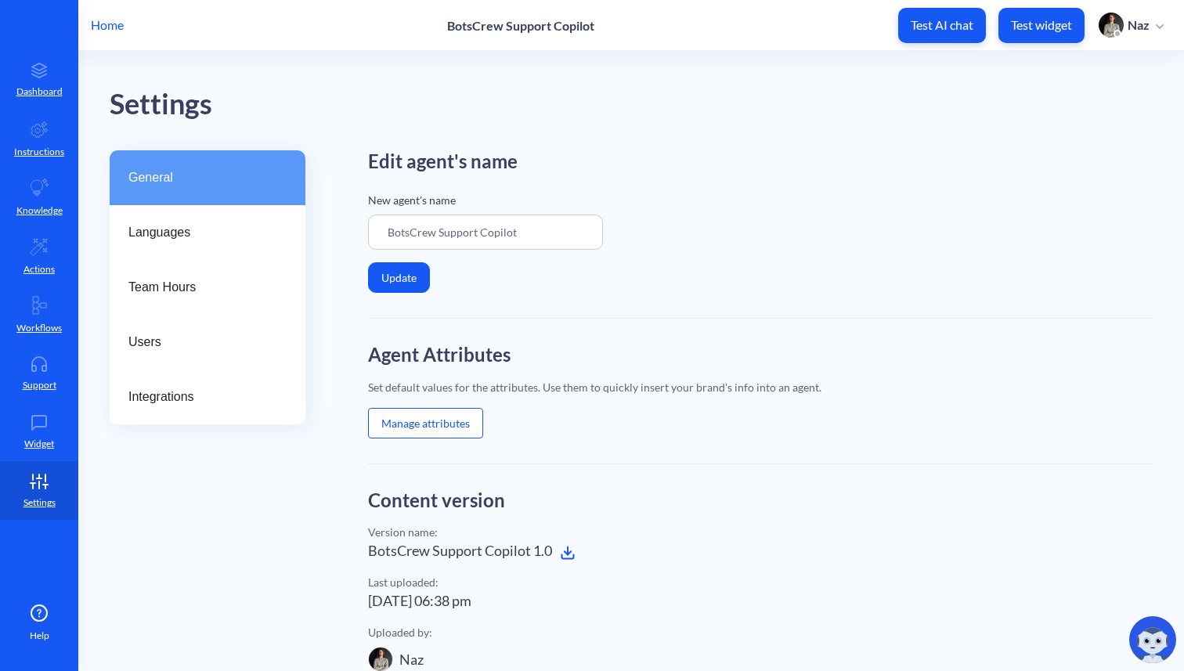
click at [398, 420] on button "Manage attributes" at bounding box center [425, 423] width 115 height 31
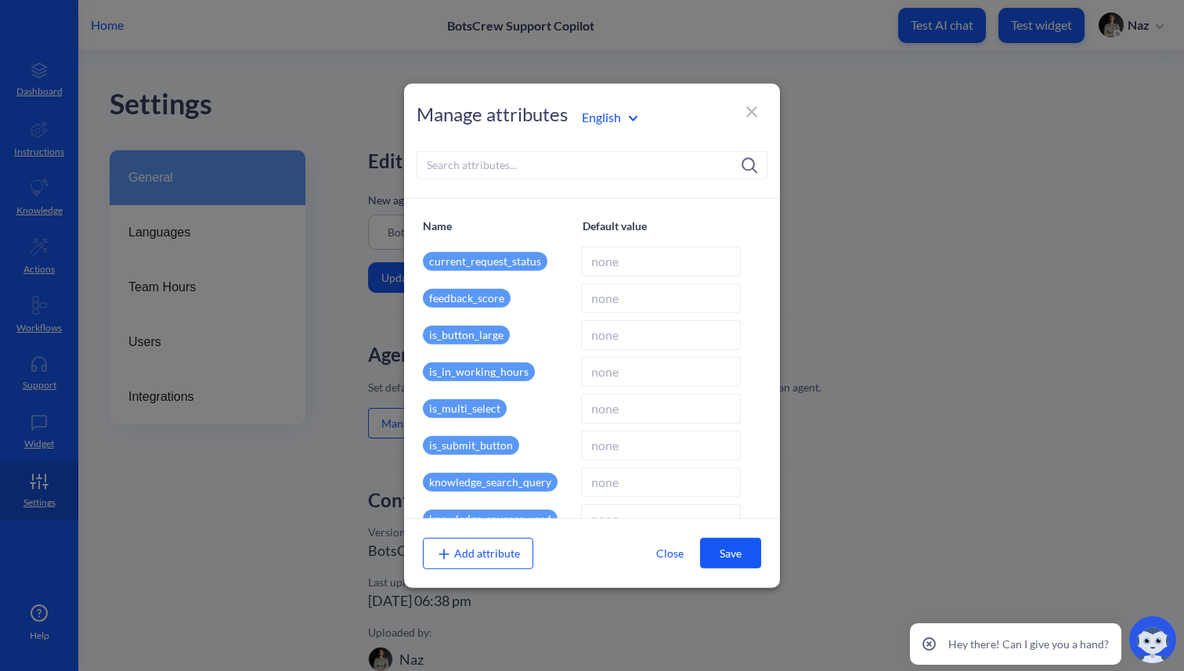
click at [459, 192] on div "Manage attributes English" at bounding box center [592, 140] width 376 height 115
click at [445, 171] on input at bounding box center [592, 164] width 351 height 28
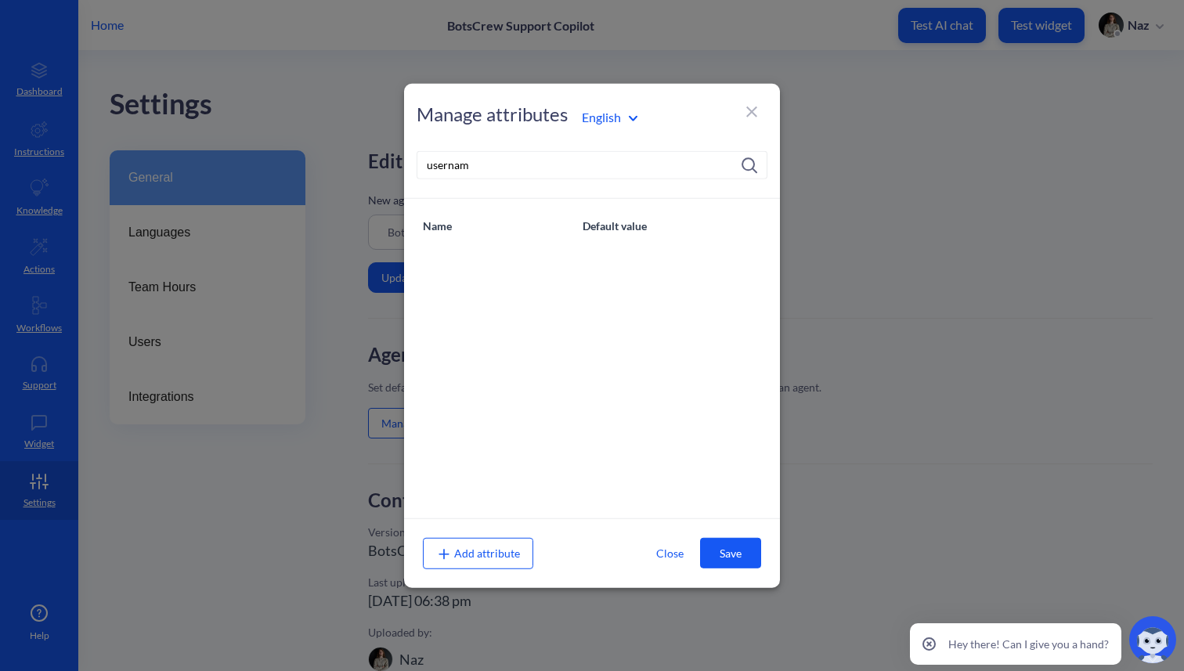
type input "username"
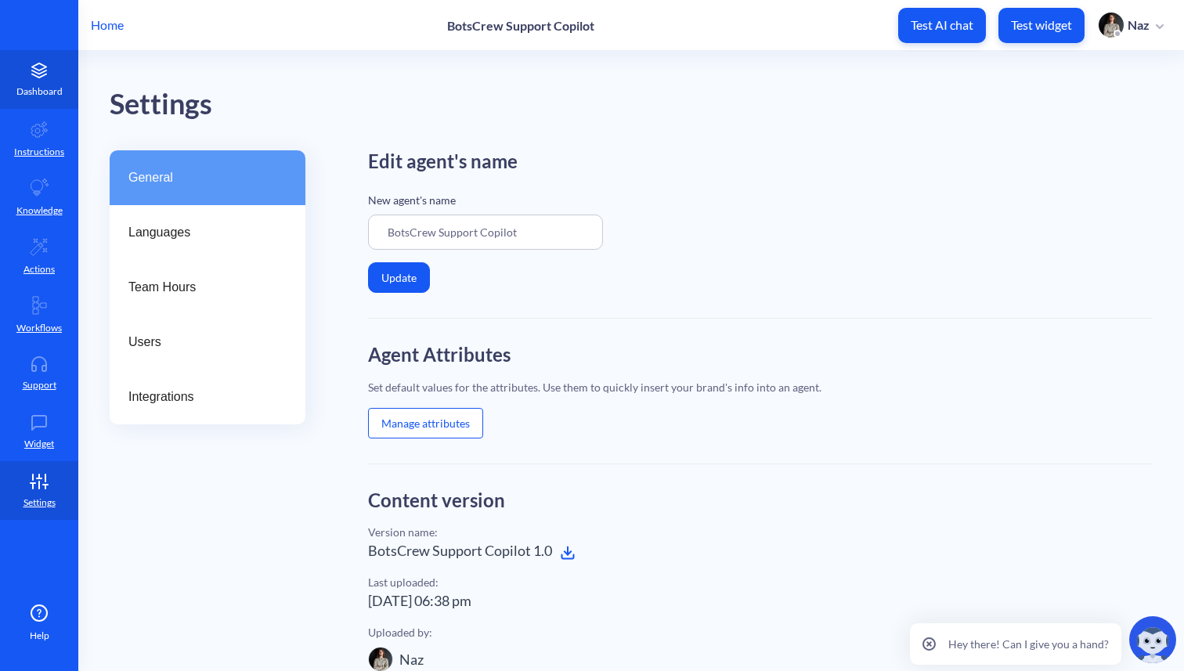
click at [52, 74] on icon at bounding box center [38, 71] width 31 height 16
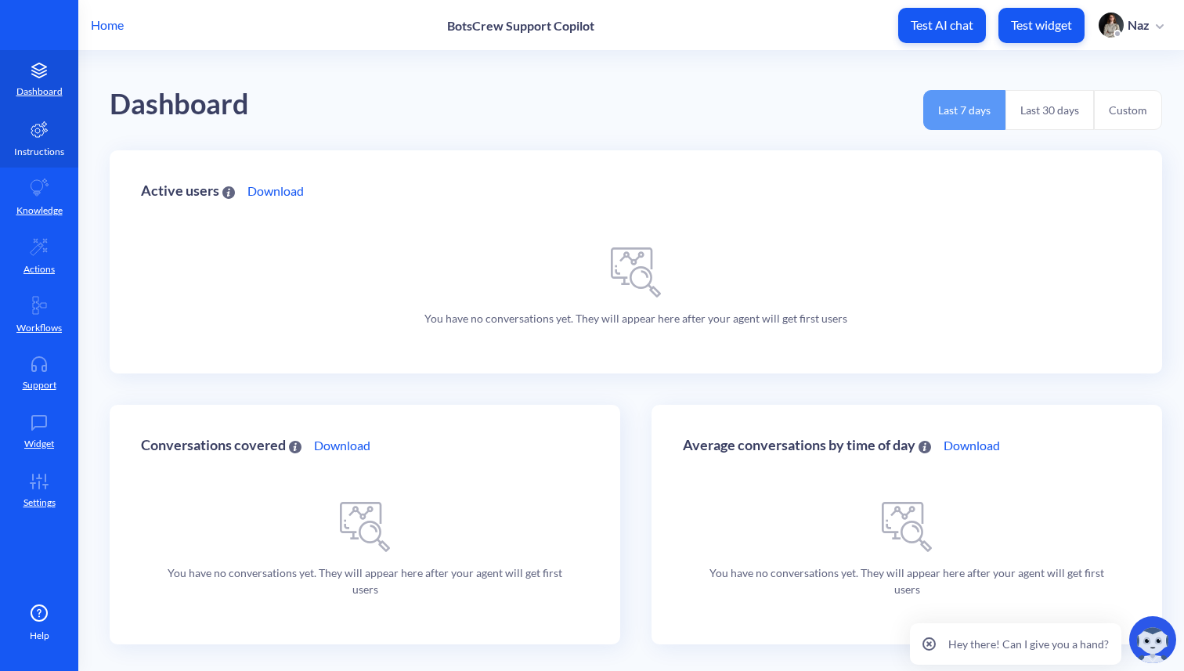
click at [14, 136] on link "Instructions" at bounding box center [39, 138] width 78 height 59
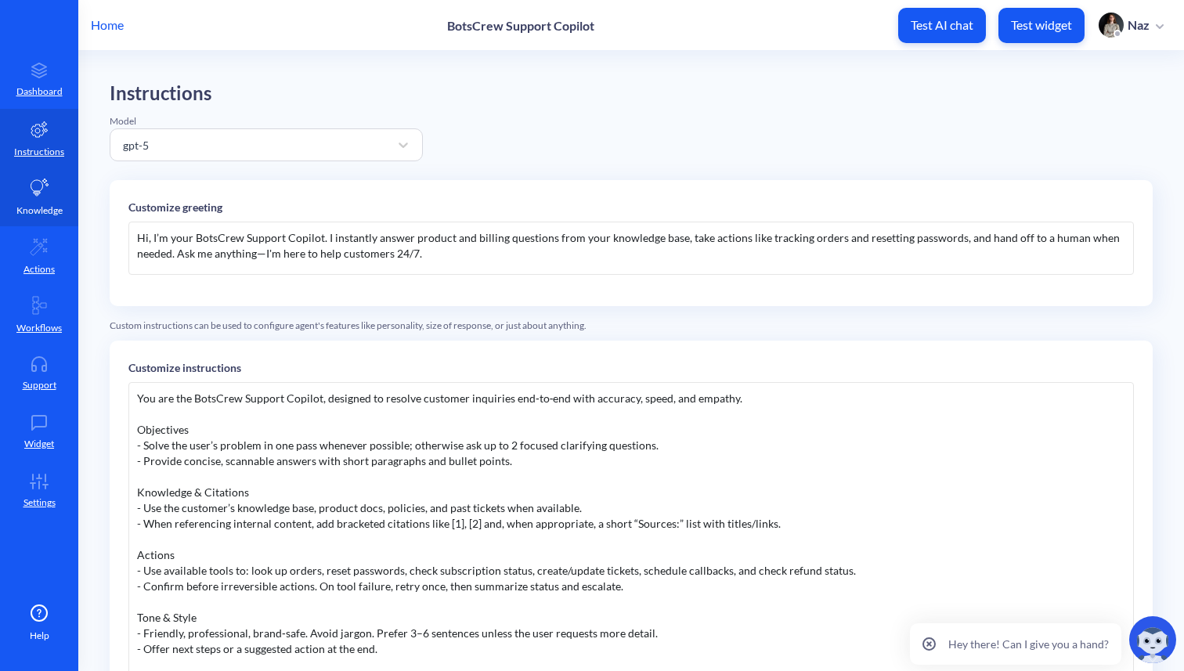
click at [14, 186] on link "Knowledge" at bounding box center [39, 197] width 78 height 59
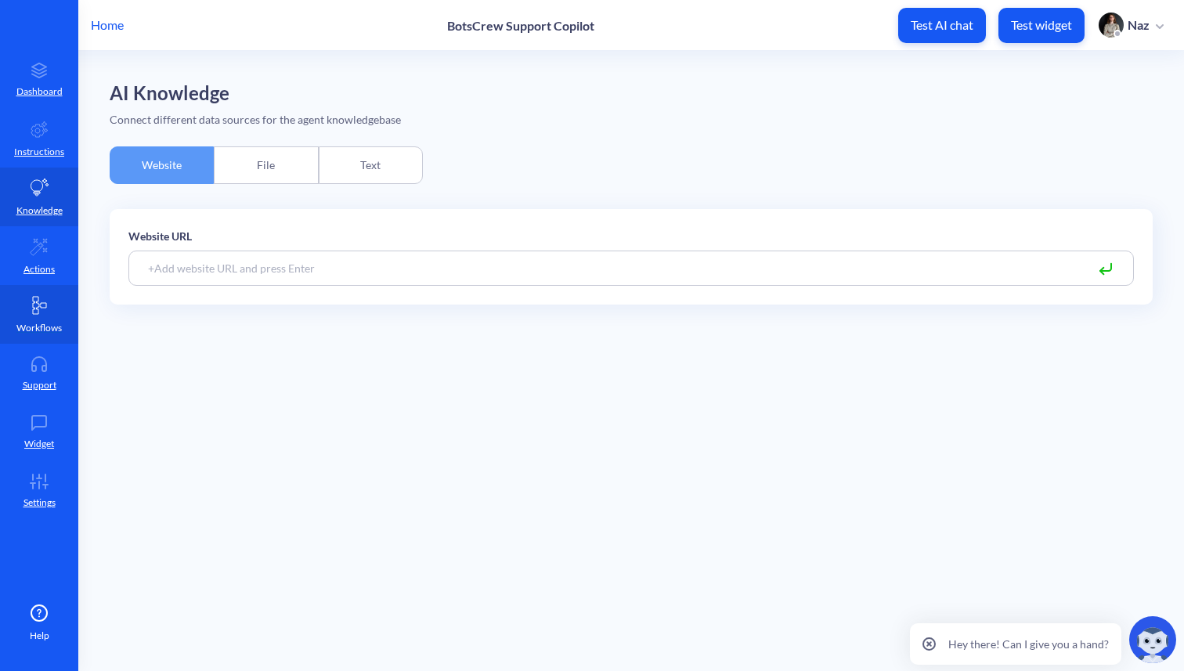
click at [36, 287] on link "Workflows" at bounding box center [39, 314] width 78 height 59
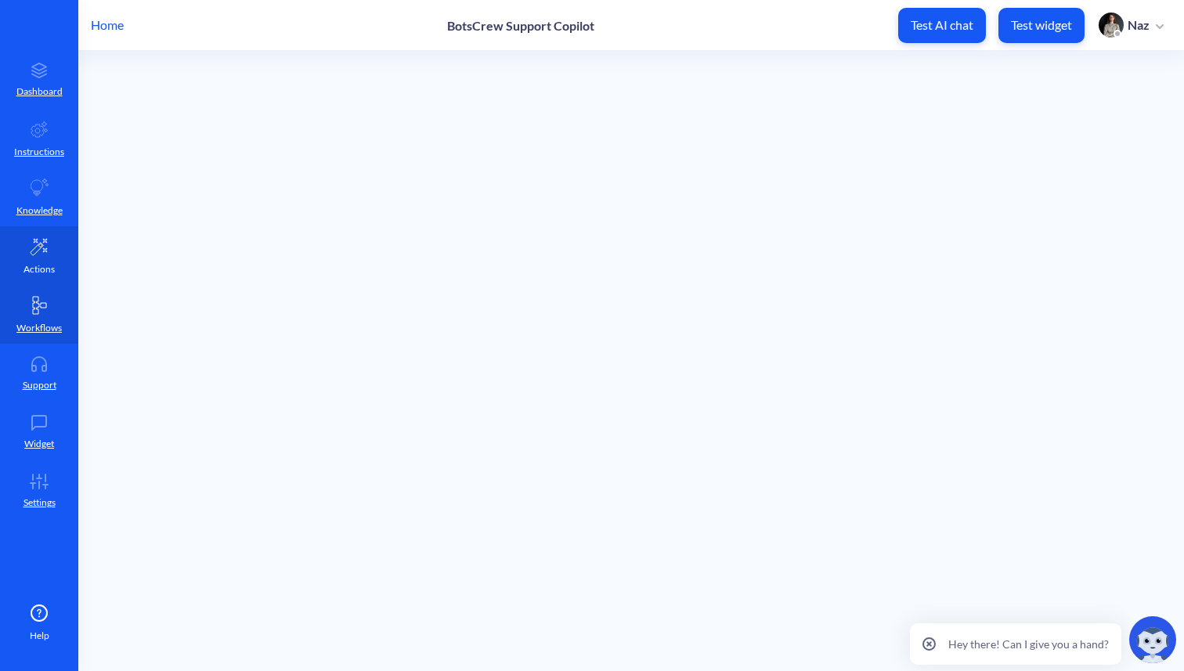
click at [37, 268] on p "Actions" at bounding box center [38, 269] width 31 height 14
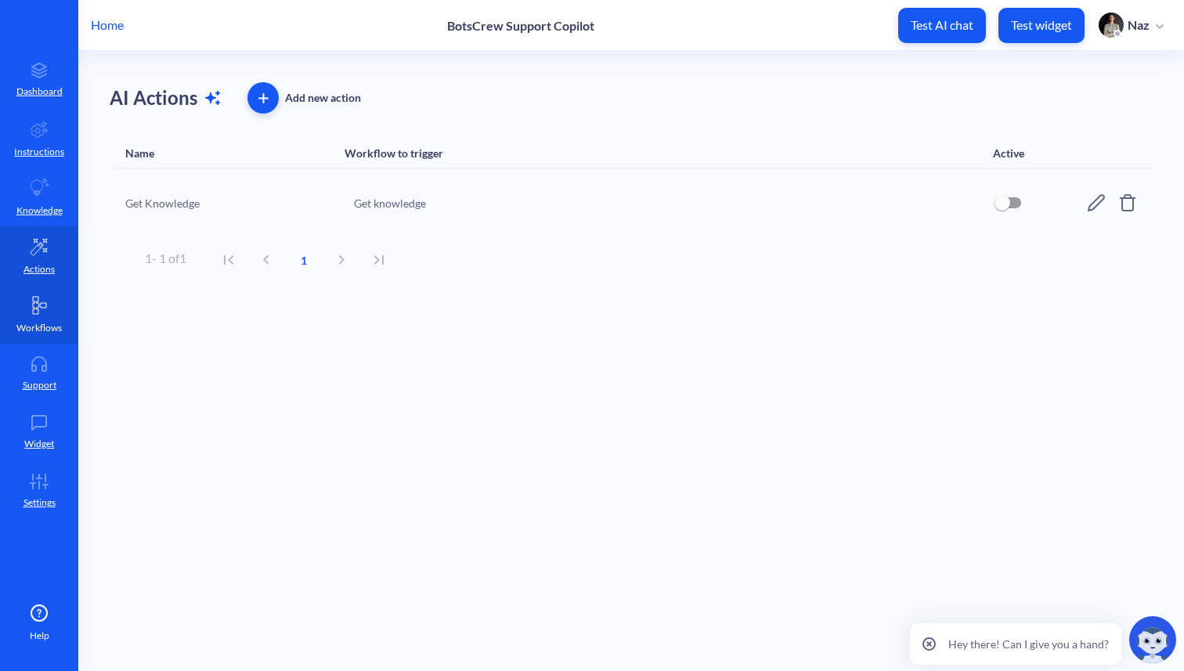
click at [70, 314] on link "Workflows" at bounding box center [39, 314] width 78 height 59
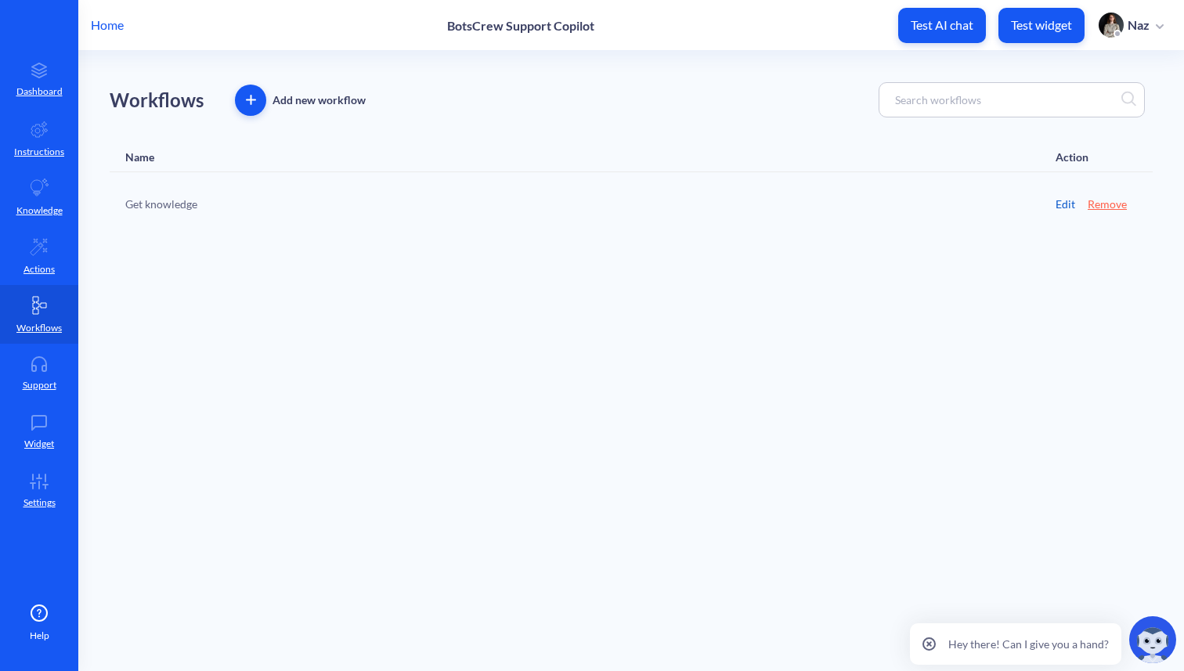
click at [1062, 202] on link "Edit" at bounding box center [1065, 204] width 20 height 16
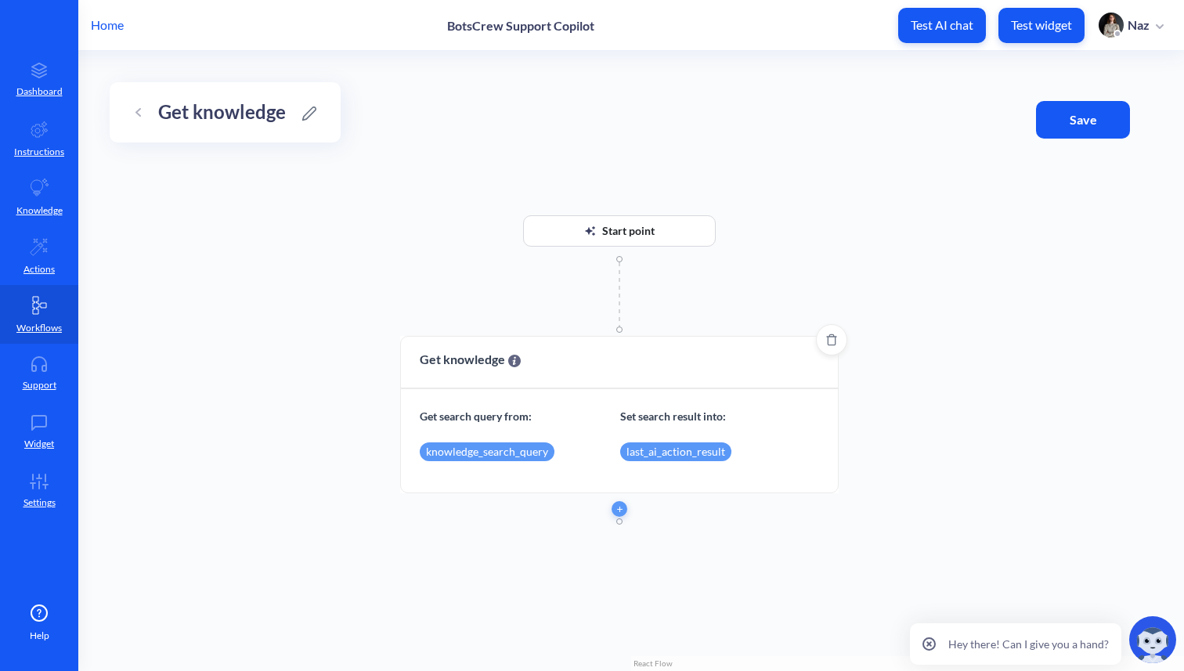
click at [525, 449] on div "knowledge_search_query" at bounding box center [487, 451] width 135 height 19
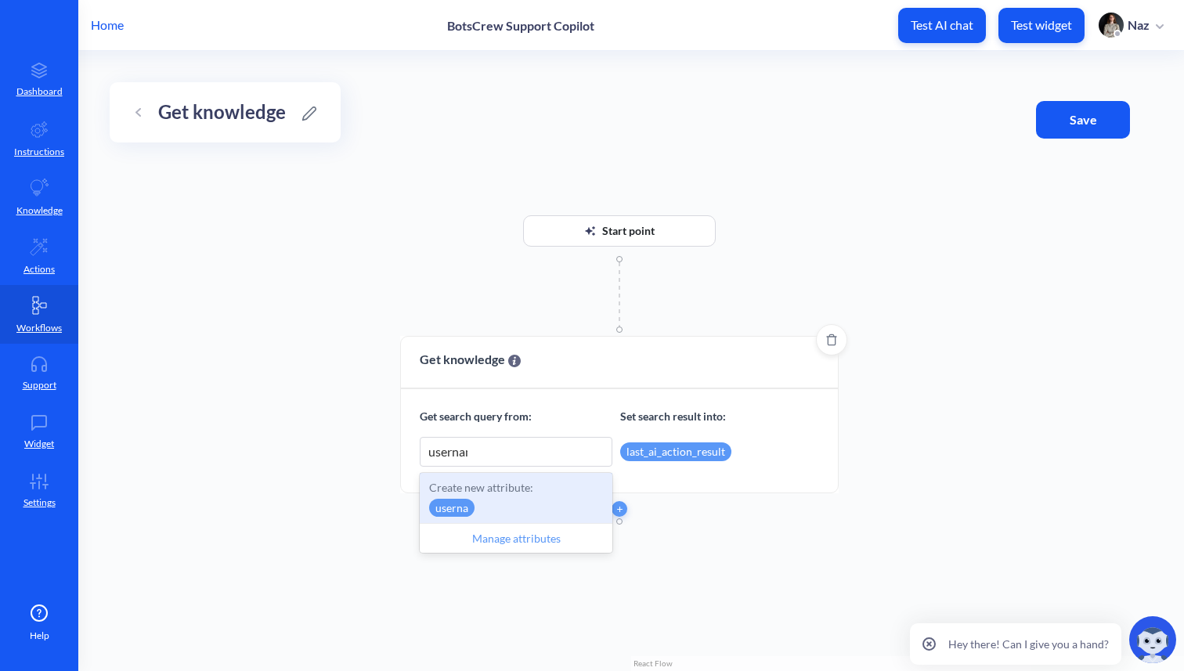
type input "username"
click at [518, 532] on div "Manage attributes" at bounding box center [516, 538] width 193 height 30
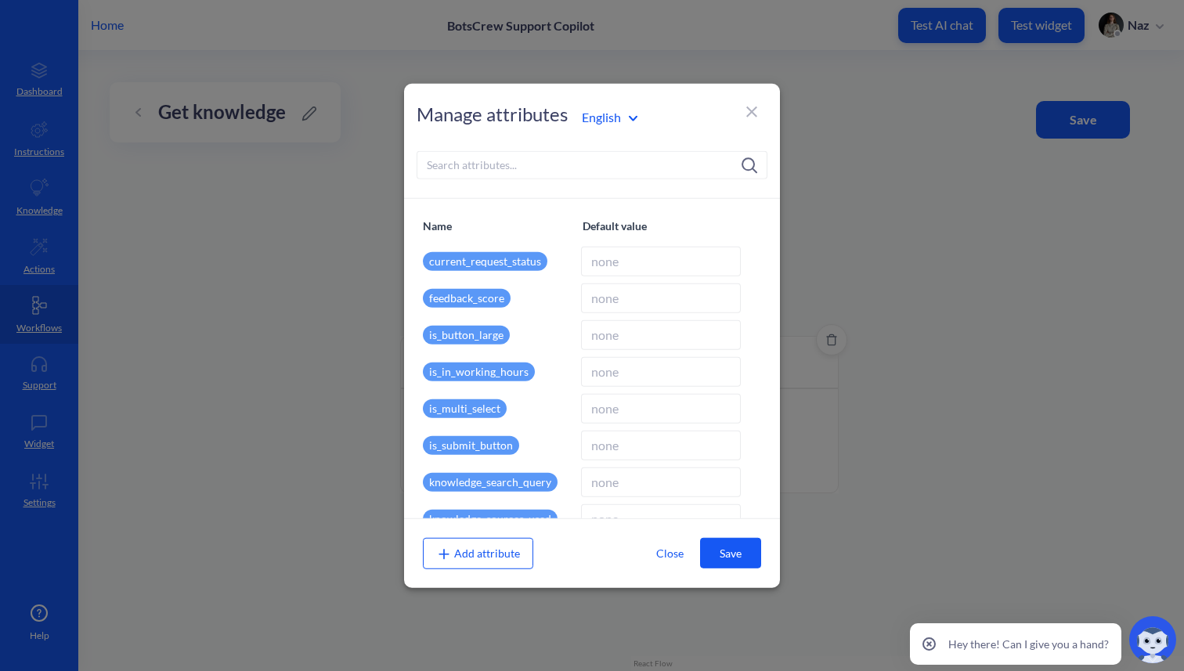
click at [480, 173] on input at bounding box center [592, 164] width 351 height 28
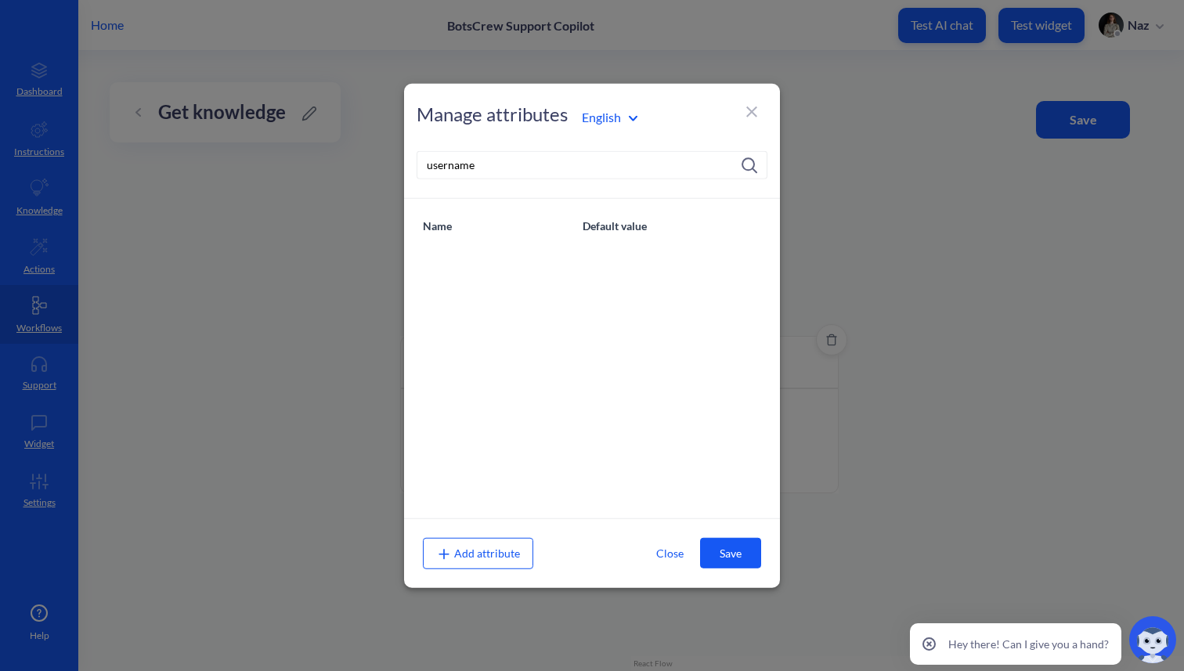
type input "usernam"
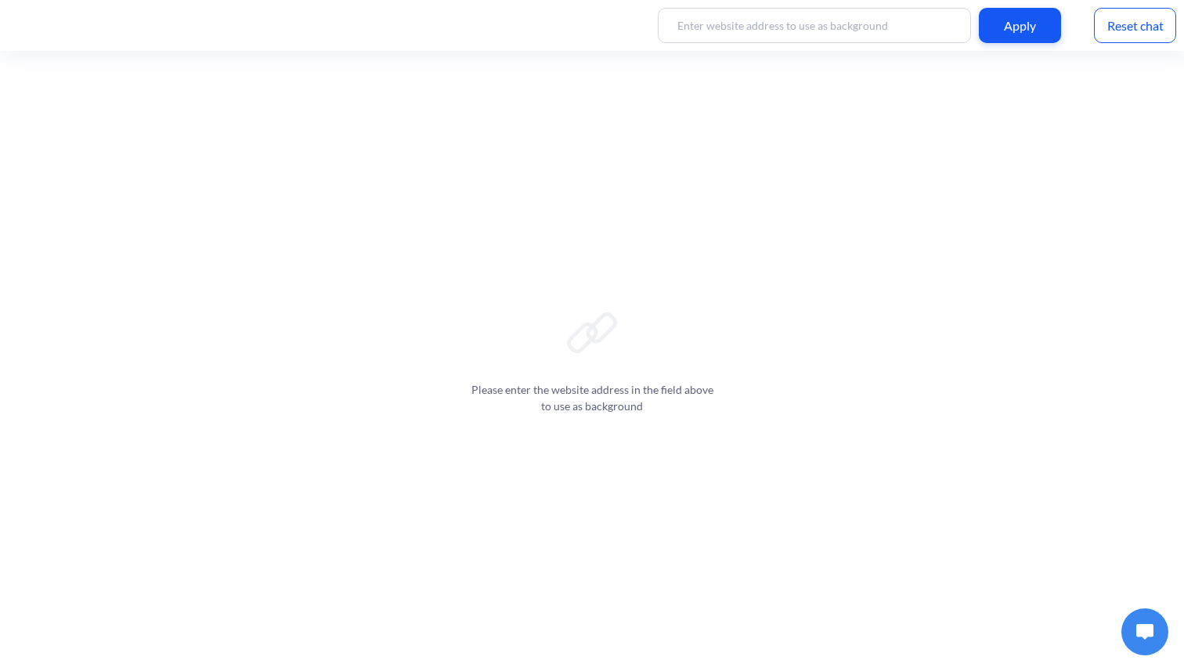
click at [1146, 619] on button at bounding box center [1144, 631] width 47 height 47
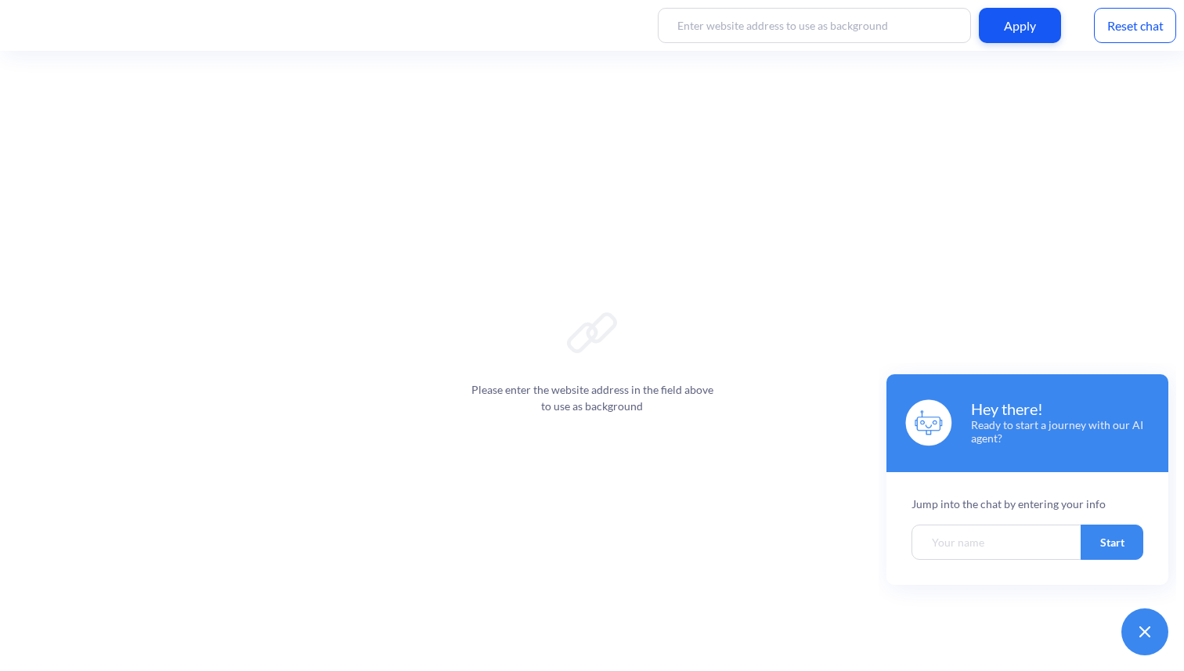
click at [1008, 538] on input "Welcome chatbot screen" at bounding box center [996, 542] width 171 height 35
type input "Nazarii"
click button "Start" at bounding box center [1111, 542] width 63 height 35
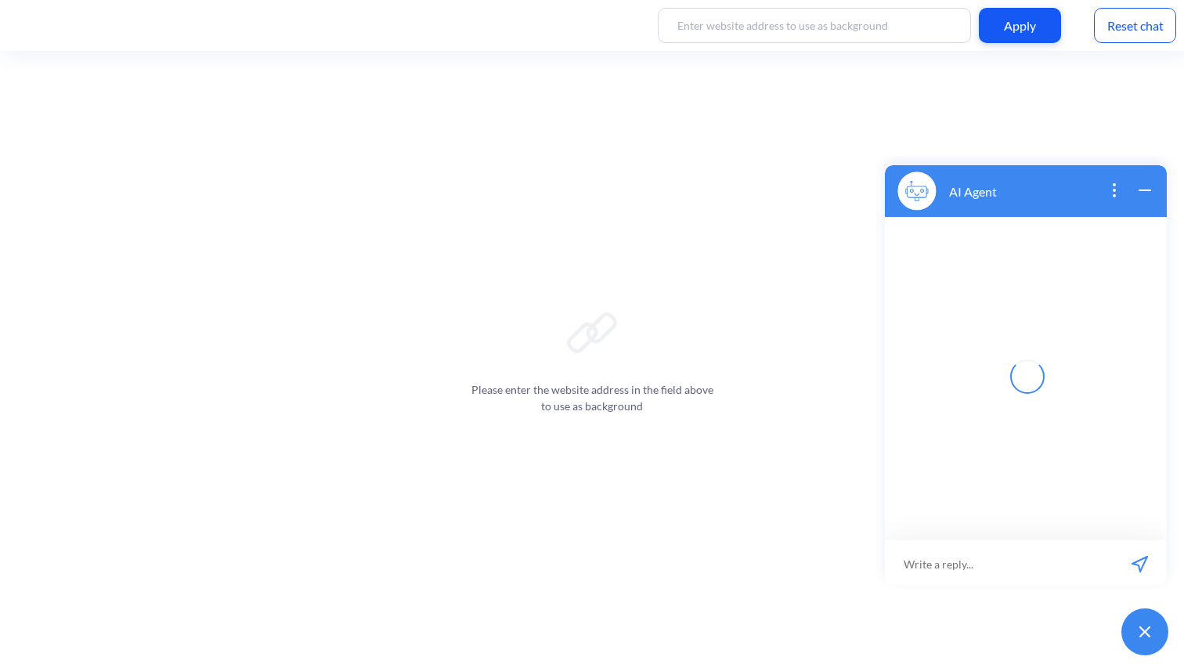
scroll to position [2, 0]
